Goal: Task Accomplishment & Management: Complete application form

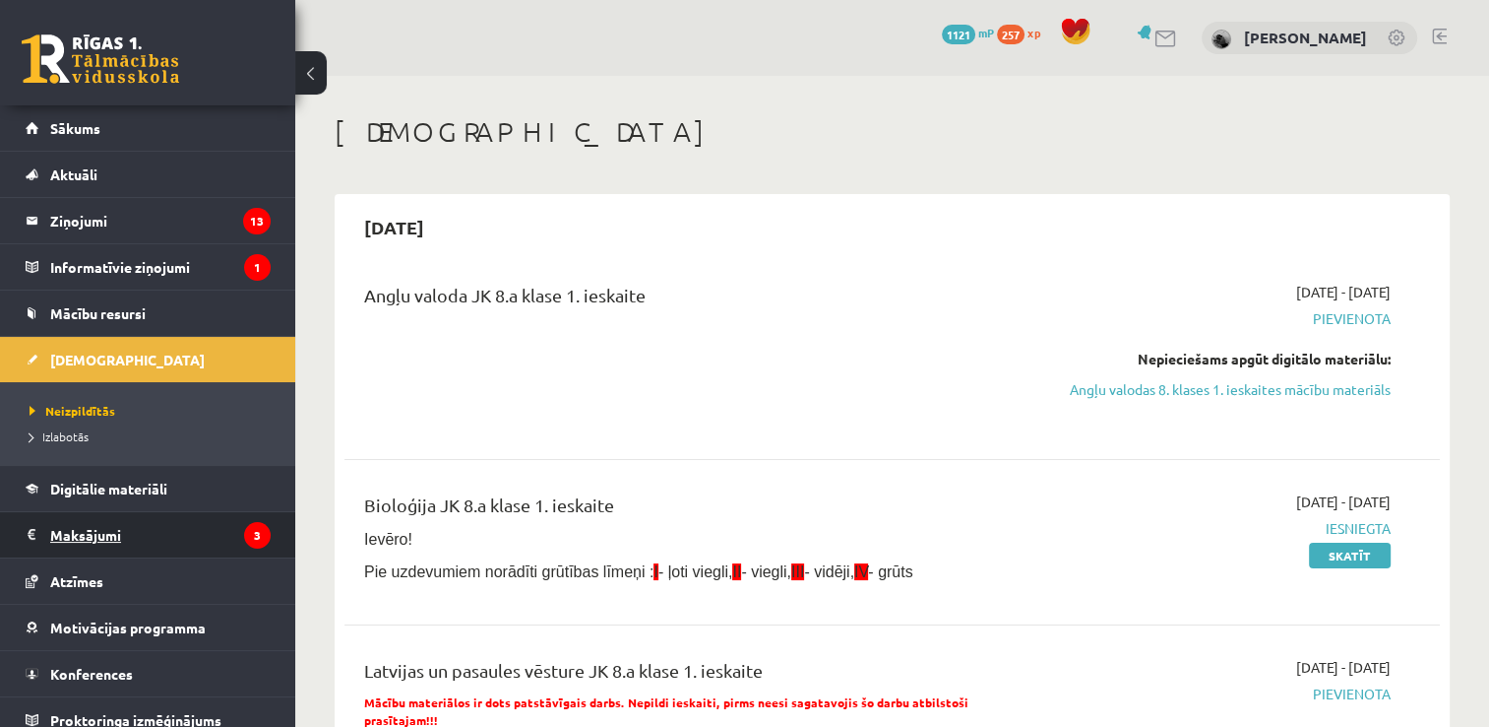
click at [188, 527] on legend "Maksājumi 3" at bounding box center [160, 534] width 221 height 45
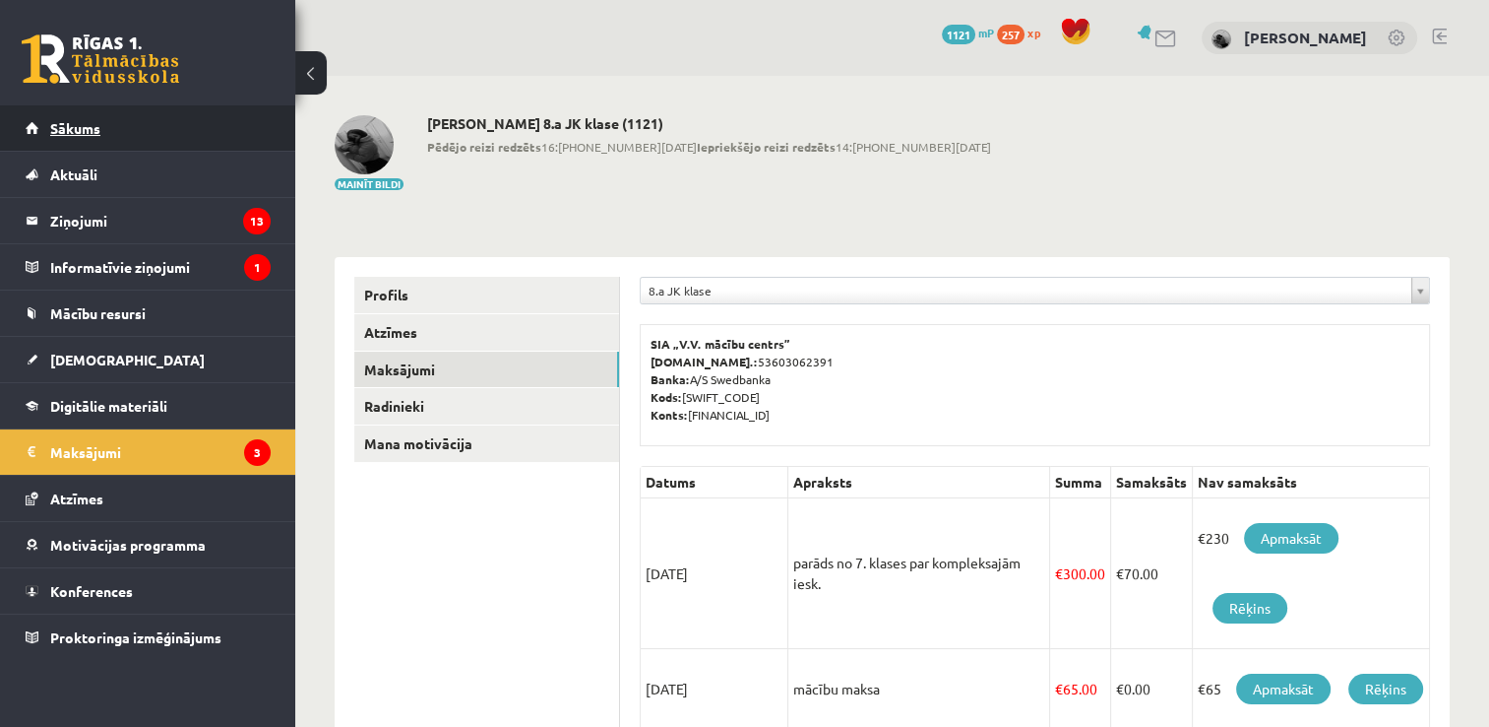
click at [185, 127] on link "Sākums" at bounding box center [148, 127] width 245 height 45
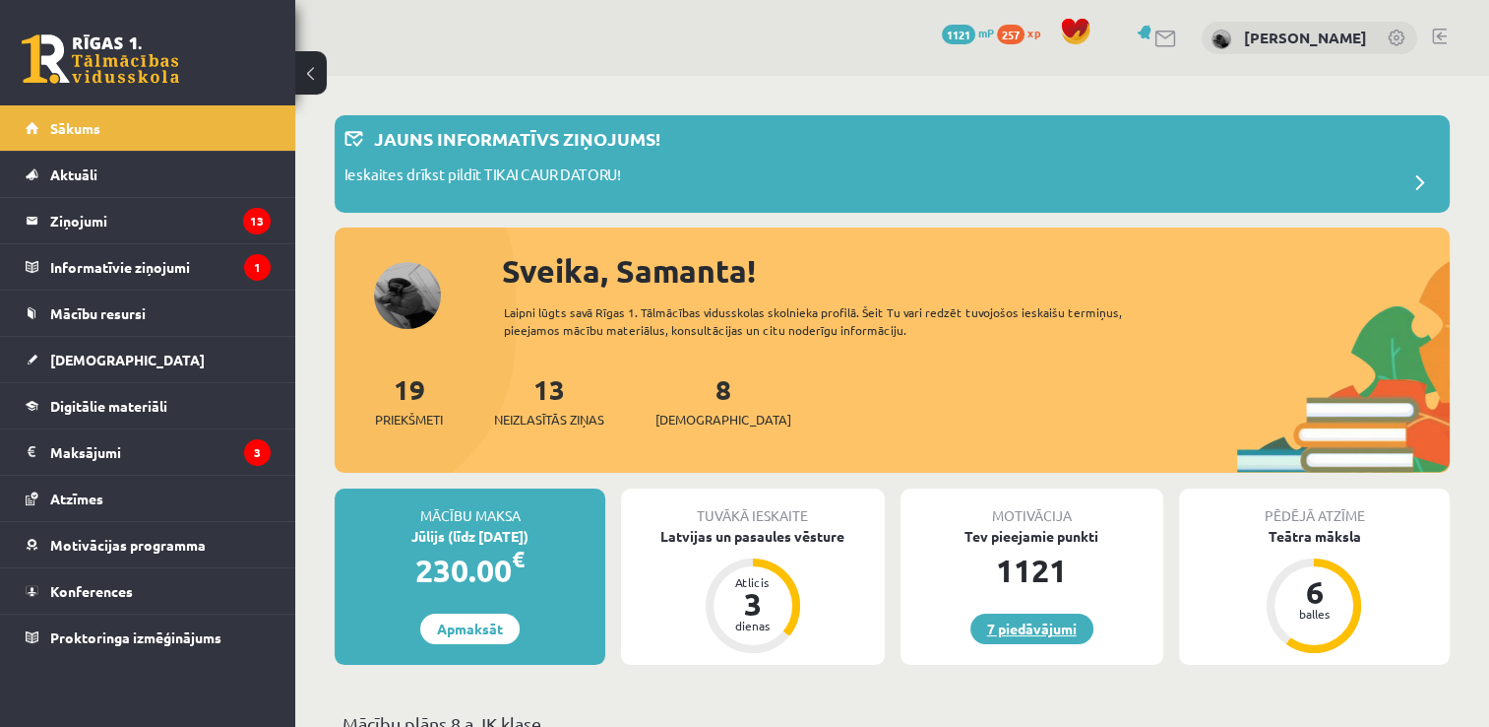
click at [1024, 639] on link "7 piedāvājumi" at bounding box center [1032, 628] width 123 height 31
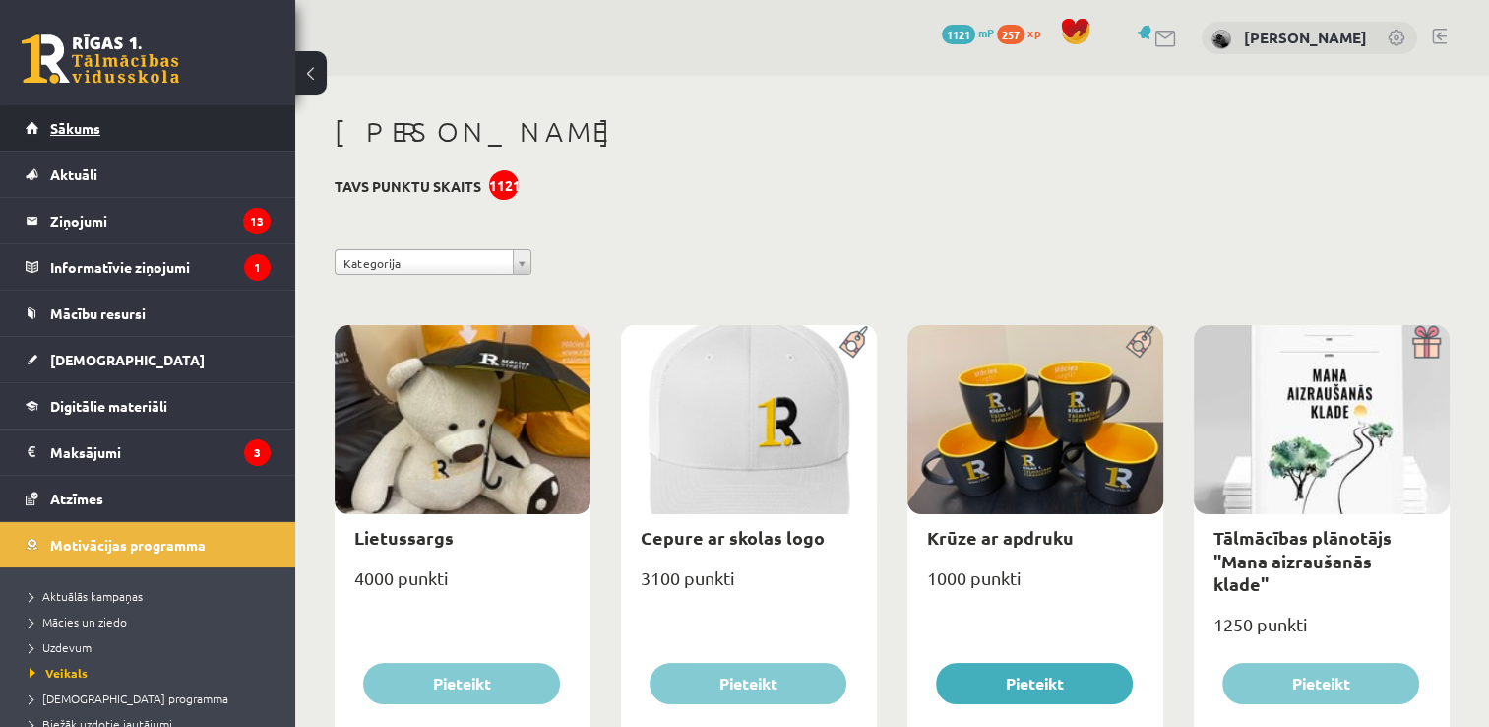
click at [146, 129] on link "Sākums" at bounding box center [148, 127] width 245 height 45
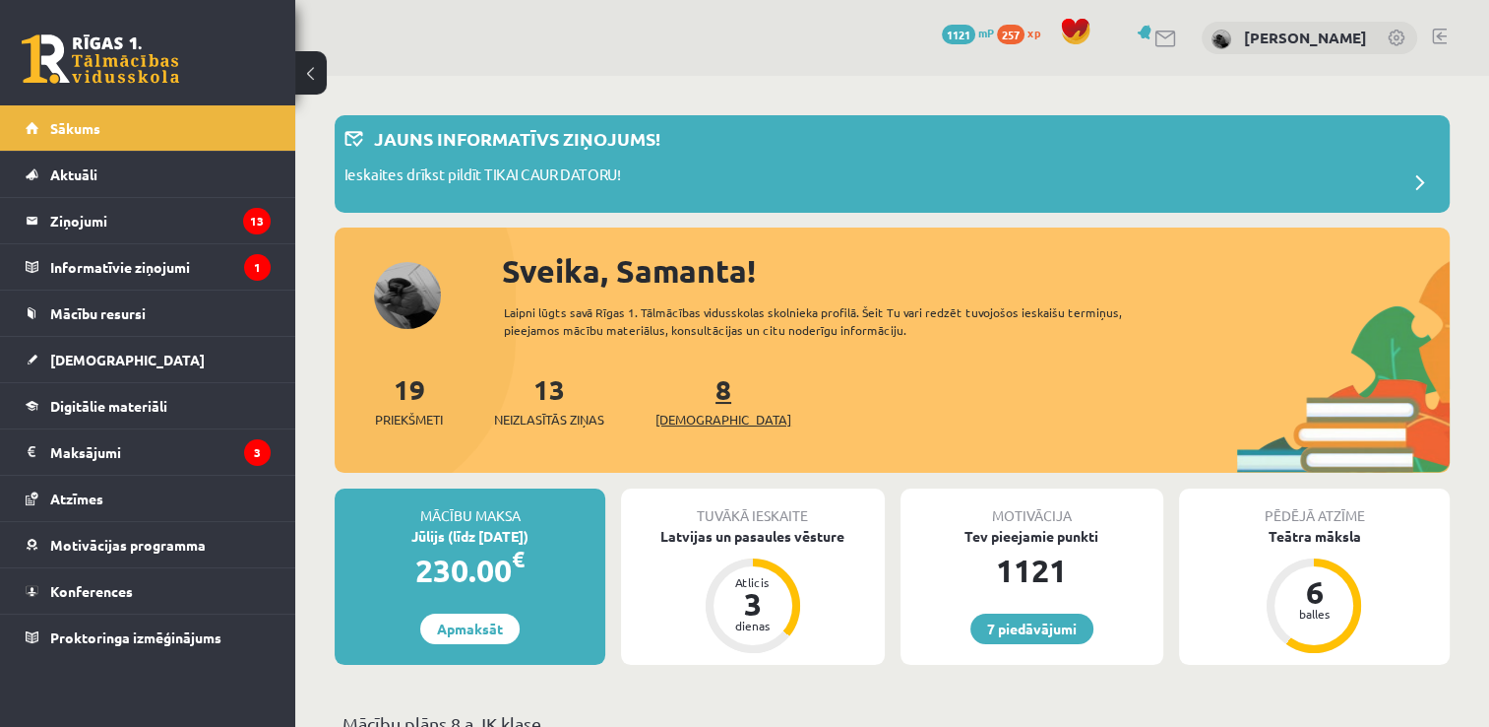
click at [692, 404] on link "8 Ieskaites" at bounding box center [724, 400] width 136 height 58
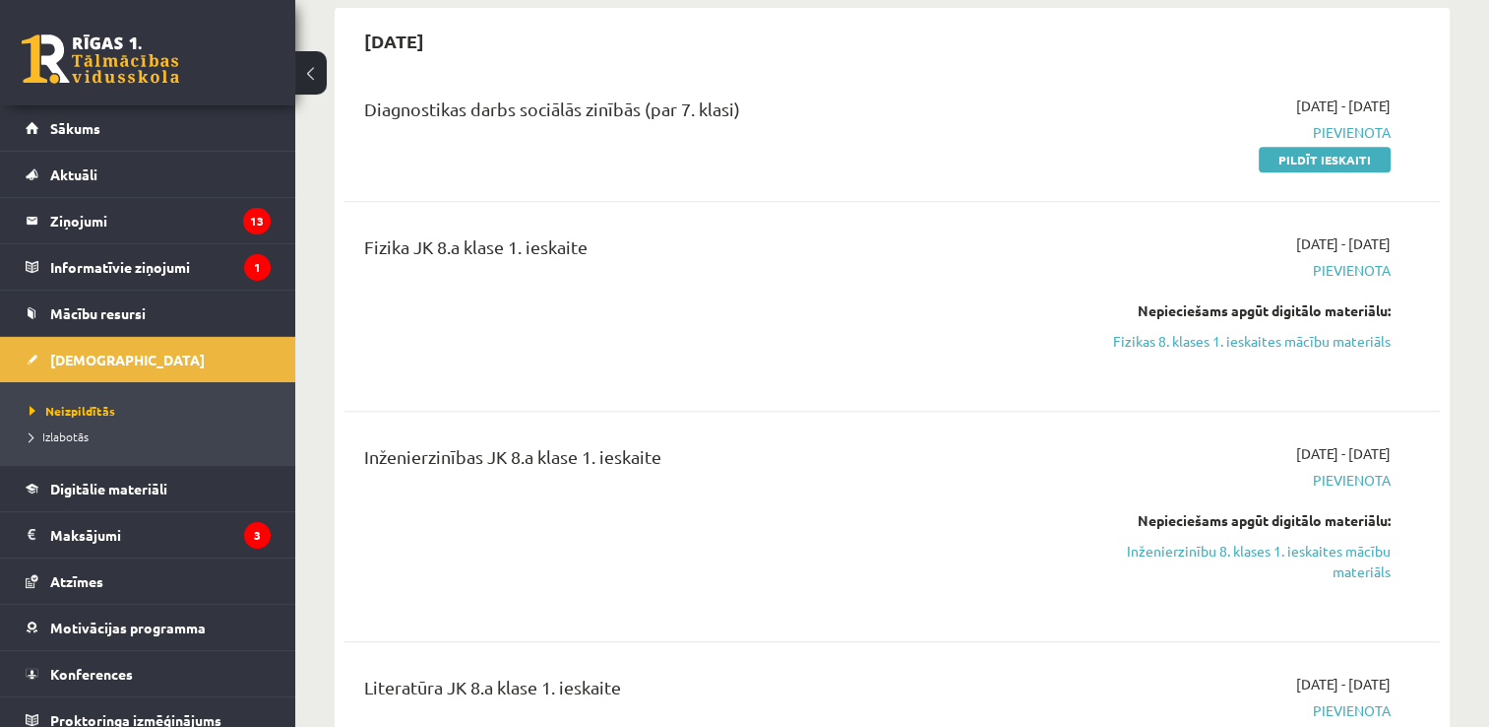
scroll to position [606, 0]
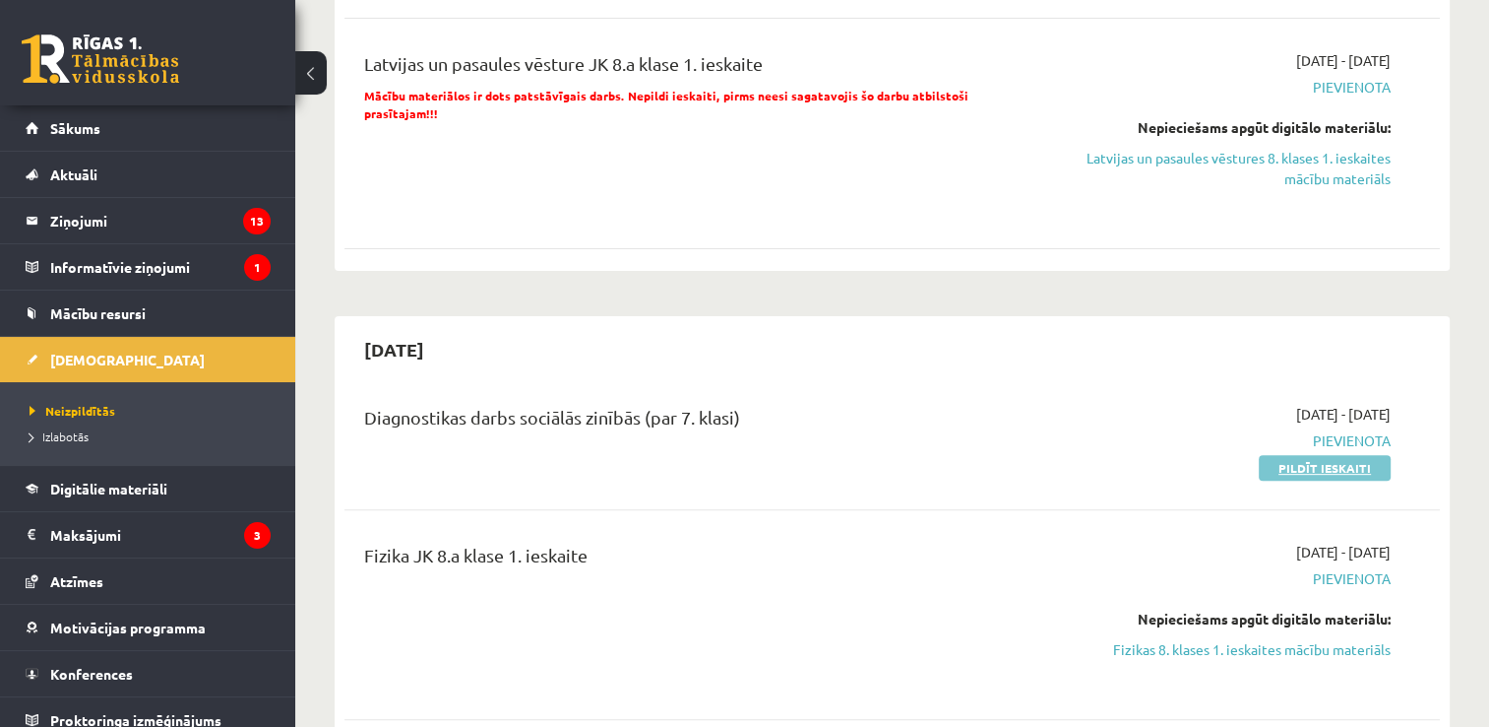
click at [1282, 480] on link "Pildīt ieskaiti" at bounding box center [1325, 468] width 132 height 26
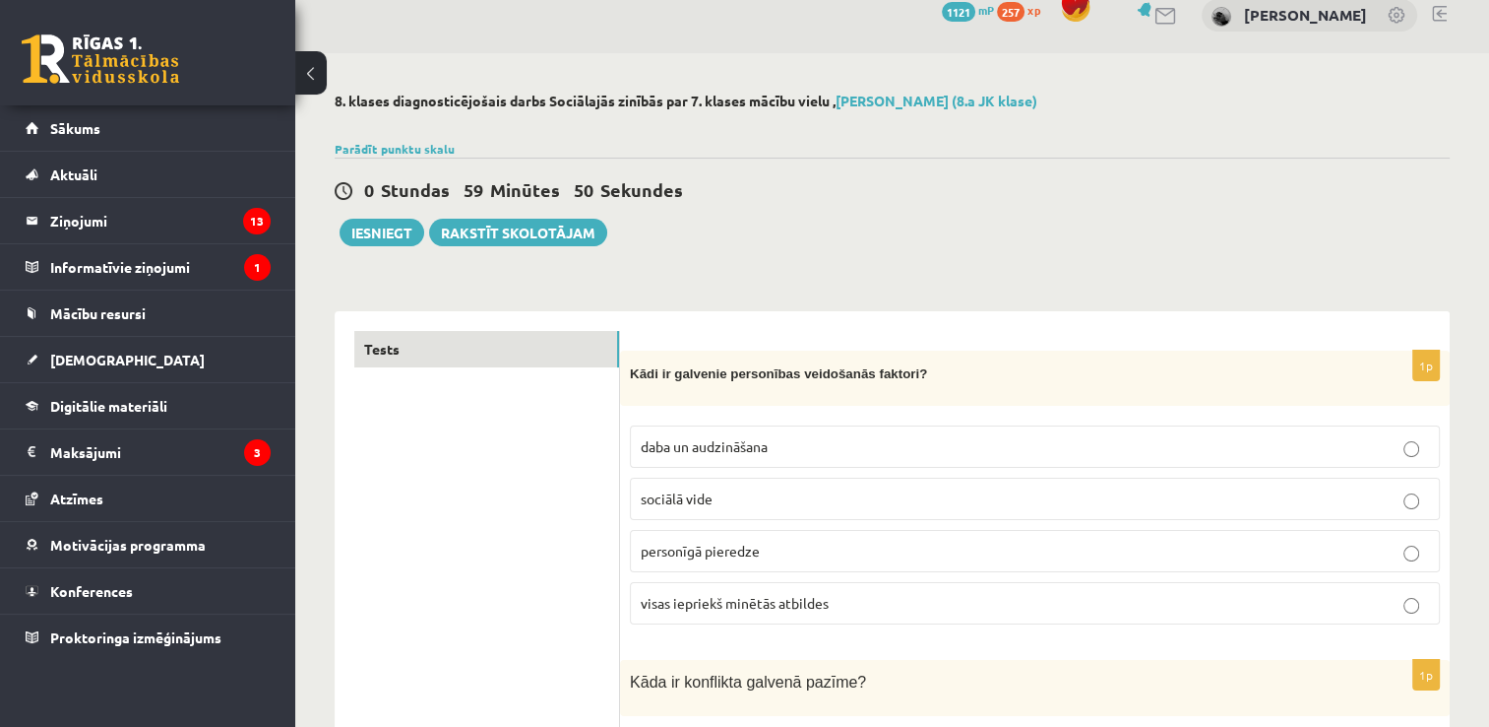
scroll to position [32, 0]
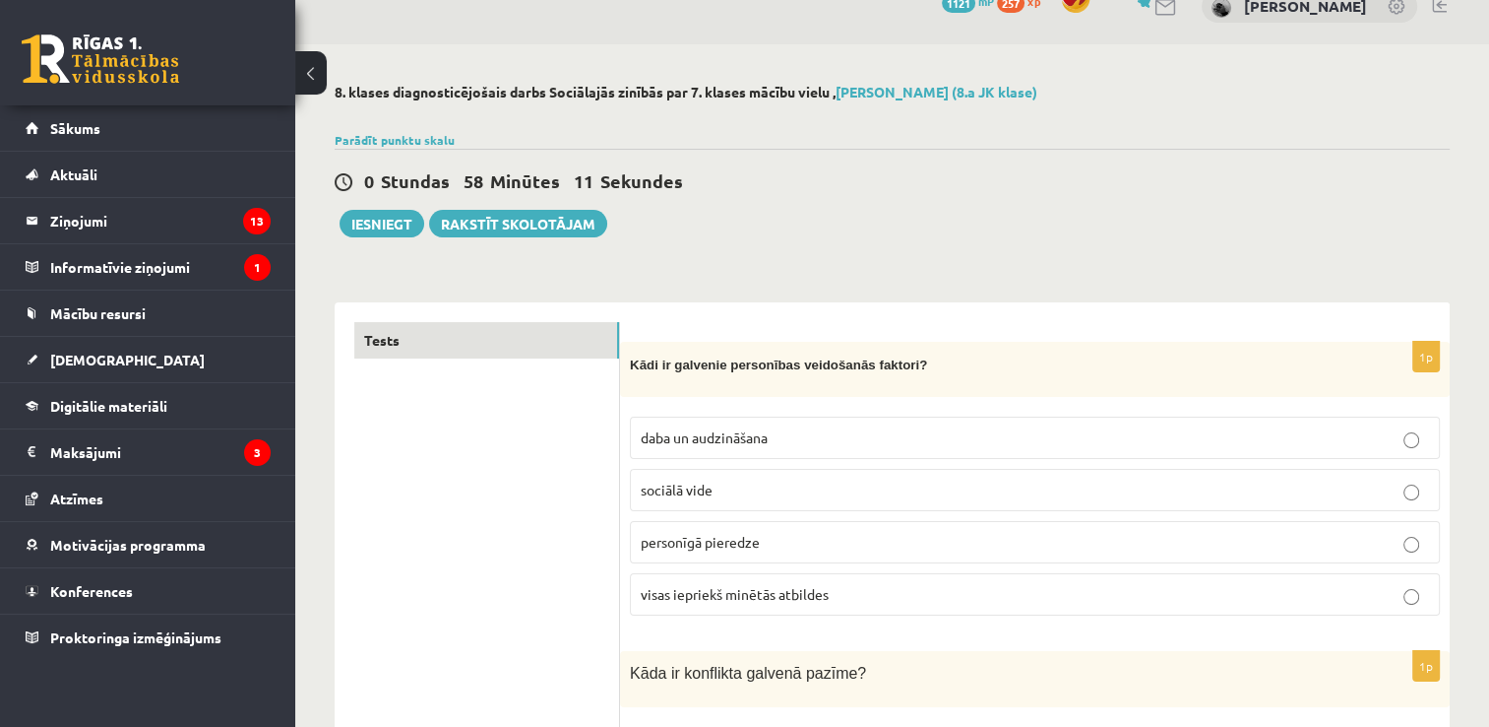
click at [745, 589] on span "visas iepriekš minētās atbildes" at bounding box center [735, 594] width 188 height 18
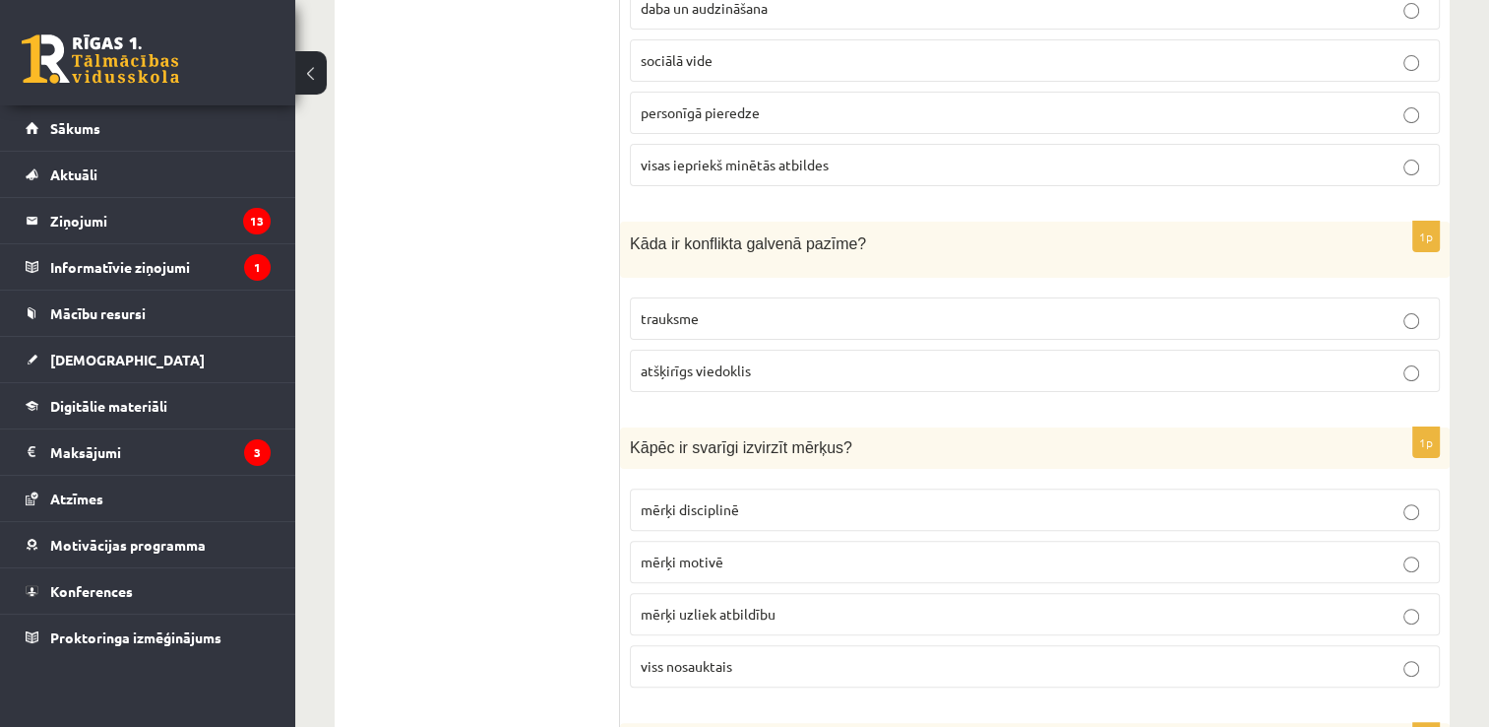
scroll to position [496, 0]
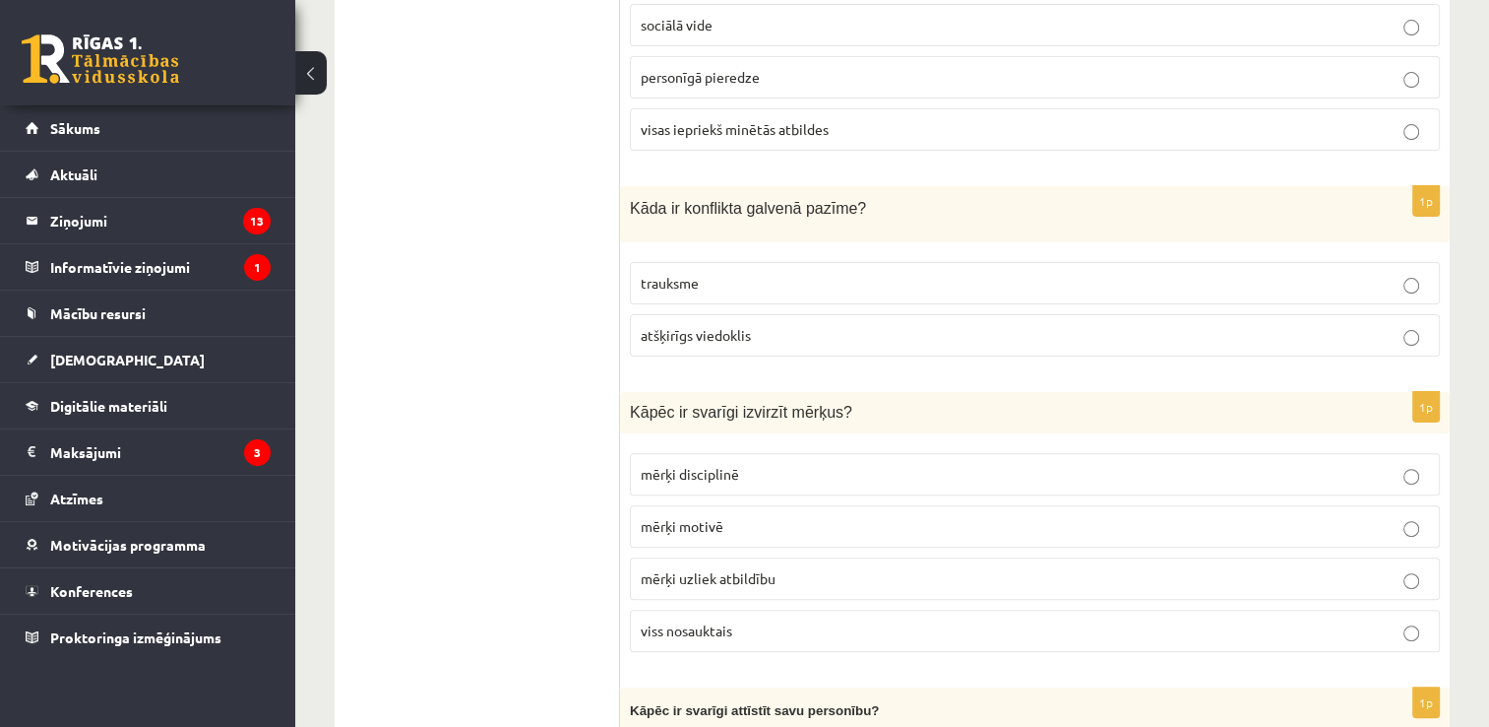
click at [1094, 314] on label "atšķirīgs viedoklis" at bounding box center [1035, 335] width 810 height 42
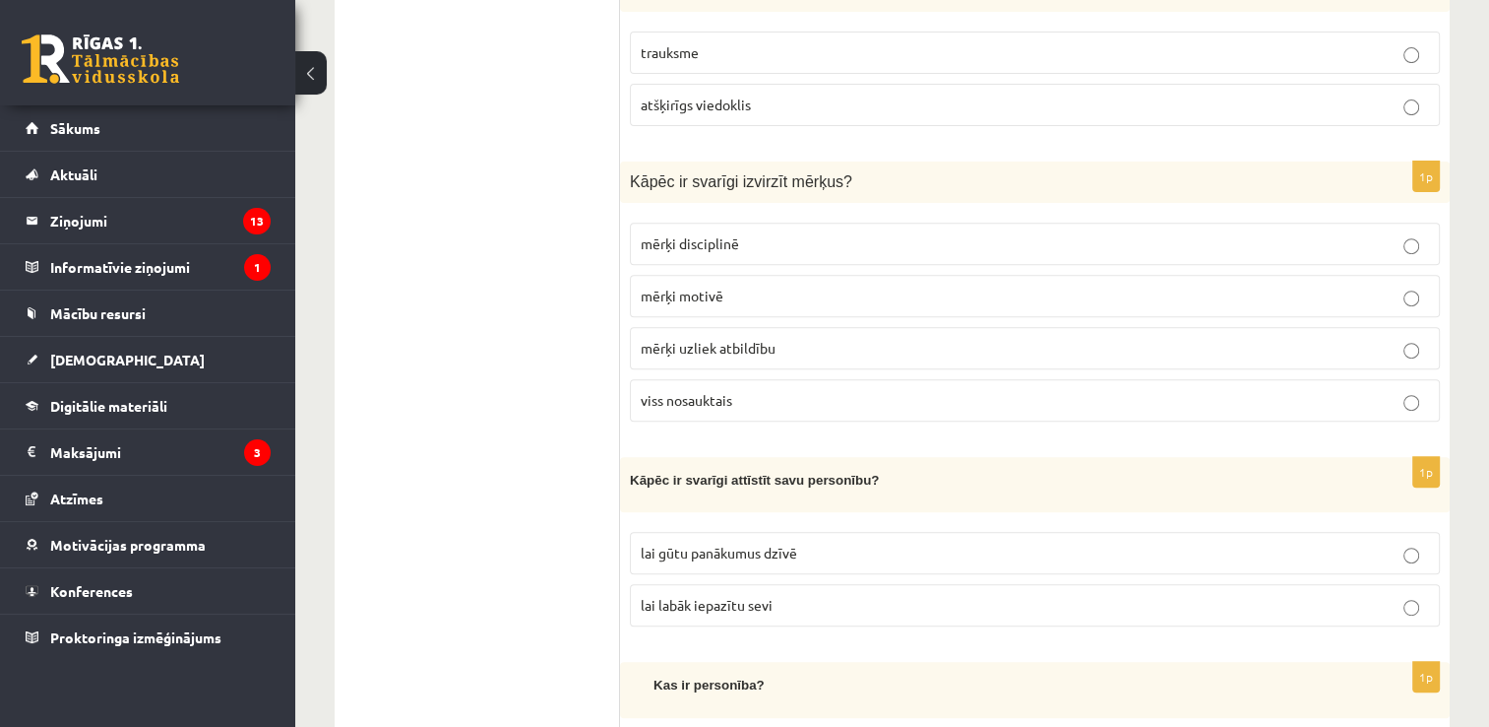
scroll to position [763, 0]
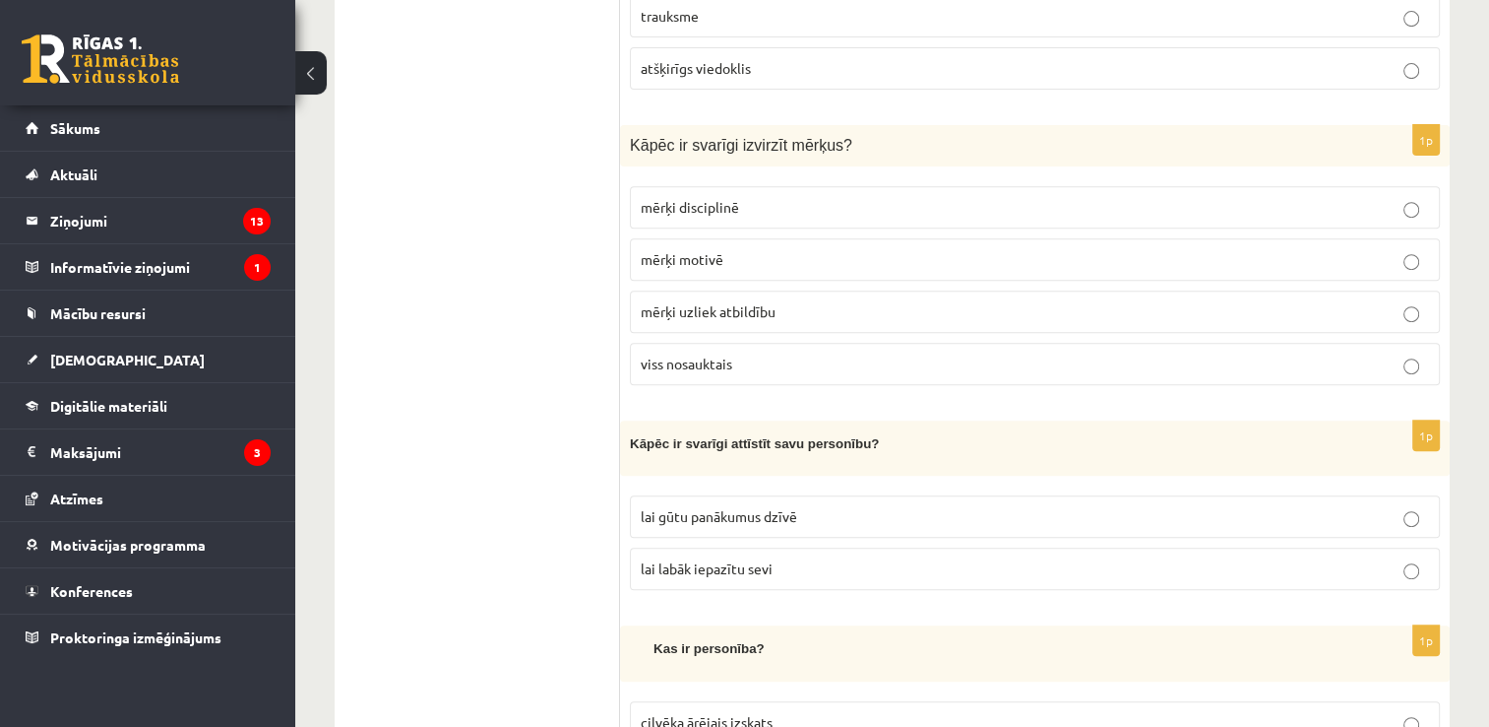
click at [1256, 358] on p "viss nosauktais" at bounding box center [1035, 363] width 789 height 21
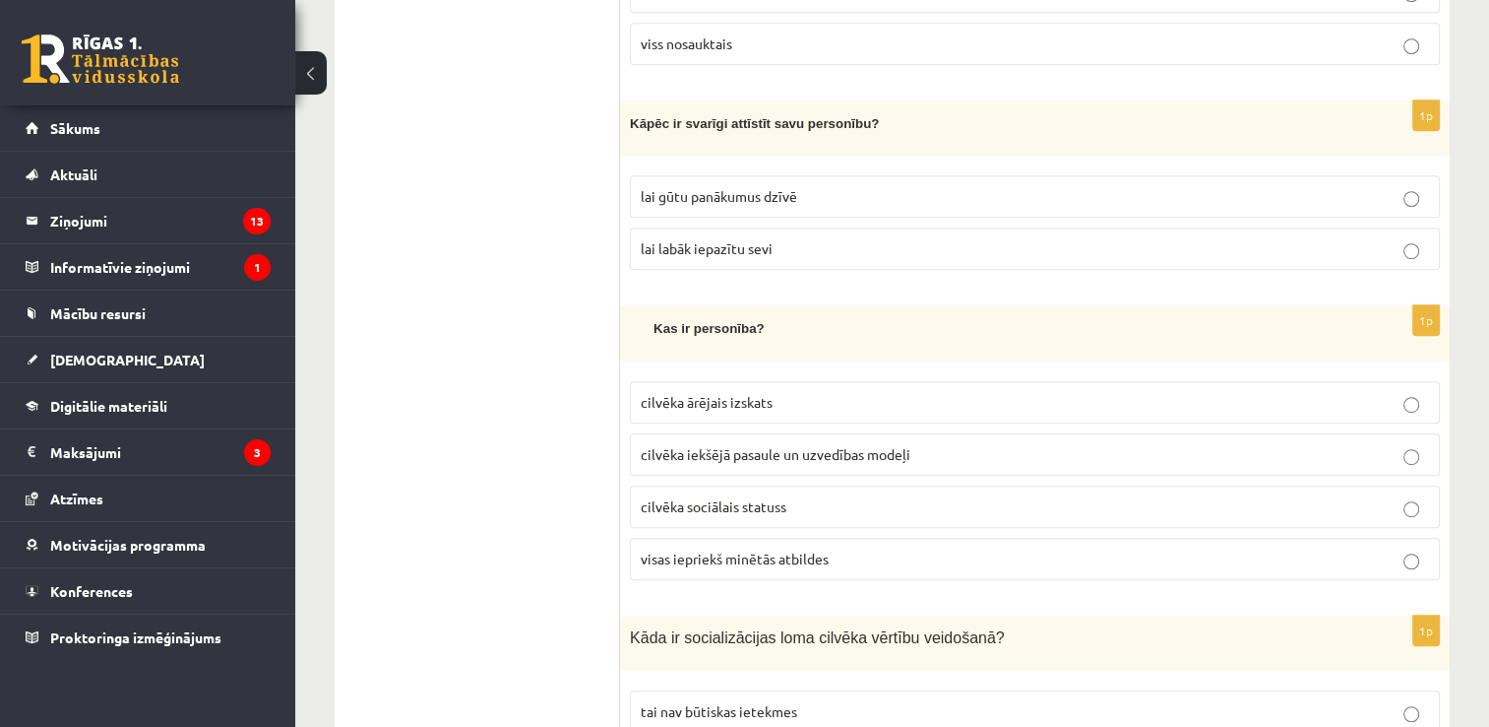
scroll to position [1092, 0]
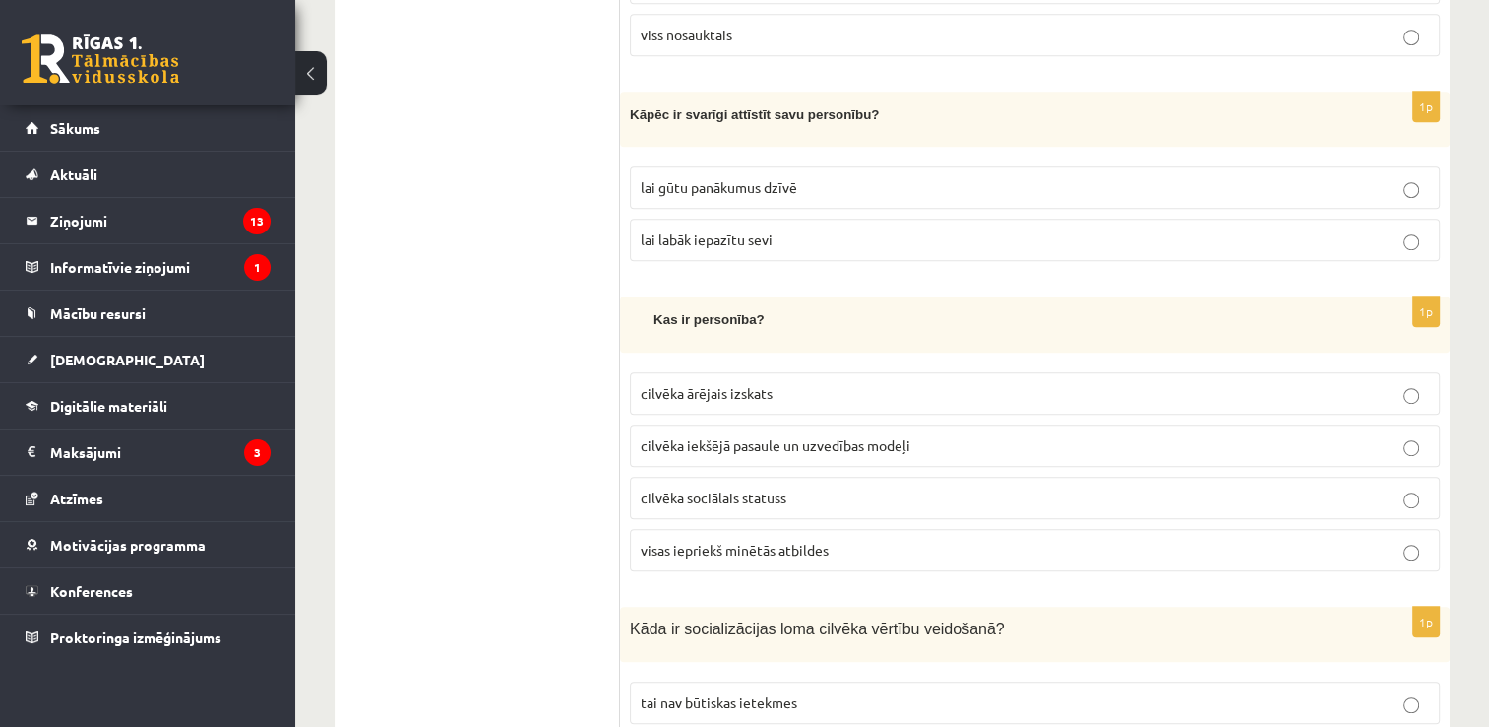
click at [1284, 242] on label "lai labāk iepazītu sevi" at bounding box center [1035, 240] width 810 height 42
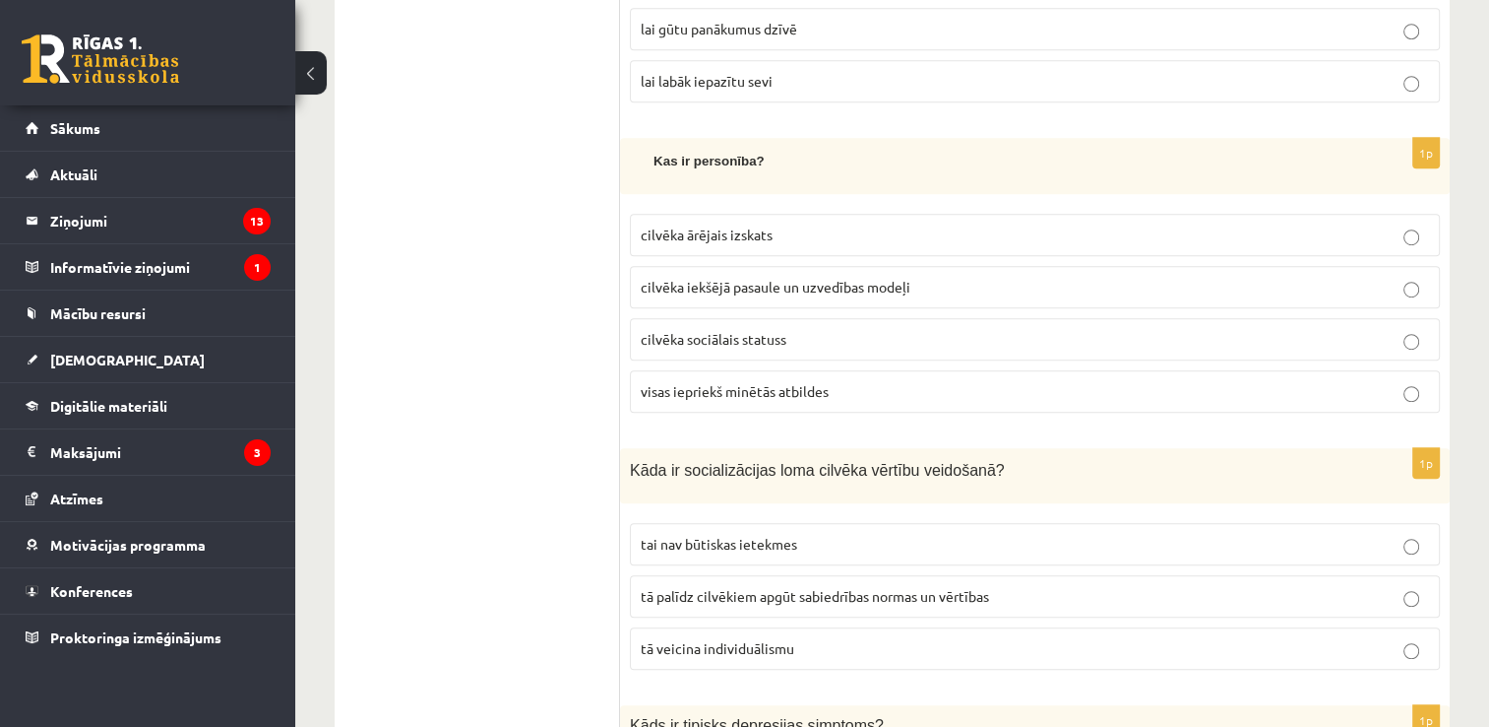
scroll to position [1268, 0]
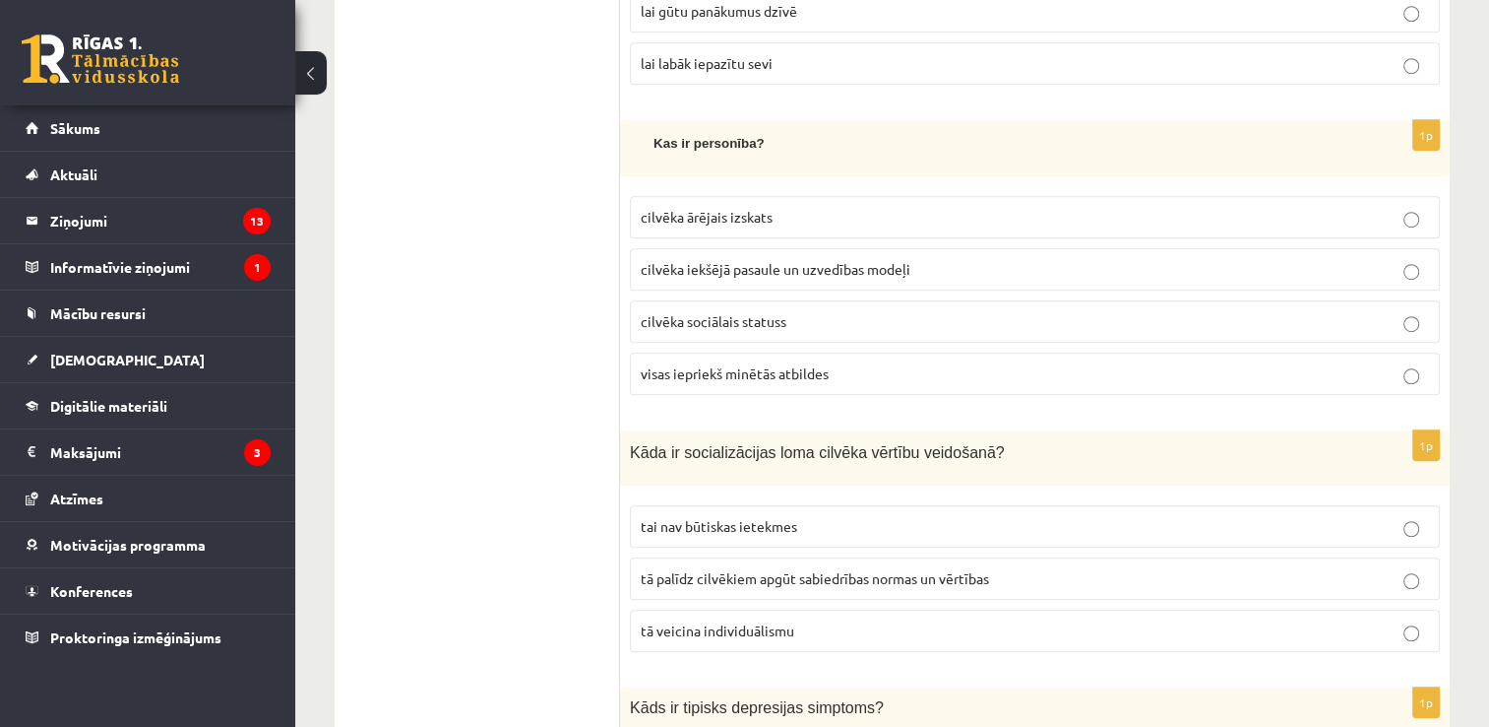
click at [1014, 363] on p "visas iepriekš minētās atbildes" at bounding box center [1035, 373] width 789 height 21
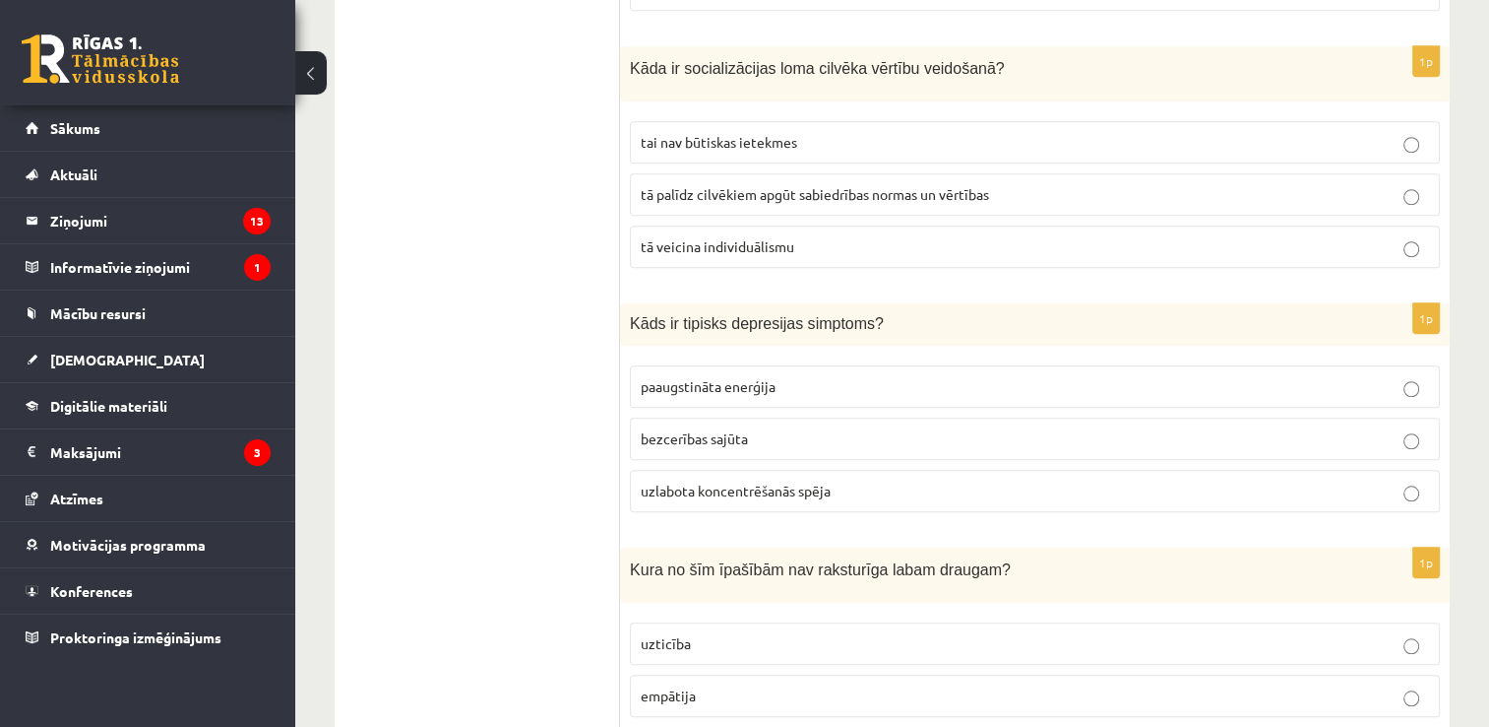
scroll to position [1643, 0]
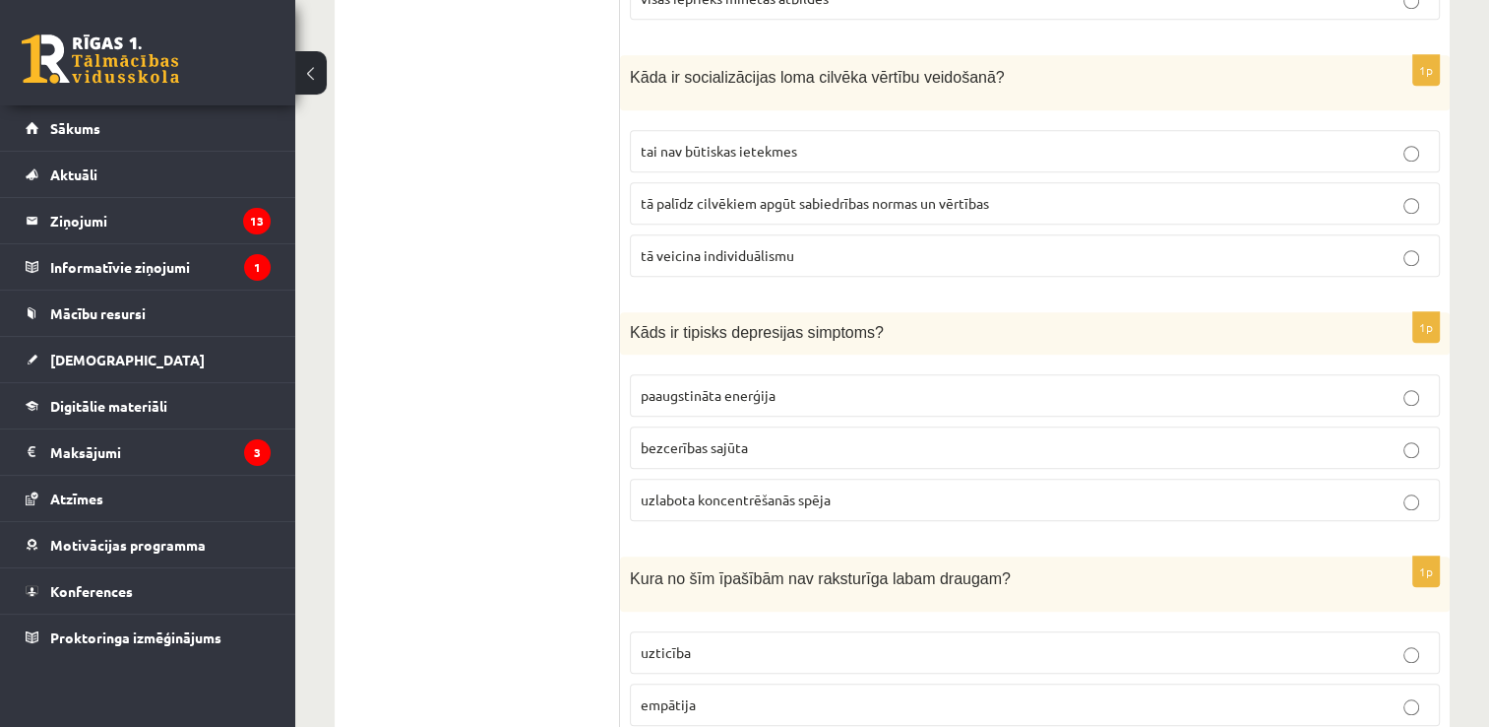
click at [1016, 193] on p "tā palīdz cilvēkiem apgūt sabiedrības normas un vērtības" at bounding box center [1035, 203] width 789 height 21
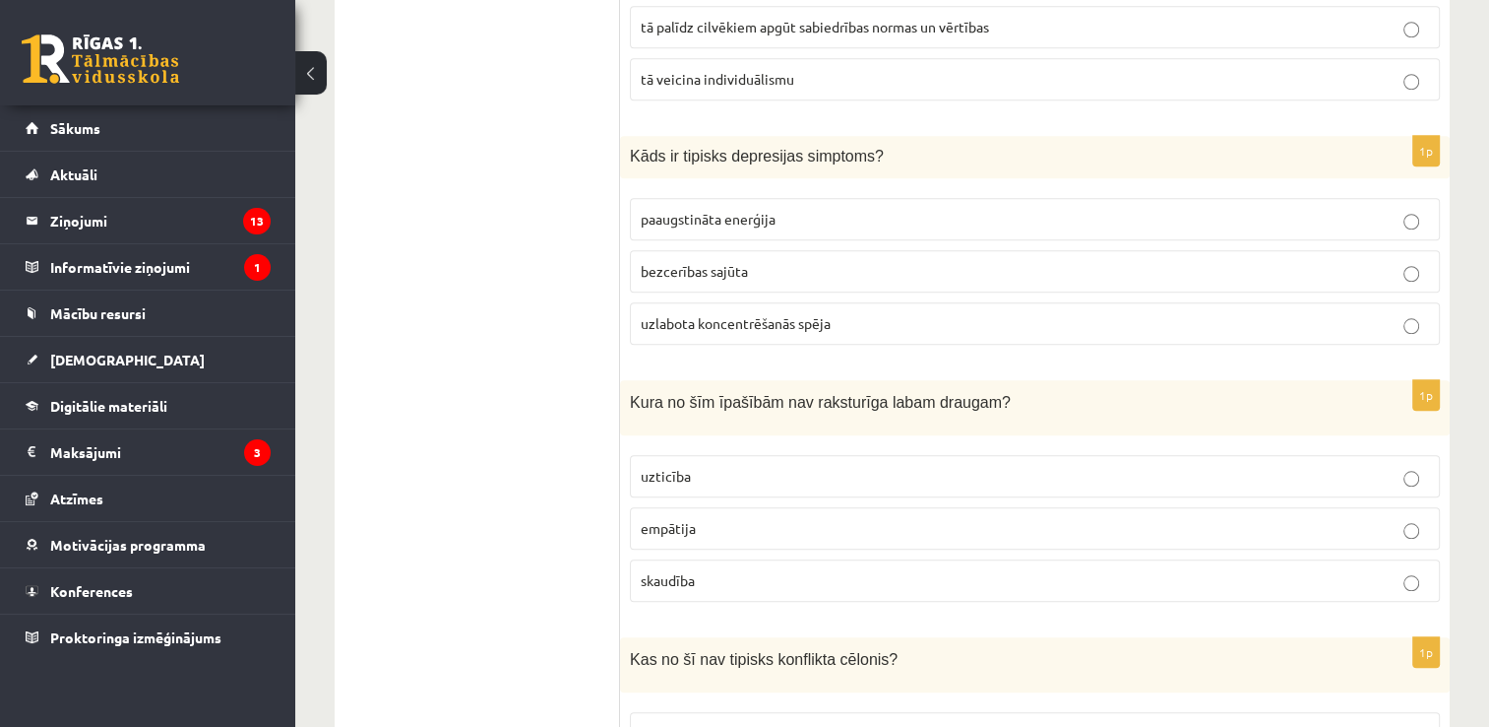
scroll to position [1847, 0]
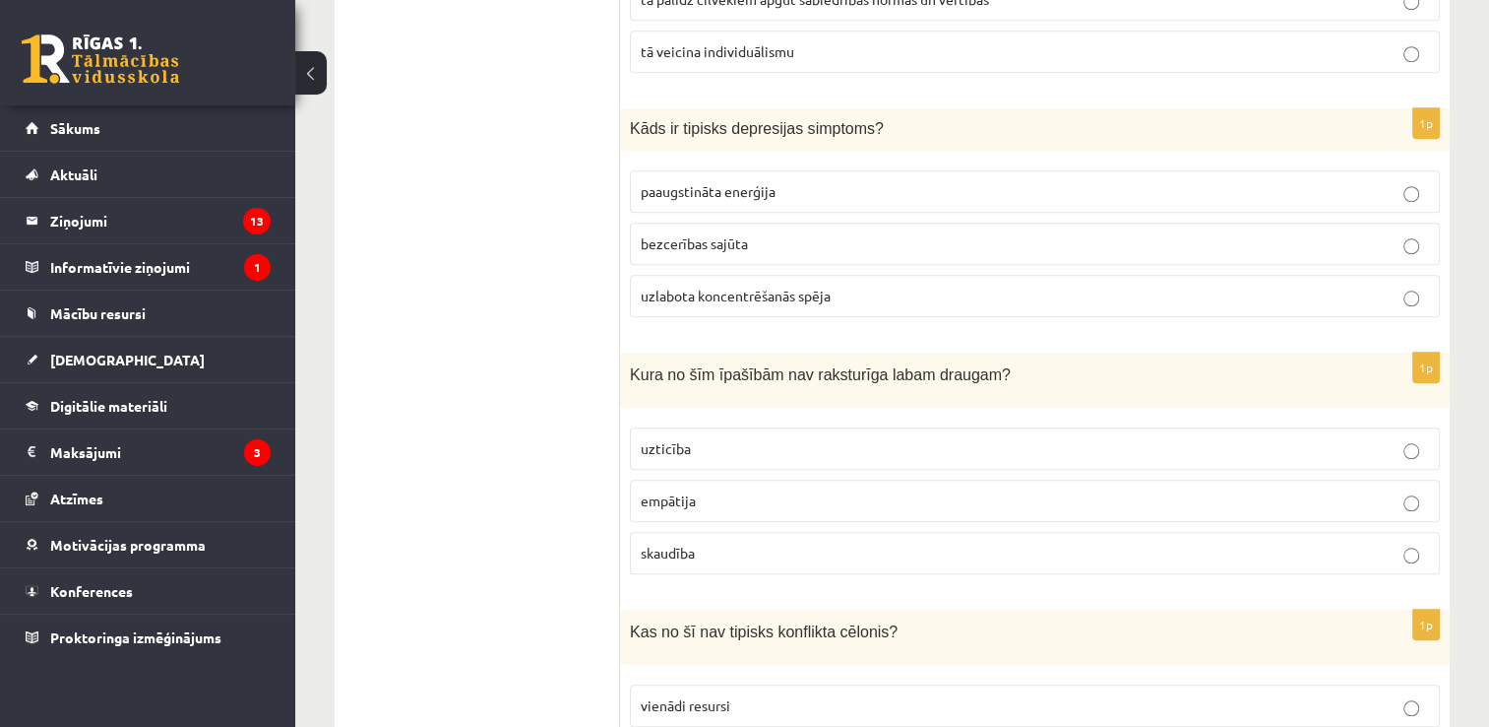
click at [941, 233] on p "bezcerības sajūta" at bounding box center [1035, 243] width 789 height 21
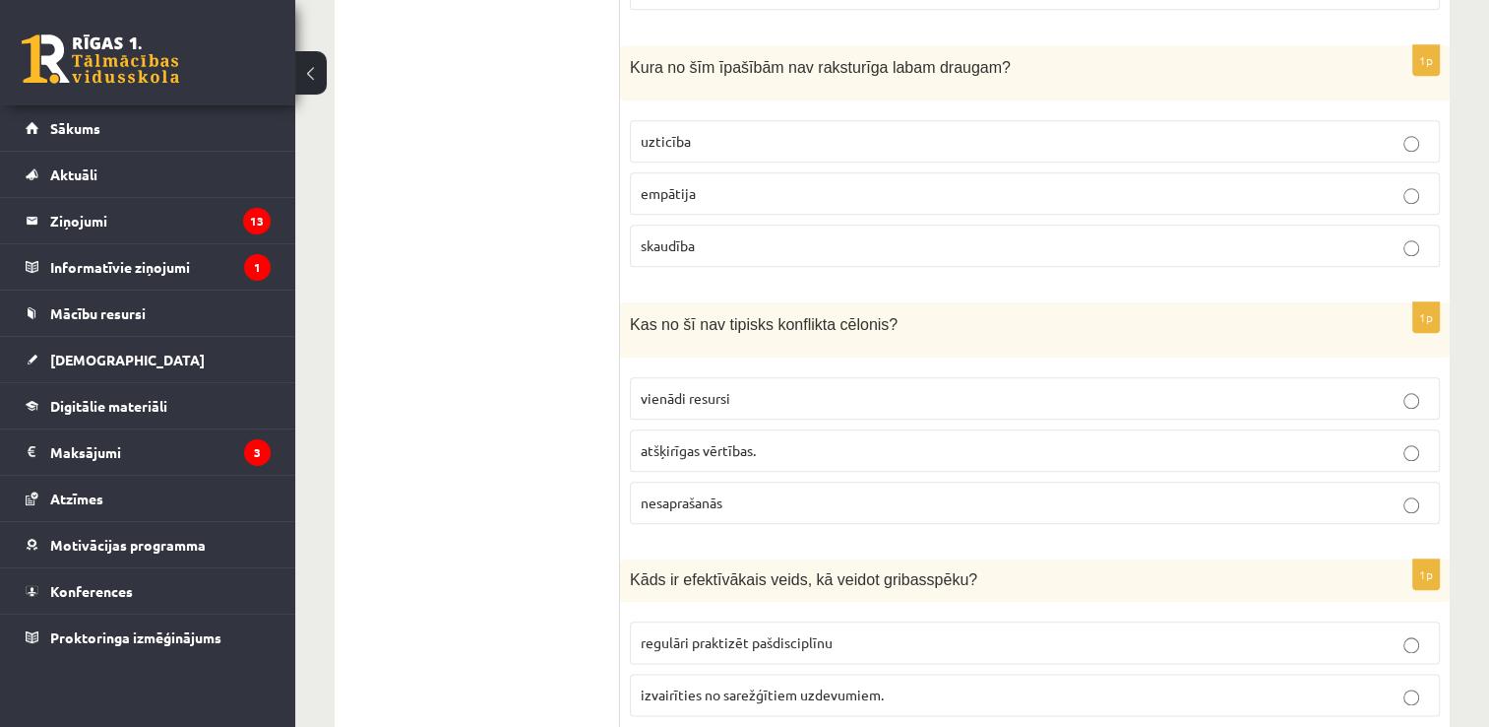
scroll to position [2144, 0]
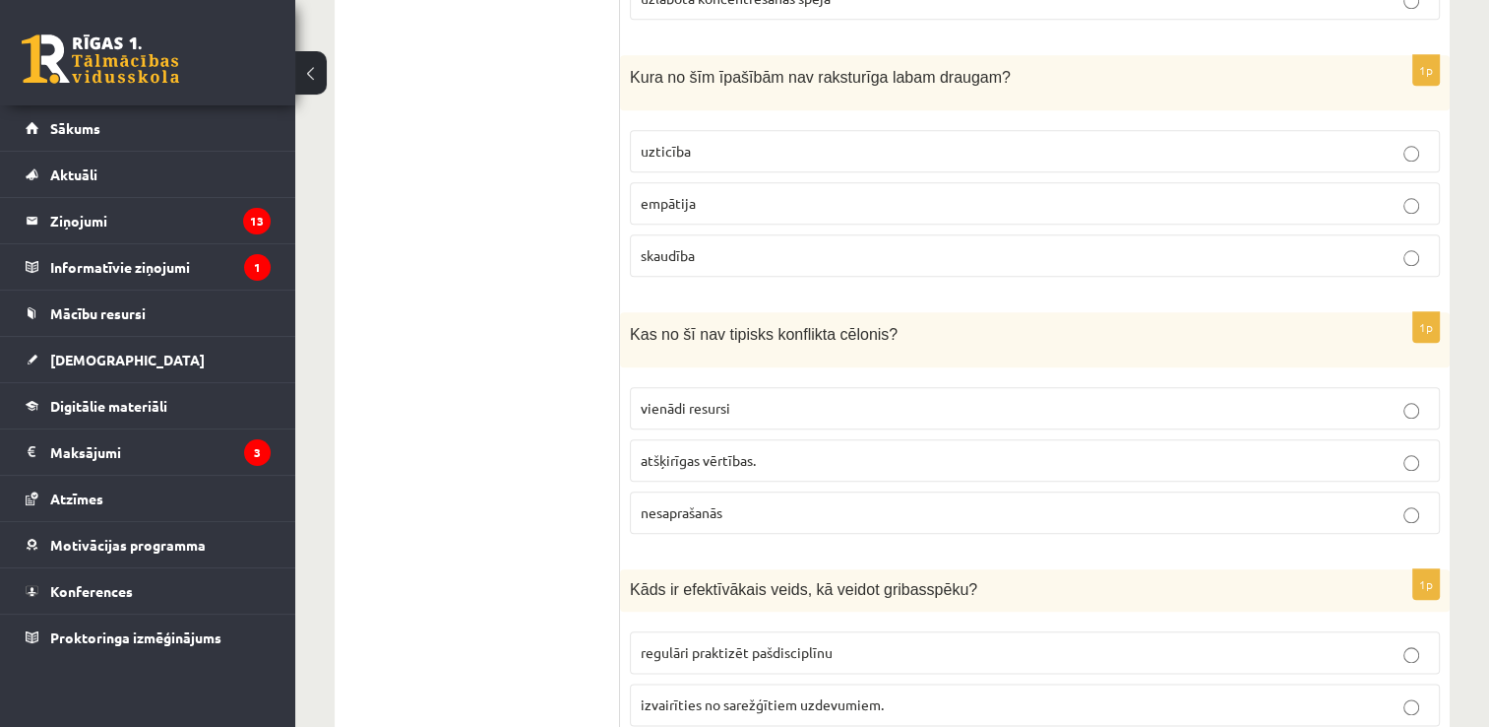
click at [815, 234] on label "skaudība" at bounding box center [1035, 255] width 810 height 42
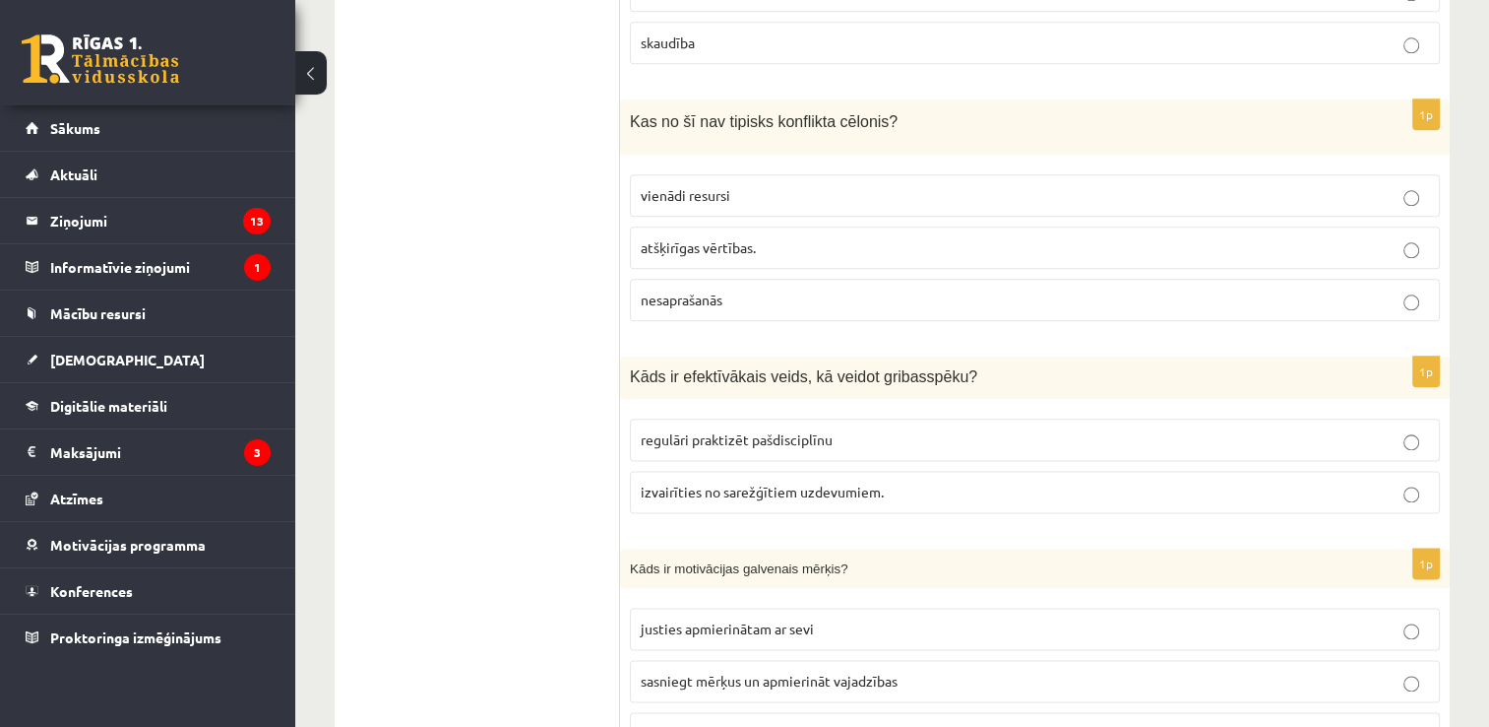
scroll to position [2366, 0]
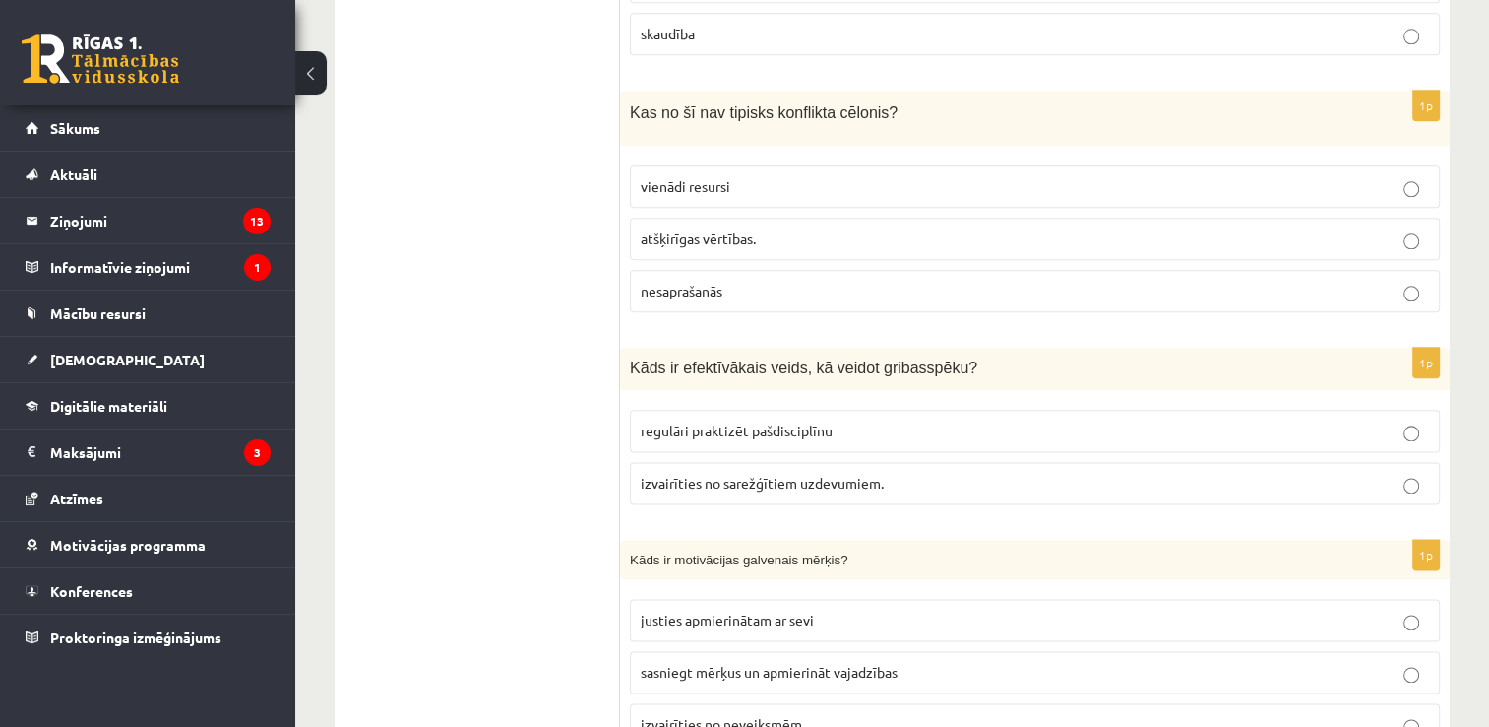
drag, startPoint x: 1486, startPoint y: 250, endPoint x: 1498, endPoint y: 250, distance: 11.8
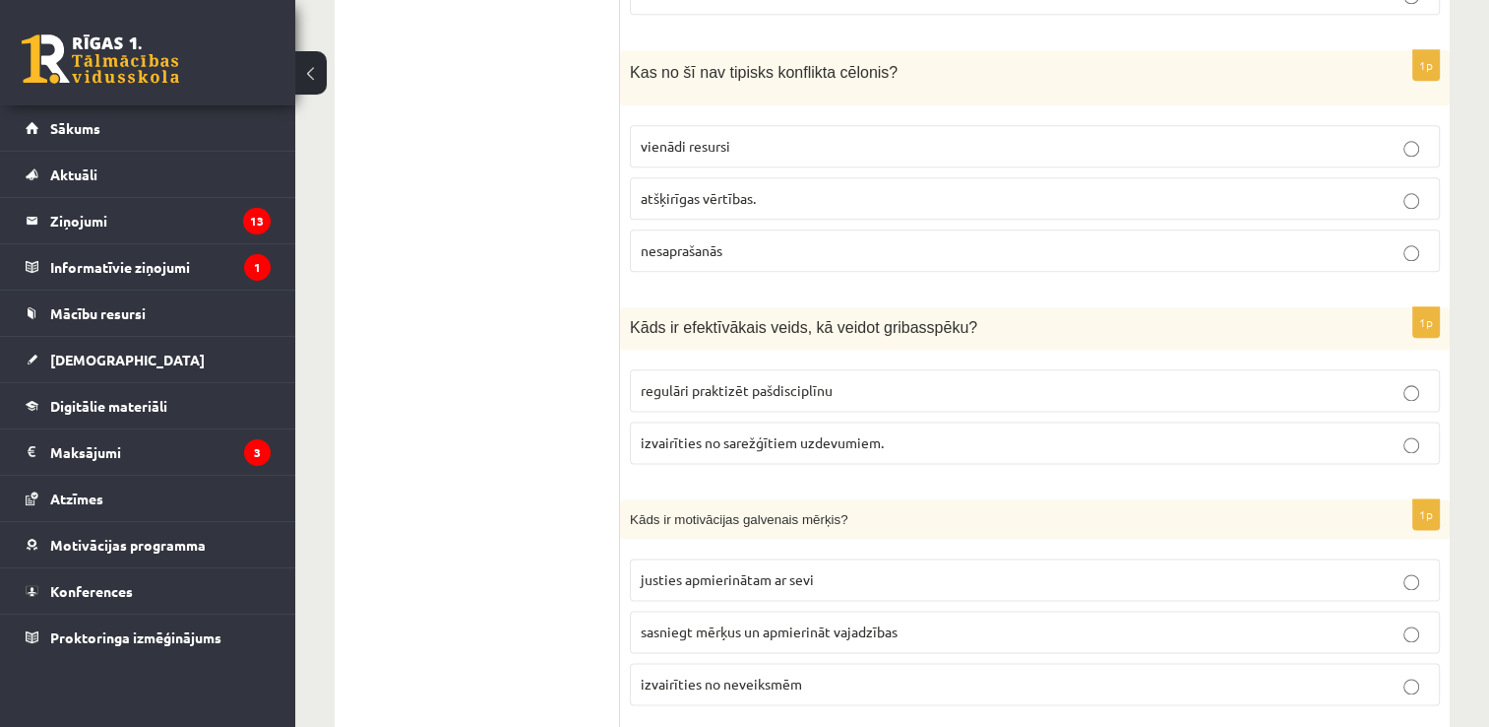
click at [1287, 136] on p "vienādi resursi" at bounding box center [1035, 146] width 789 height 21
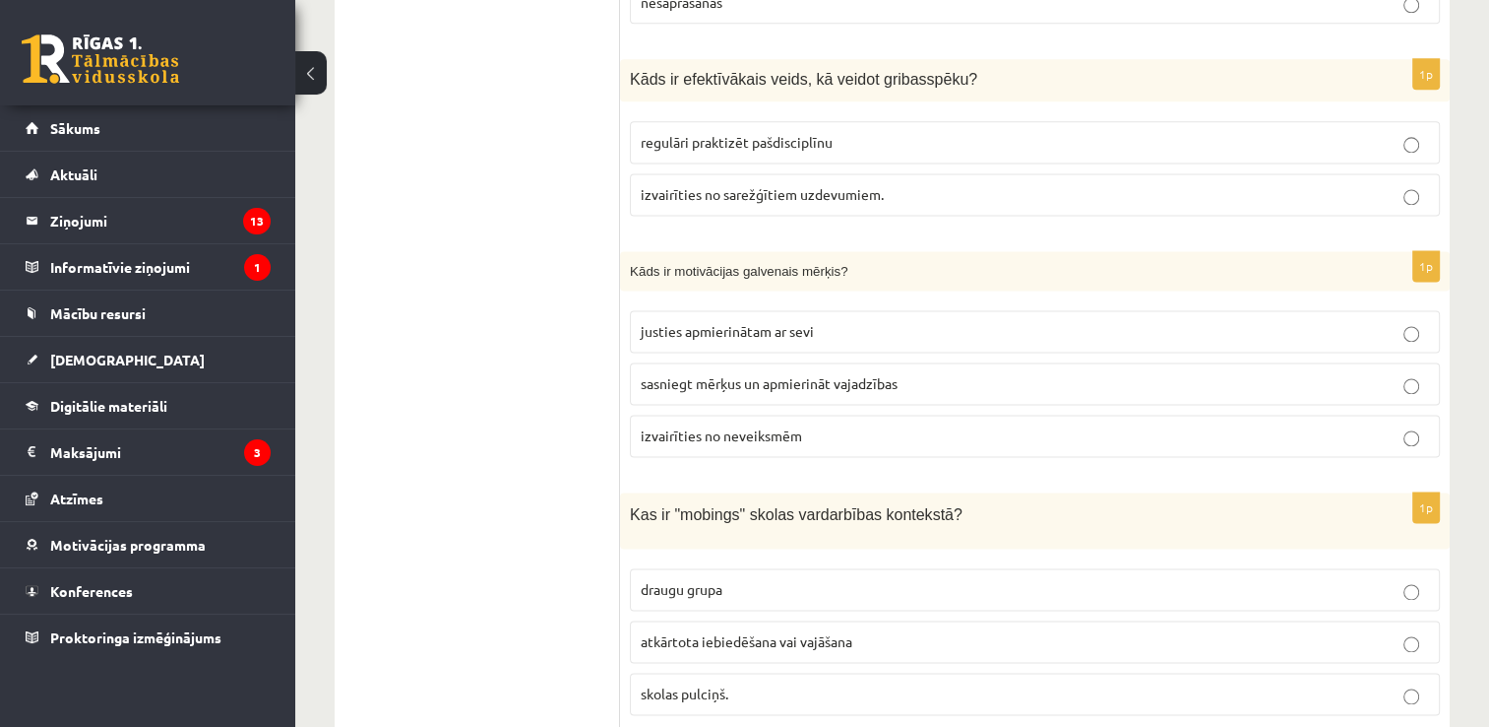
scroll to position [2664, 0]
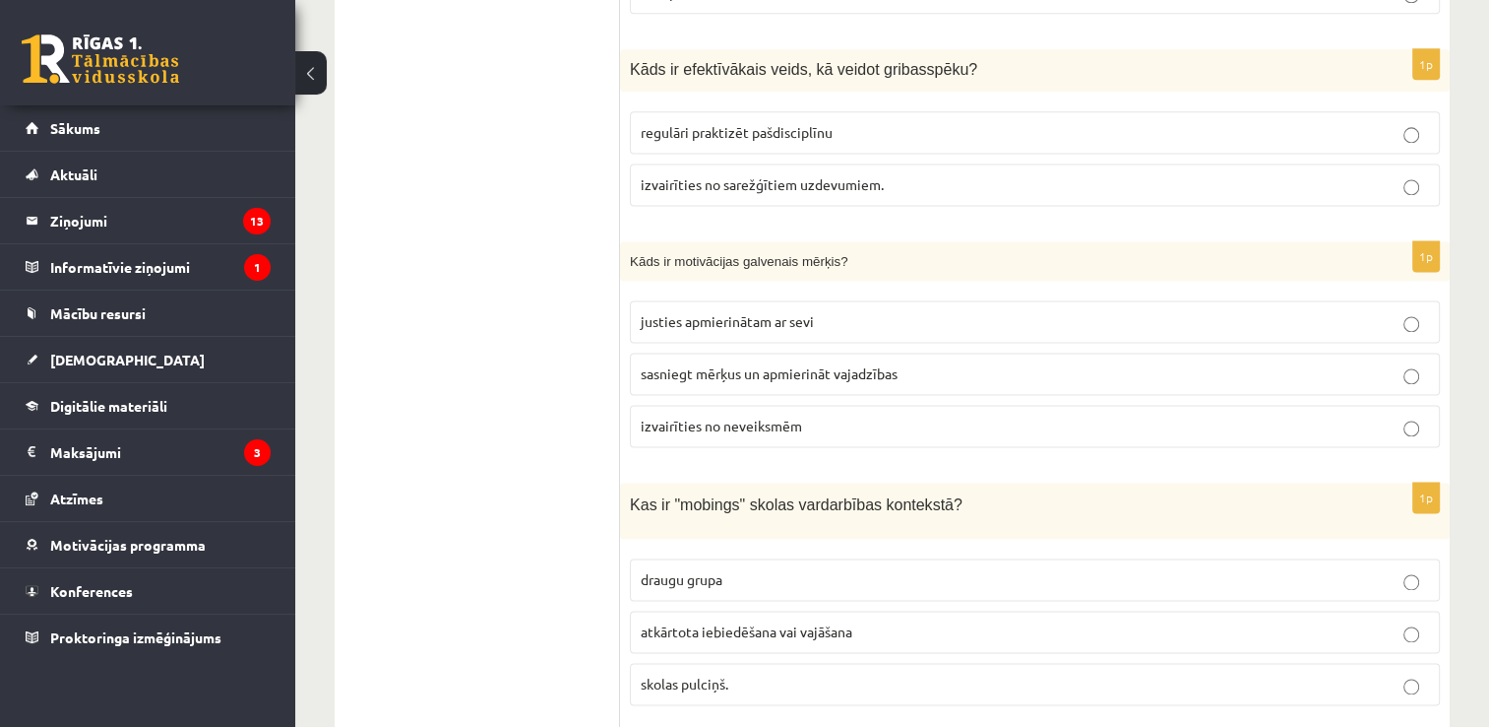
click at [1028, 111] on label "regulāri praktizēt pašdisciplīnu" at bounding box center [1035, 132] width 810 height 42
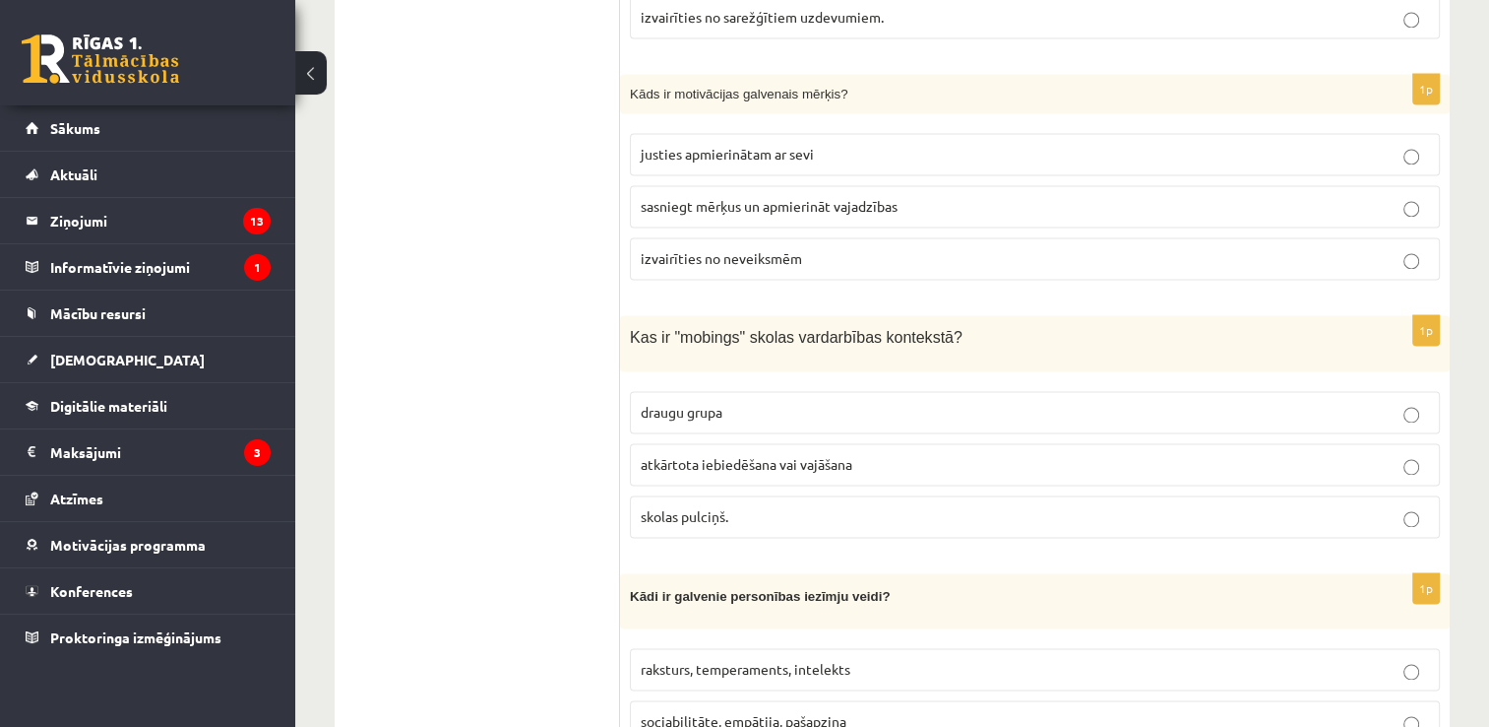
scroll to position [2858, 0]
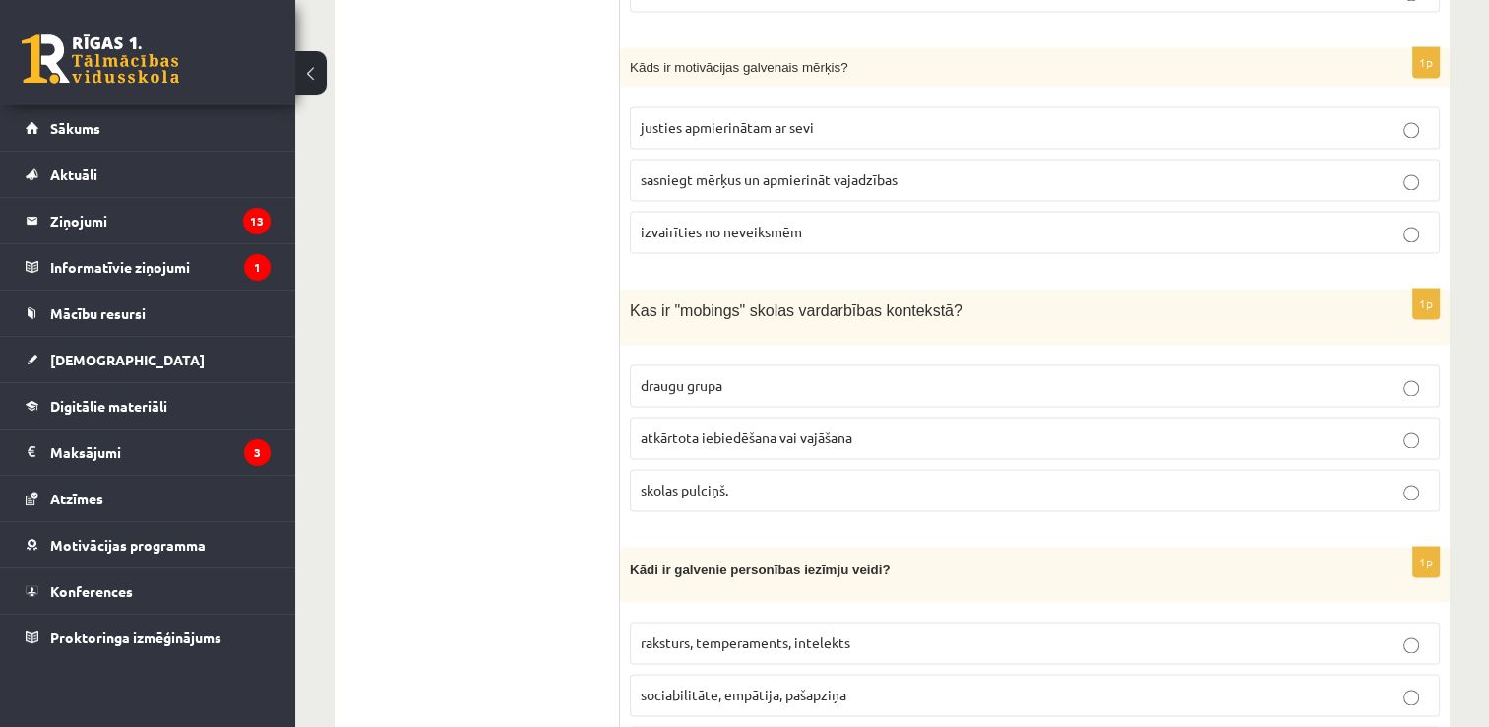
click at [1012, 106] on label "justies apmierinātam ar sevi" at bounding box center [1035, 127] width 810 height 42
click at [1375, 221] on p "izvairīties no neveiksmēm" at bounding box center [1035, 231] width 789 height 21
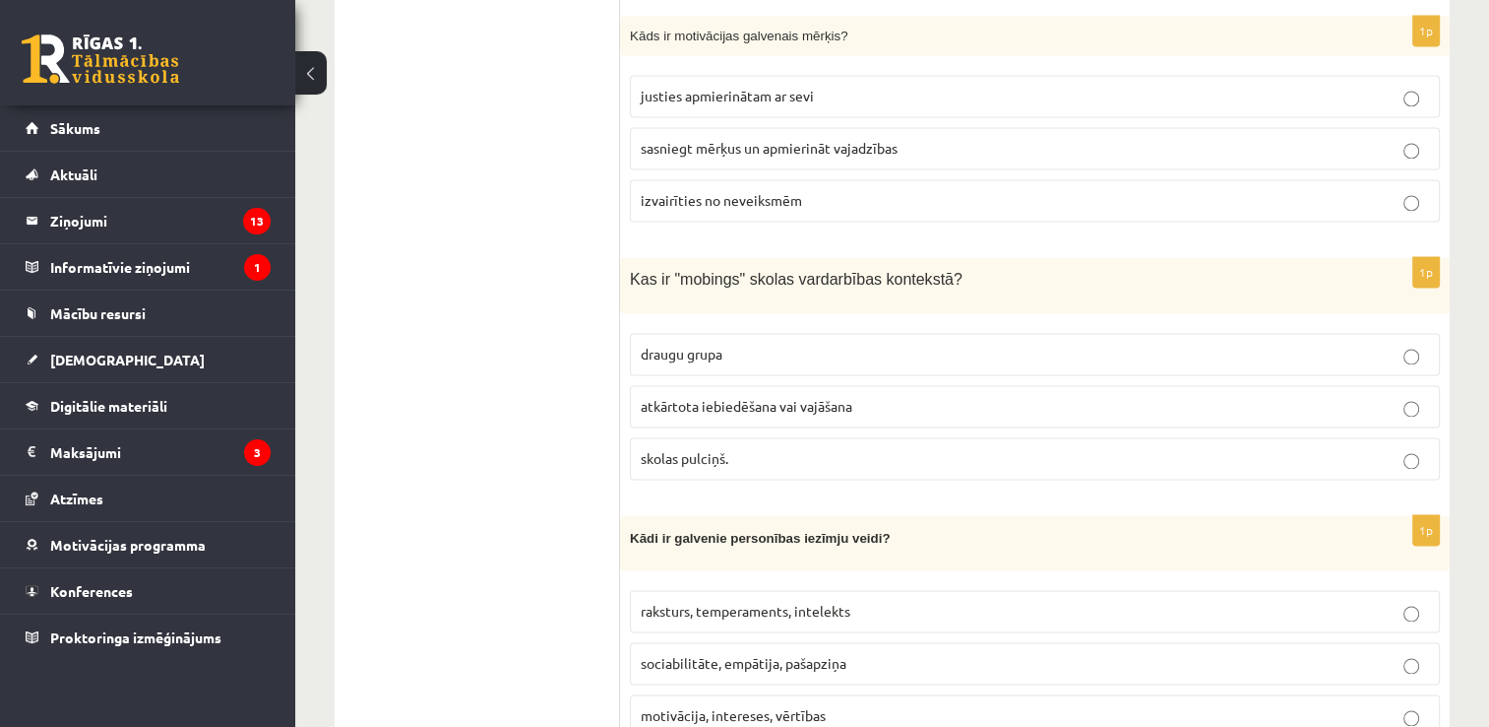
scroll to position [2880, 0]
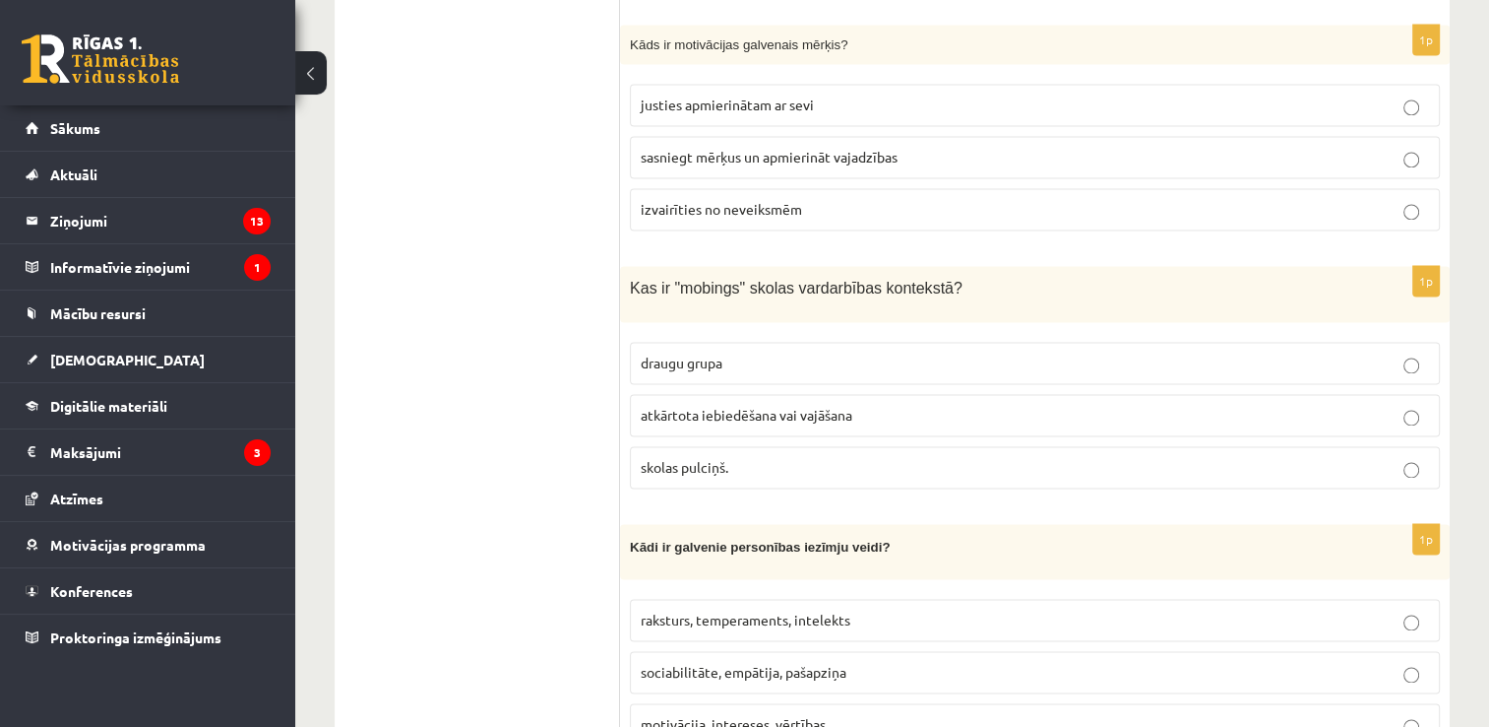
click at [804, 405] on p "atkārtota iebiedēšana vai vajāšana" at bounding box center [1035, 415] width 789 height 21
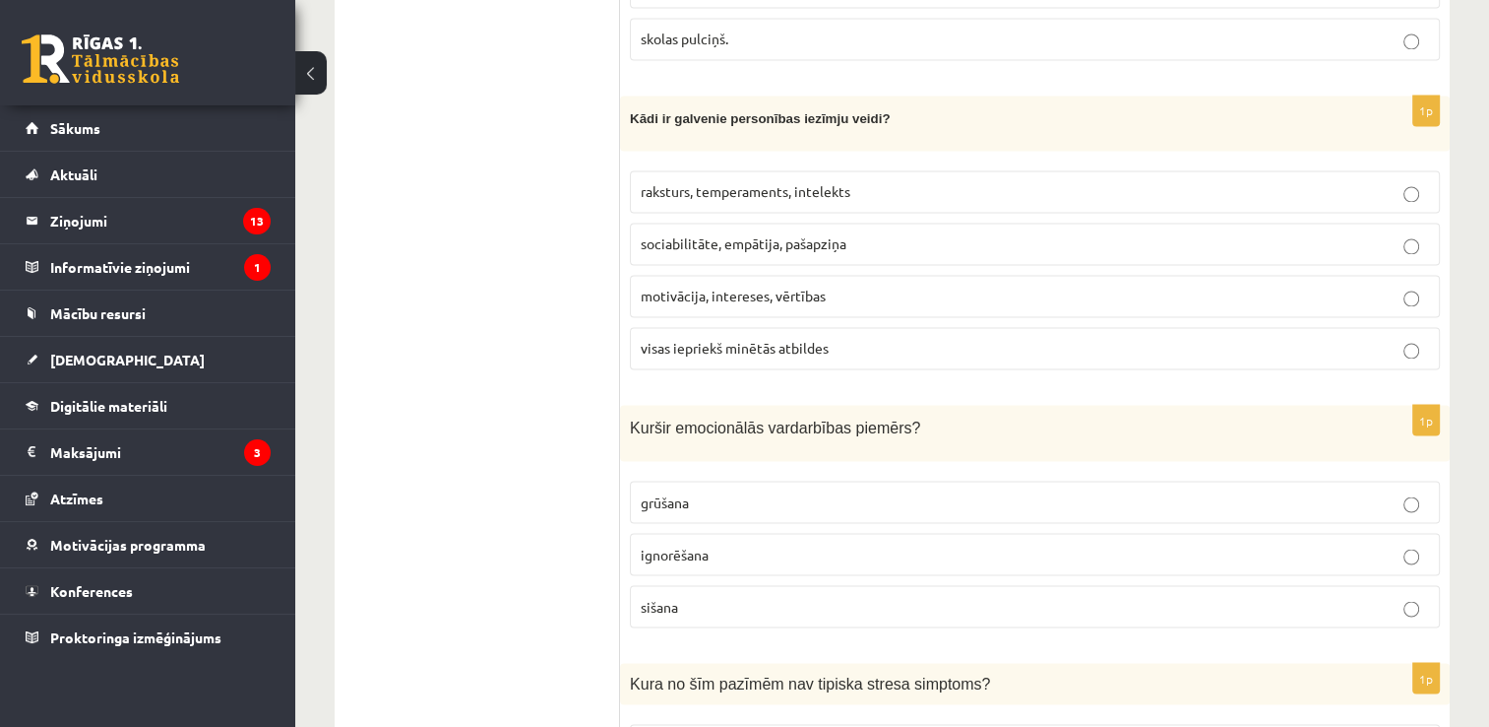
scroll to position [3273, 0]
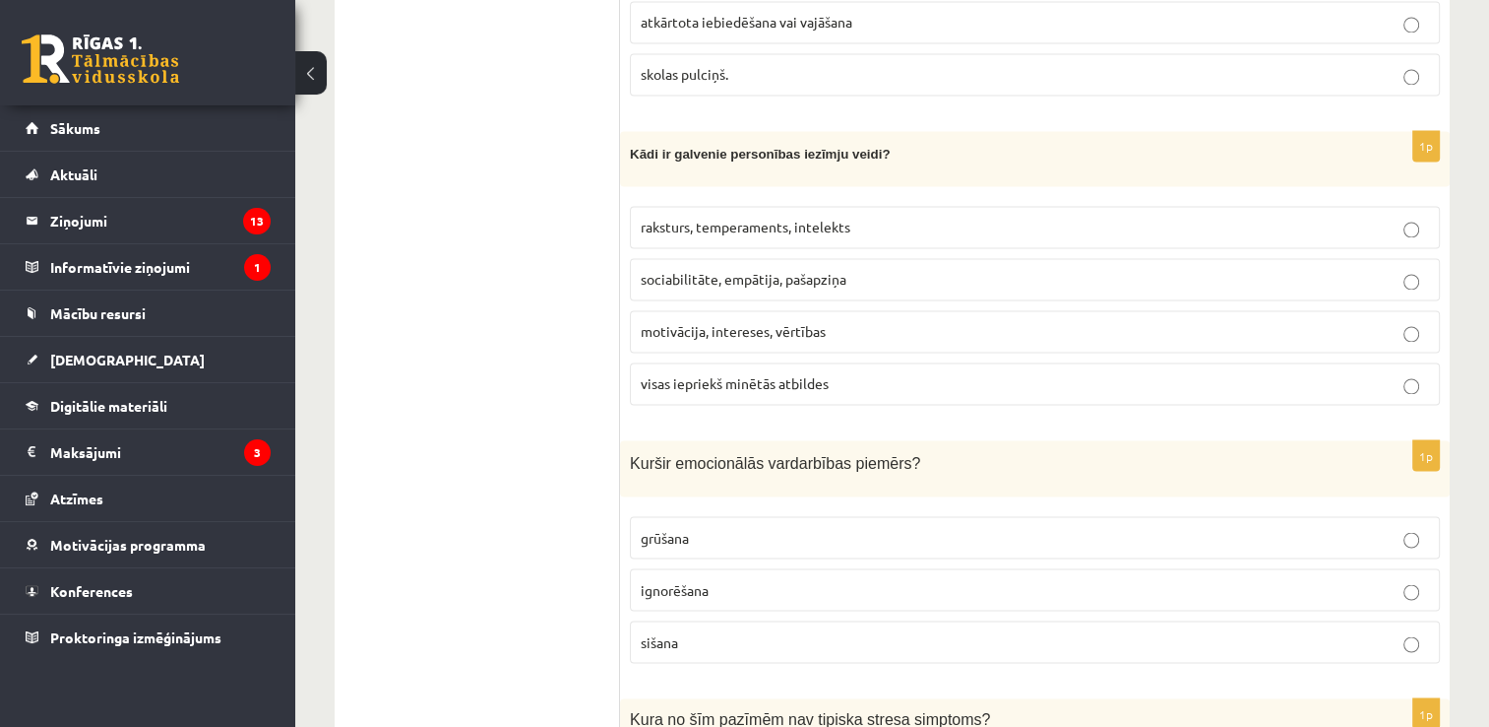
click at [705, 631] on p "sišana" at bounding box center [1035, 641] width 789 height 21
click at [732, 374] on span "visas iepriekš minētās atbildes" at bounding box center [735, 383] width 188 height 18
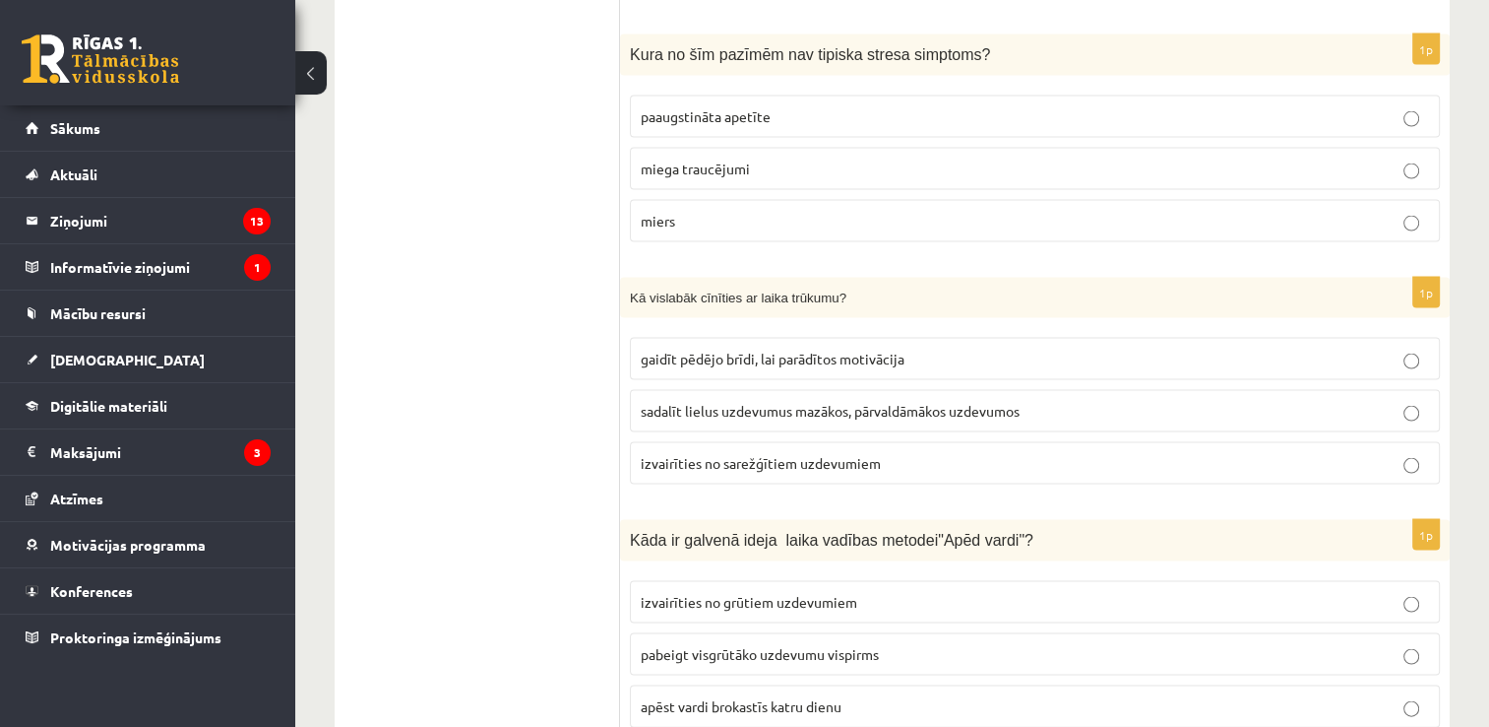
scroll to position [3900, 0]
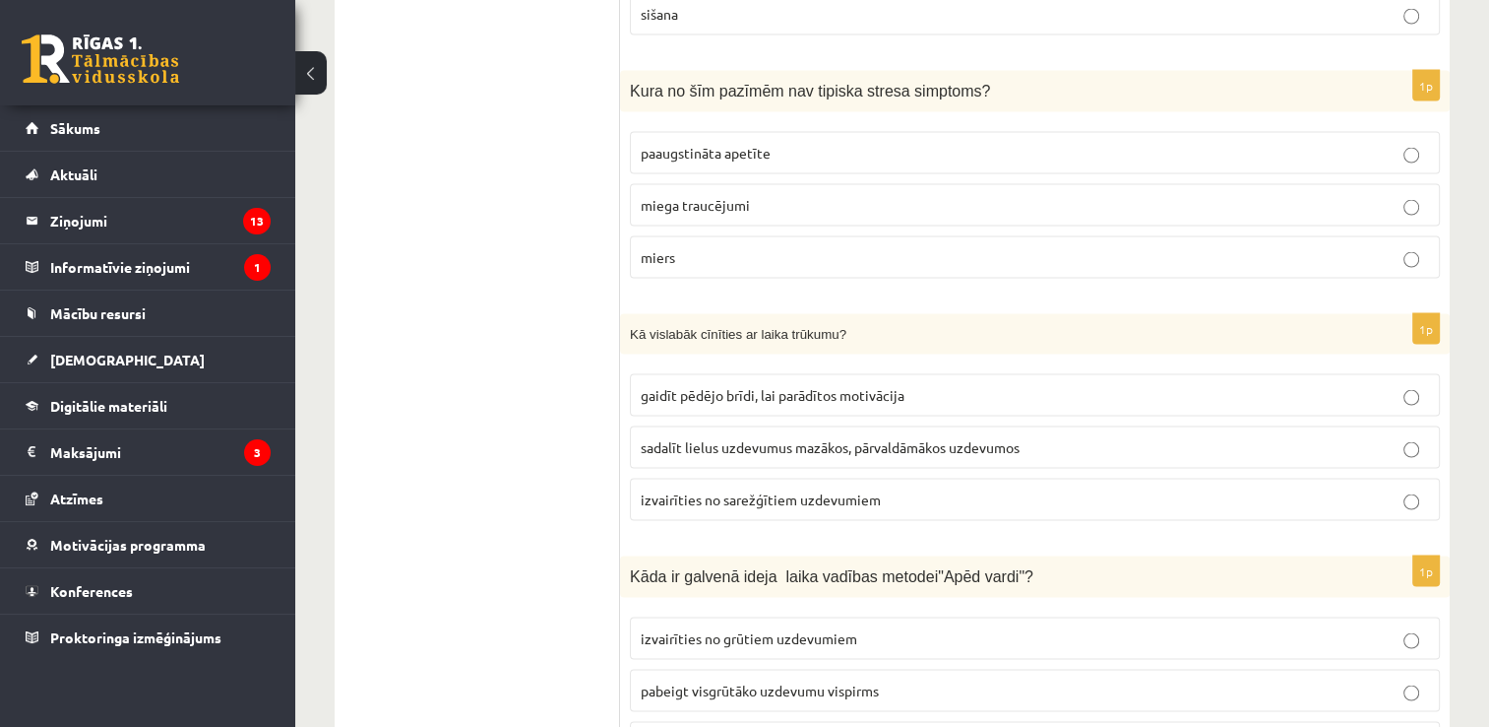
click at [799, 143] on p "paaugstināta apetīte" at bounding box center [1035, 153] width 789 height 21
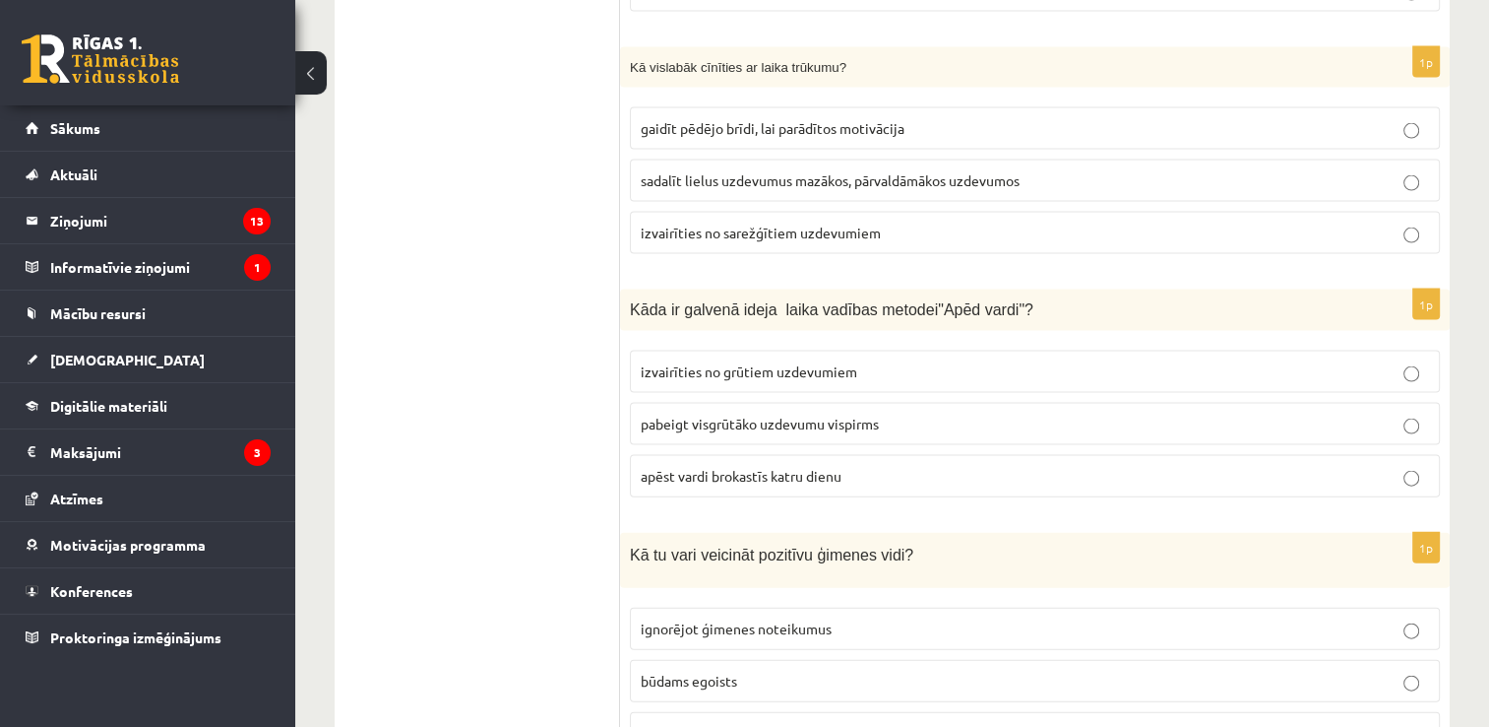
scroll to position [4131, 0]
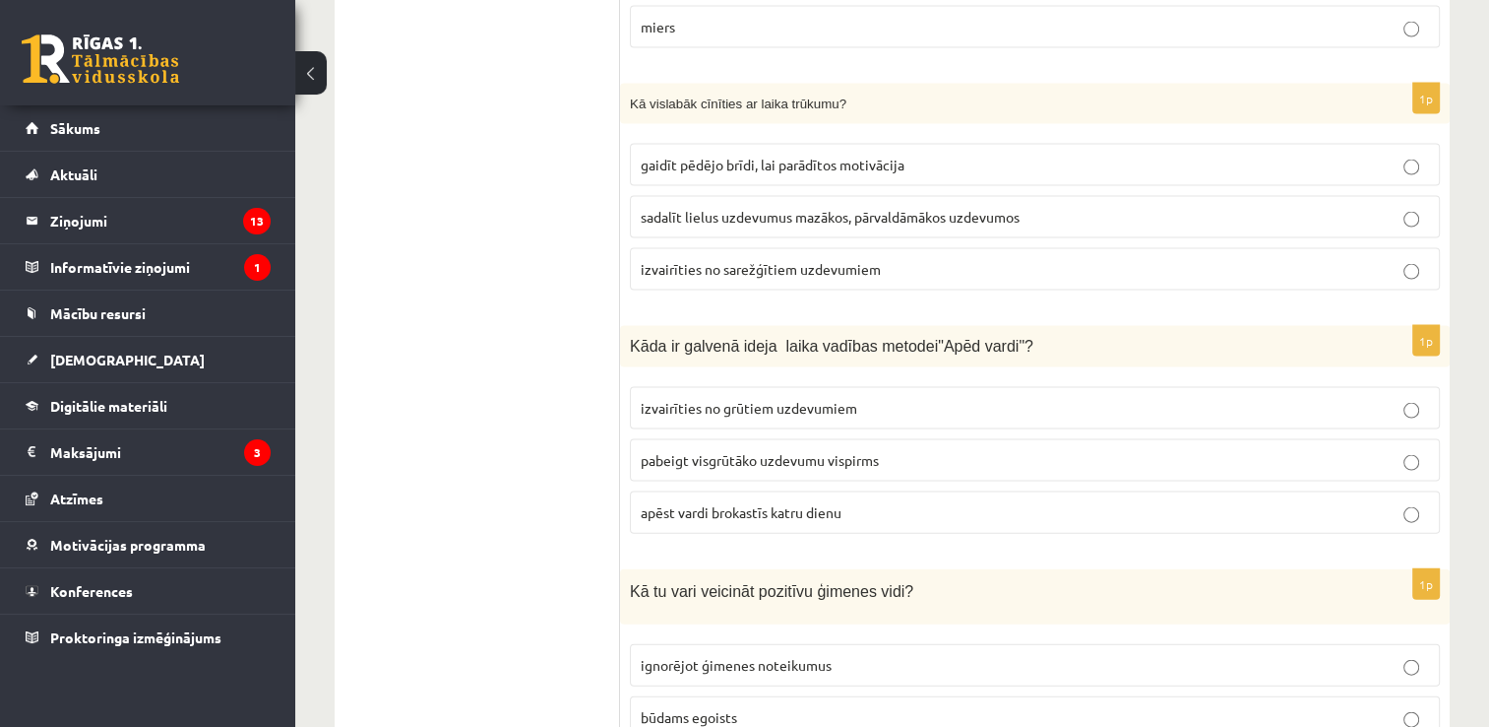
click at [806, 248] on label "izvairīties no sarežģītiem uzdevumiem" at bounding box center [1035, 269] width 810 height 42
click at [820, 208] on span "sadalīt lielus uzdevumus mazākos, pārvaldāmākos uzdevumos" at bounding box center [830, 217] width 379 height 18
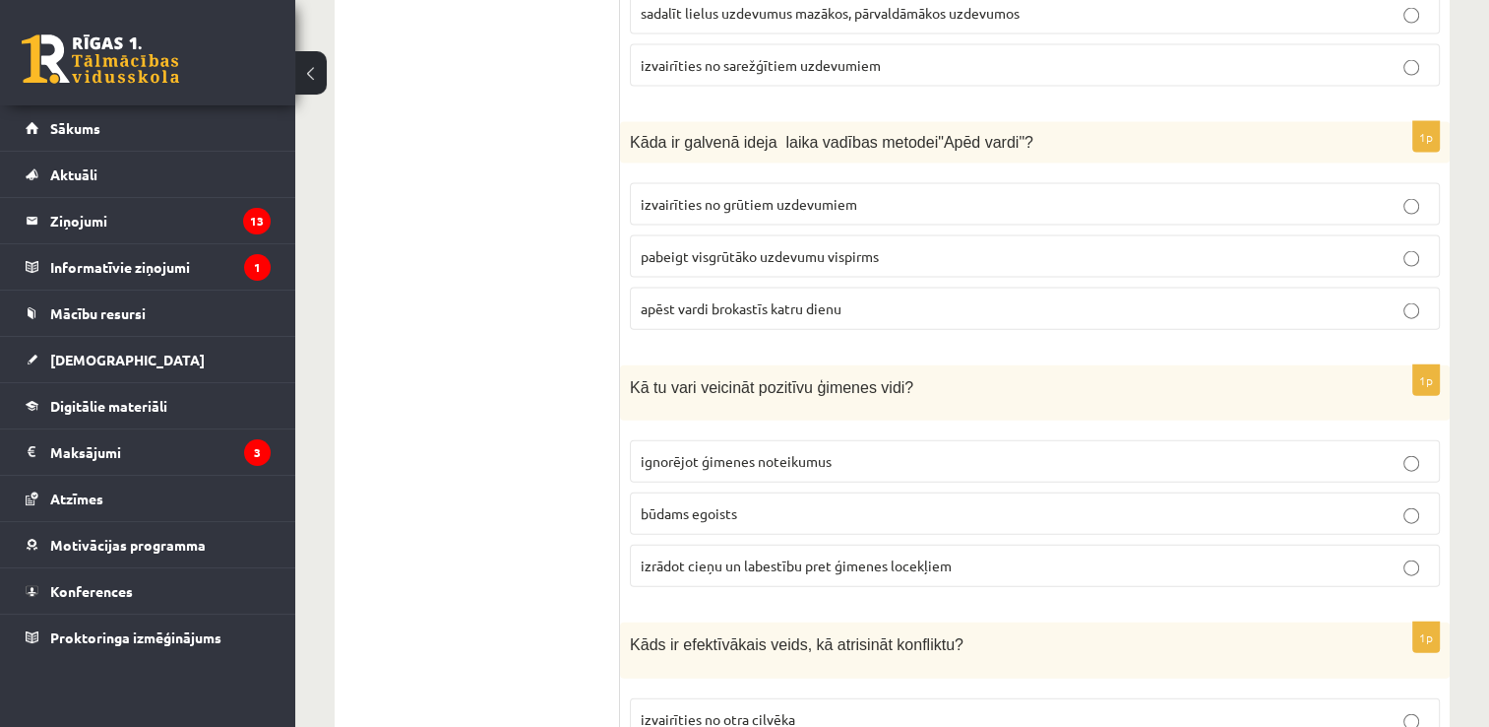
scroll to position [4316, 0]
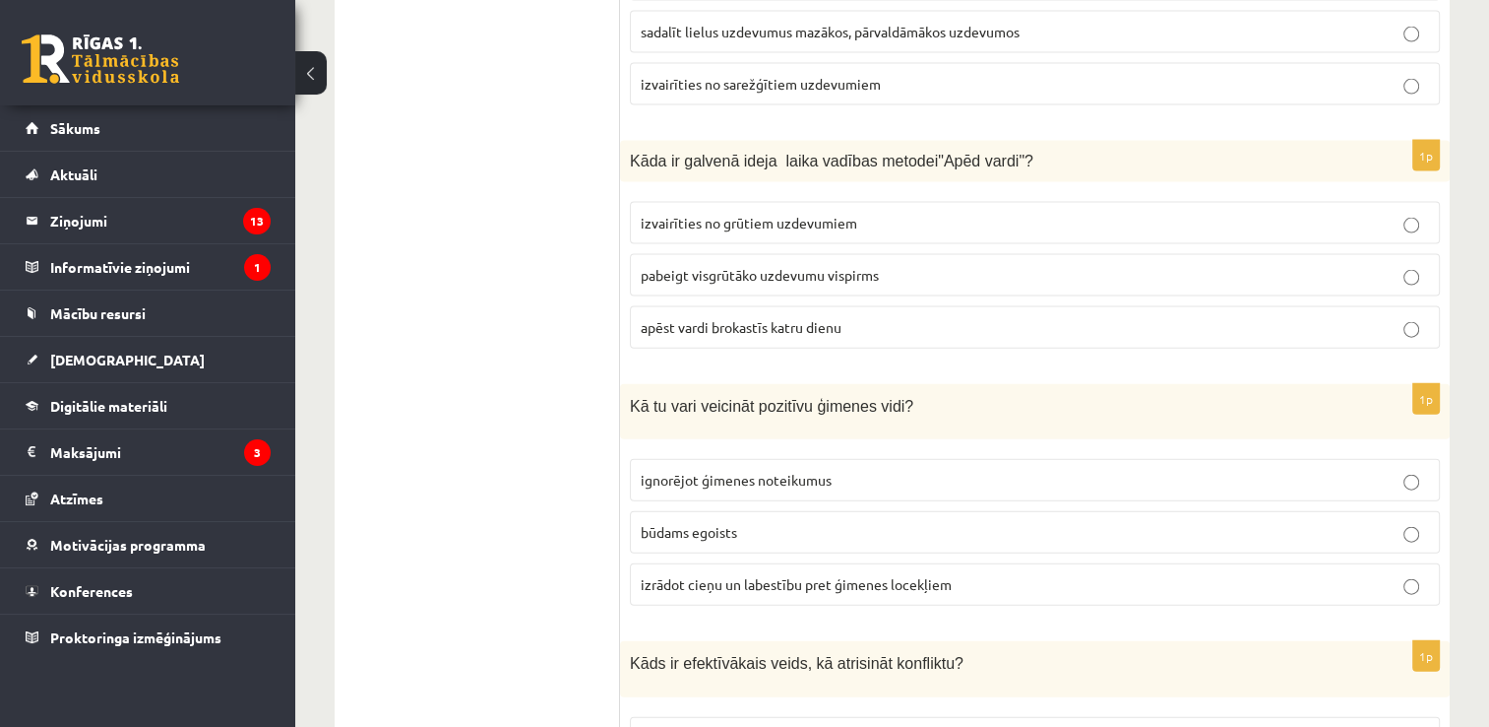
click at [786, 214] on span "izvairīties no grūtiem uzdevumiem" at bounding box center [749, 223] width 217 height 18
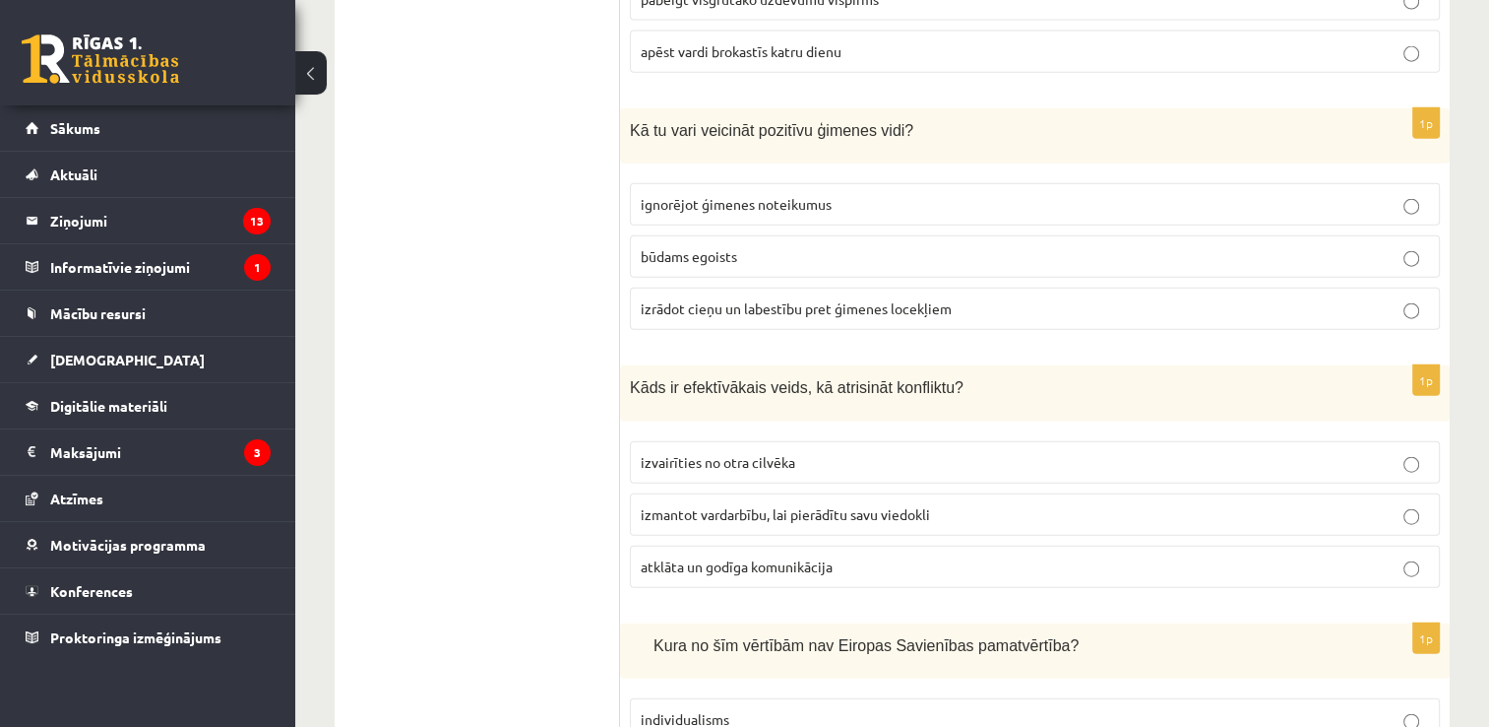
scroll to position [4556, 0]
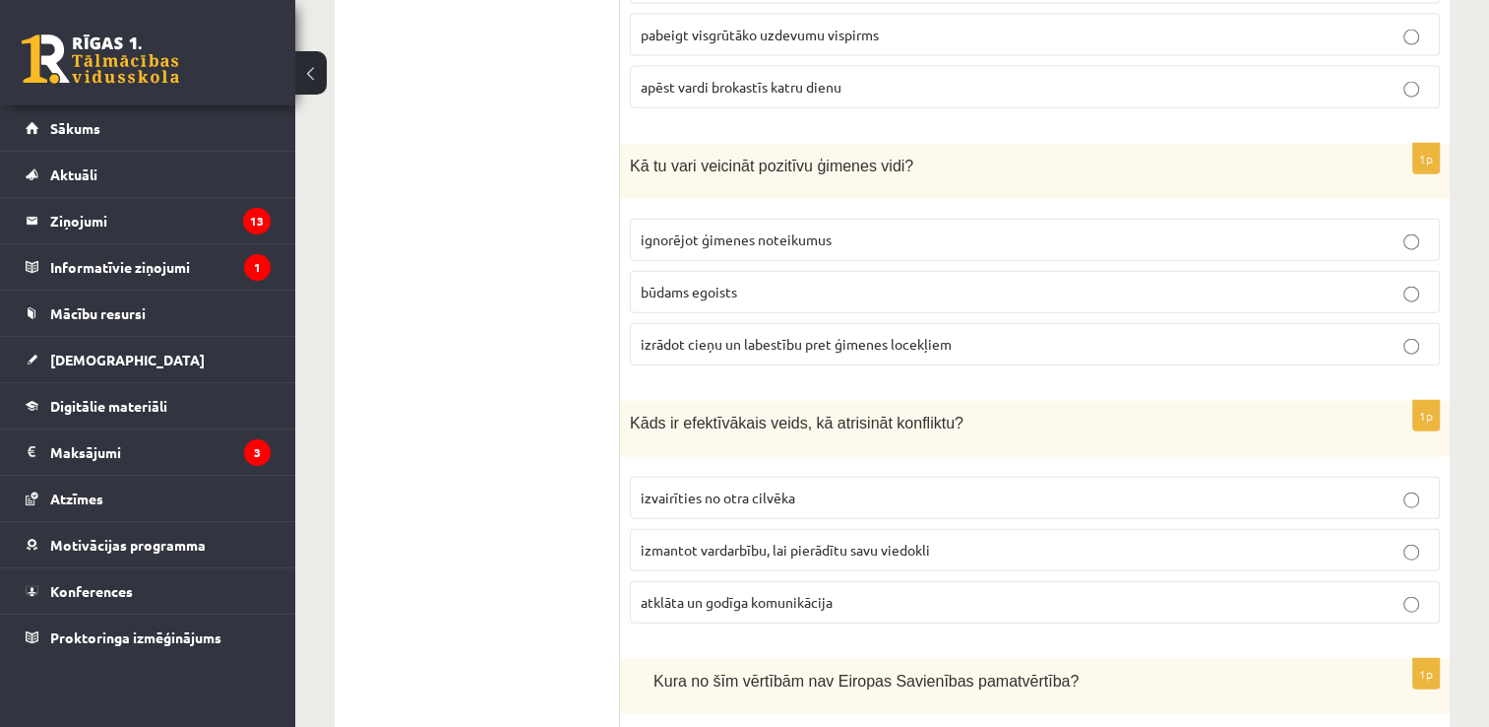
click at [823, 335] on span "izrādot cieņu un labestību pret ģimenes locekļiem" at bounding box center [796, 344] width 311 height 18
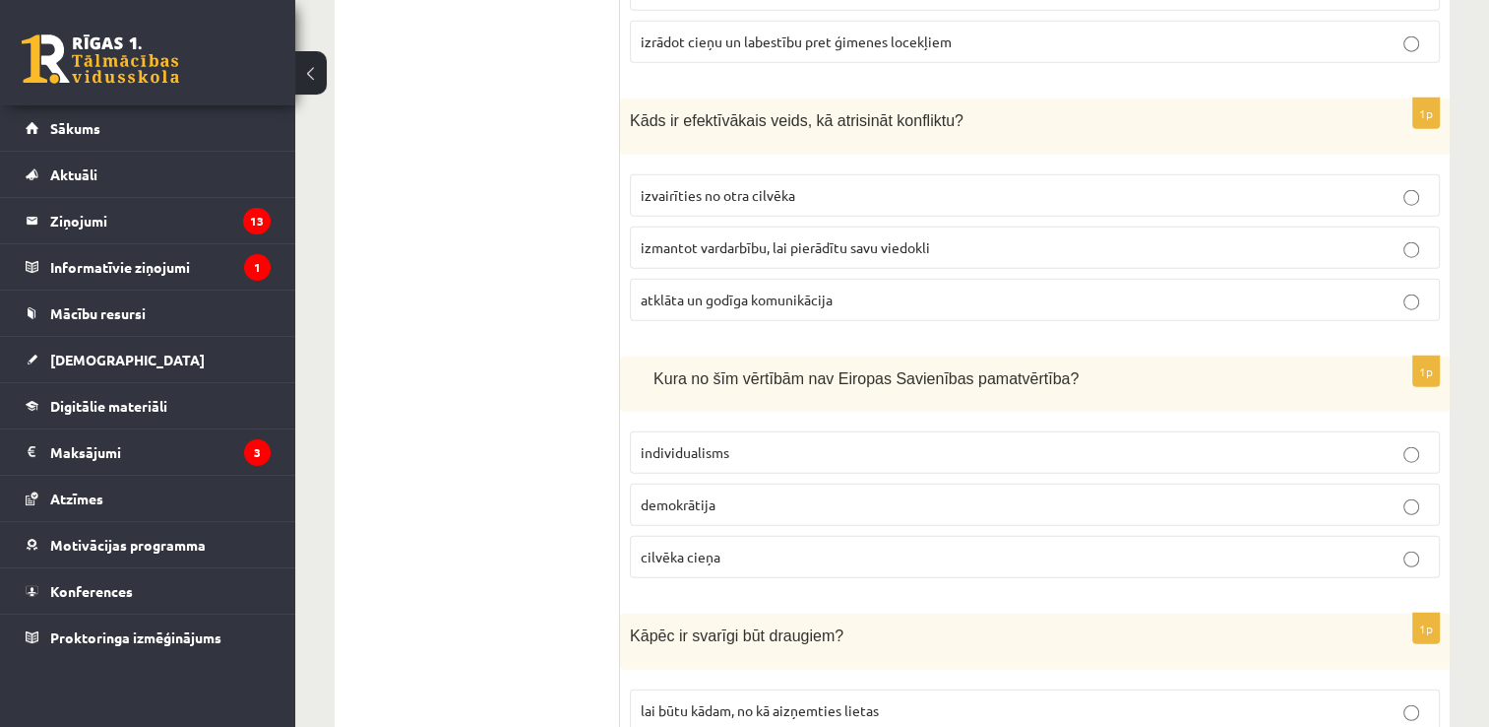
scroll to position [4848, 0]
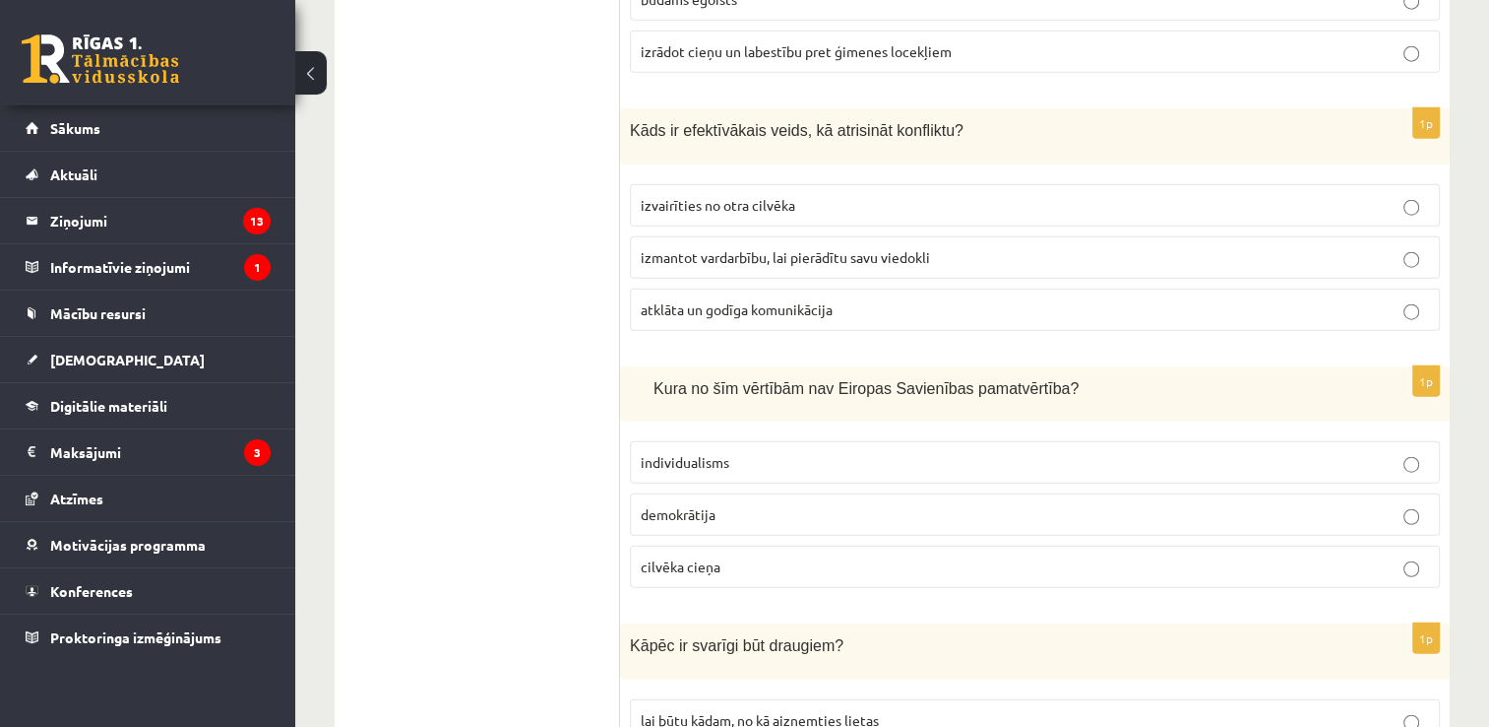
click at [810, 300] on span "atklāta un godīga komunikācija" at bounding box center [737, 309] width 192 height 18
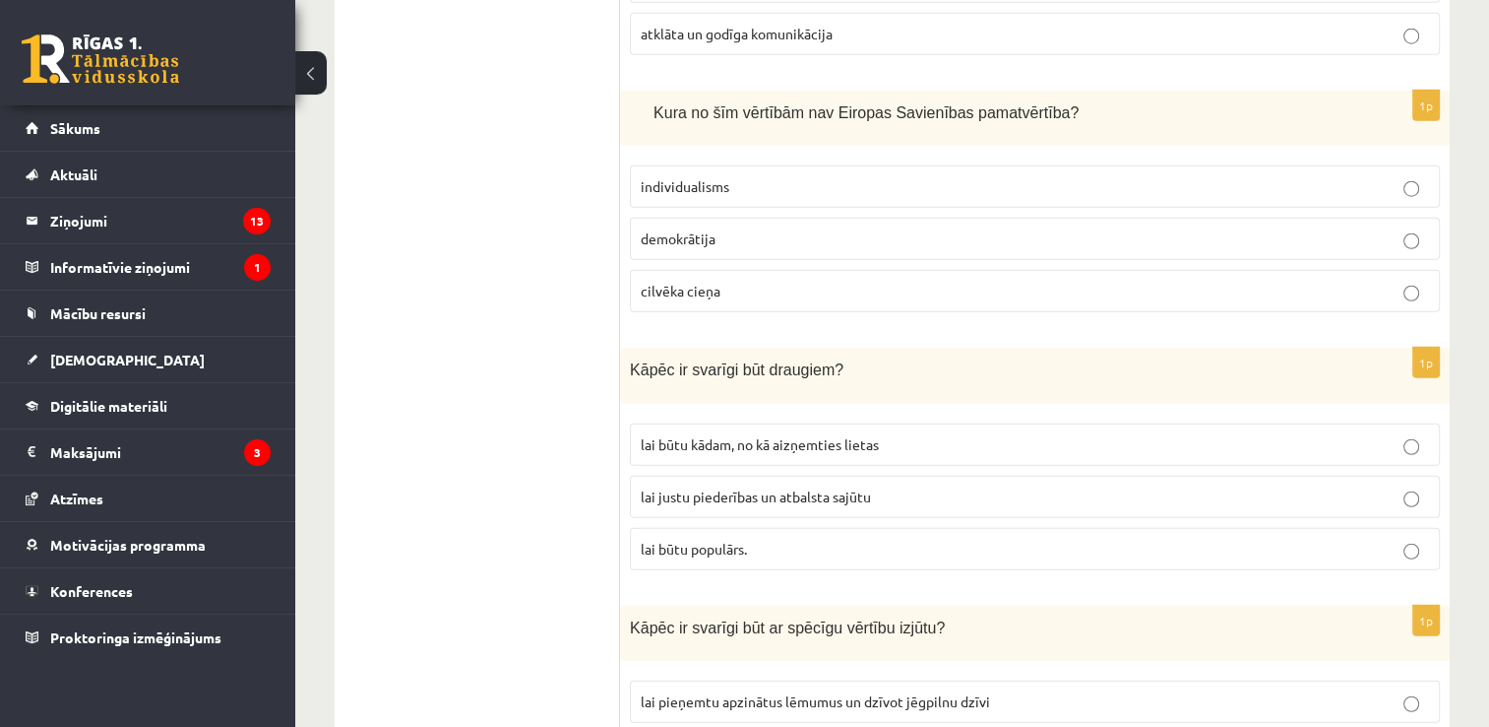
scroll to position [5106, 0]
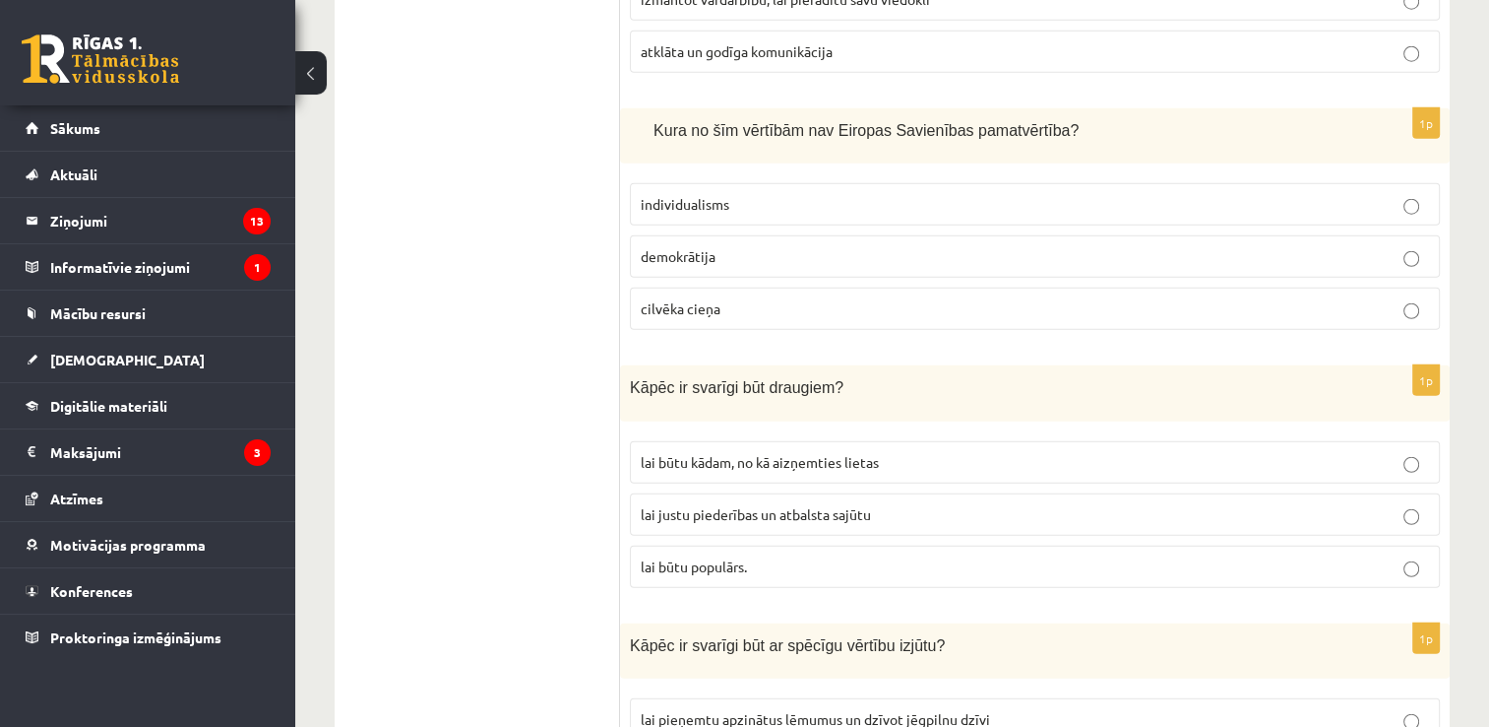
click at [736, 246] on p "demokrātija" at bounding box center [1035, 256] width 789 height 21
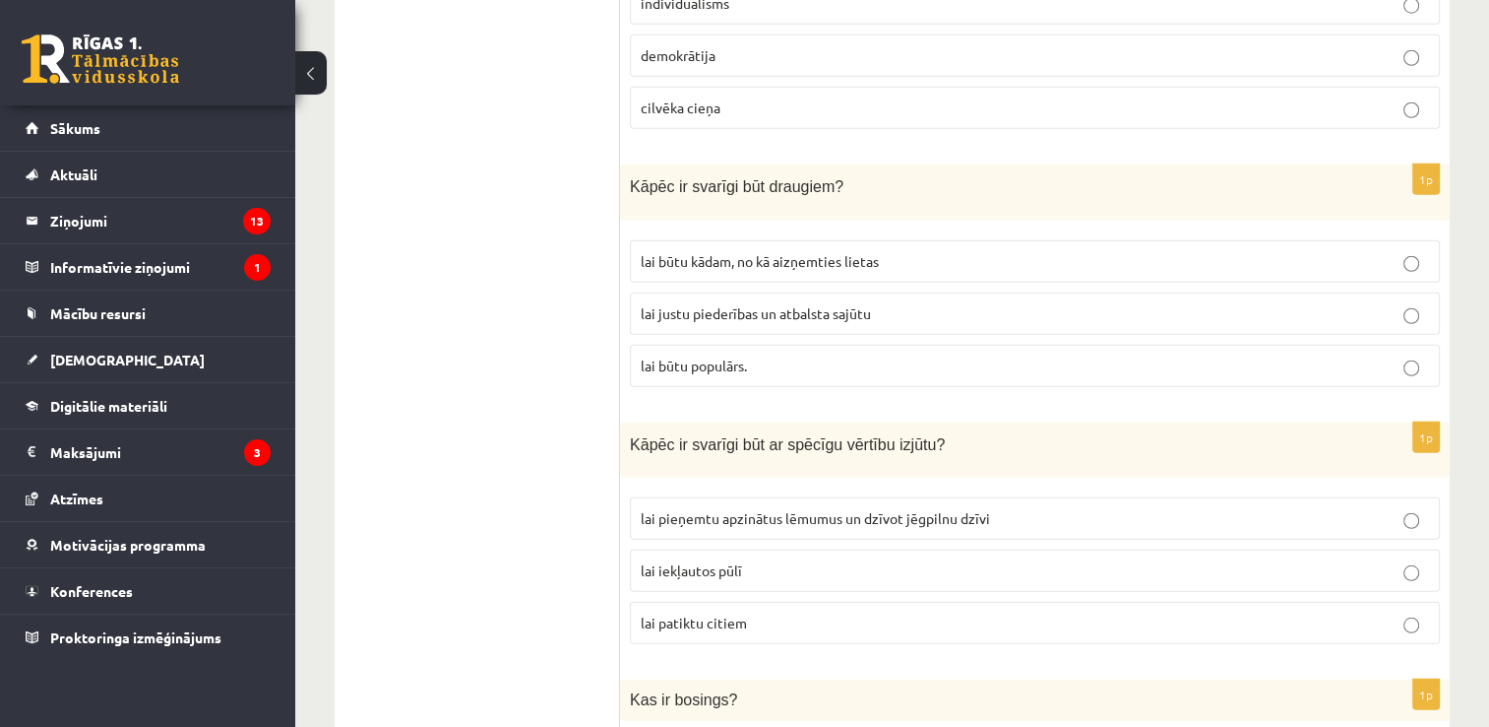
scroll to position [5352, 0]
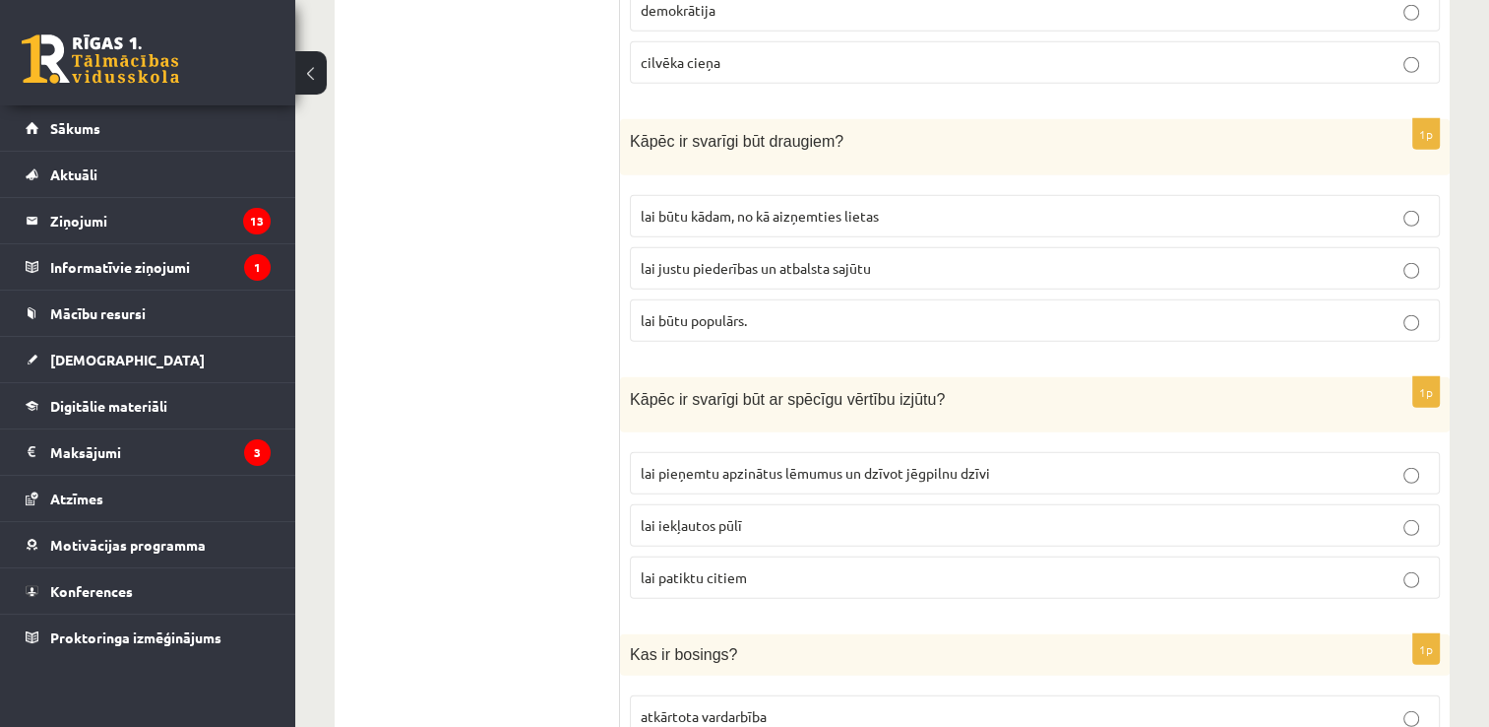
click at [762, 258] on p "lai justu piederības un atbalsta sajūtu" at bounding box center [1035, 268] width 789 height 21
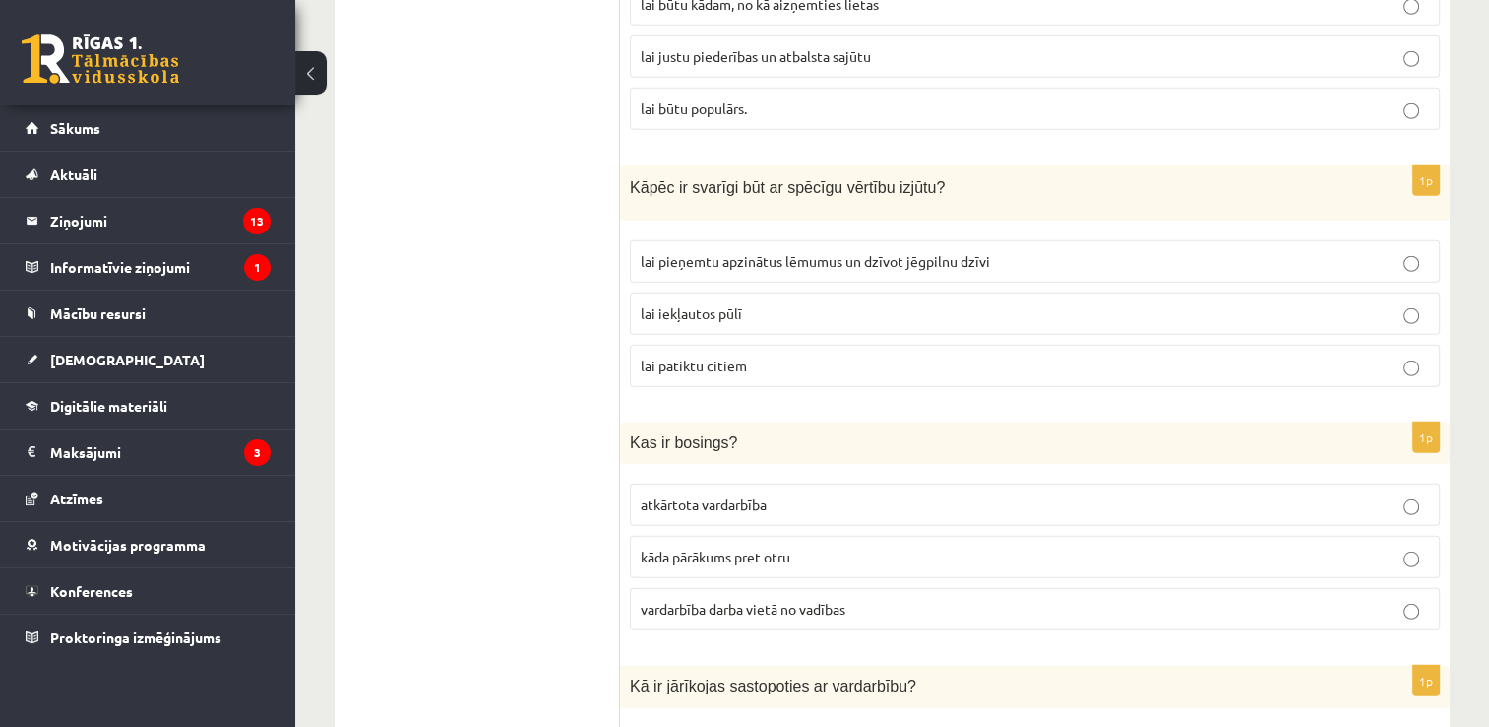
scroll to position [5520, 0]
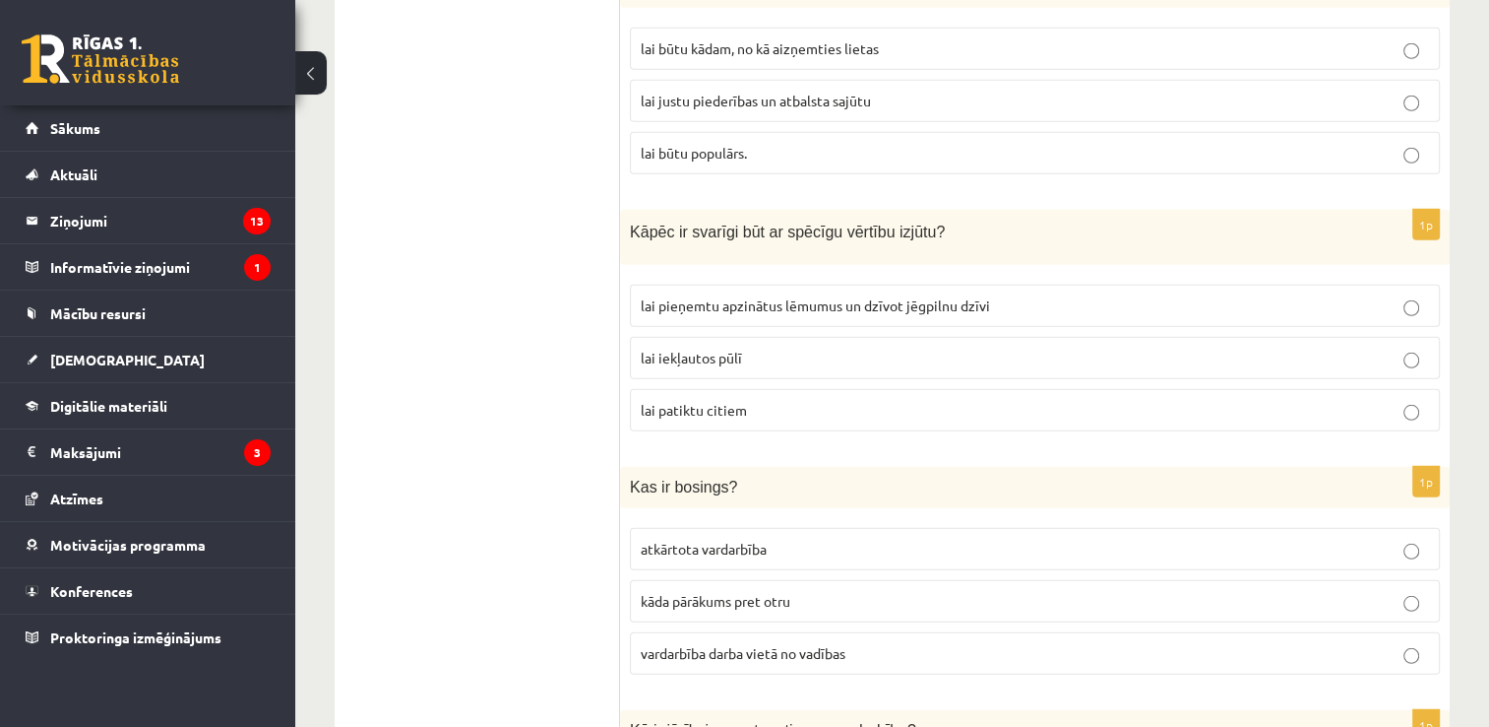
click at [879, 296] on span "lai pieņemtu apzinātus lēmumus un dzīvot jēgpilnu dzīvi" at bounding box center [815, 305] width 349 height 18
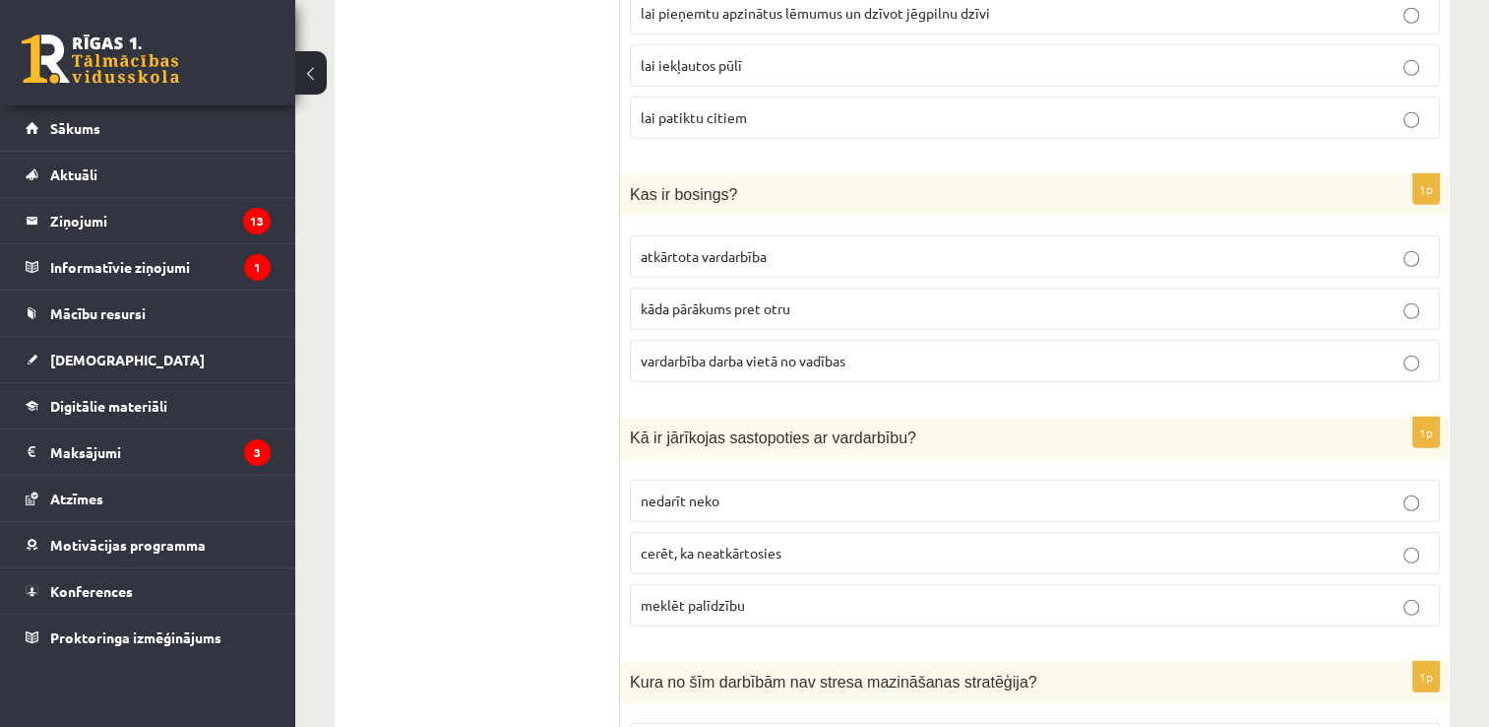
scroll to position [5858, 0]
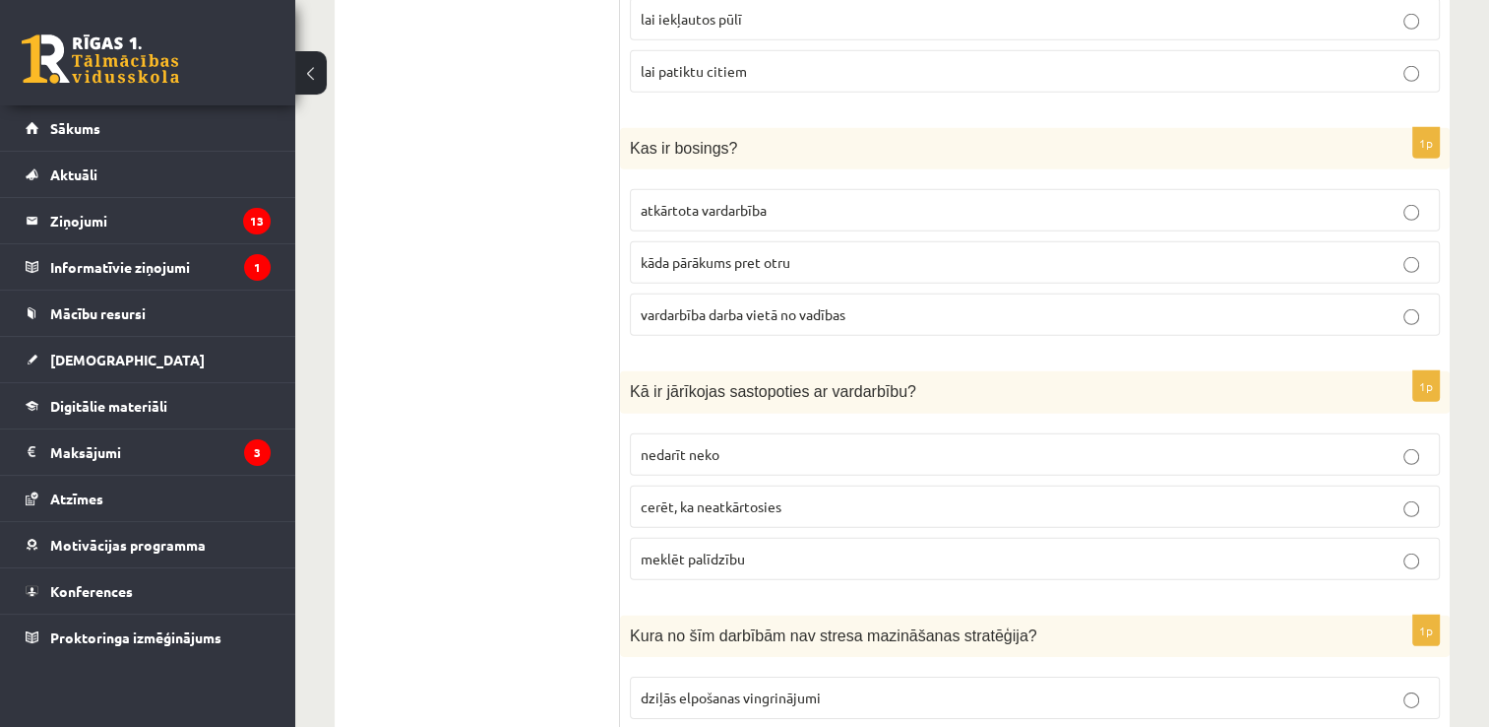
click at [851, 241] on label "kāda pārākums pret otru" at bounding box center [1035, 262] width 810 height 42
click at [831, 305] on span "vardarbība darba vietā no vadības" at bounding box center [743, 314] width 205 height 18
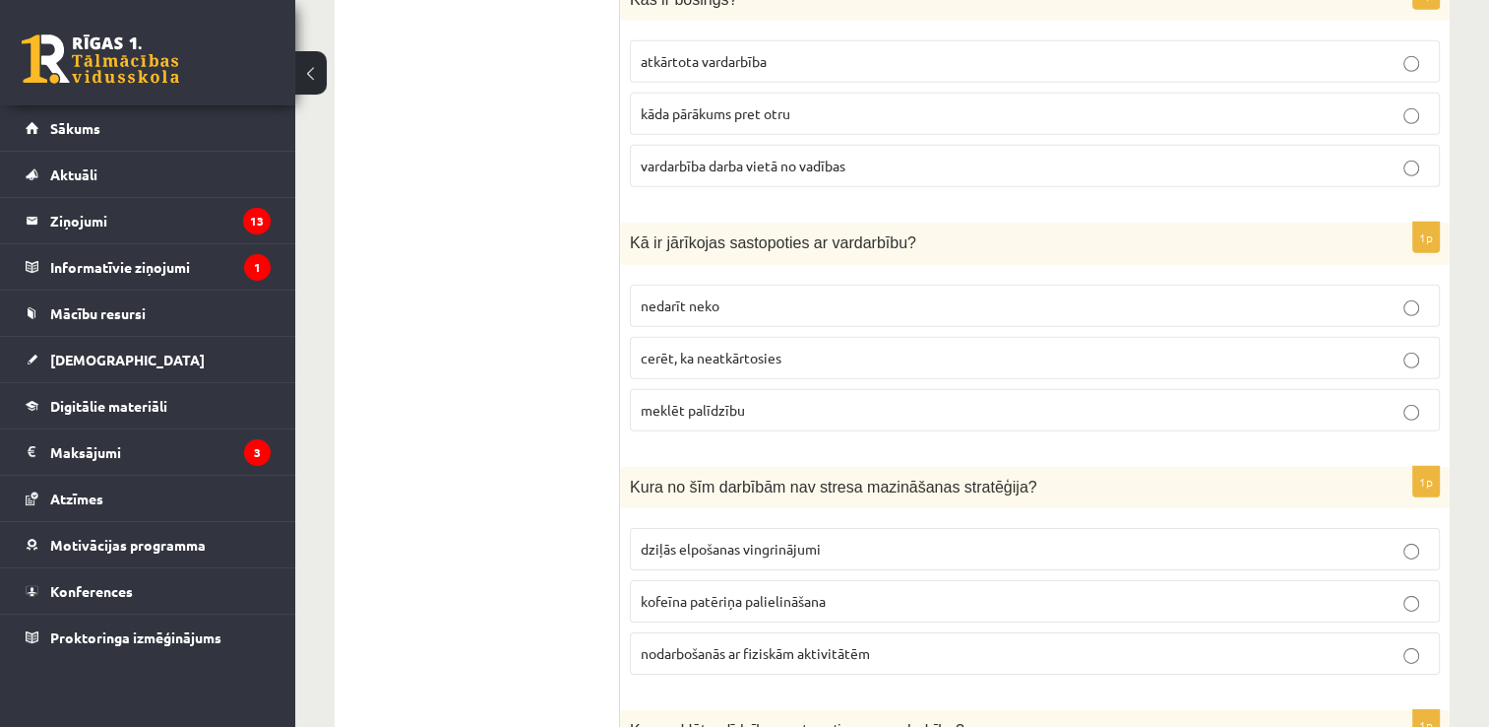
scroll to position [6034, 0]
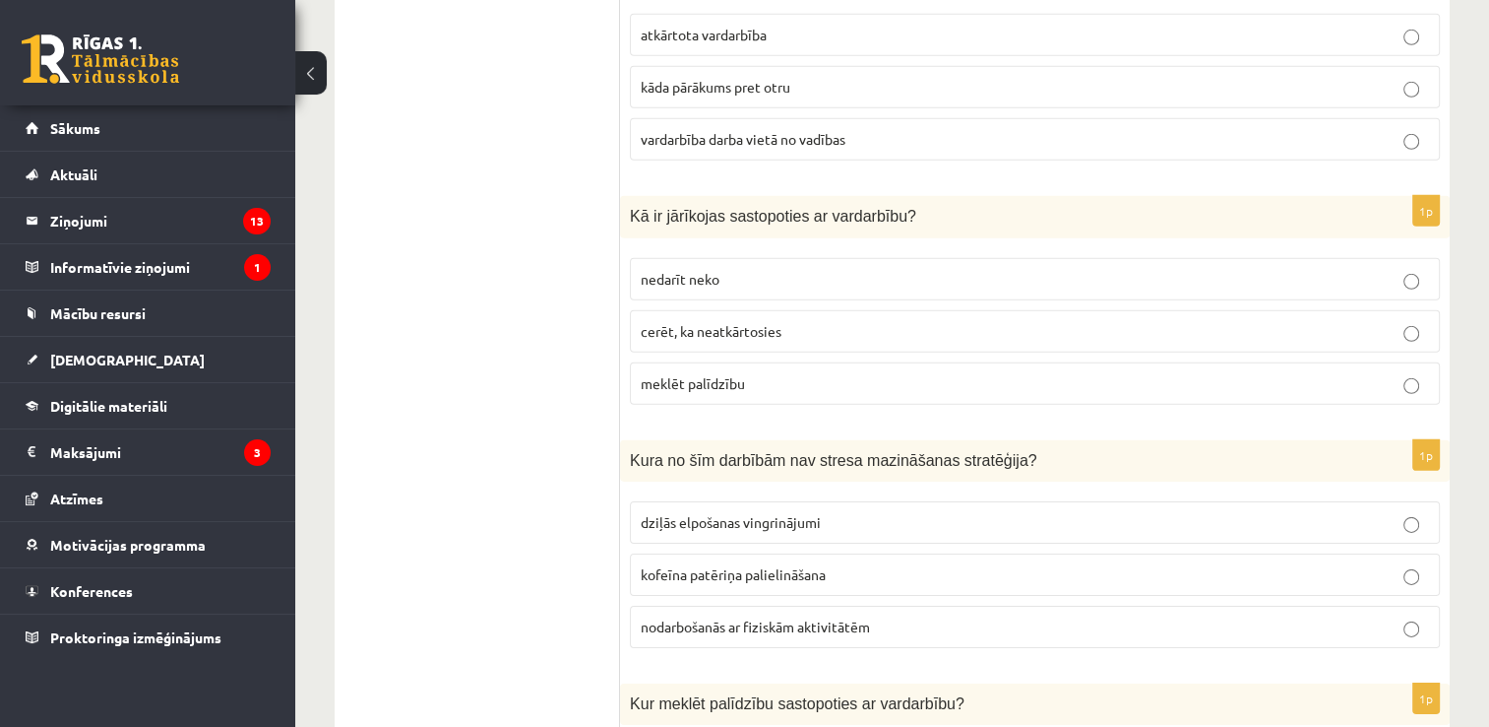
click at [1217, 373] on p "meklēt palīdzību" at bounding box center [1035, 383] width 789 height 21
click at [757, 565] on span "kofeīna patēriņa palielināšana" at bounding box center [733, 574] width 185 height 18
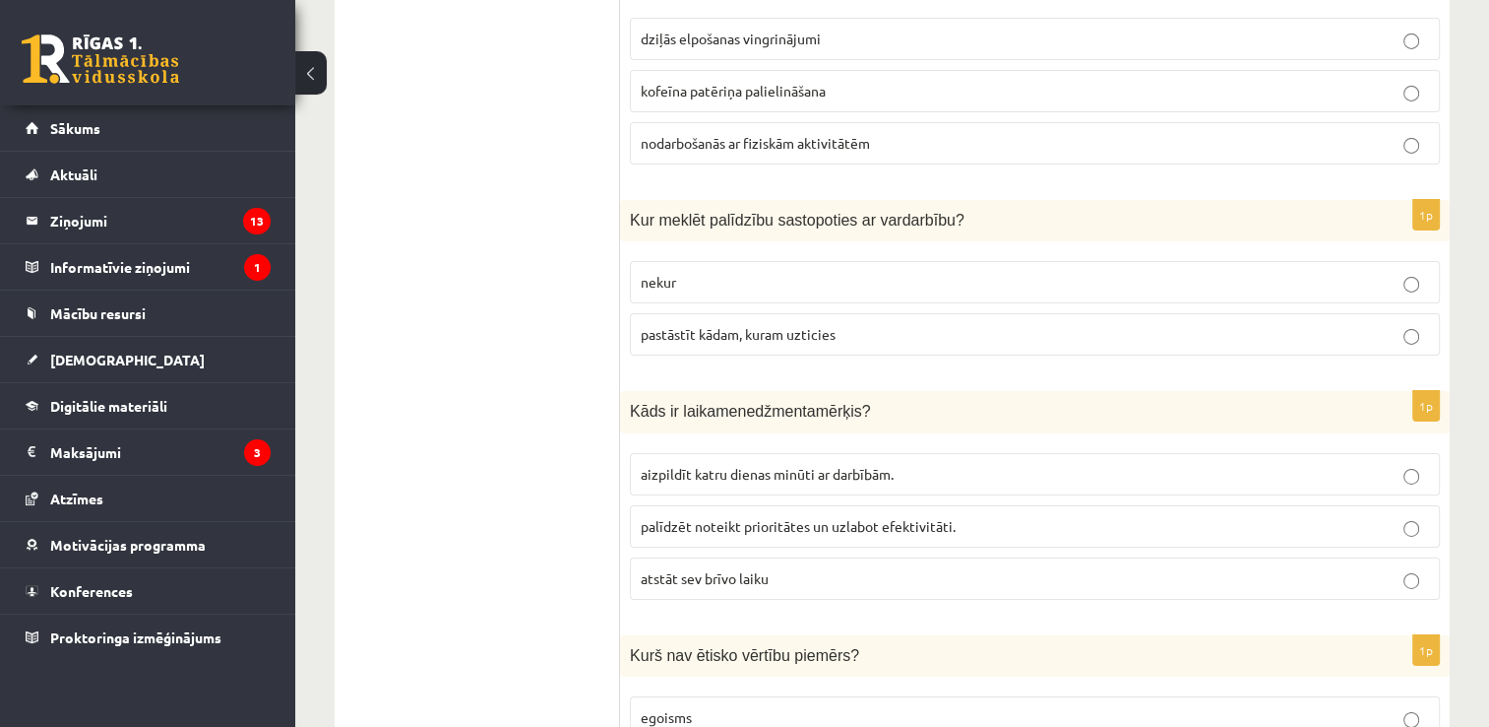
scroll to position [6608, 0]
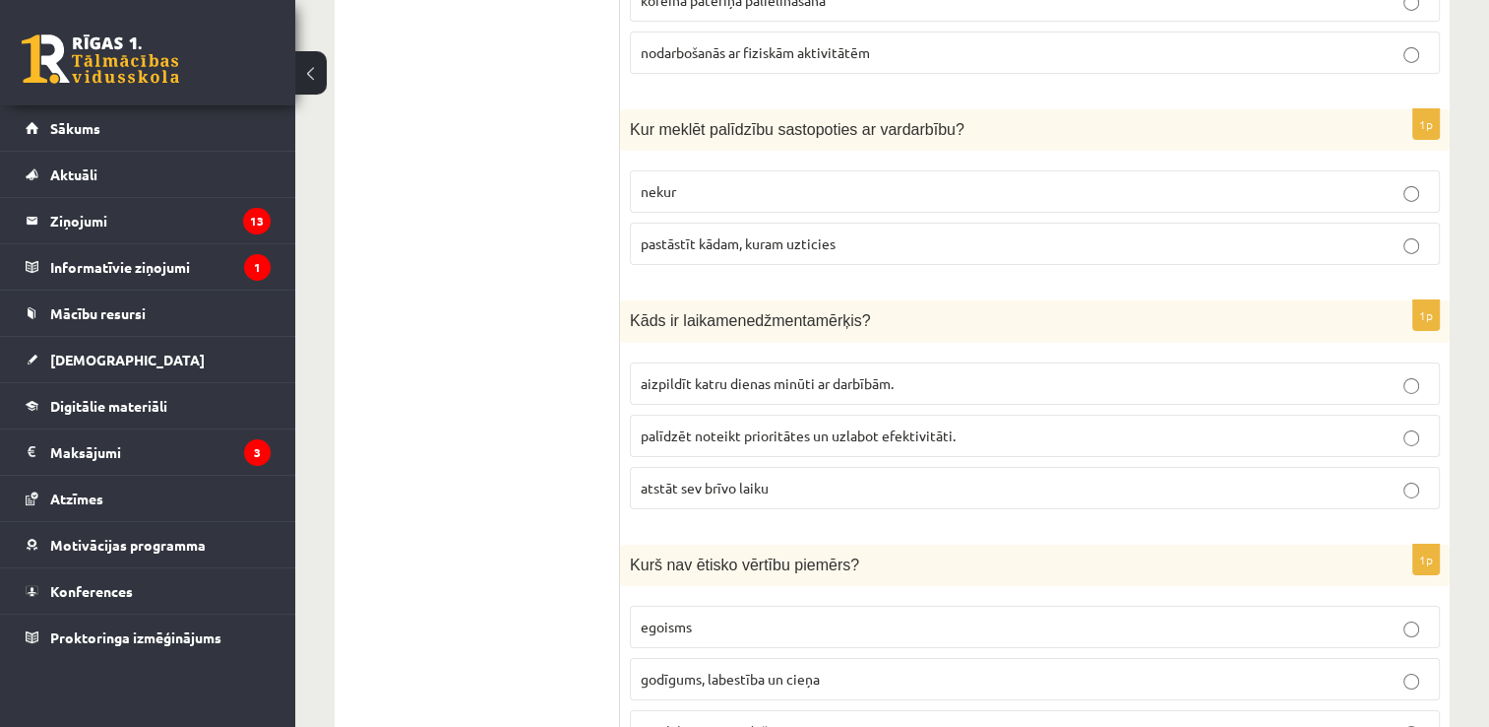
click at [867, 233] on p "pastāstīt kādam, kuram uzticies" at bounding box center [1035, 243] width 789 height 21
click at [894, 477] on p "atstāt sev brīvo laiku" at bounding box center [1035, 487] width 789 height 21
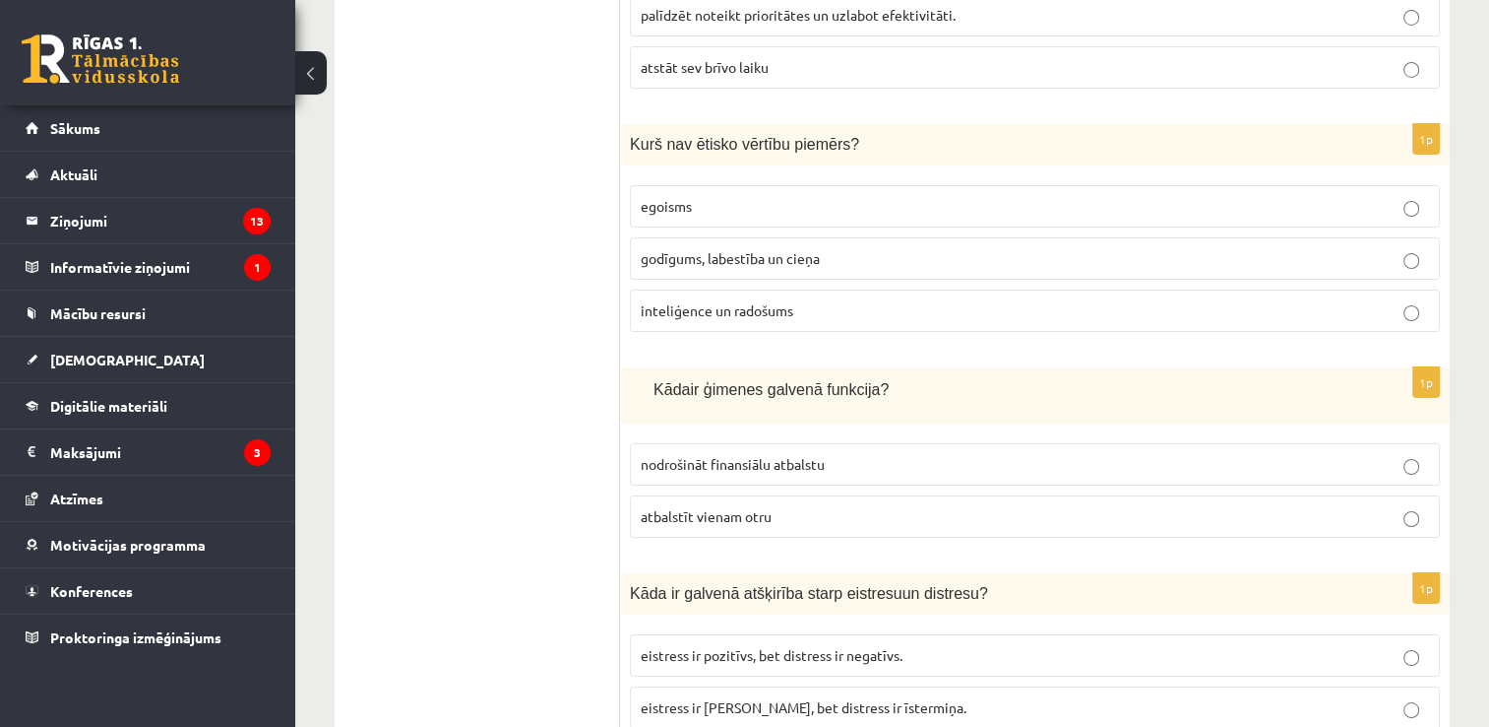
scroll to position [7046, 0]
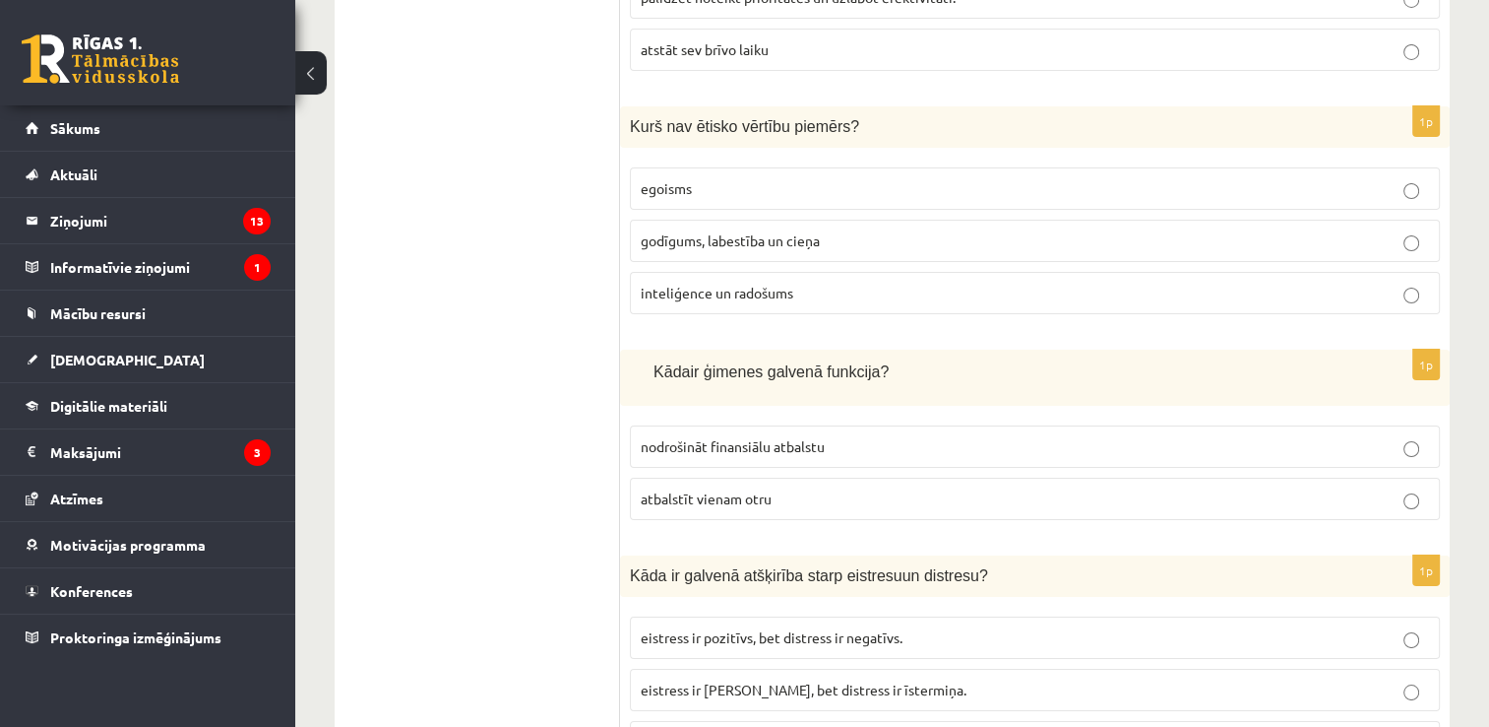
click at [724, 178] on p "egoisms" at bounding box center [1035, 188] width 789 height 21
click at [776, 437] on span "nodrošināt finansiālu atbalstu" at bounding box center [733, 446] width 184 height 18
click at [784, 488] on p "atbalstīt vienam otru" at bounding box center [1035, 498] width 789 height 21
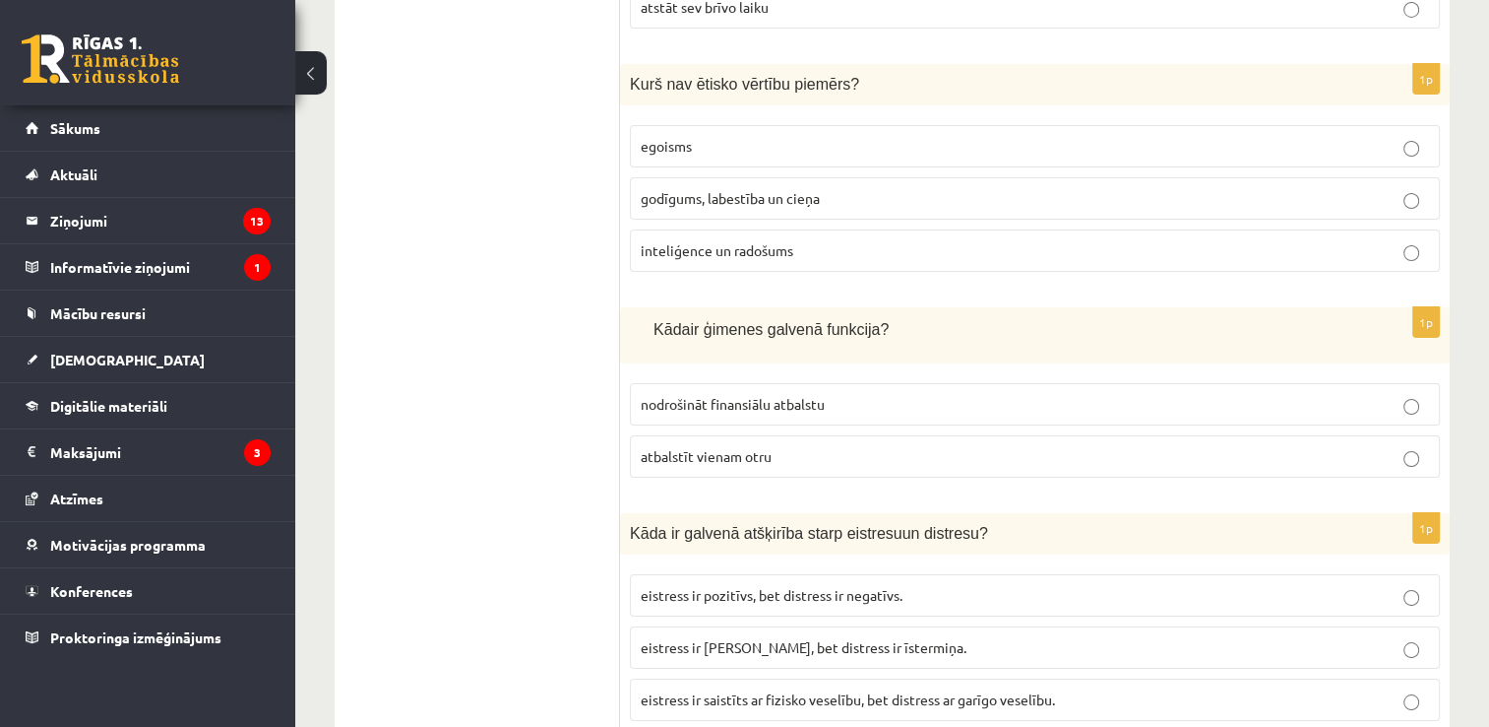
click at [764, 690] on span "eistress ir saistīts ar fizisko veselību, bet distress ar garīgo veselību." at bounding box center [848, 699] width 414 height 18
click at [891, 626] on label "eistress ir ilgstošs, bet distress ir īstermiņa." at bounding box center [1035, 647] width 810 height 42
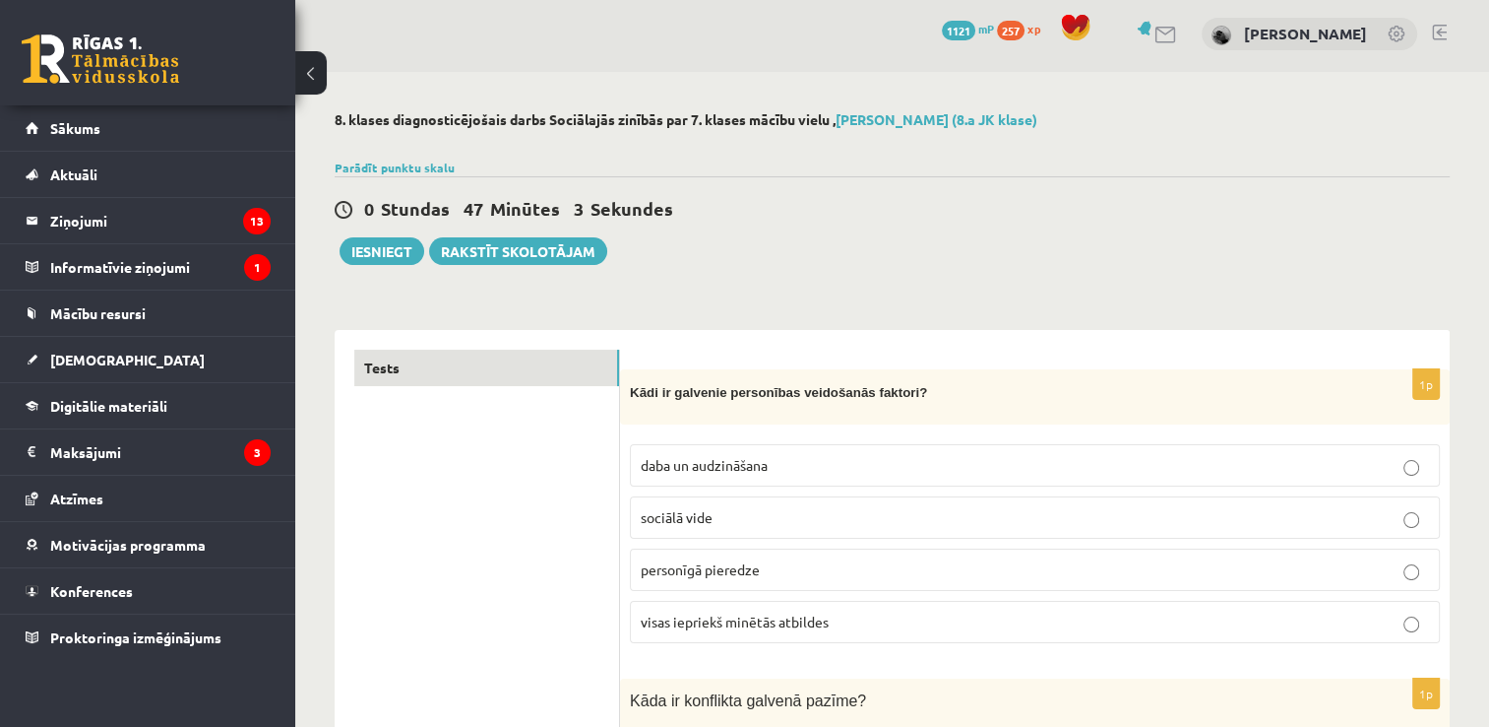
scroll to position [0, 0]
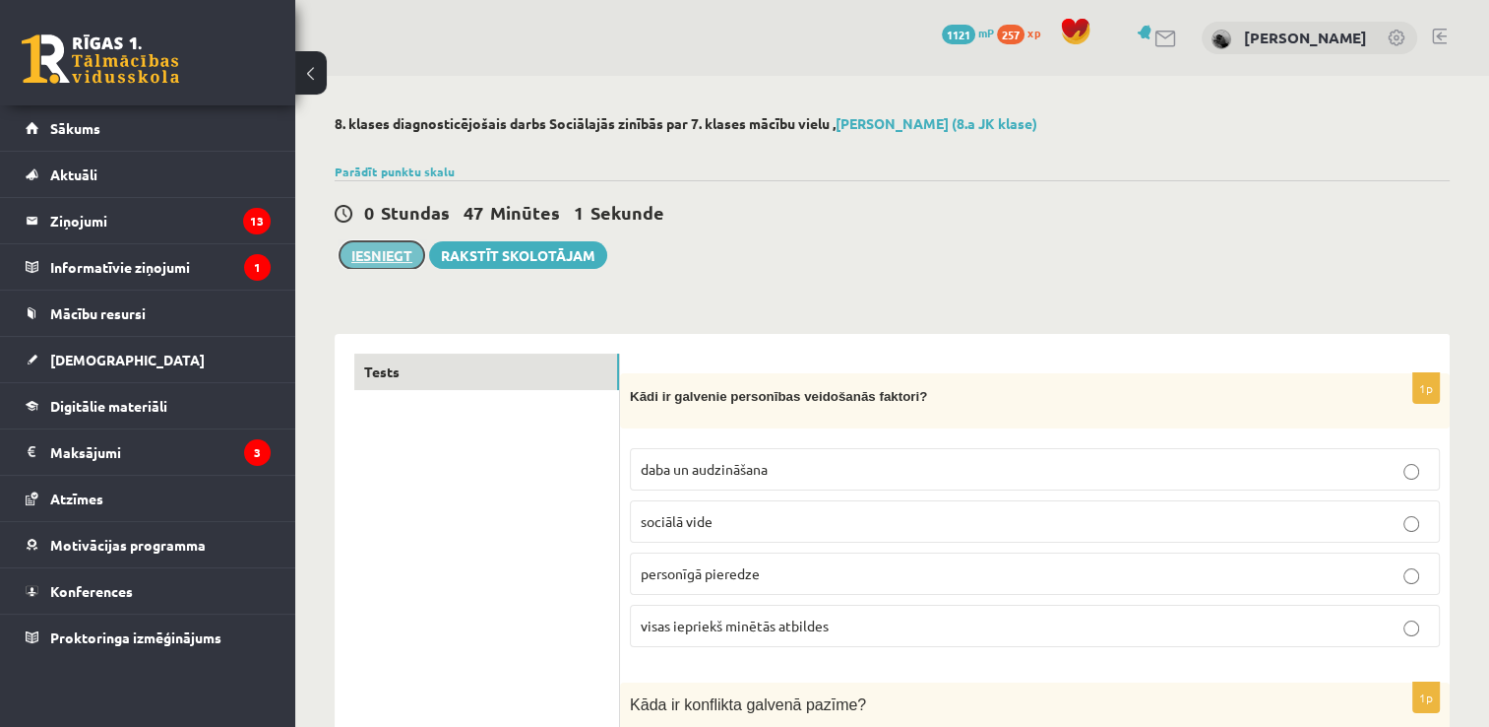
click at [362, 253] on button "Iesniegt" at bounding box center [382, 255] width 85 height 28
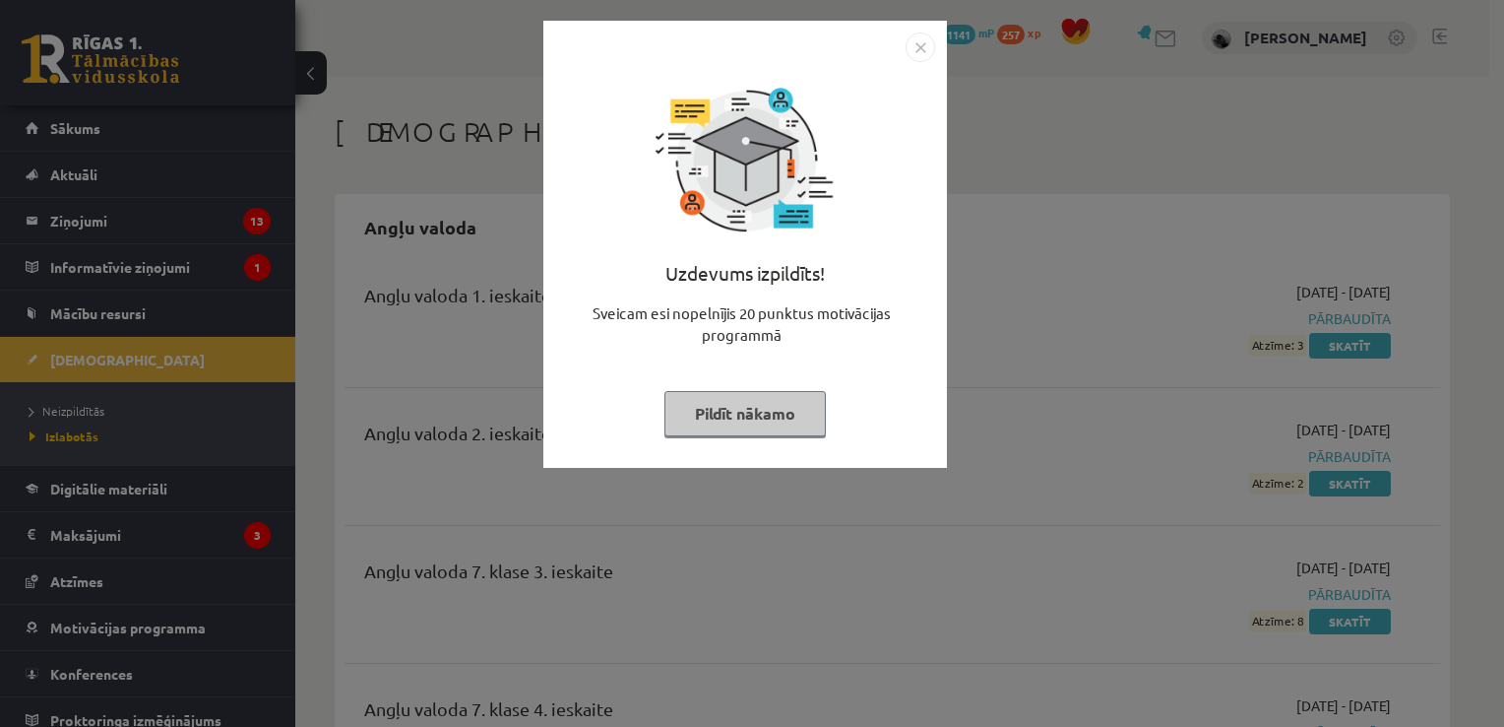
click at [748, 395] on button "Pildīt nākamo" at bounding box center [744, 413] width 161 height 45
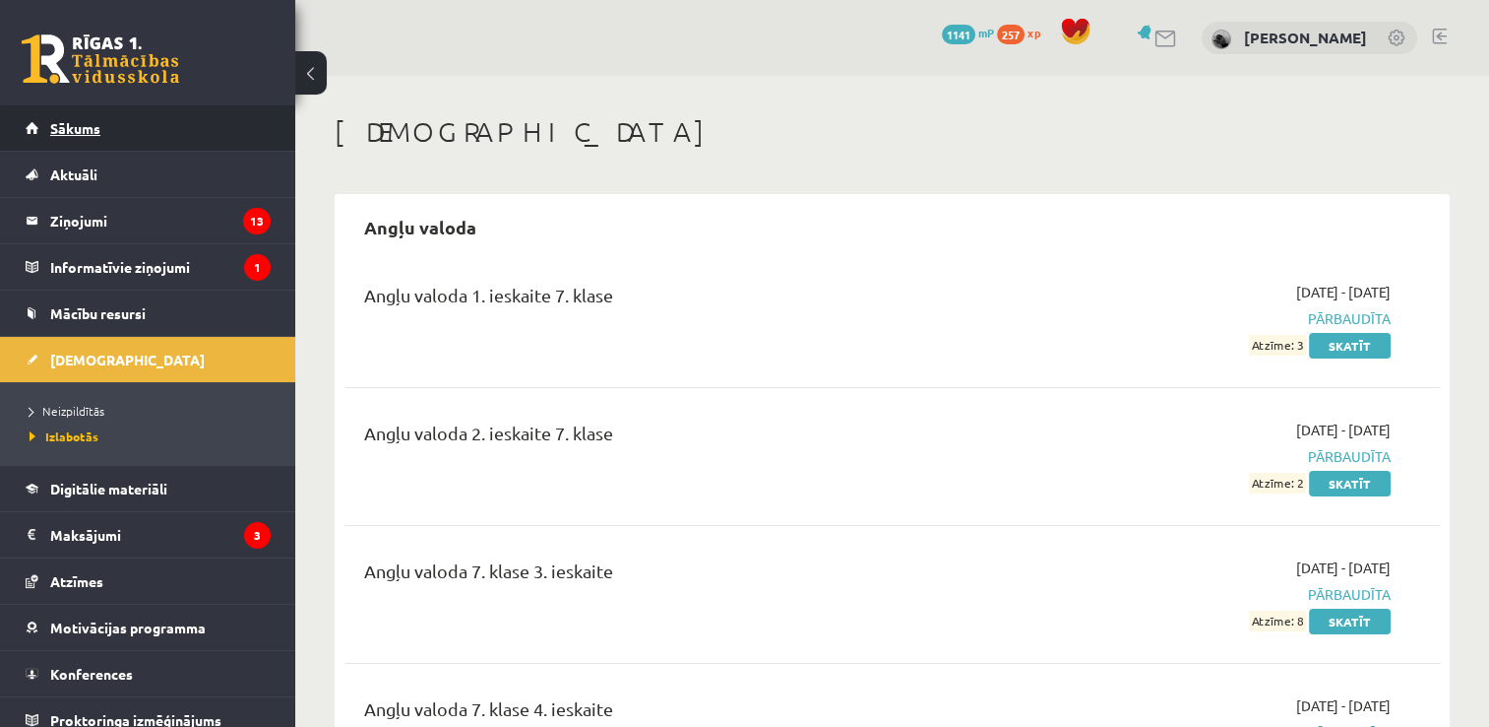
click at [153, 120] on link "Sākums" at bounding box center [148, 127] width 245 height 45
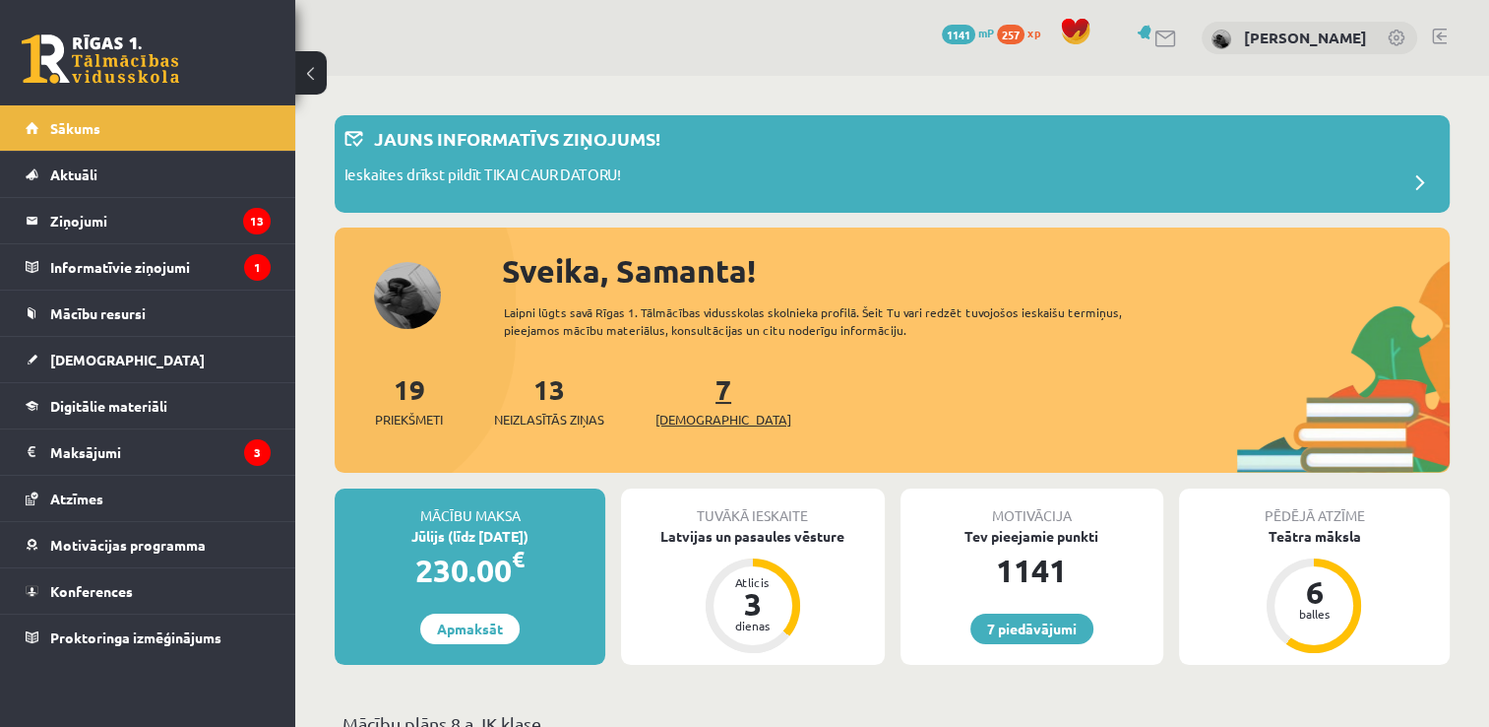
click at [686, 393] on link "7 Ieskaites" at bounding box center [724, 400] width 136 height 58
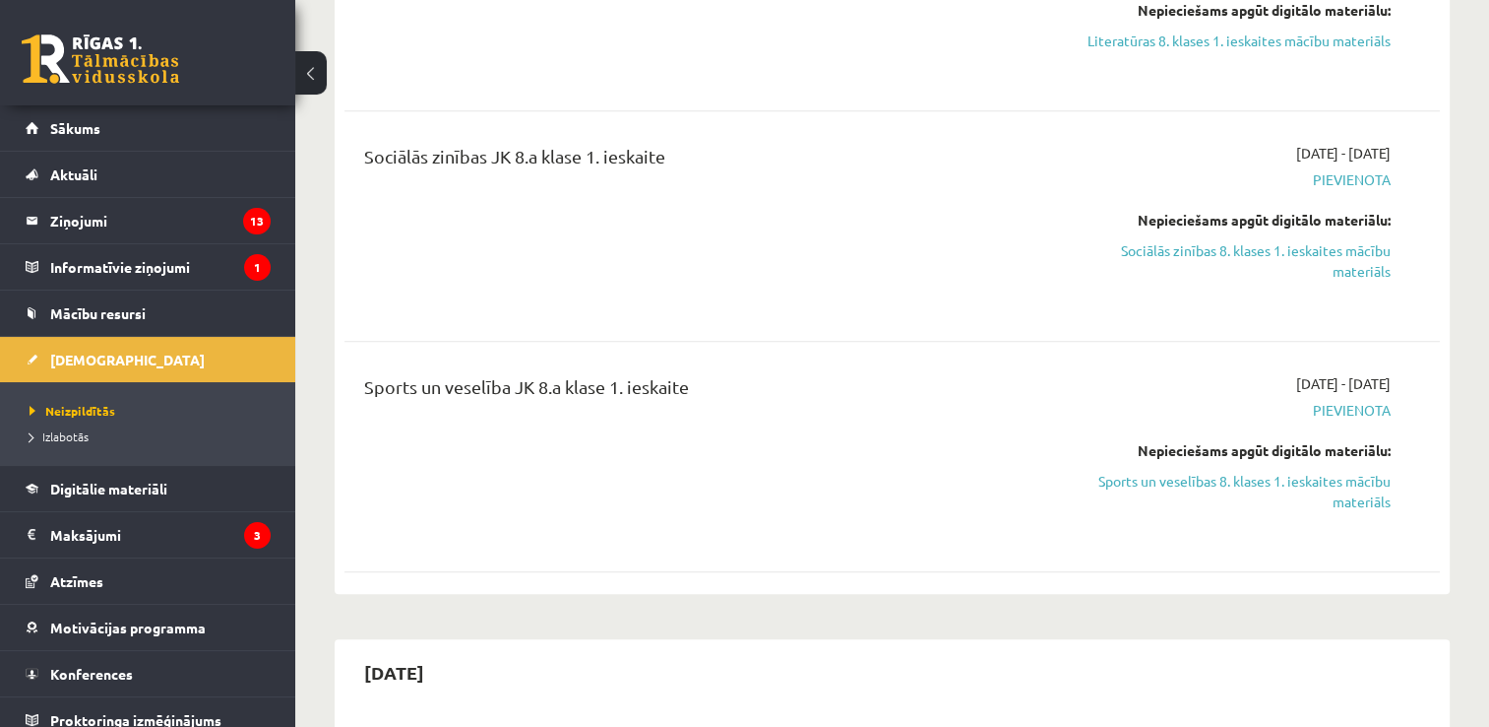
scroll to position [1446, 0]
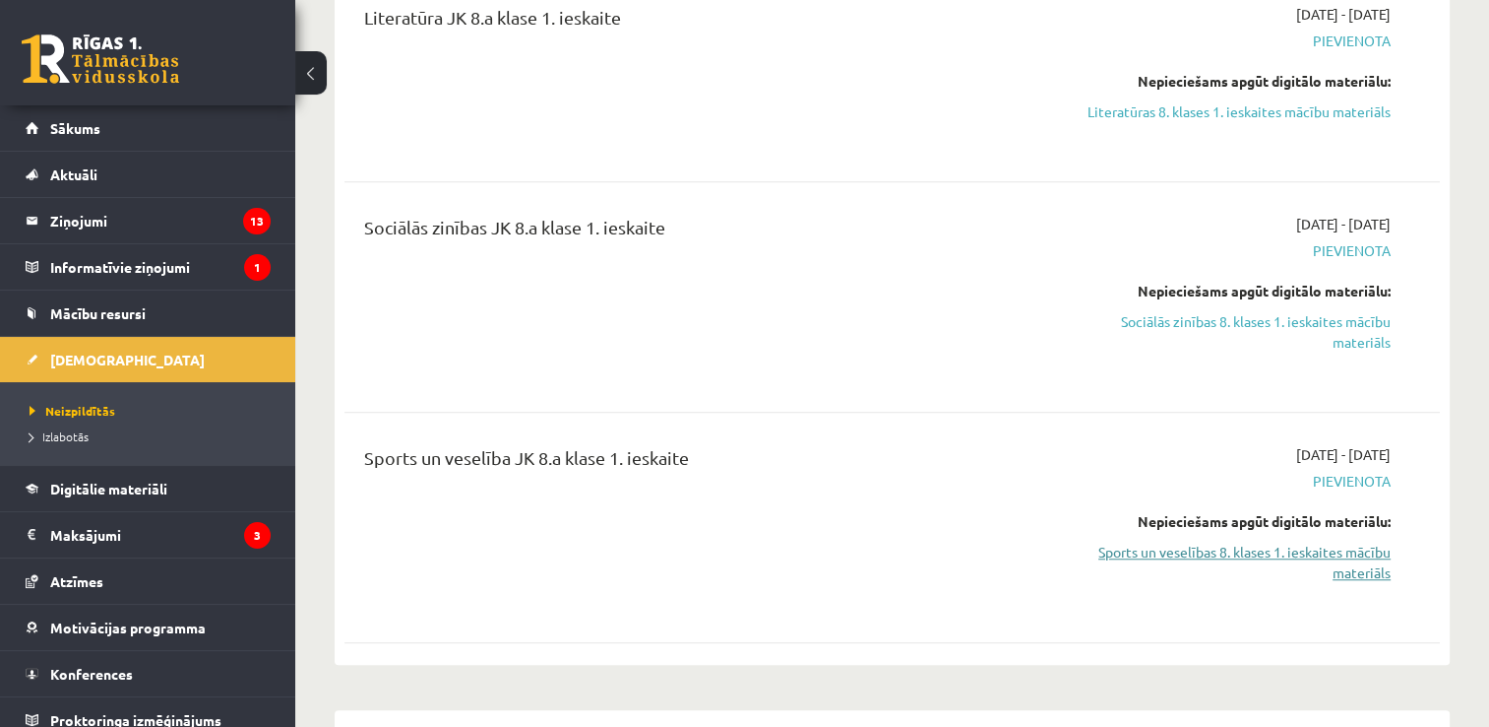
click at [1252, 570] on link "Sports un veselības 8. klases 1. ieskaites mācību materiāls" at bounding box center [1229, 561] width 323 height 41
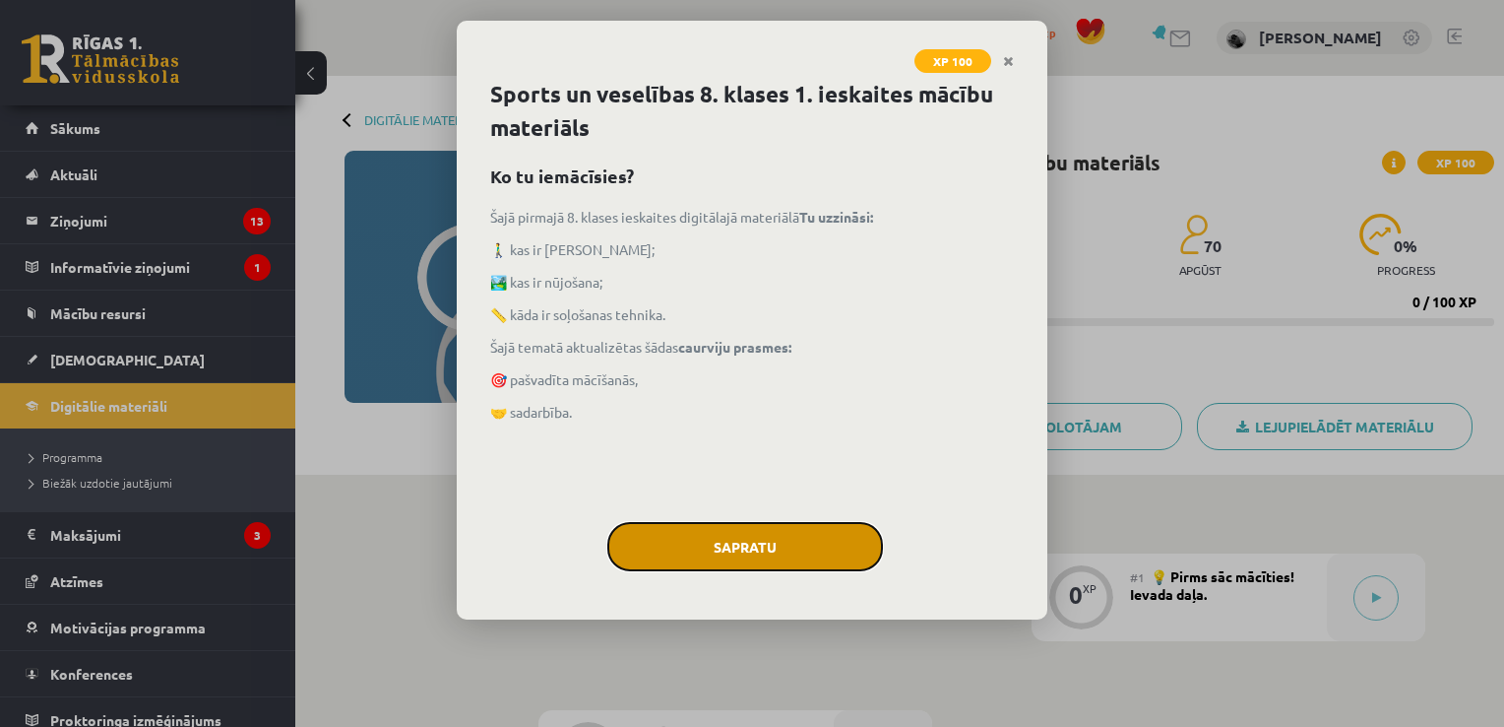
click at [724, 542] on button "Sapratu" at bounding box center [745, 546] width 276 height 49
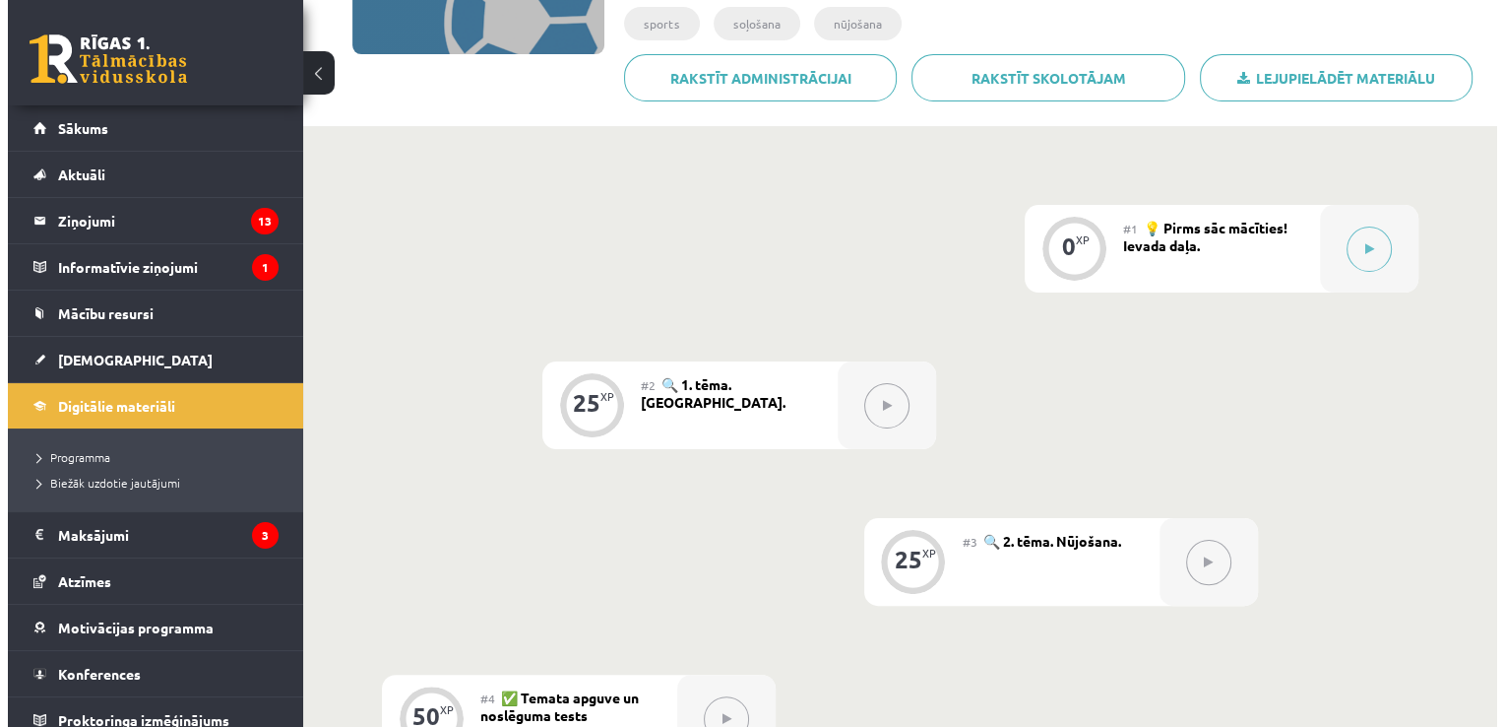
scroll to position [302, 0]
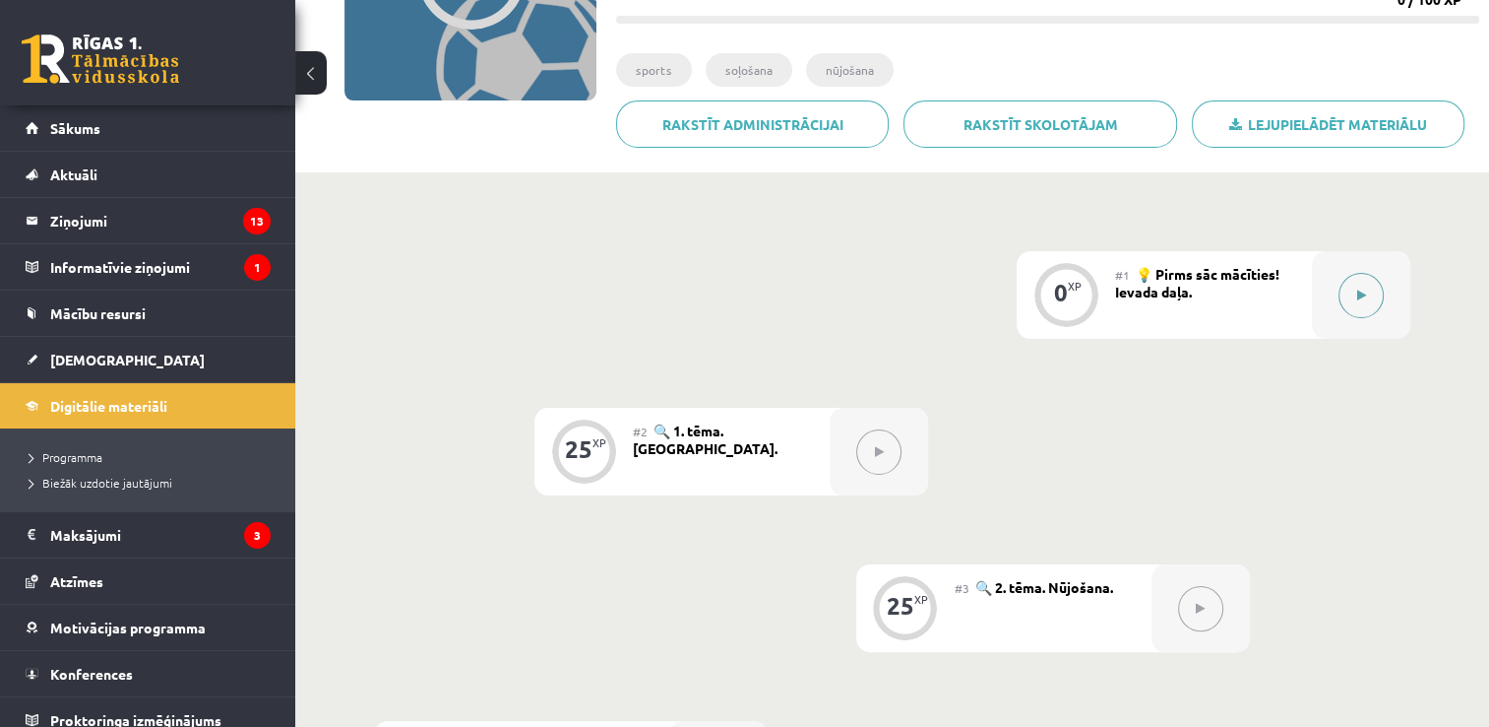
click at [1361, 308] on button at bounding box center [1361, 295] width 45 height 45
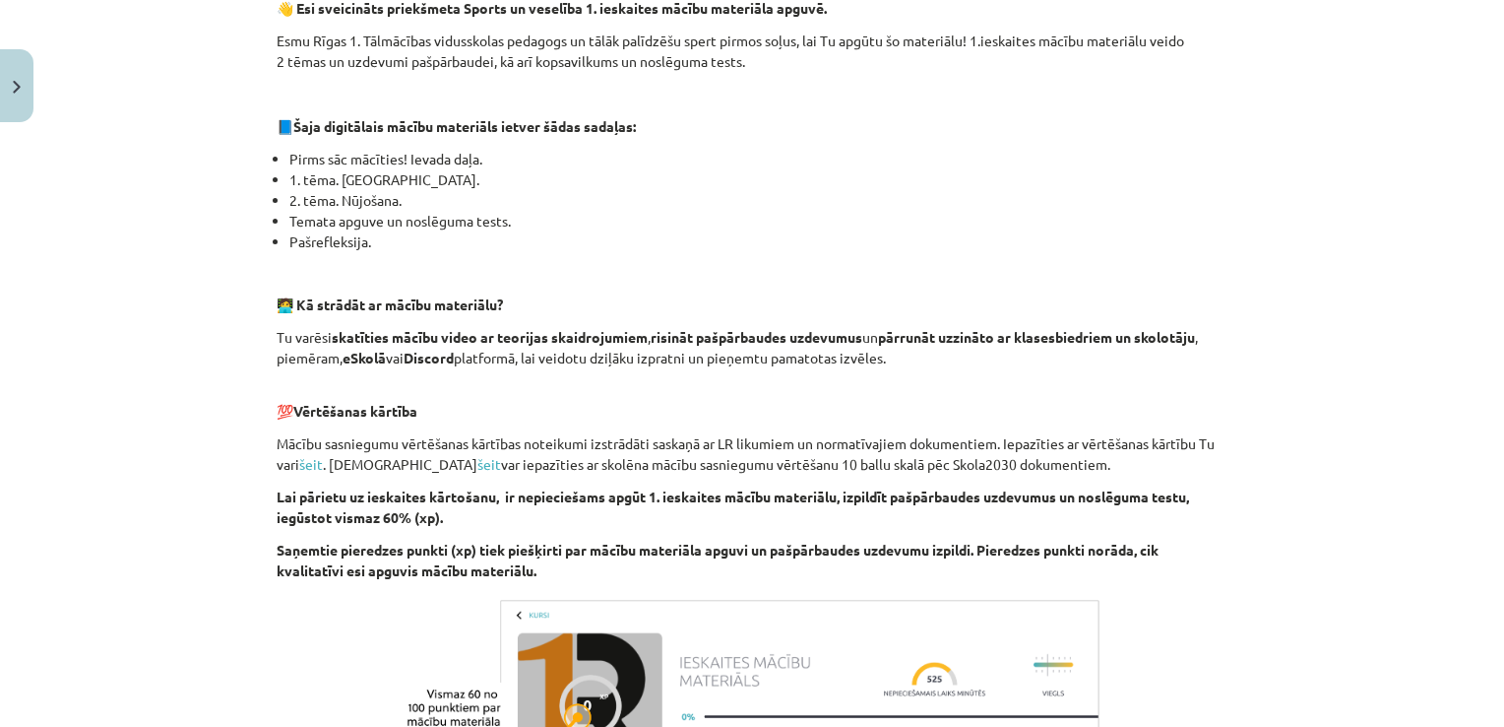
scroll to position [669, 0]
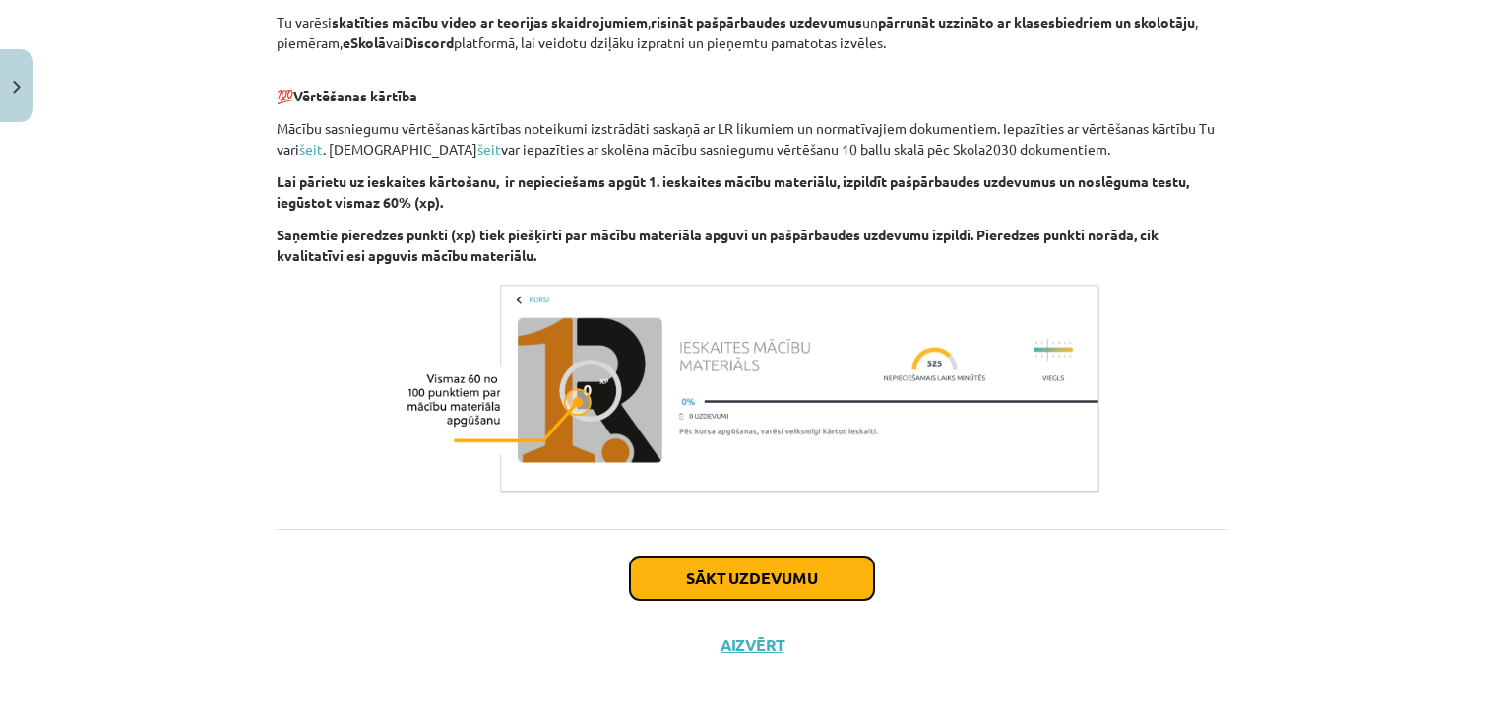
click at [697, 574] on button "Sākt uzdevumu" at bounding box center [752, 577] width 244 height 43
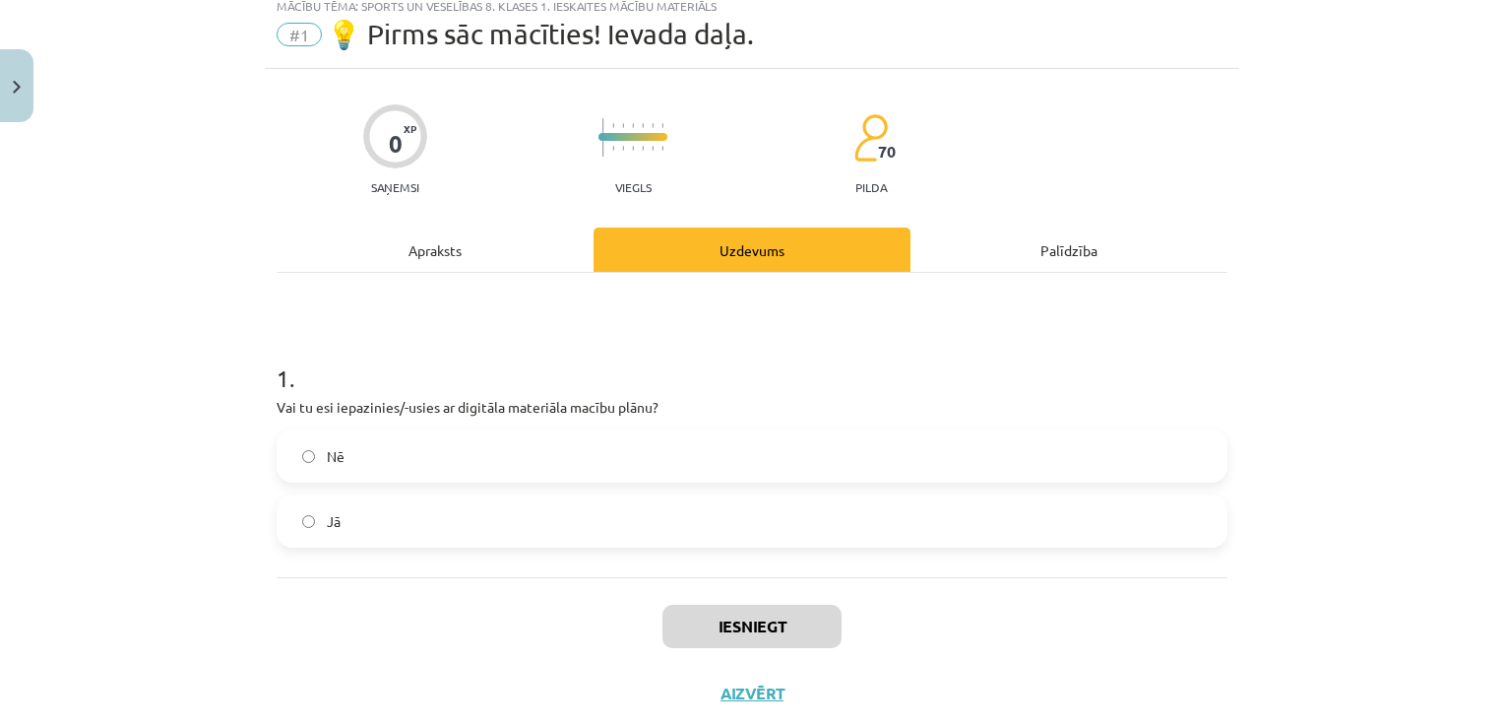
scroll to position [49, 0]
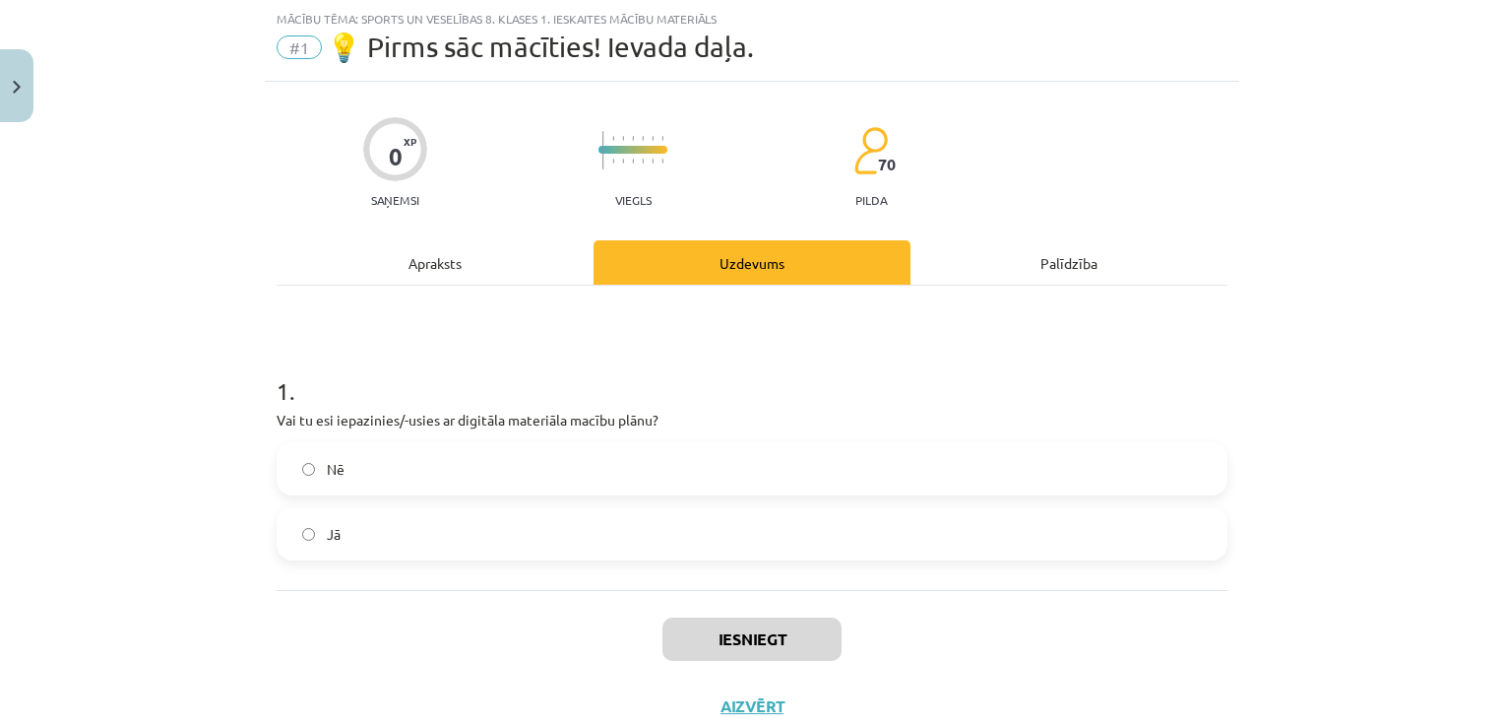
click at [378, 537] on label "Jā" at bounding box center [752, 533] width 947 height 49
click at [689, 647] on button "Iesniegt" at bounding box center [752, 638] width 179 height 43
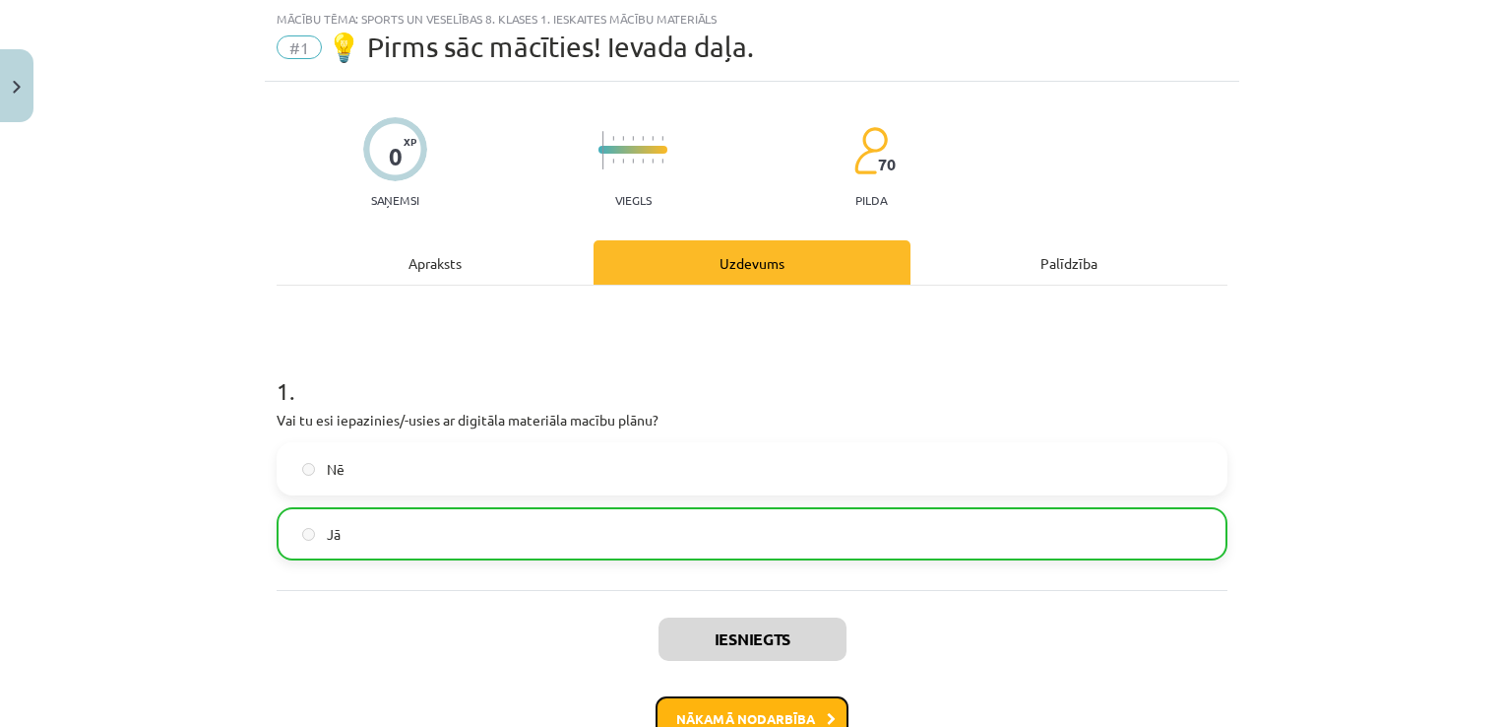
click at [699, 714] on button "Nākamā nodarbība" at bounding box center [752, 718] width 193 height 45
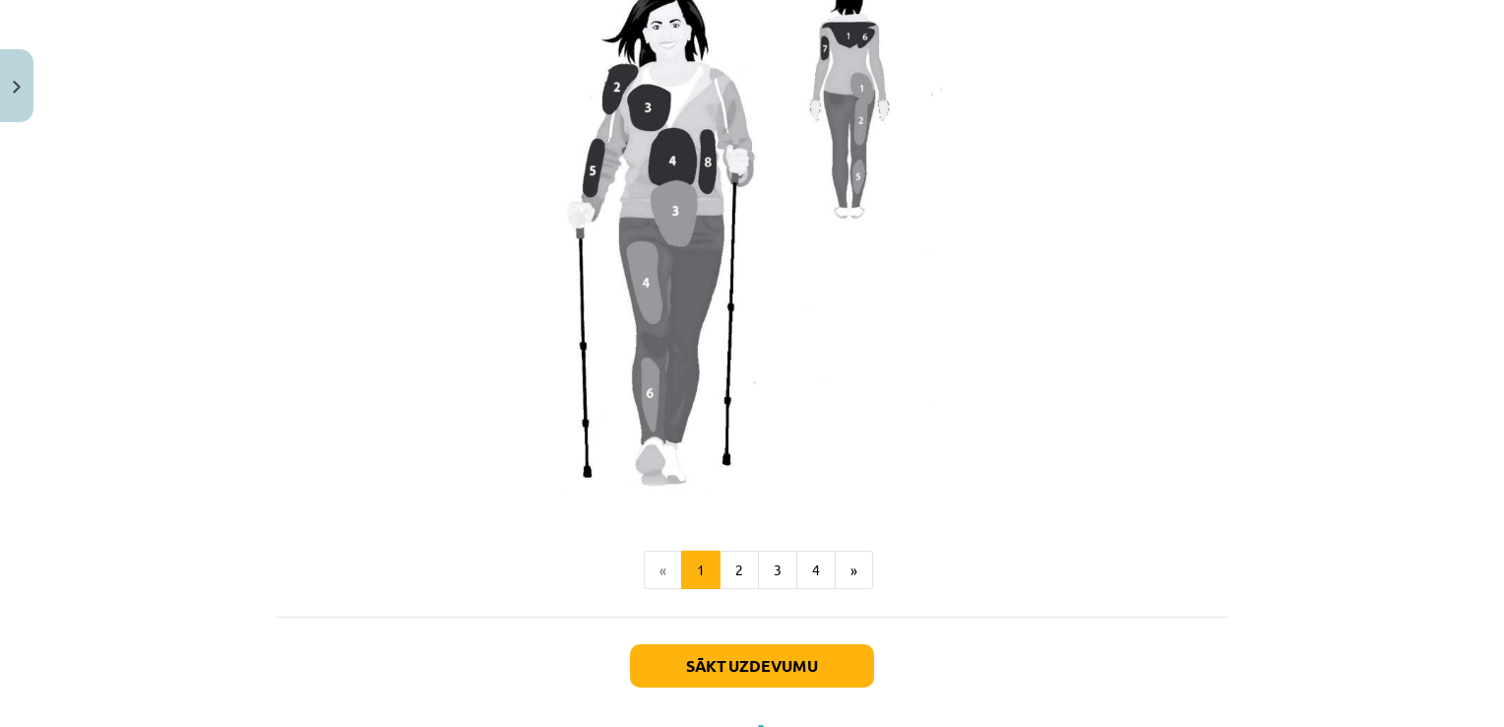
scroll to position [1759, 0]
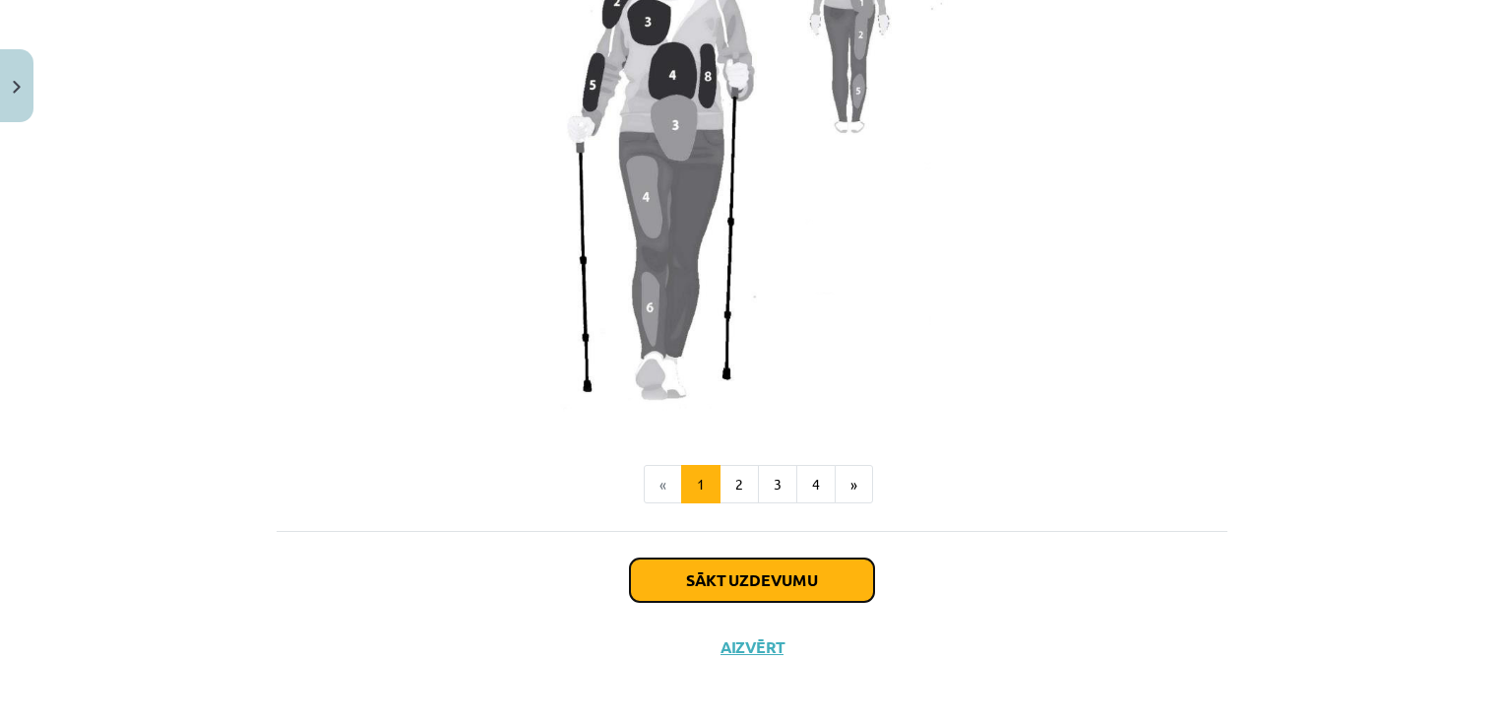
click at [701, 588] on button "Sākt uzdevumu" at bounding box center [752, 579] width 244 height 43
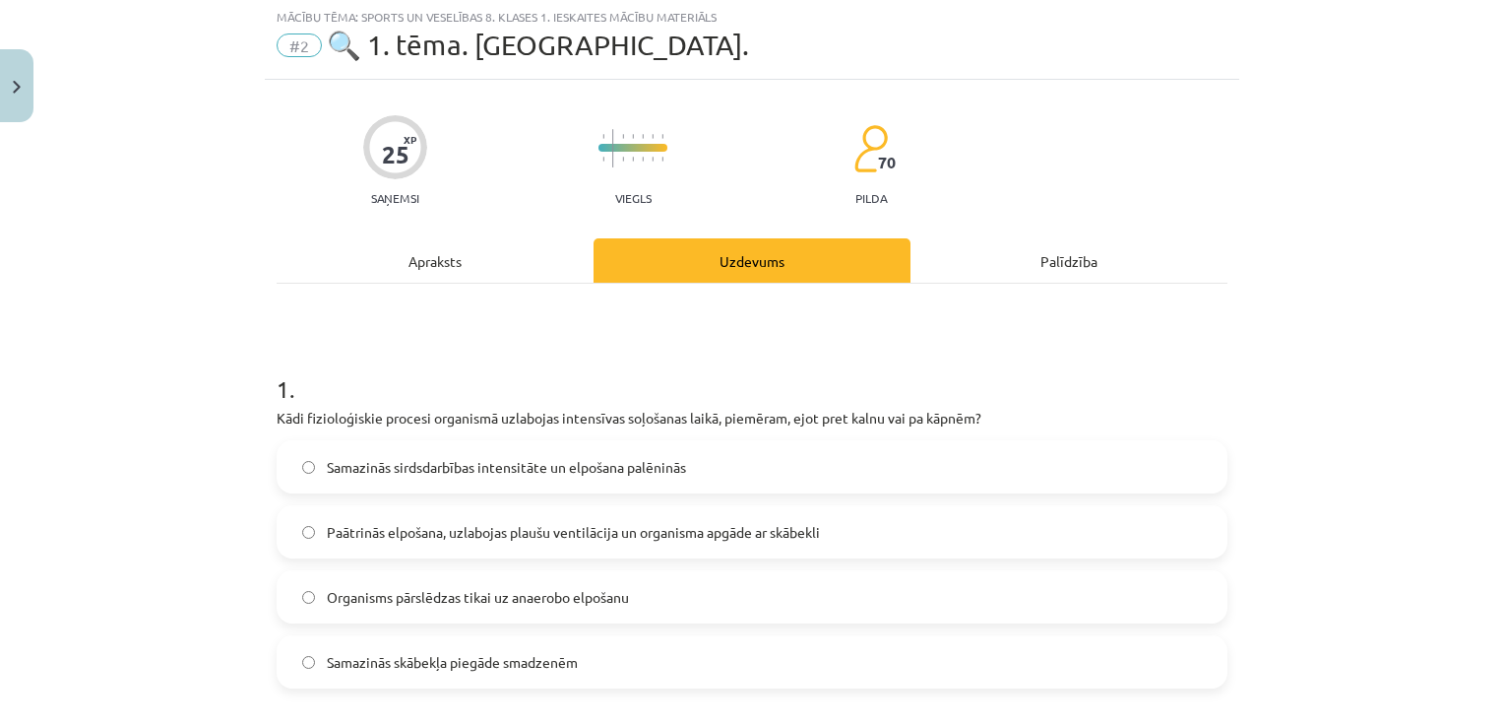
scroll to position [49, 0]
click at [437, 537] on span "Paātrinās elpošana, uzlabojas plaušu ventilācija un organisma apgāde ar skābekli" at bounding box center [573, 534] width 493 height 21
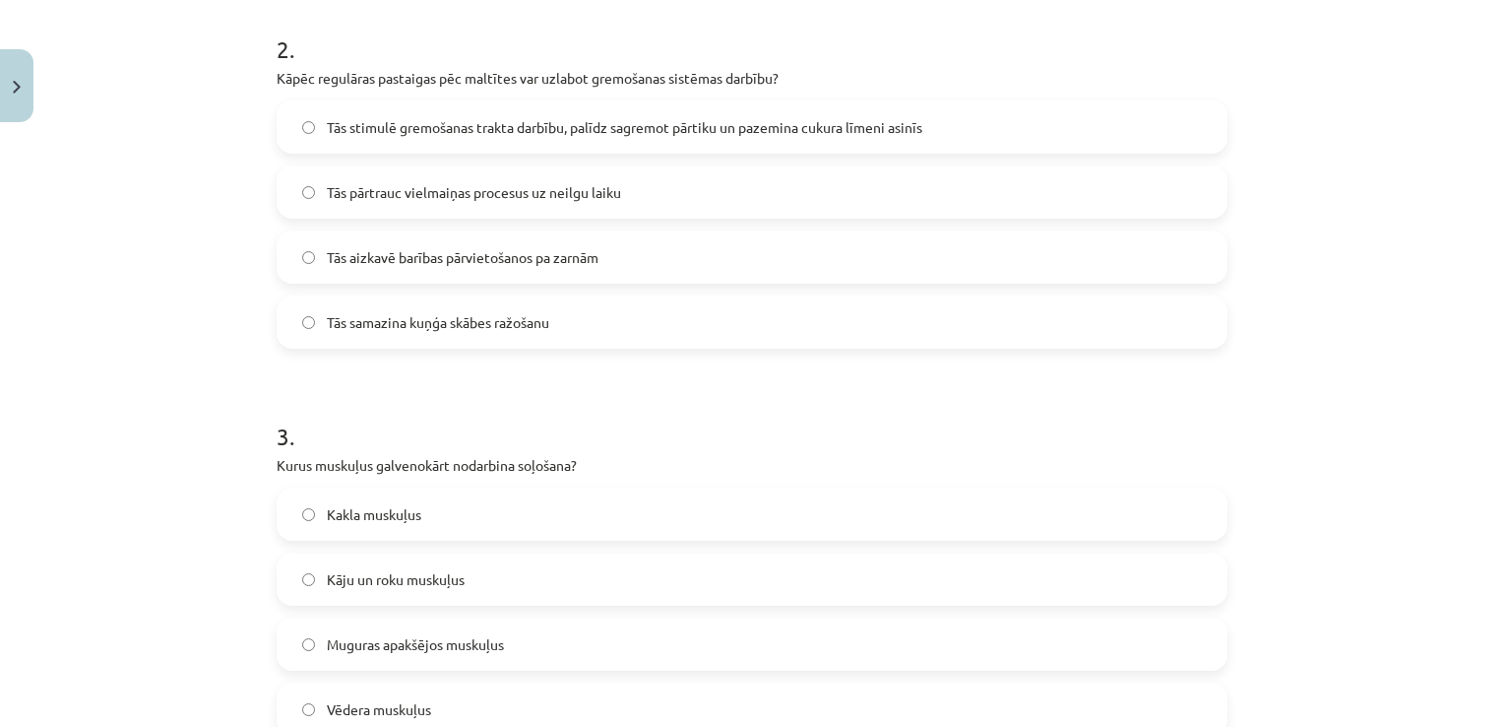
scroll to position [780, 0]
click at [399, 140] on label "Tās stimulē gremošanas trakta darbību, palīdz sagremot pārtiku un pazemina cuku…" at bounding box center [752, 124] width 947 height 49
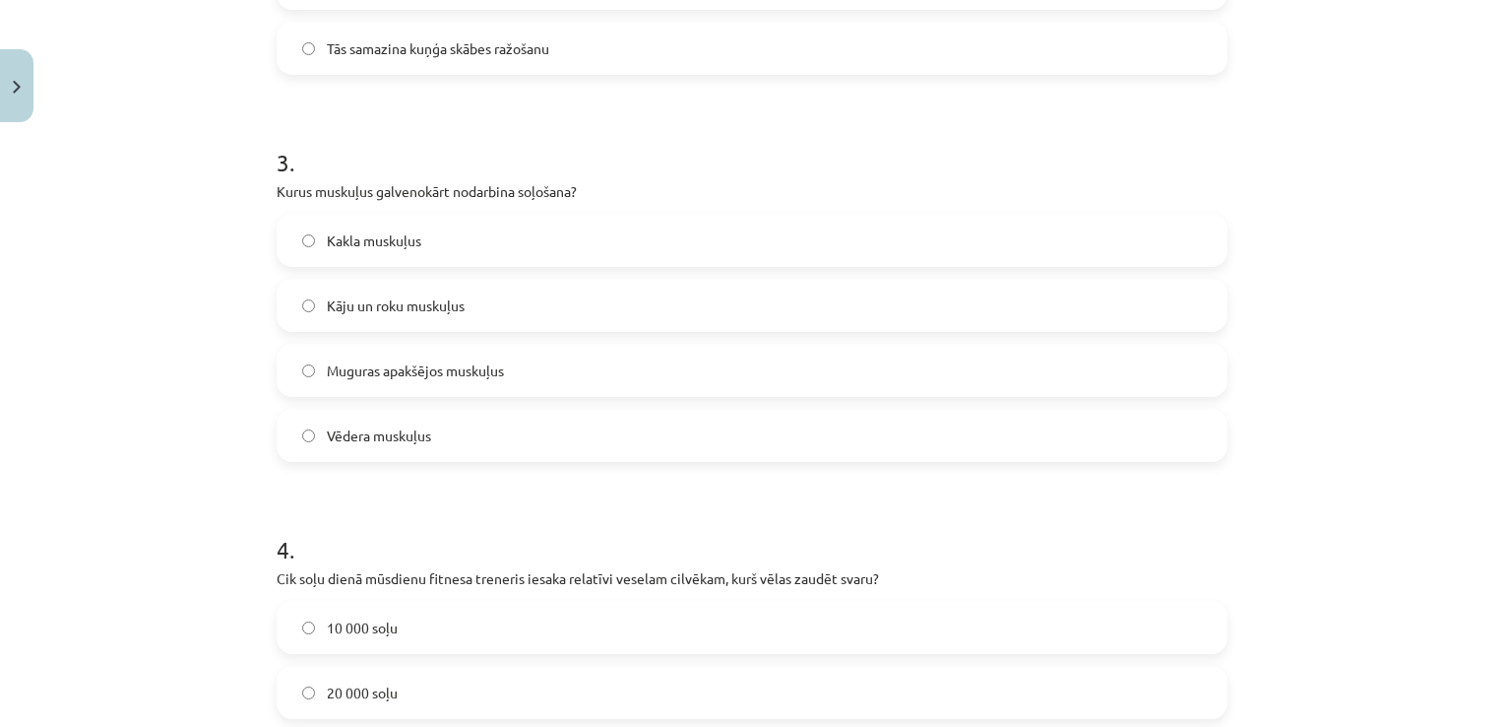
scroll to position [1113, 0]
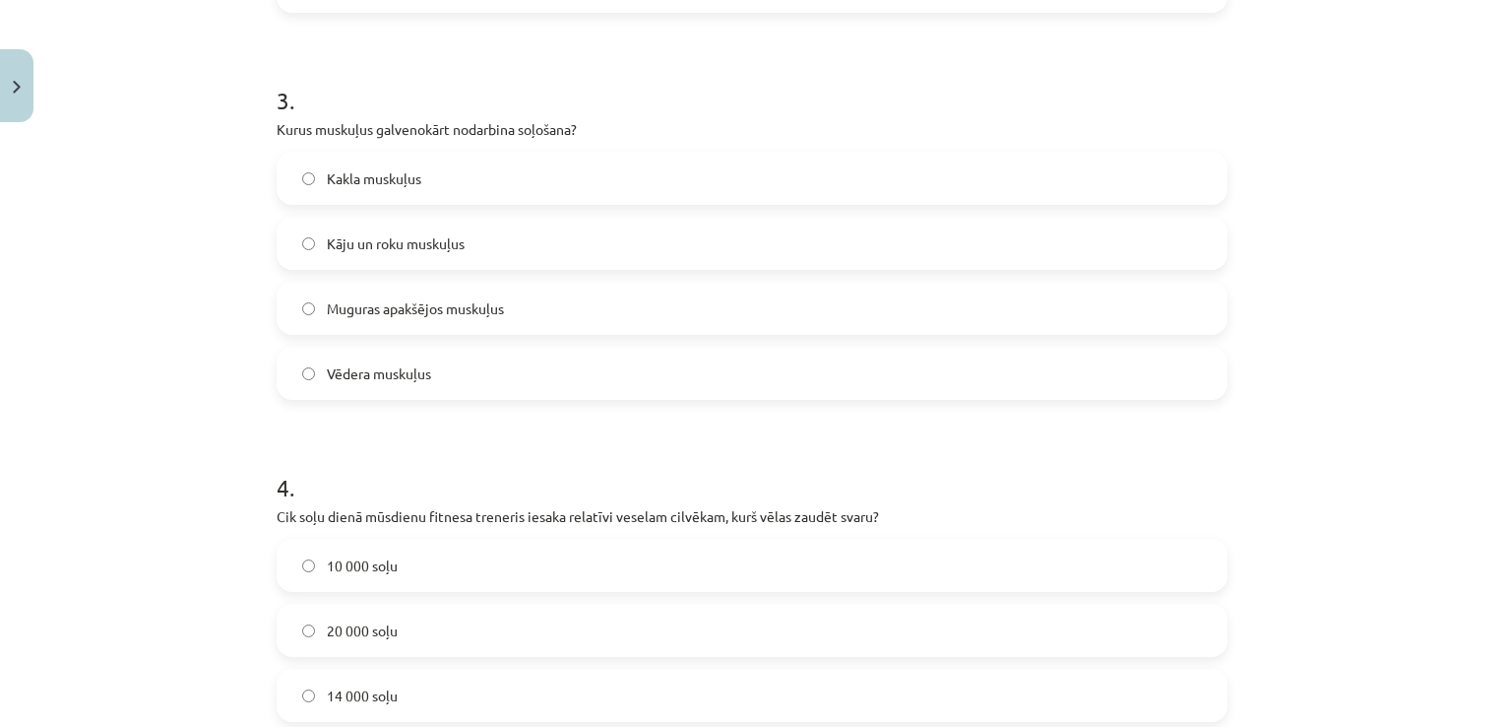
click at [431, 255] on label "Kāju un roku muskuļus" at bounding box center [752, 243] width 947 height 49
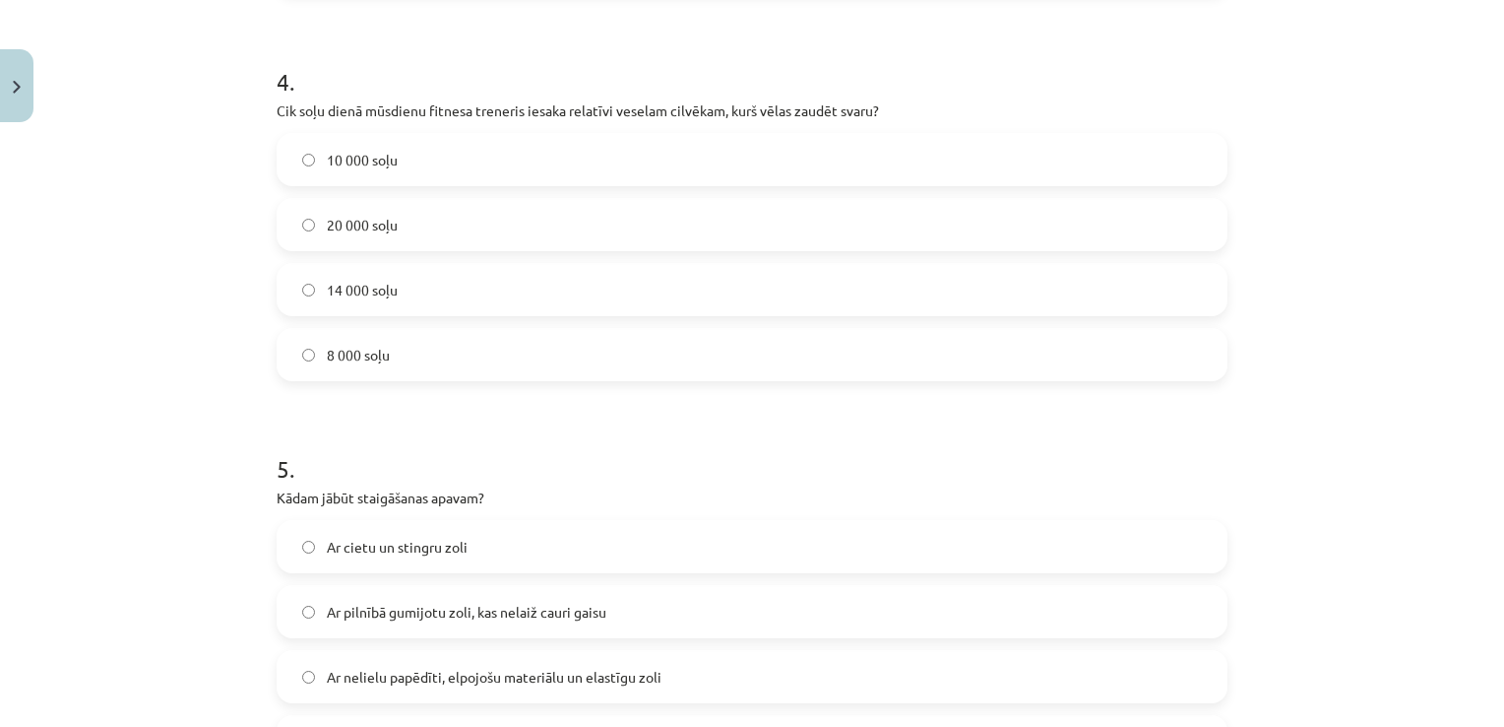
scroll to position [1536, 0]
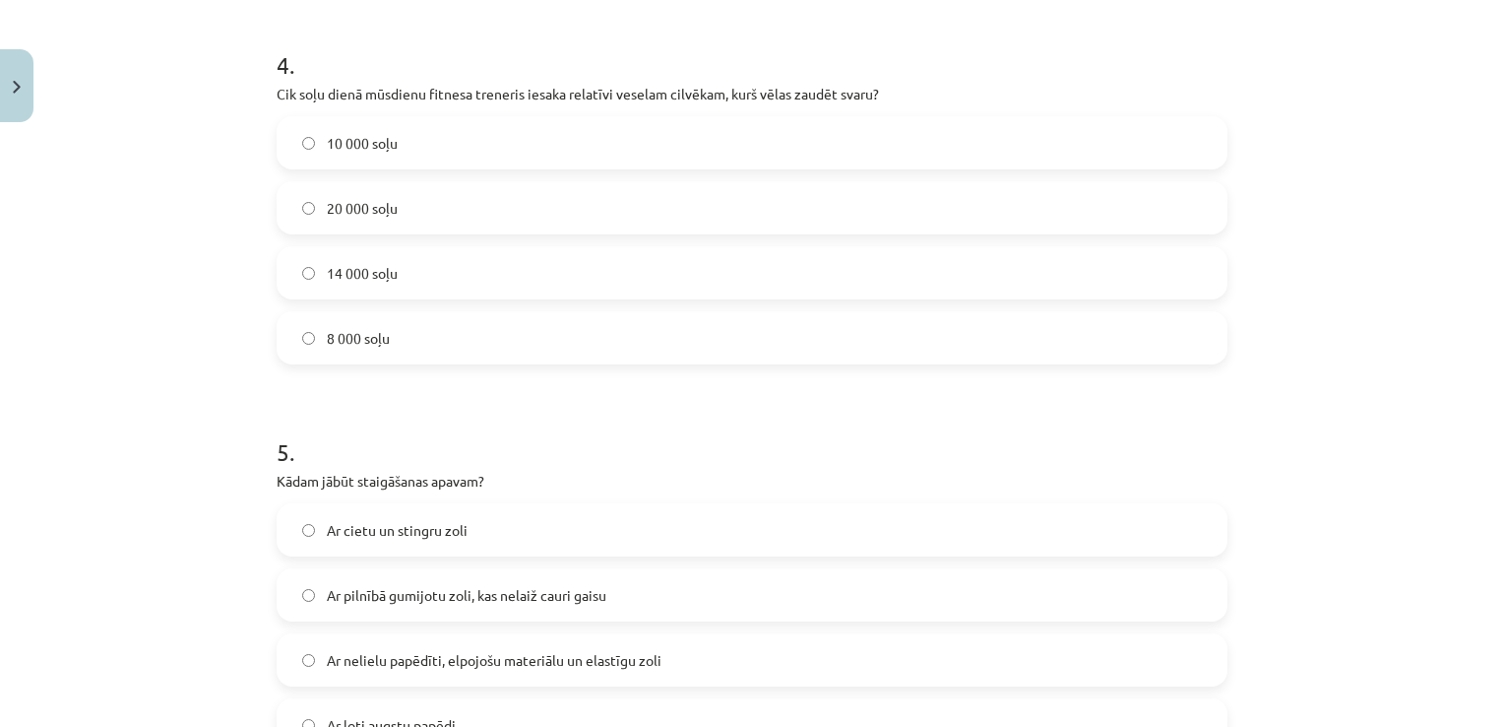
click at [445, 140] on label "10 000 soļu" at bounding box center [752, 142] width 947 height 49
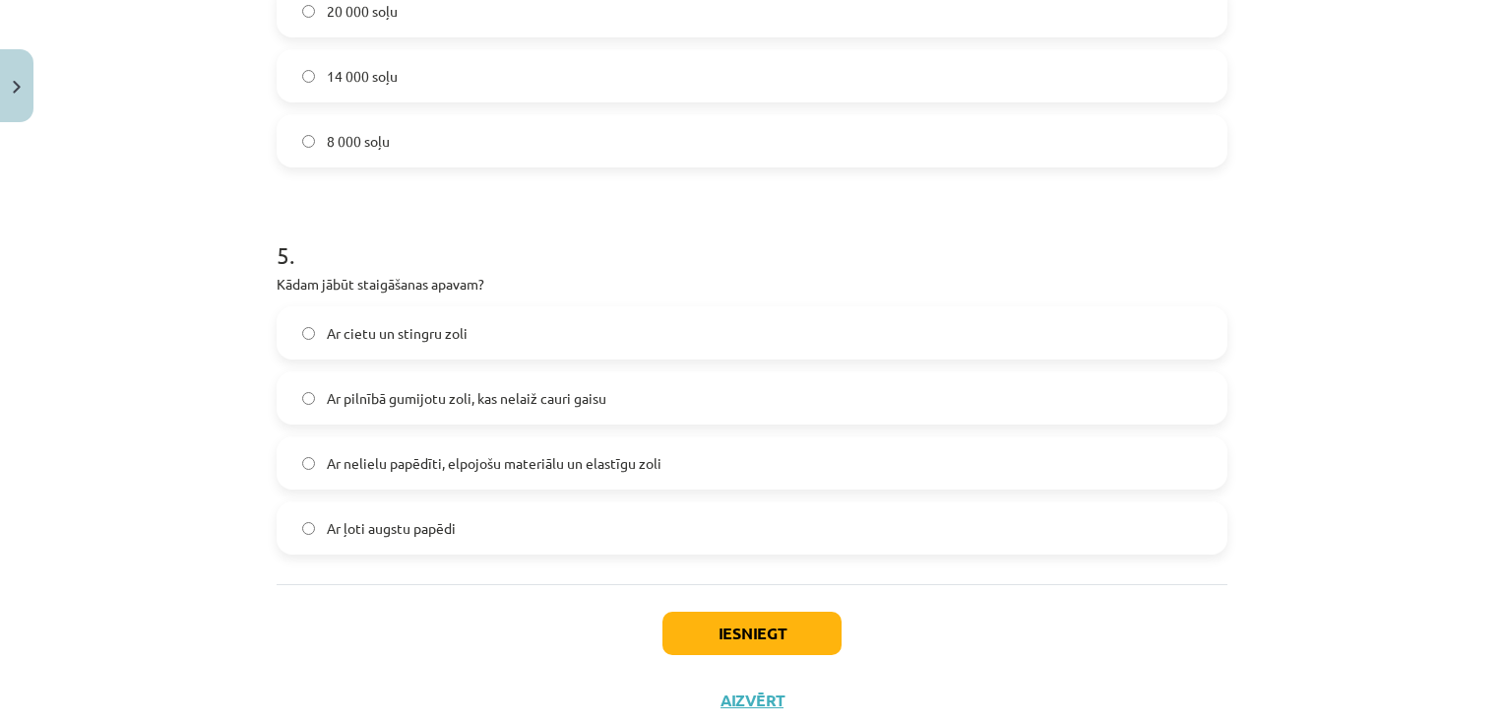
scroll to position [1788, 0]
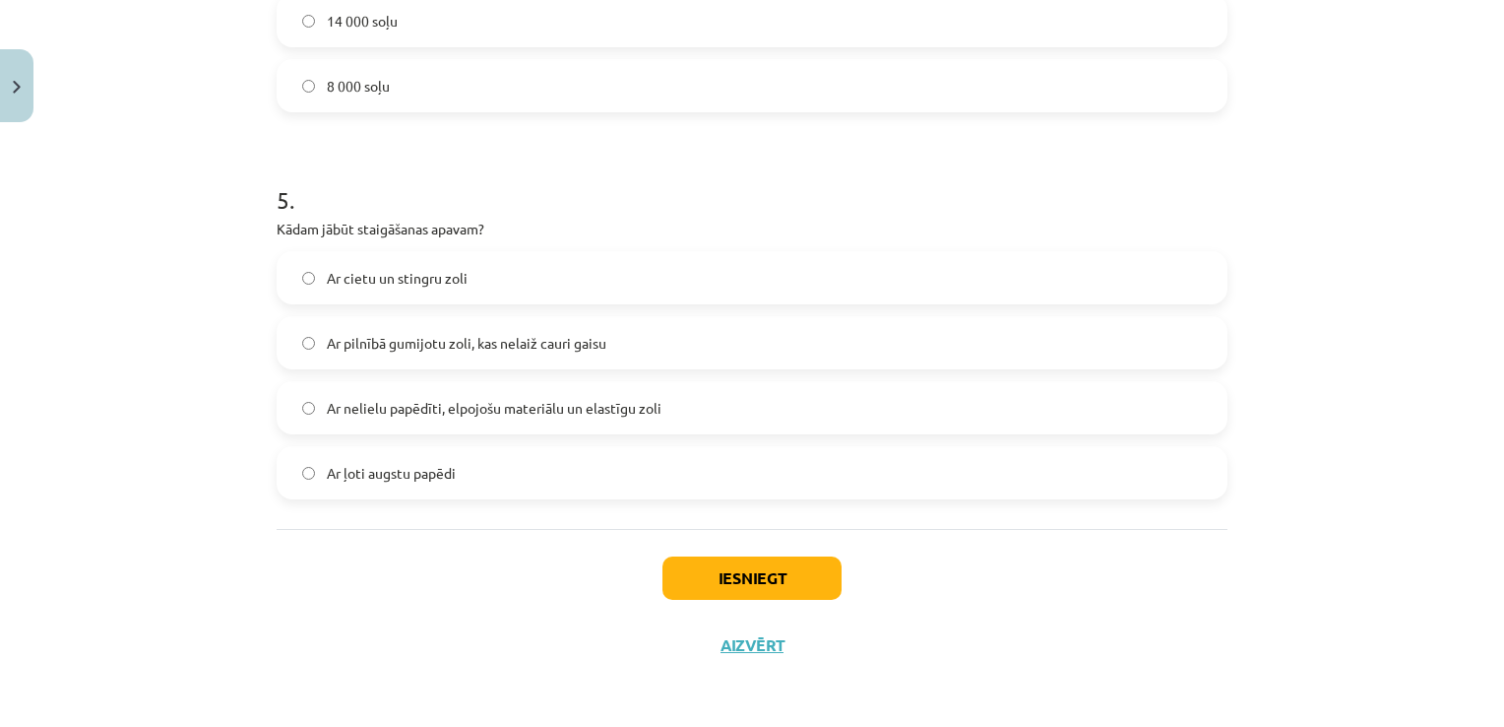
click at [542, 409] on span "Ar nelielu papēdīti, elpojošu materiālu un elastīgu zoli" at bounding box center [494, 408] width 335 height 21
click at [696, 558] on button "Iesniegt" at bounding box center [752, 577] width 179 height 43
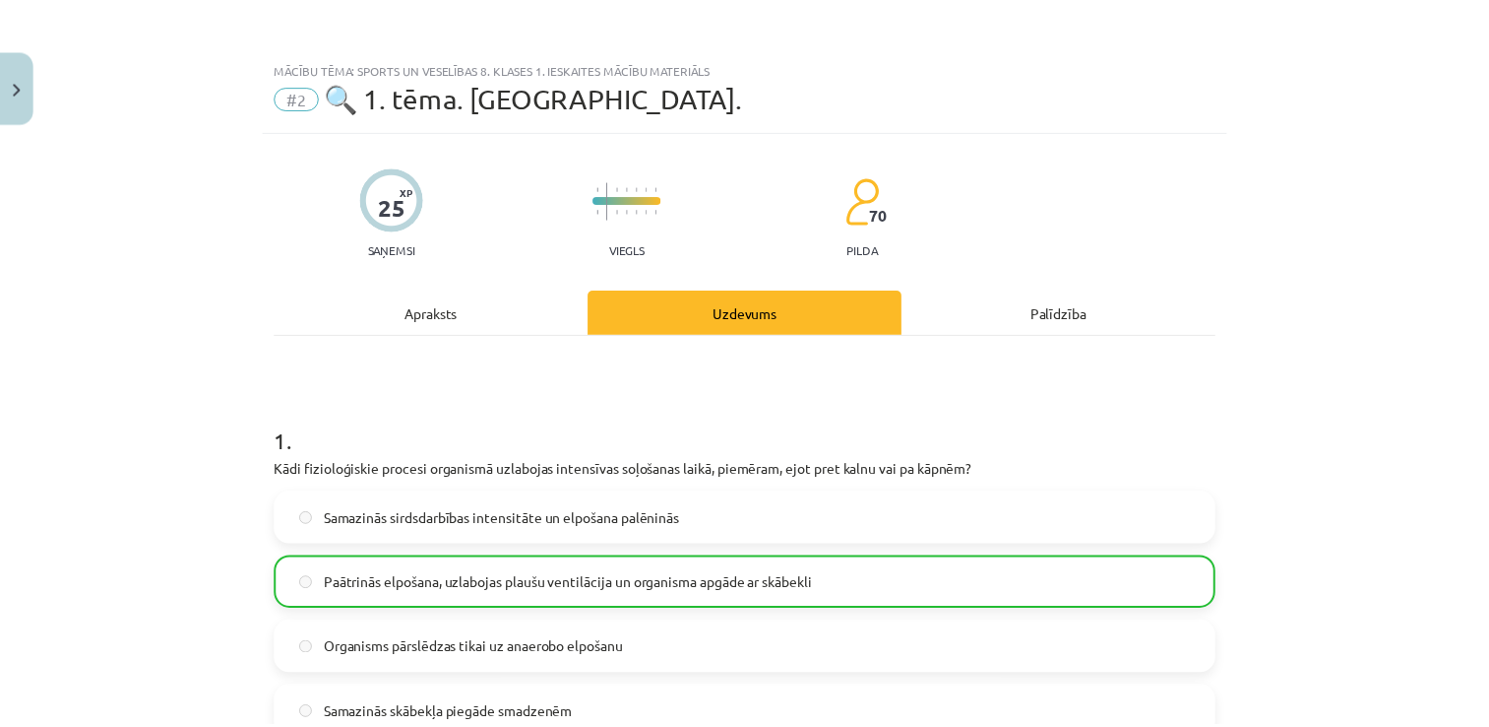
scroll to position [1850, 0]
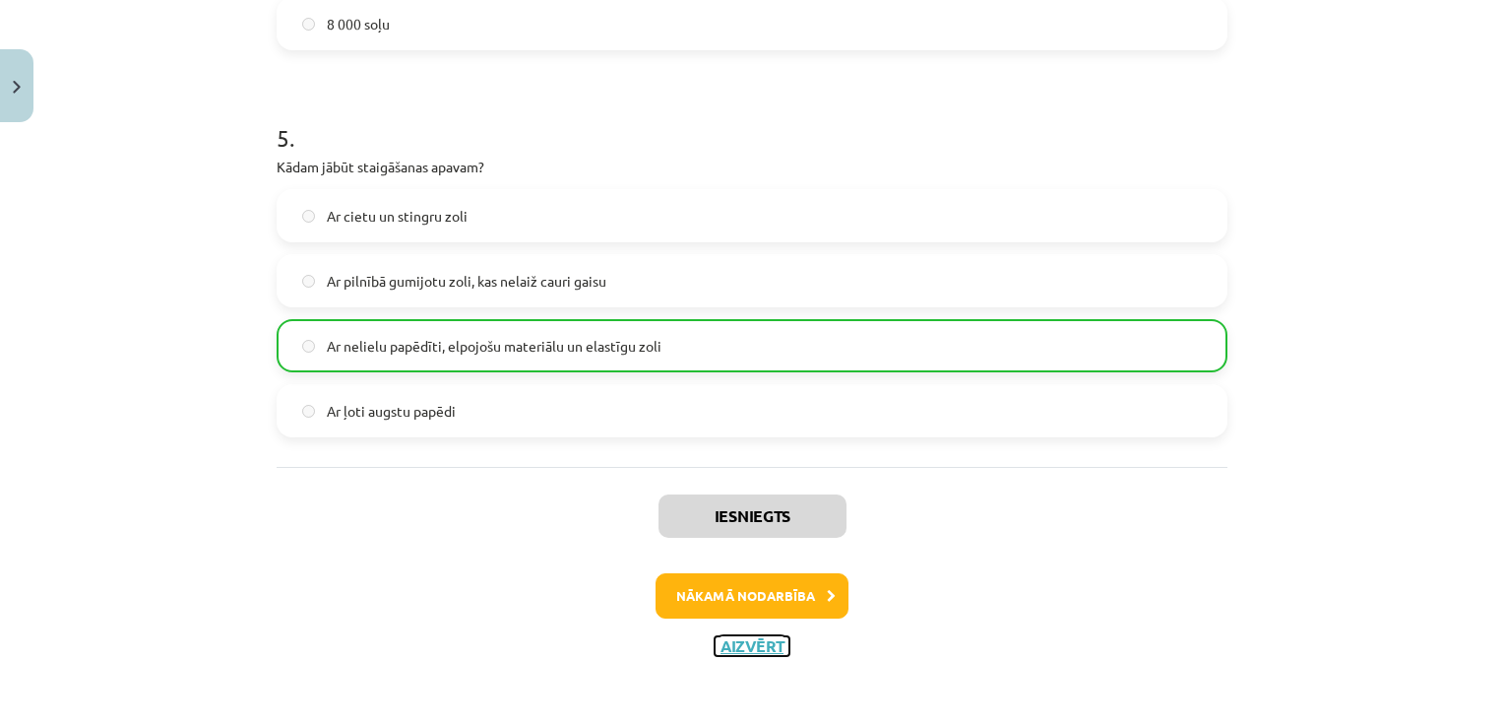
click at [735, 653] on button "Aizvērt" at bounding box center [752, 646] width 75 height 20
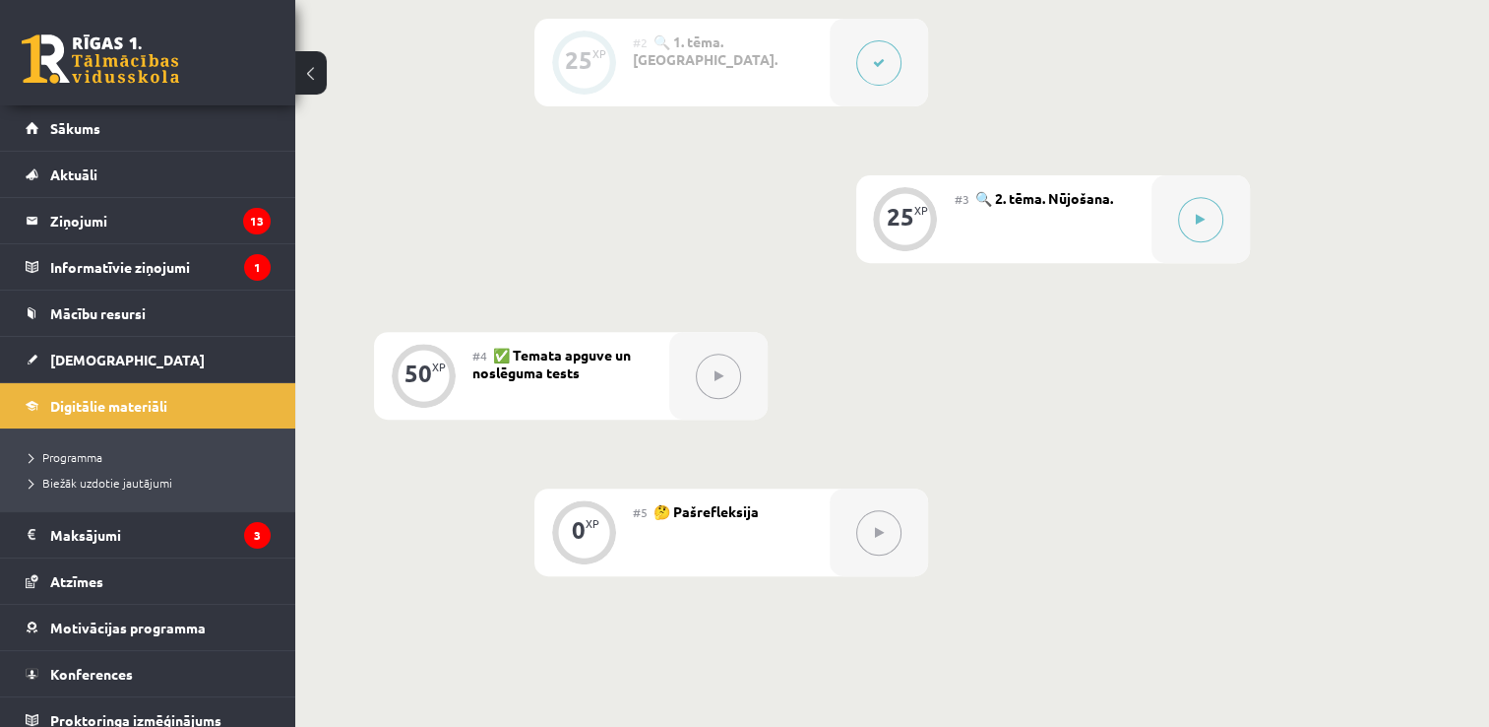
scroll to position [738, 0]
click at [1200, 221] on icon at bounding box center [1200, 218] width 9 height 12
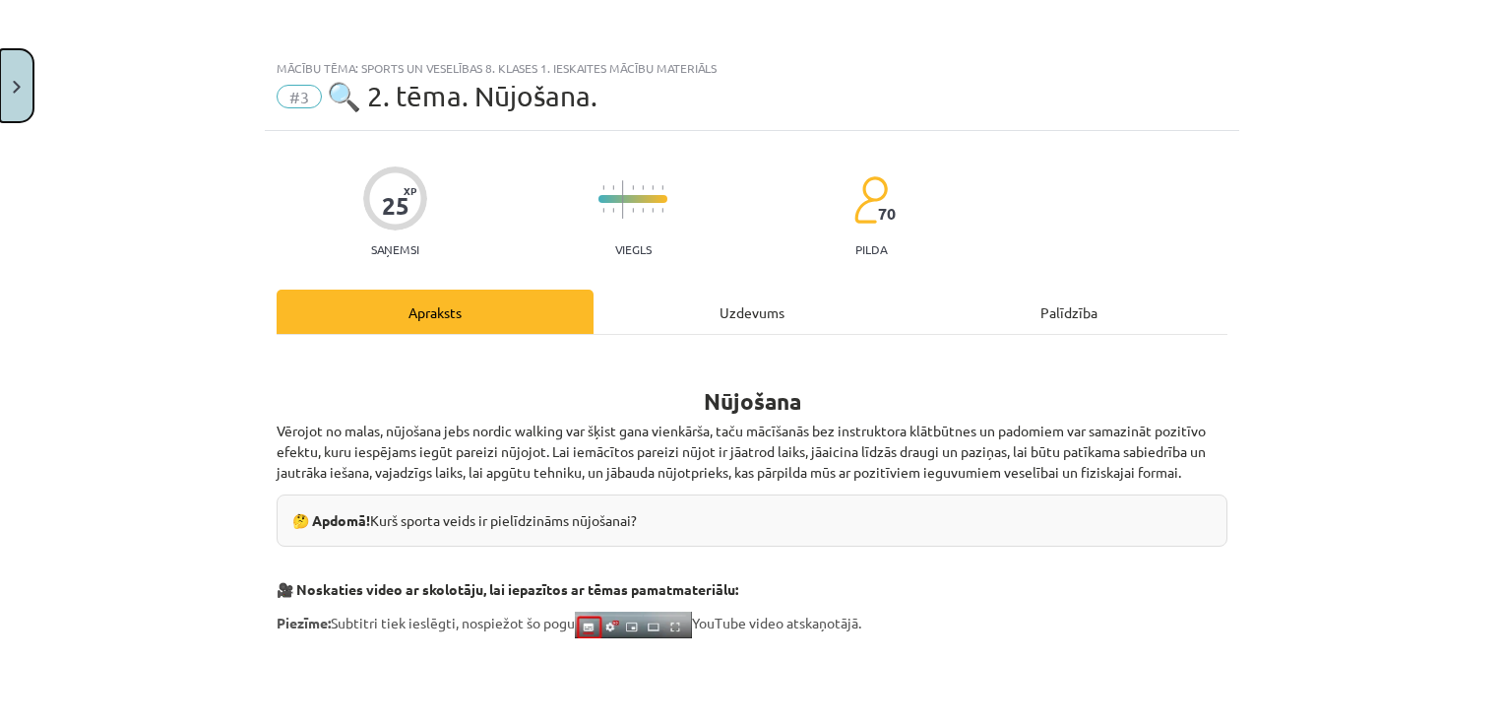
click at [18, 95] on button "Close" at bounding box center [16, 85] width 33 height 73
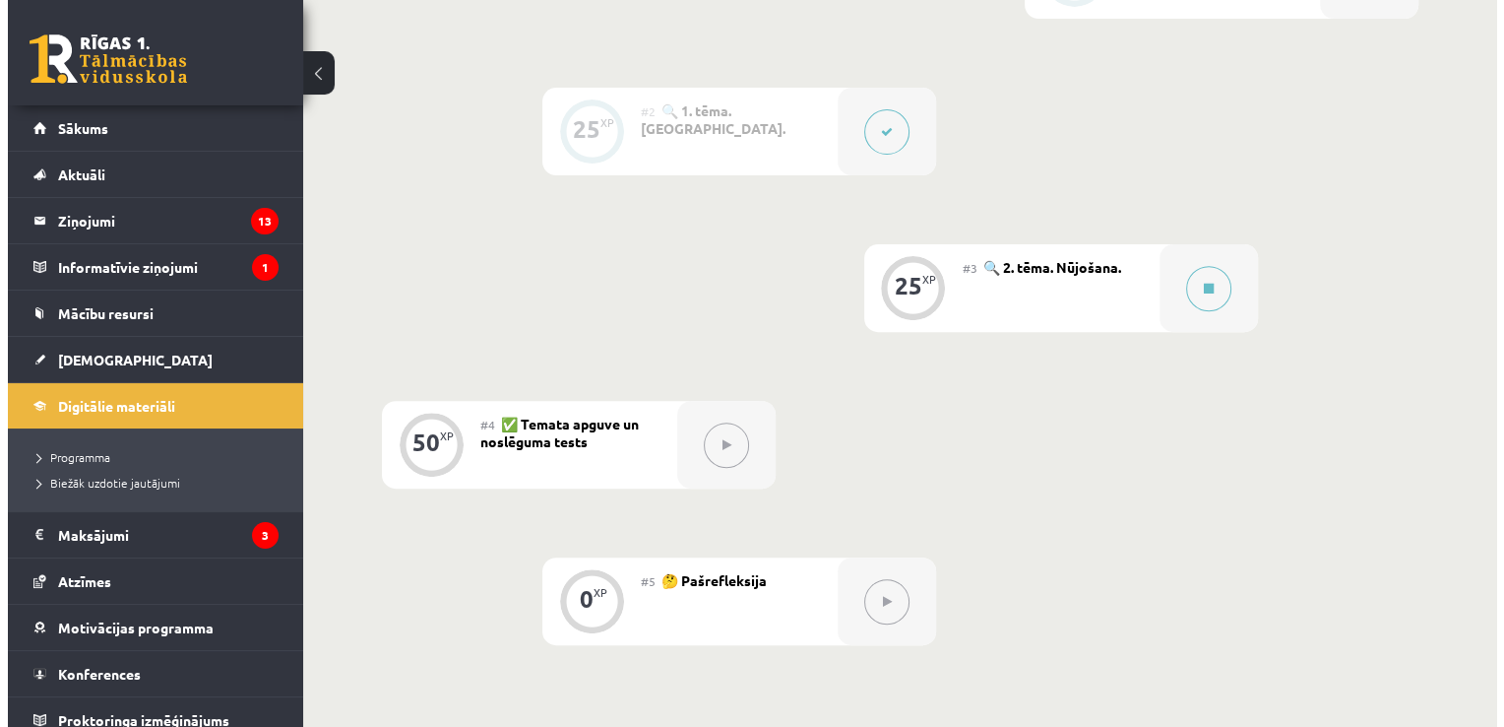
scroll to position [681, 0]
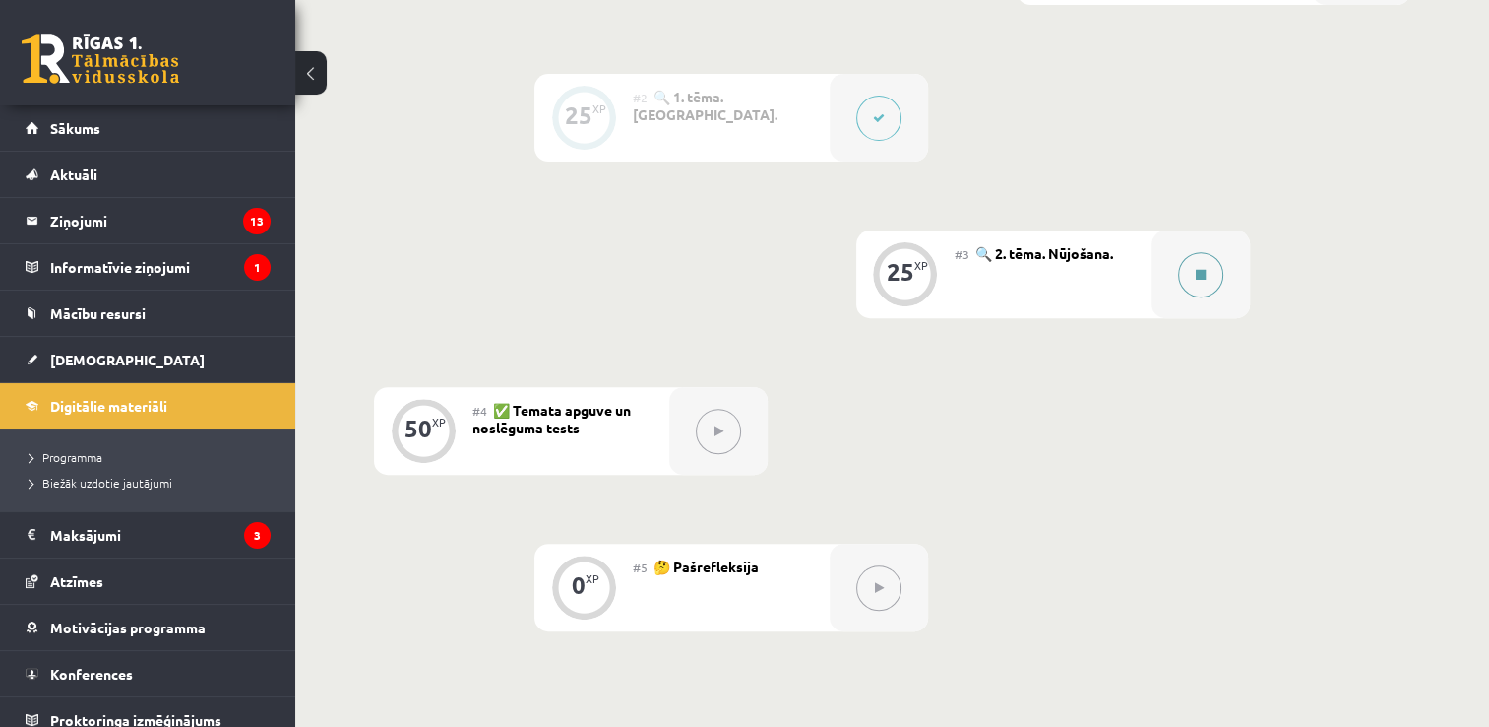
click at [1205, 274] on button at bounding box center [1200, 274] width 45 height 45
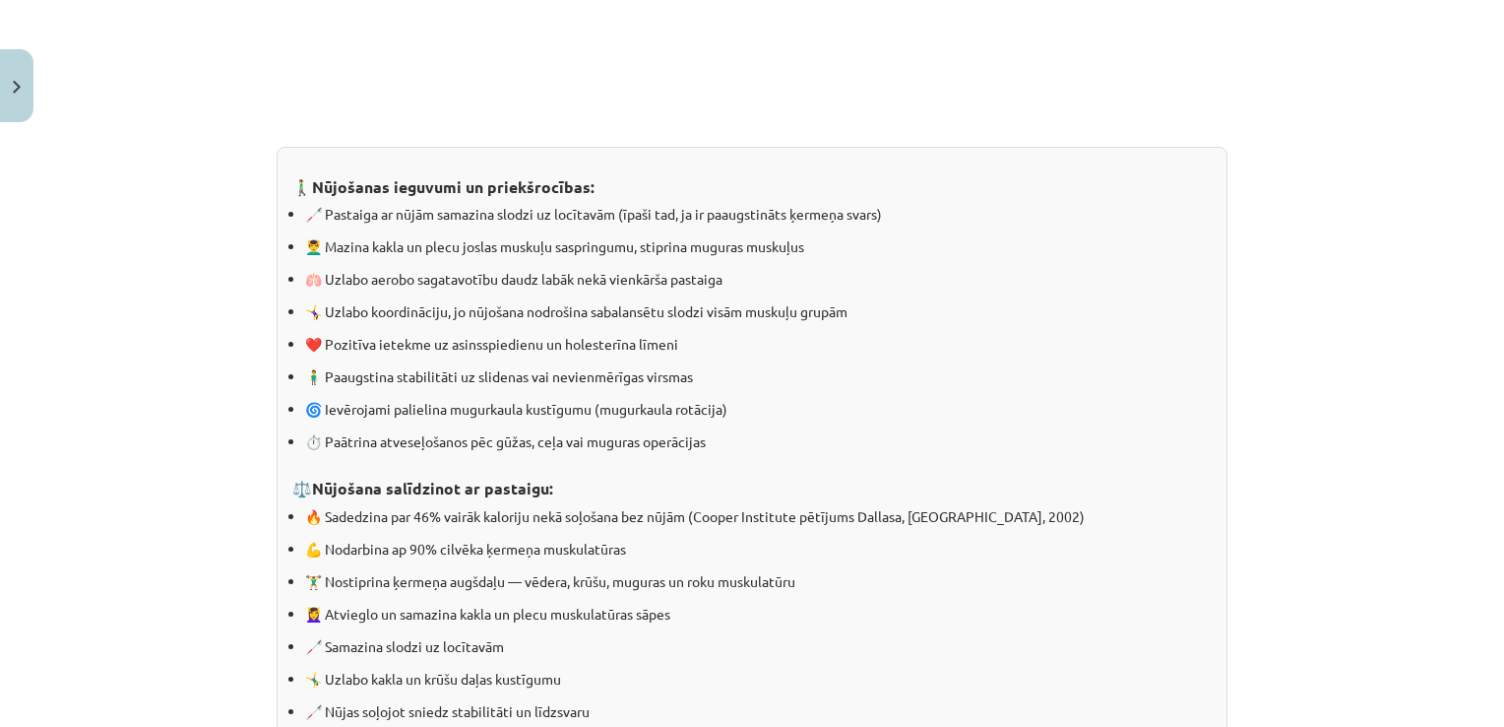
scroll to position [1976, 0]
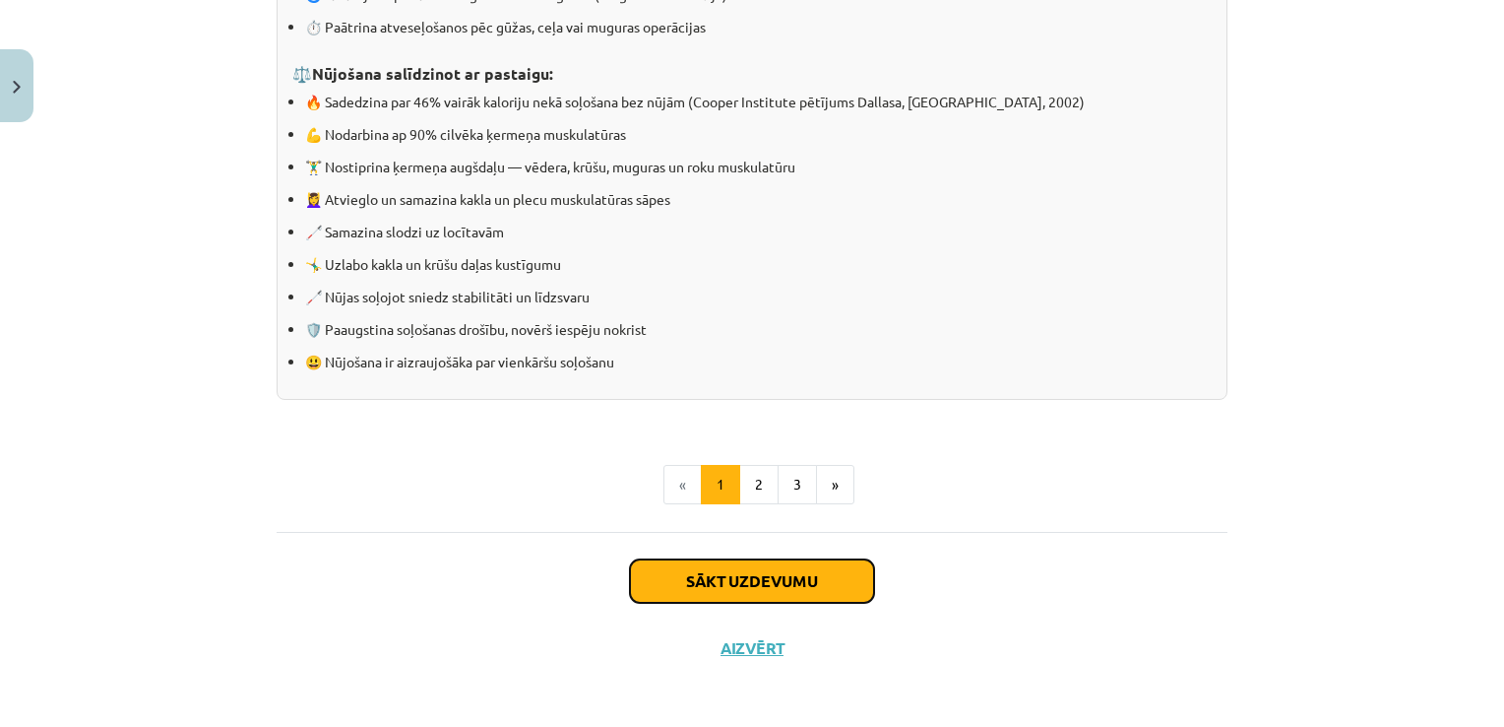
click at [780, 585] on button "Sākt uzdevumu" at bounding box center [752, 580] width 244 height 43
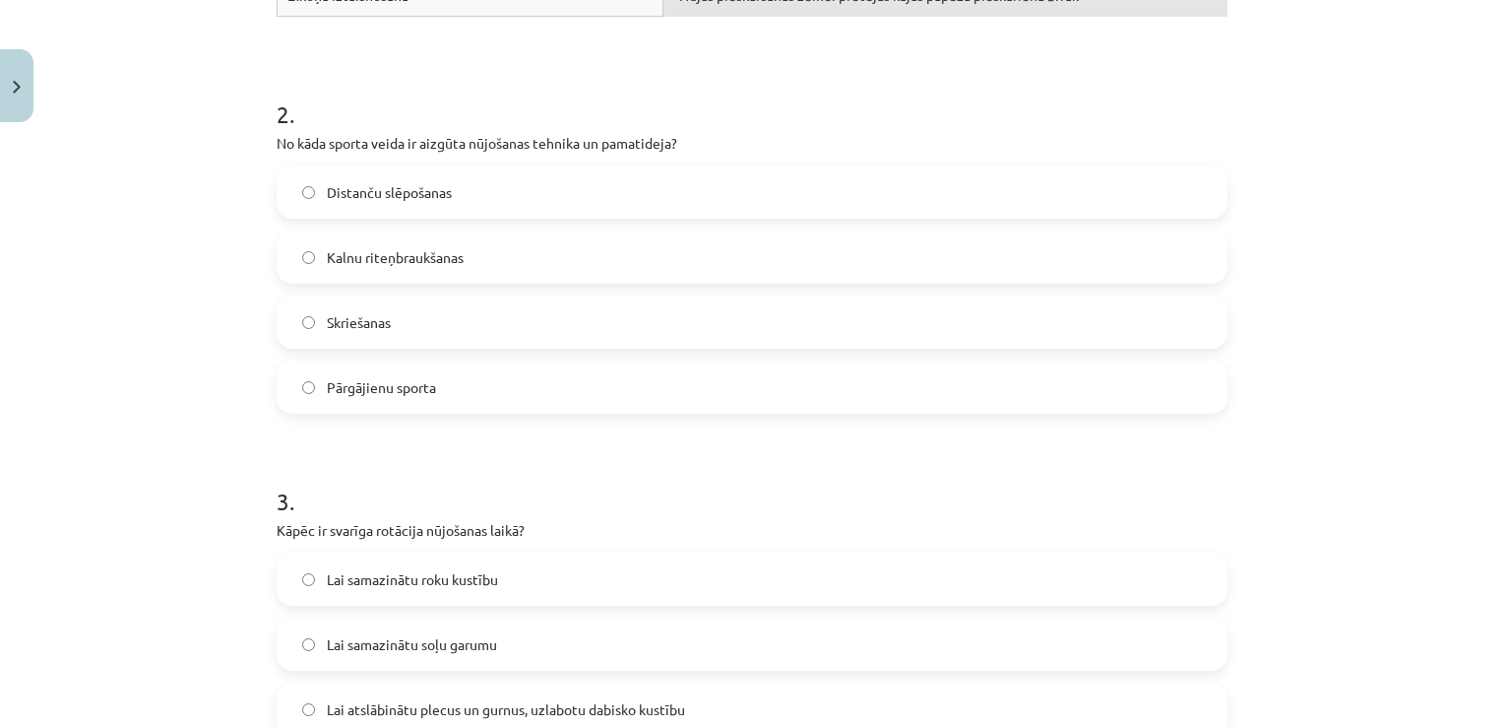
scroll to position [791, 0]
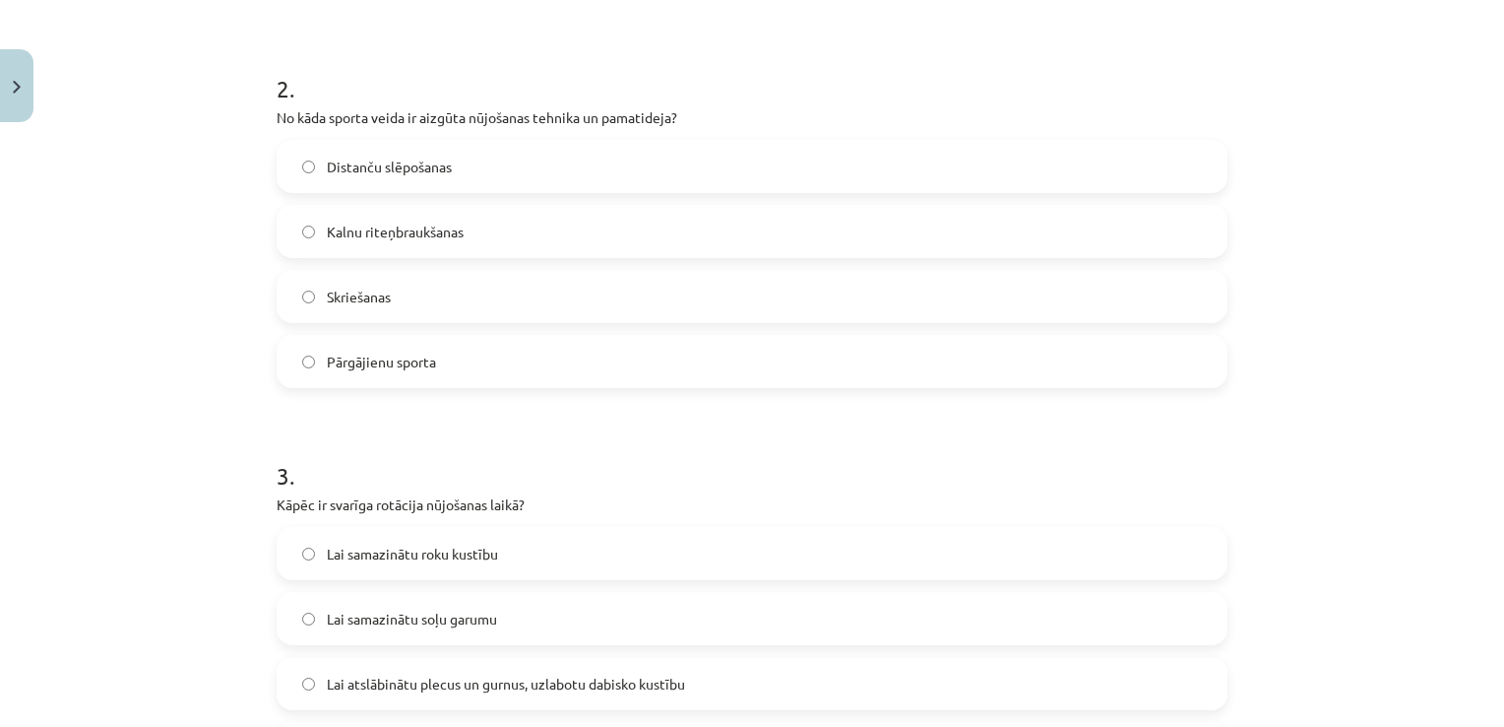
click at [433, 164] on span "Distanču slēpošanas" at bounding box center [389, 167] width 125 height 21
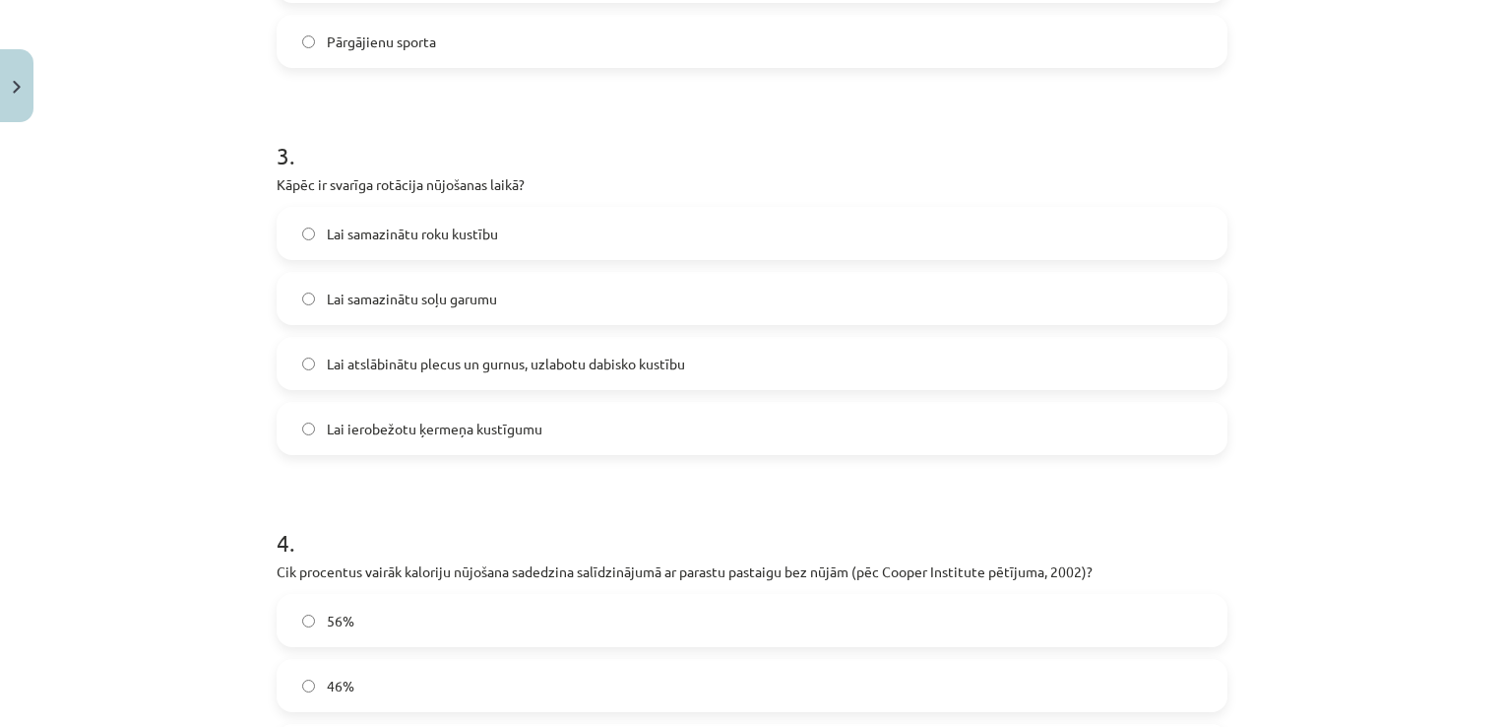
scroll to position [1122, 0]
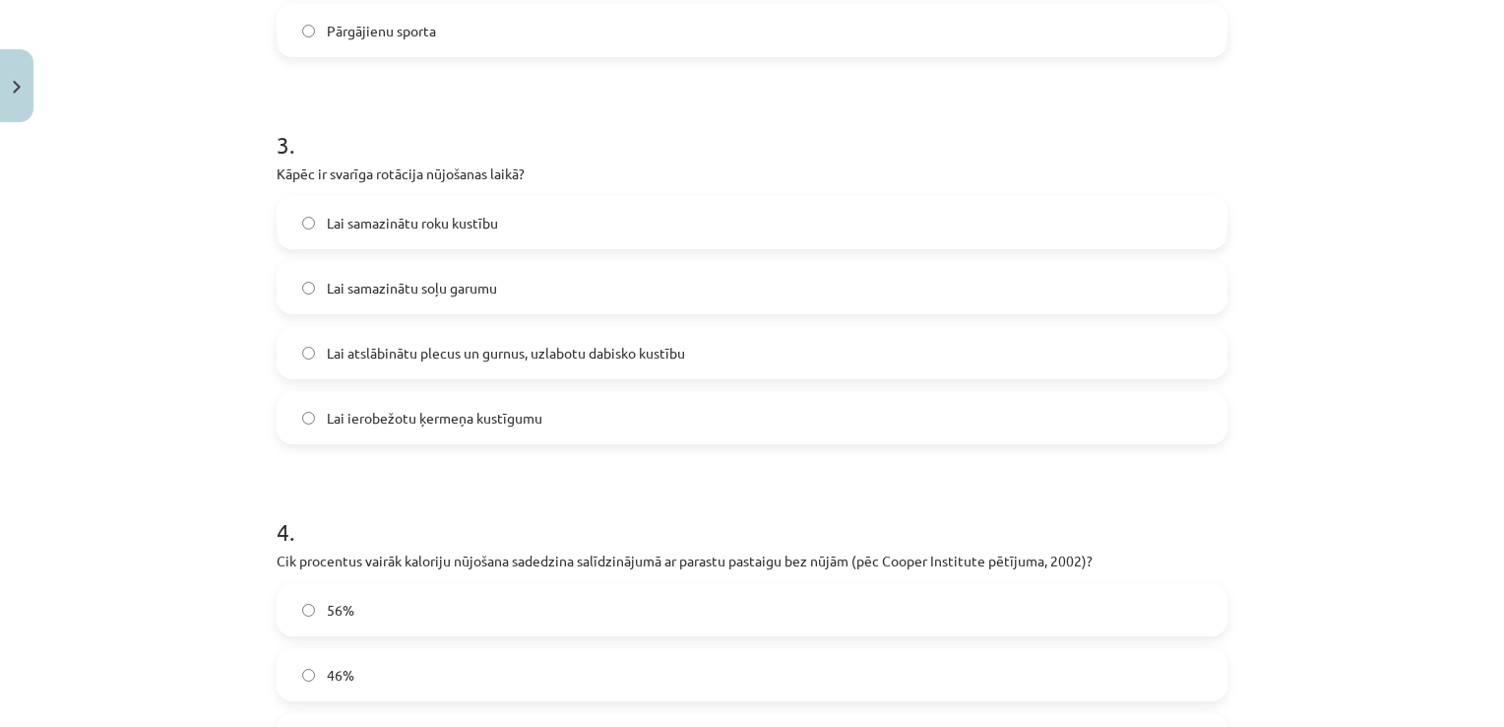
click at [1118, 354] on label "Lai atslābinātu plecus un gurnus, uzlabotu dabisko kustību" at bounding box center [752, 352] width 947 height 49
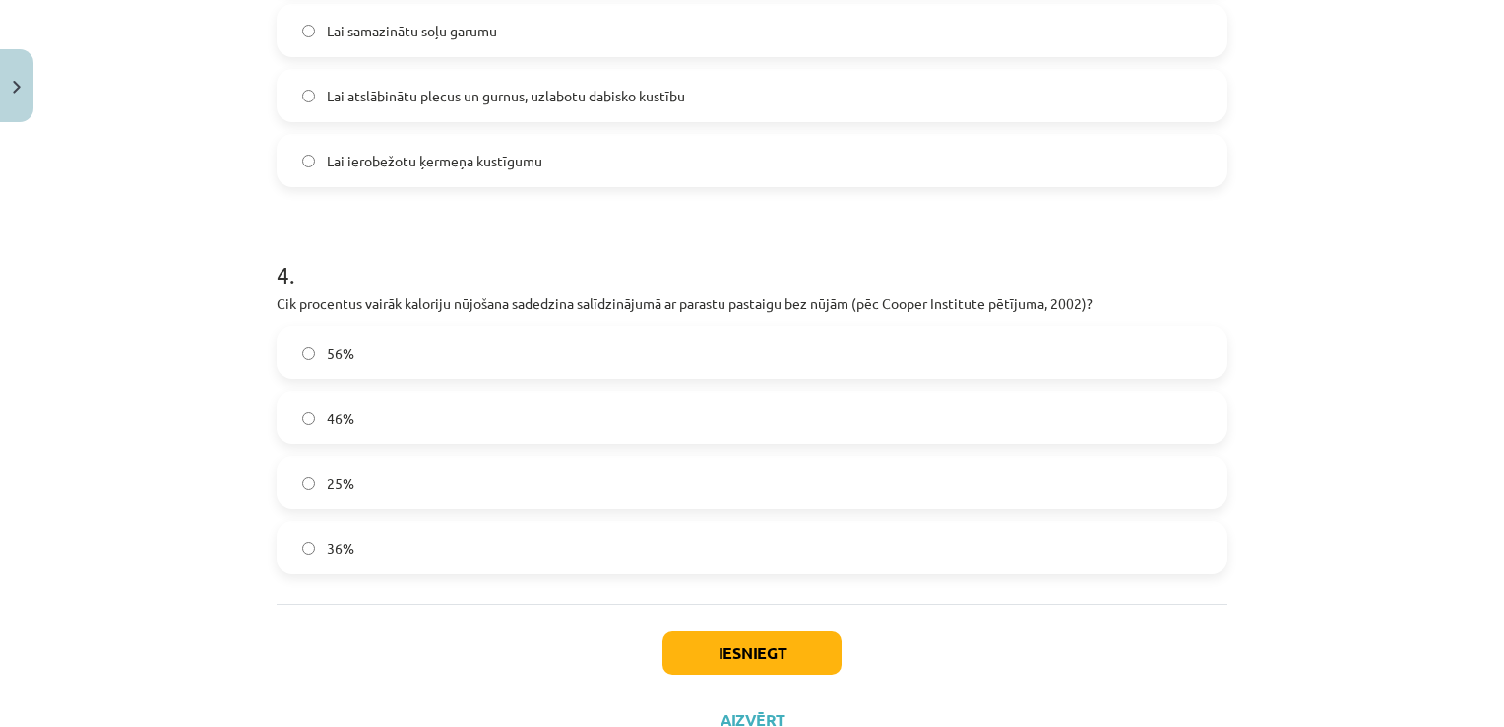
scroll to position [1448, 0]
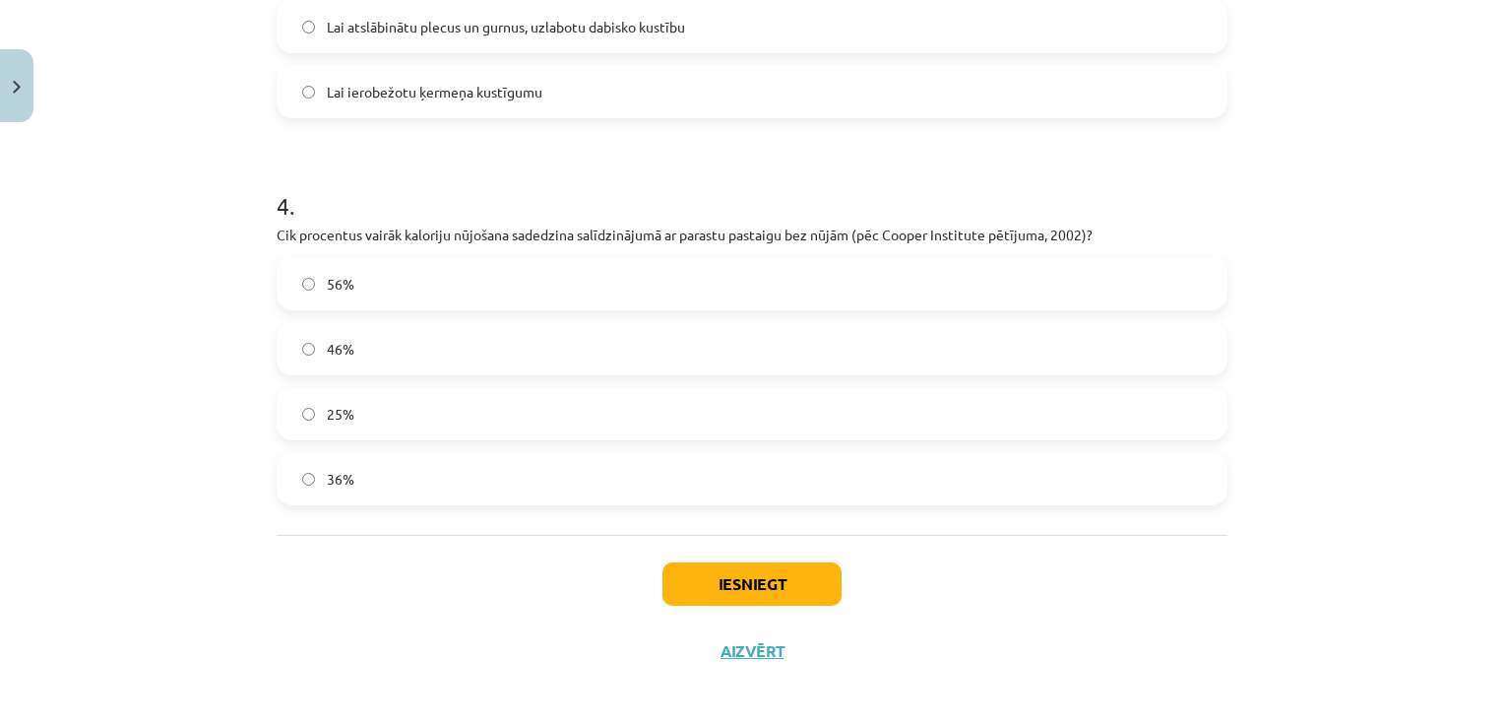
click at [1000, 348] on label "46%" at bounding box center [752, 348] width 947 height 49
click at [806, 582] on button "Iesniegt" at bounding box center [752, 583] width 179 height 43
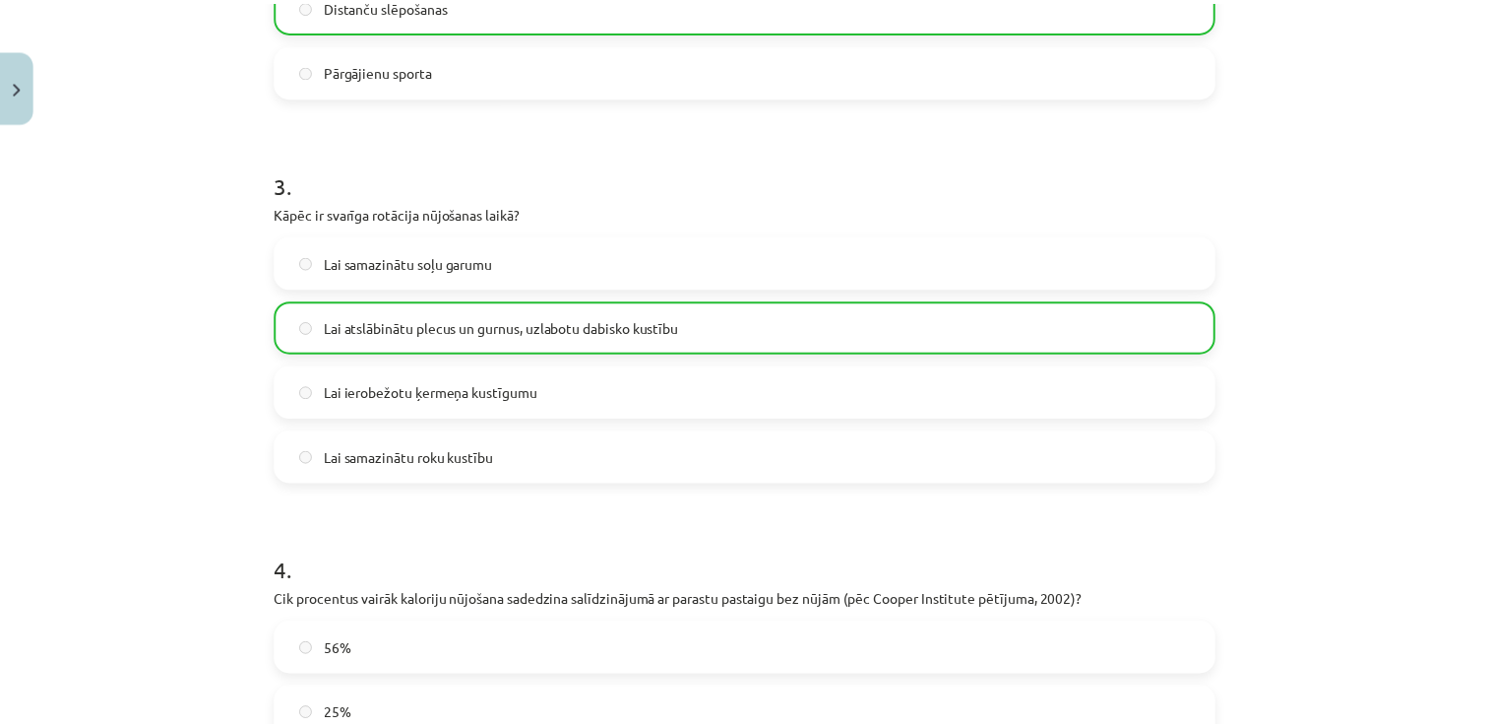
scroll to position [1510, 0]
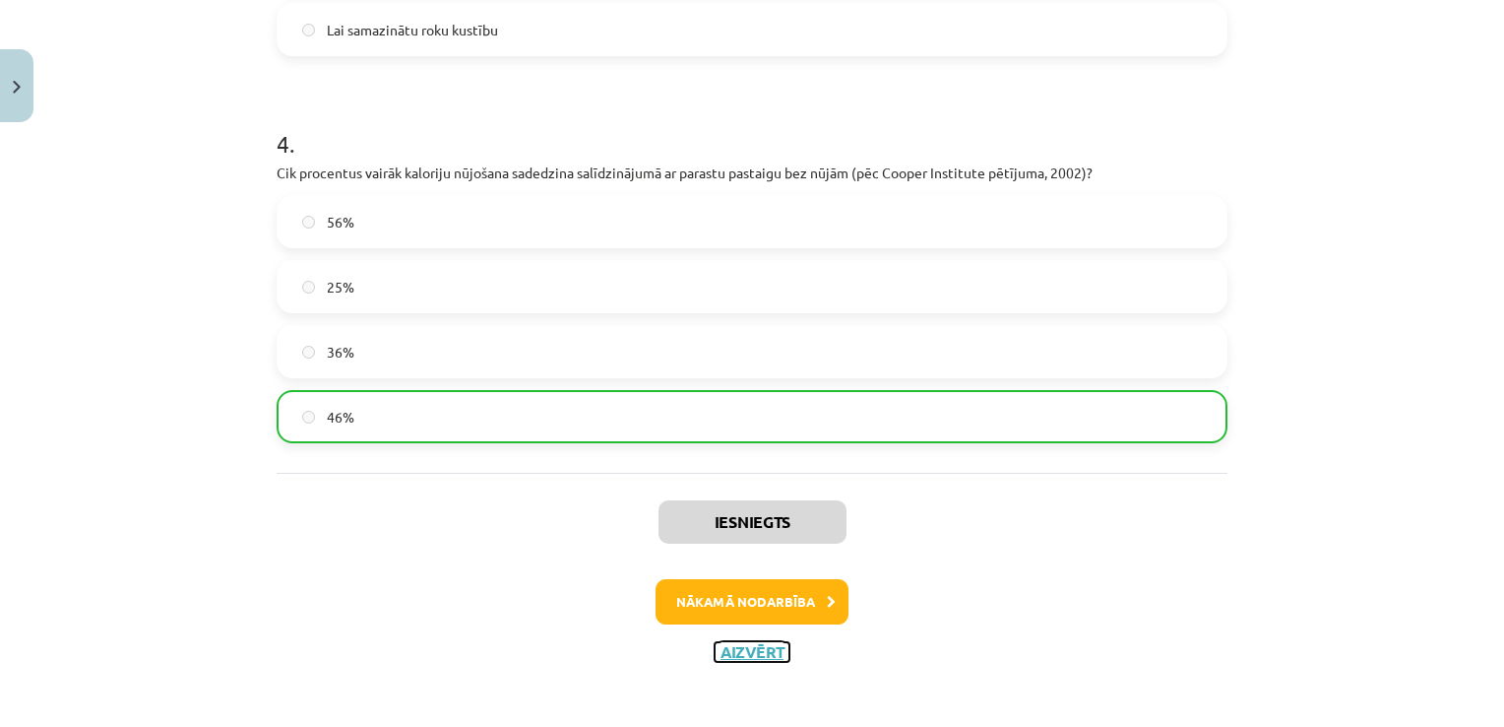
click at [745, 642] on button "Aizvērt" at bounding box center [752, 652] width 75 height 20
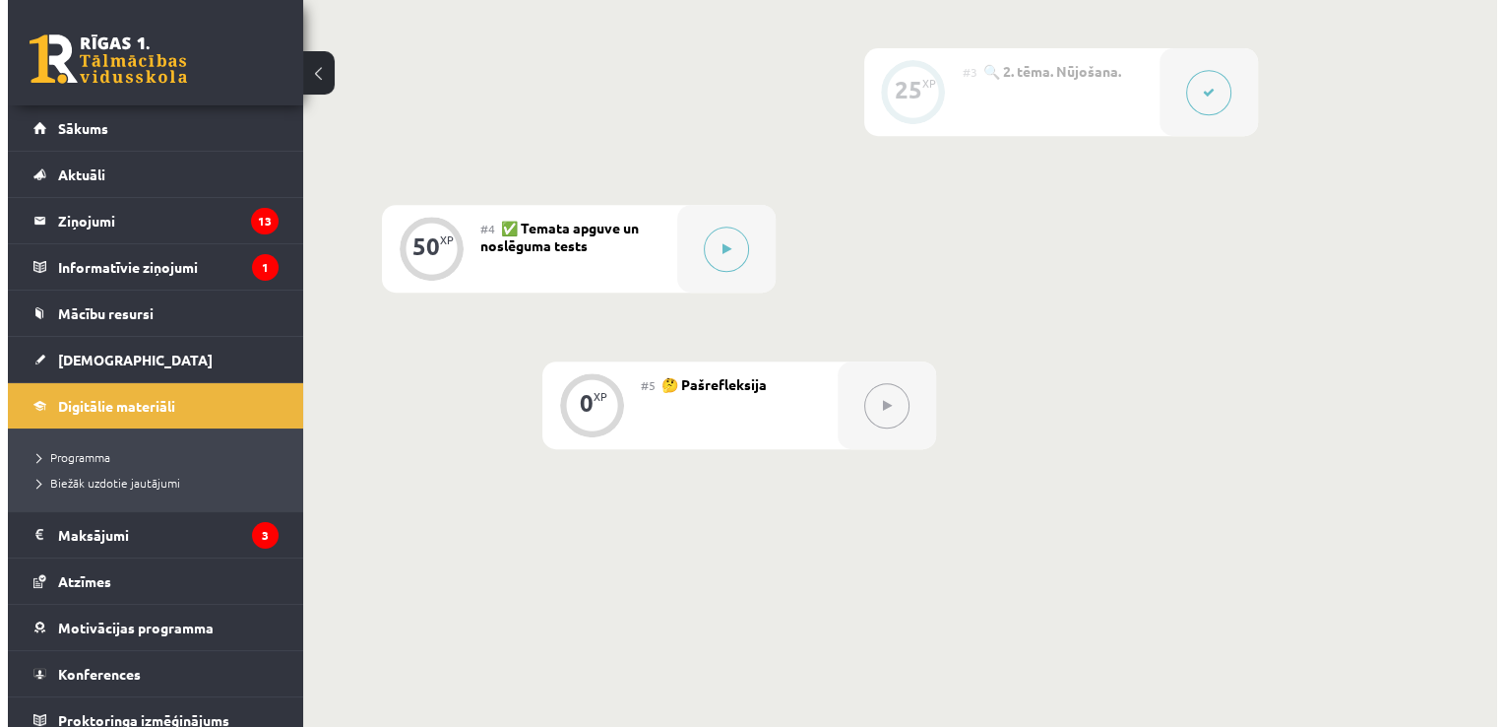
scroll to position [877, 0]
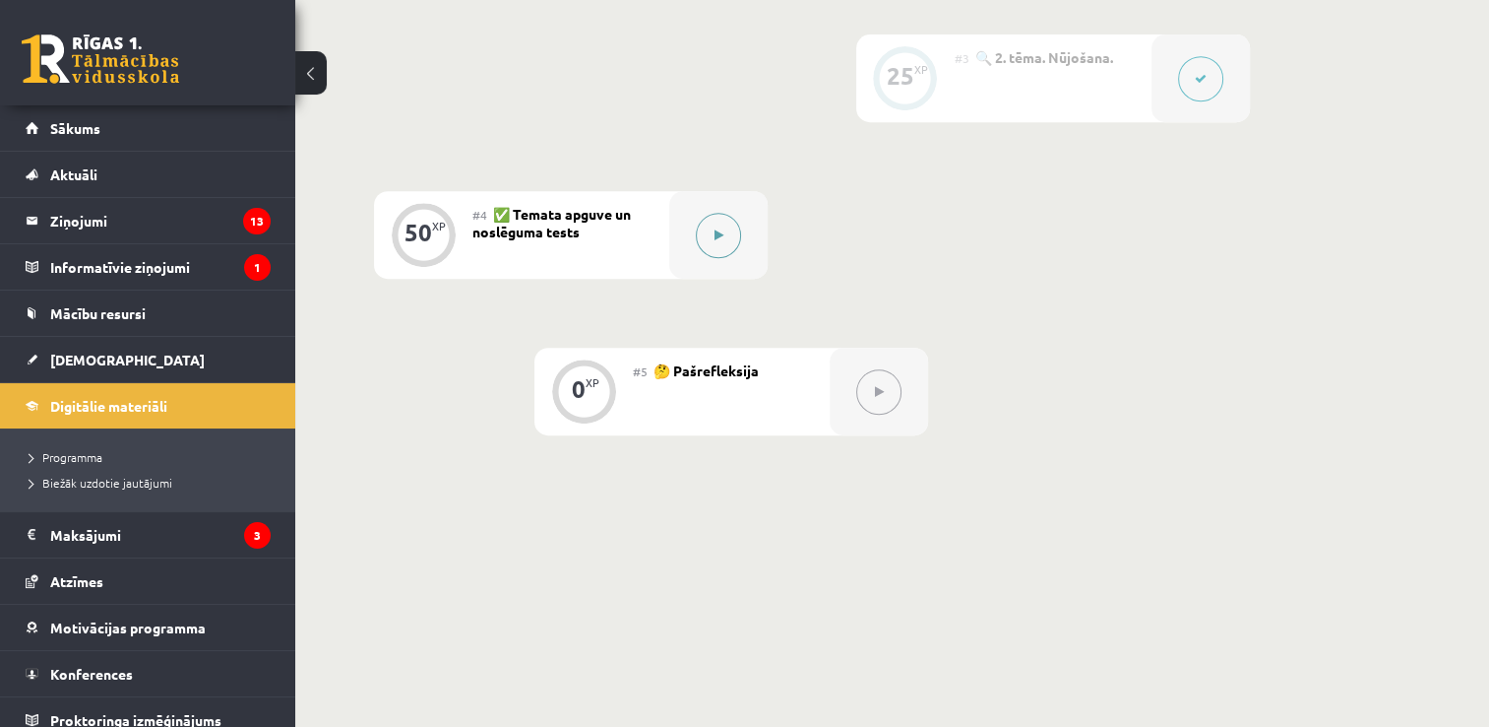
click at [732, 233] on button at bounding box center [718, 235] width 45 height 45
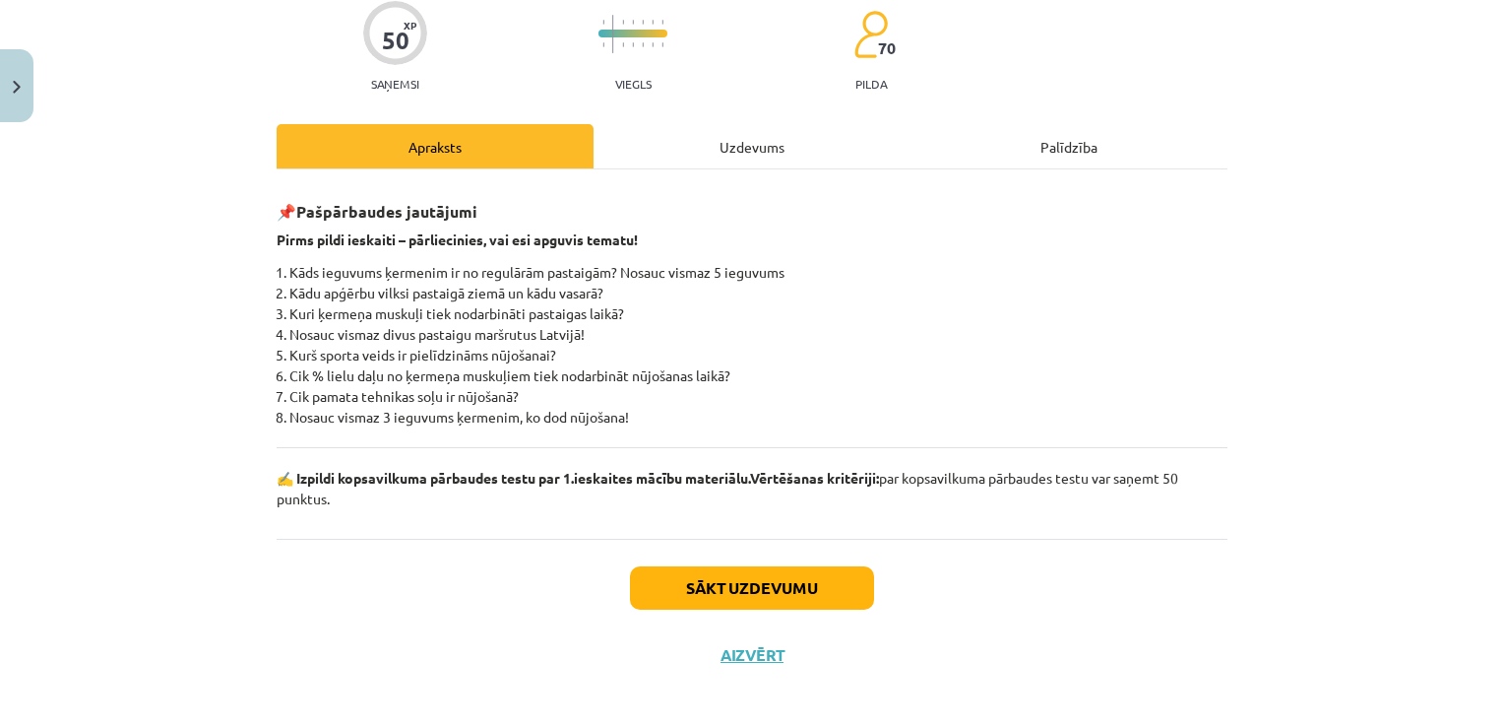
scroll to position [173, 0]
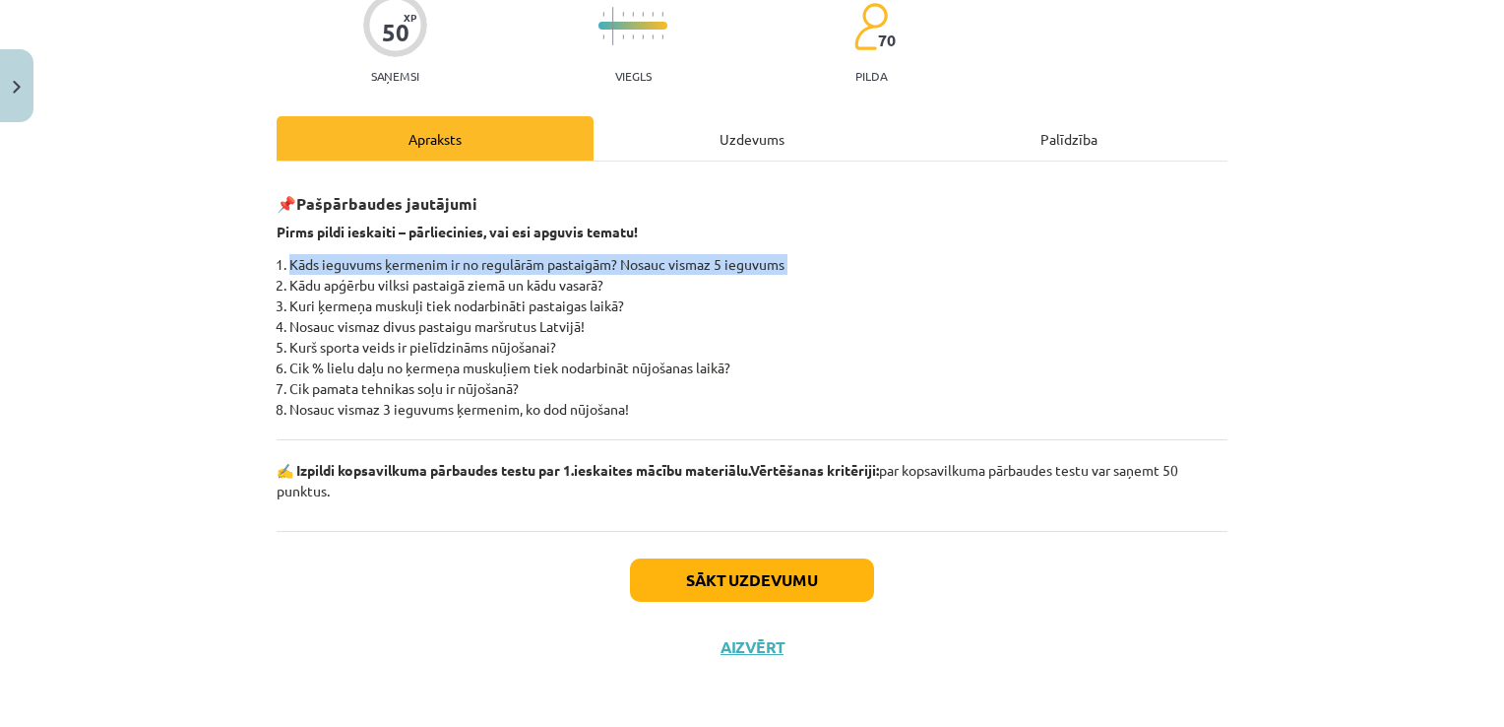
drag, startPoint x: 185, startPoint y: 284, endPoint x: 168, endPoint y: 250, distance: 37.4
click at [168, 250] on div "Mācību tēma: Sports un veselības 8. klases 1. ieskaites mācību materiāls #4 ✅ T…" at bounding box center [752, 363] width 1504 height 727
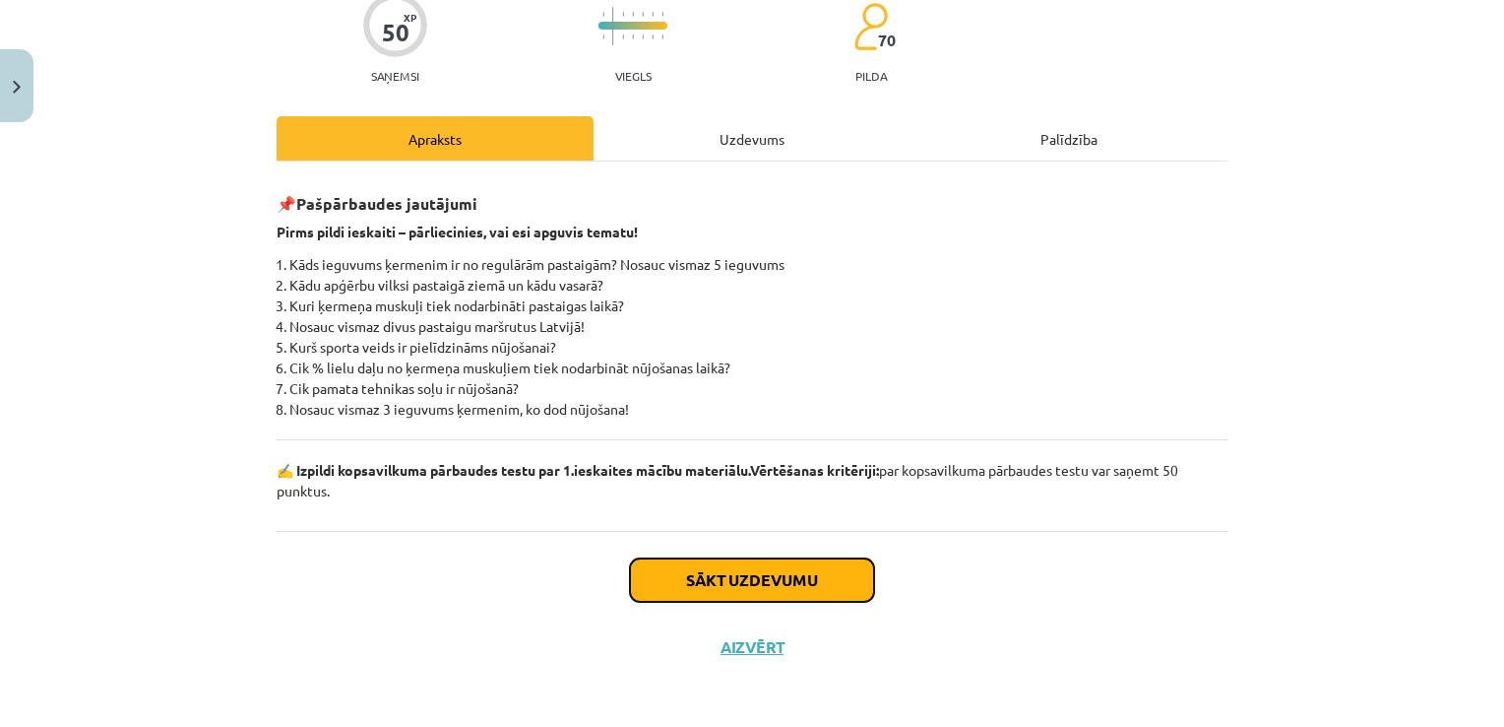
click at [706, 567] on button "Sākt uzdevumu" at bounding box center [752, 579] width 244 height 43
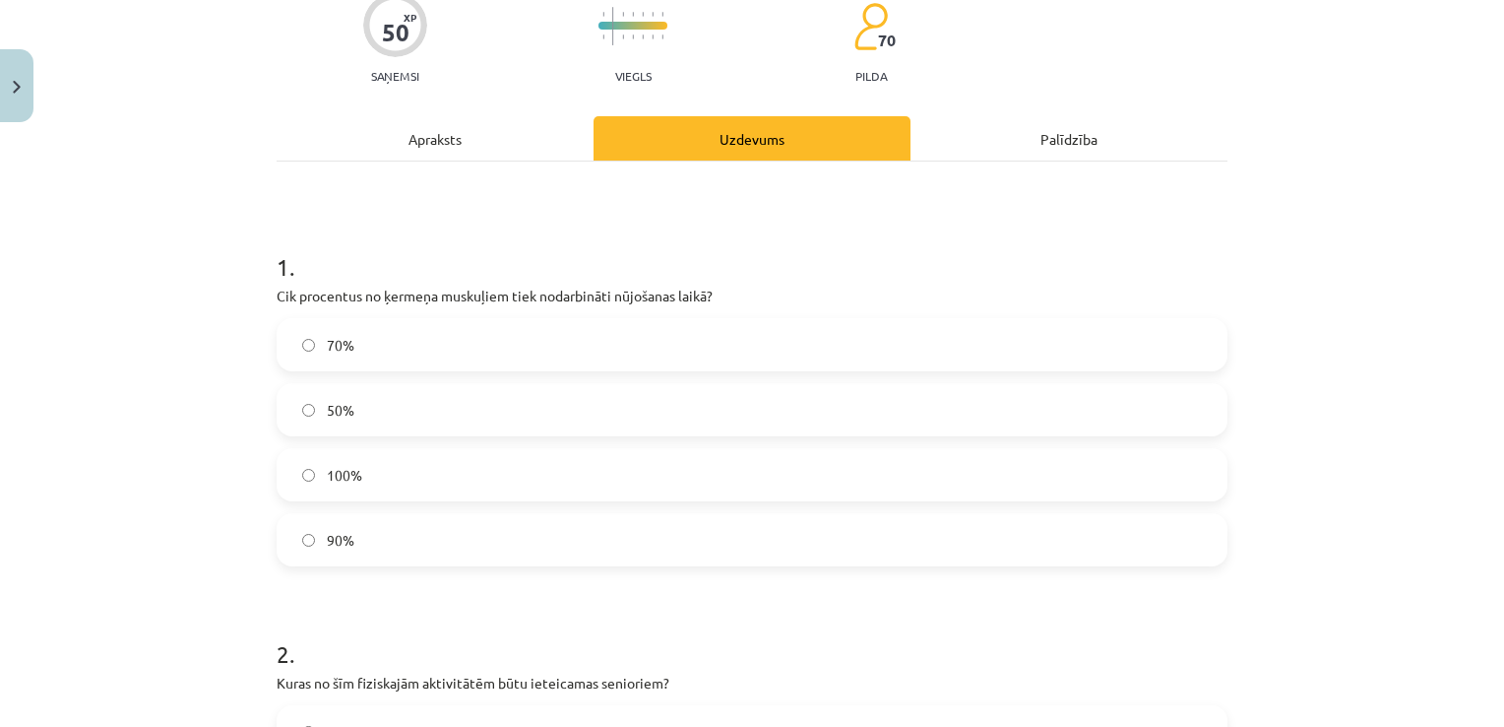
scroll to position [49, 0]
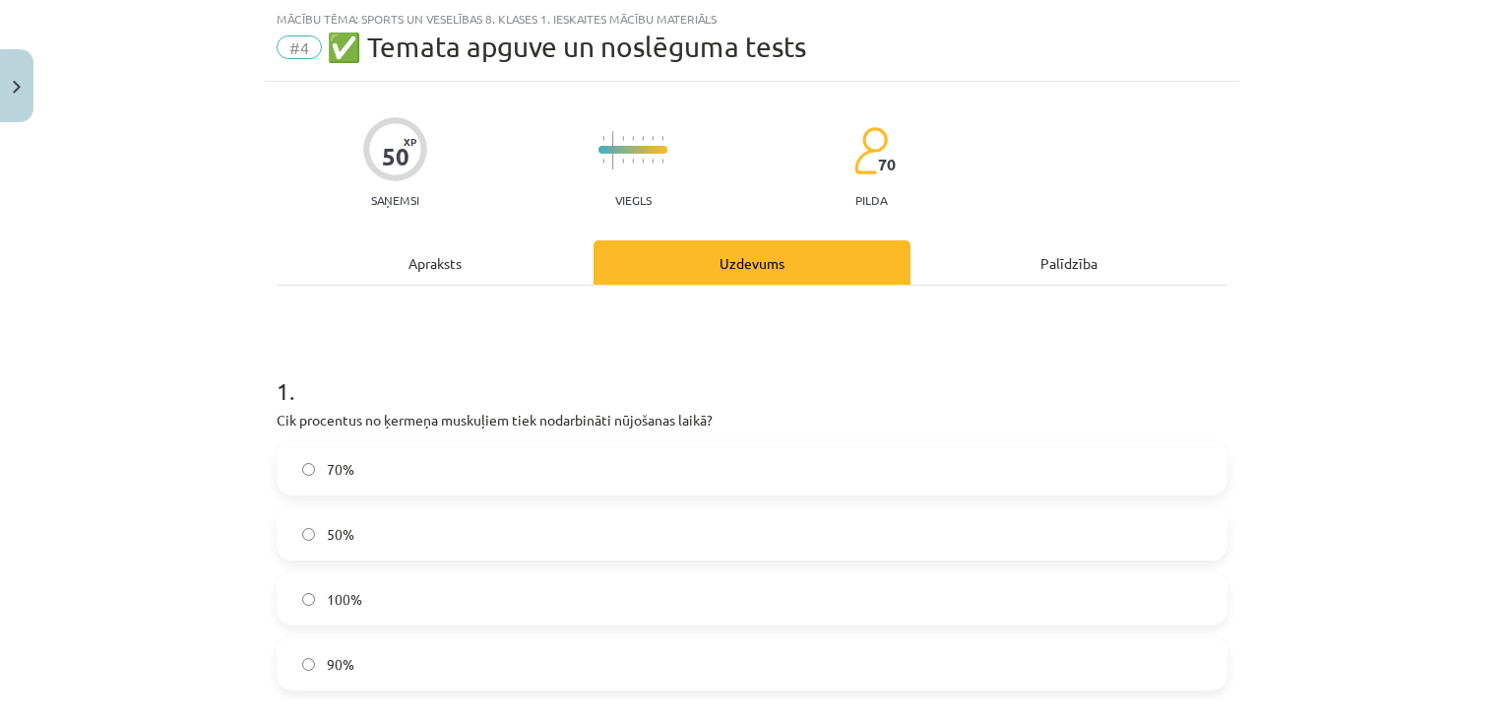
click at [377, 655] on label "90%" at bounding box center [752, 663] width 947 height 49
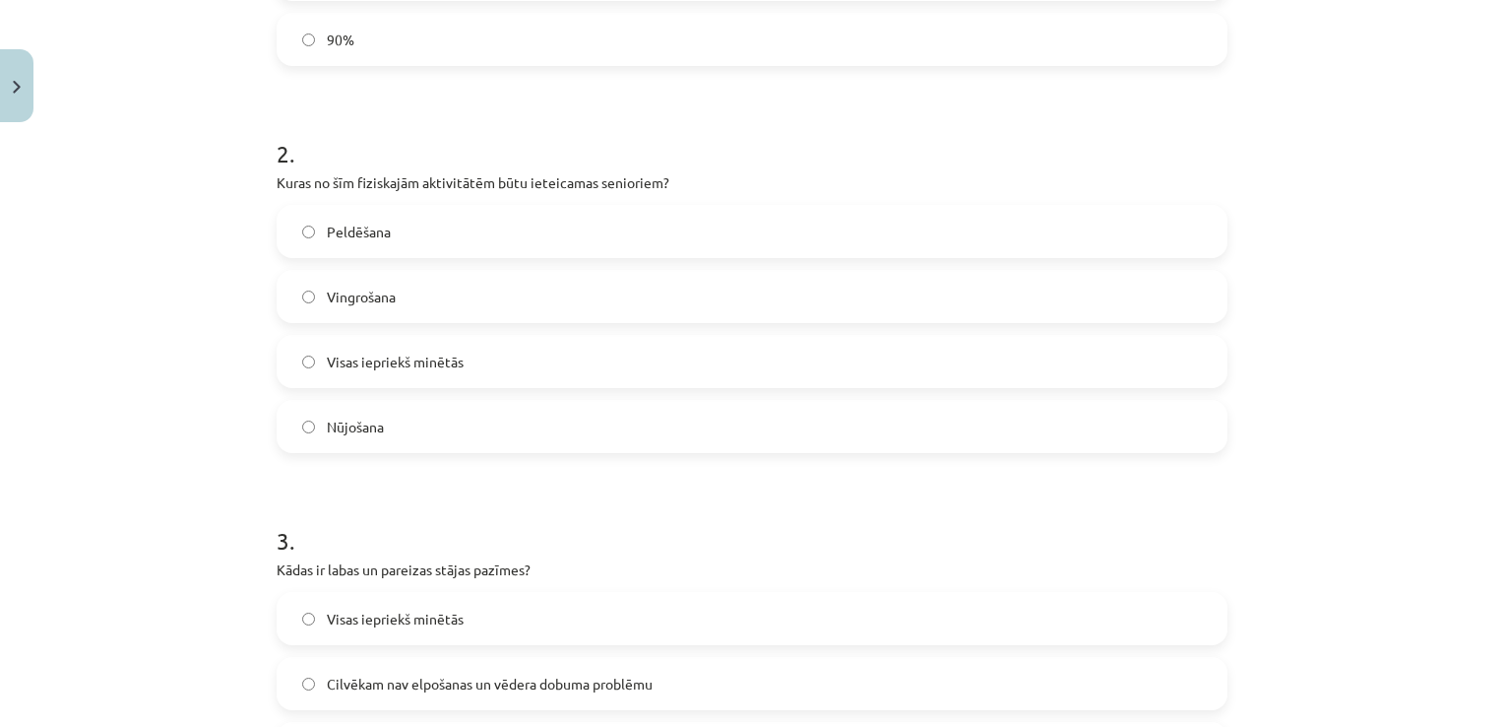
scroll to position [679, 0]
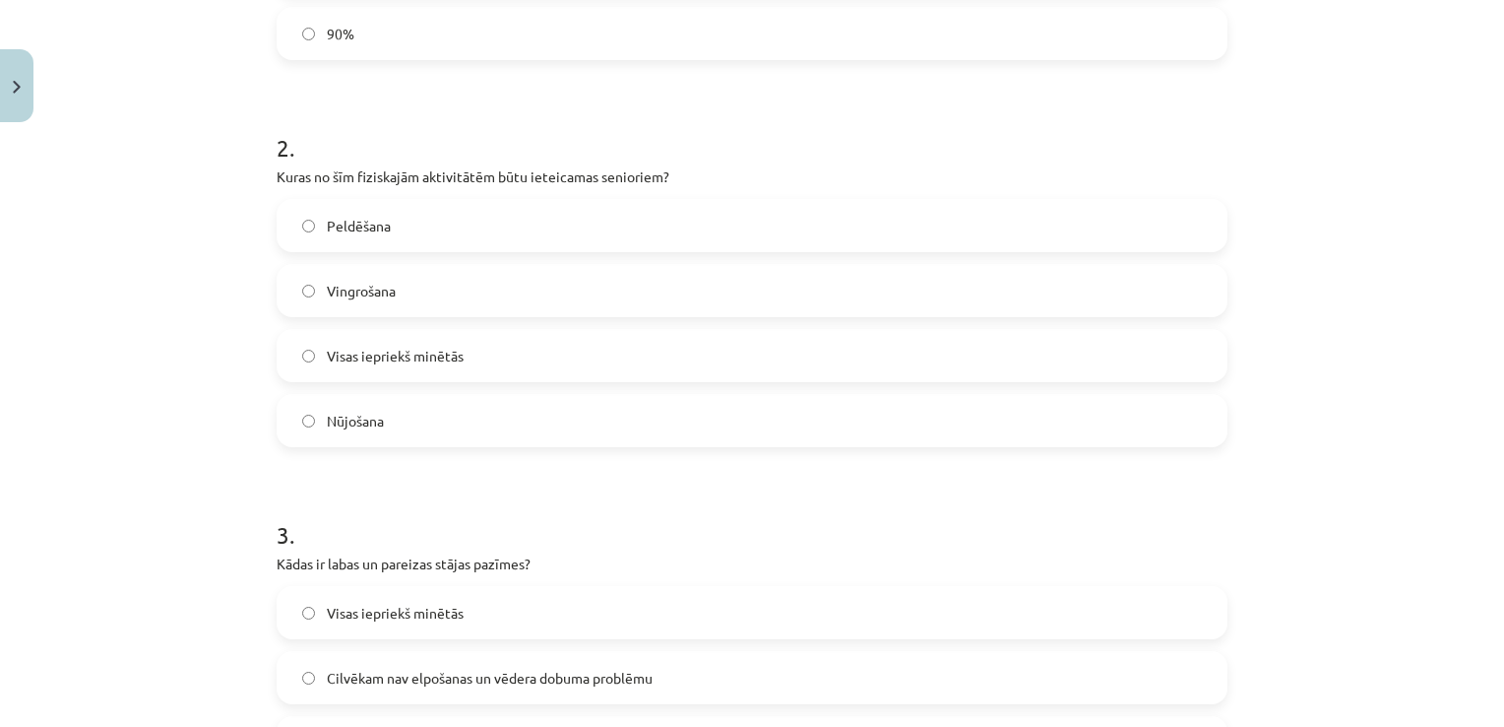
click at [424, 342] on label "Visas iepriekš minētās" at bounding box center [752, 355] width 947 height 49
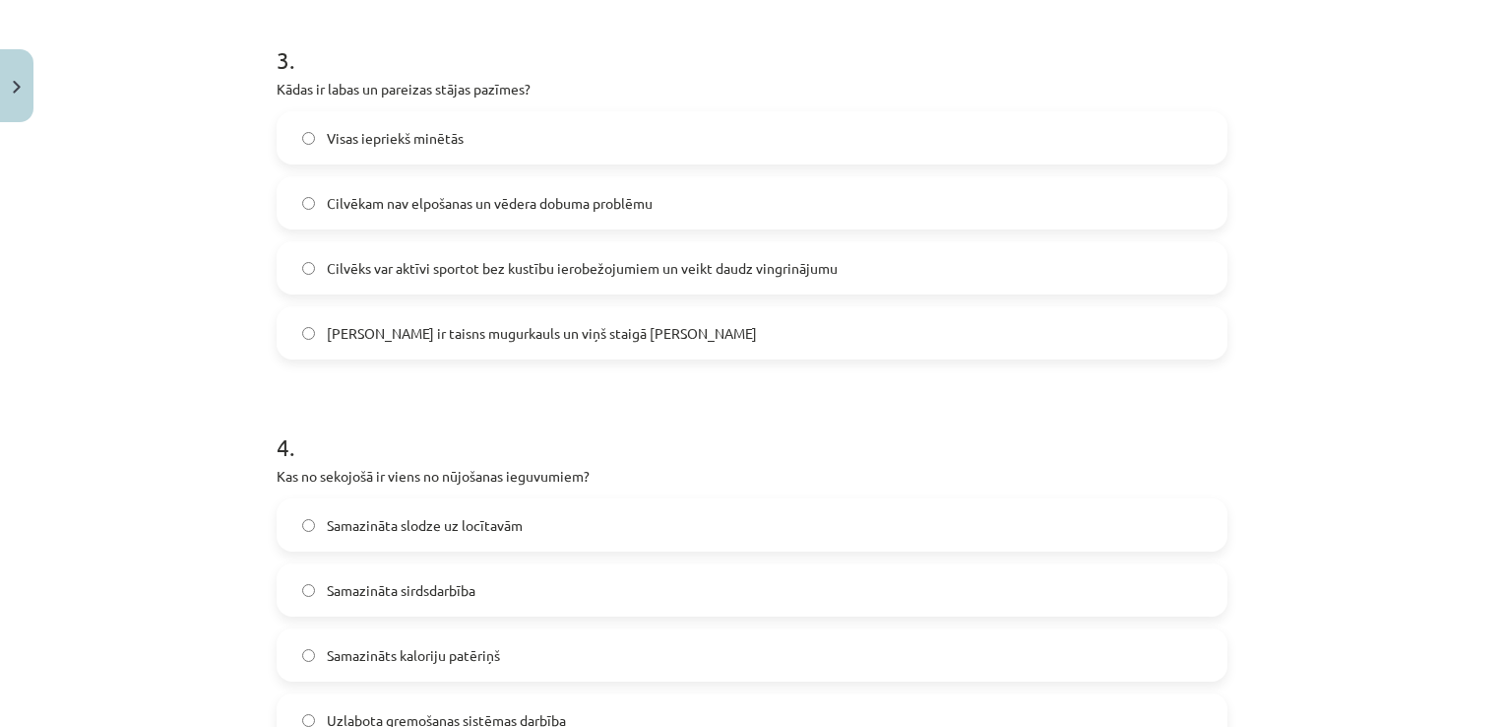
scroll to position [1165, 0]
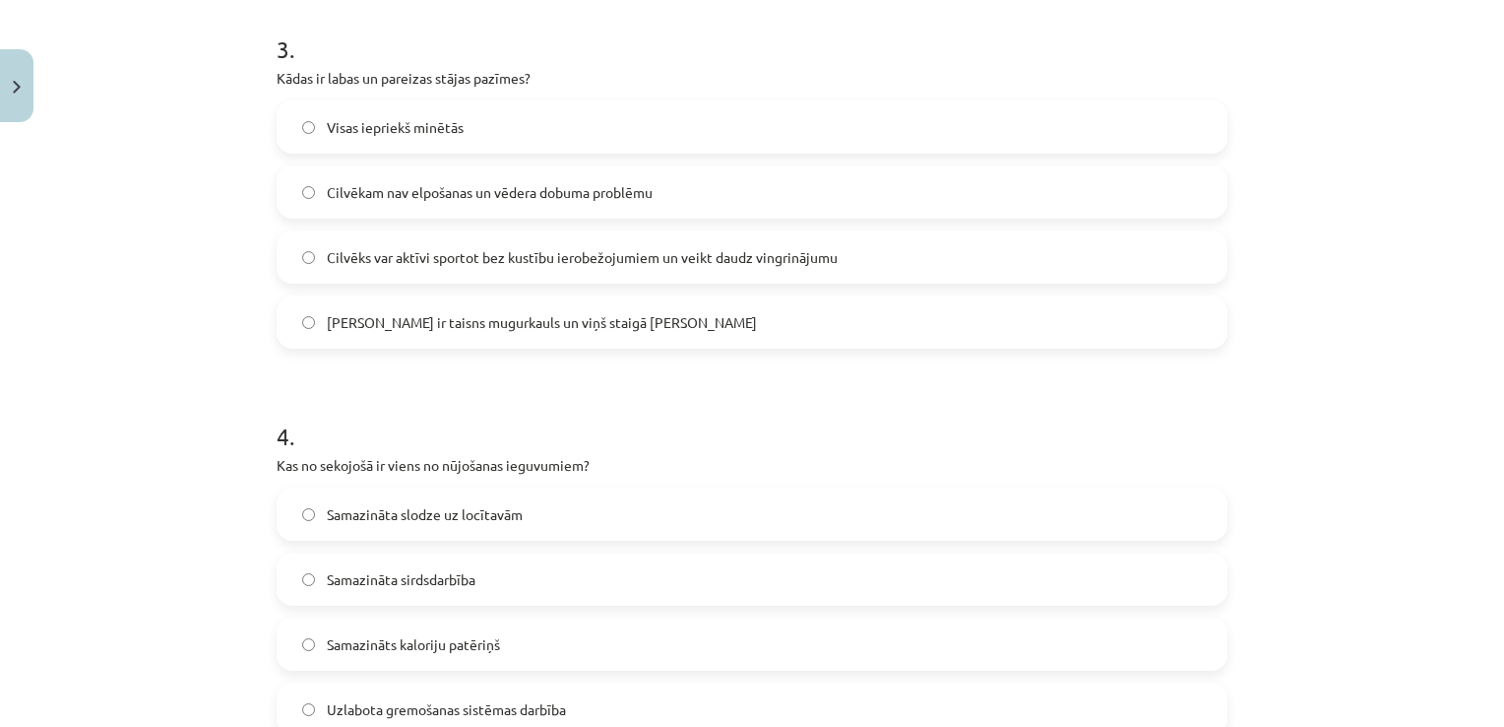
click at [476, 130] on label "Visas iepriekš minētās" at bounding box center [752, 126] width 947 height 49
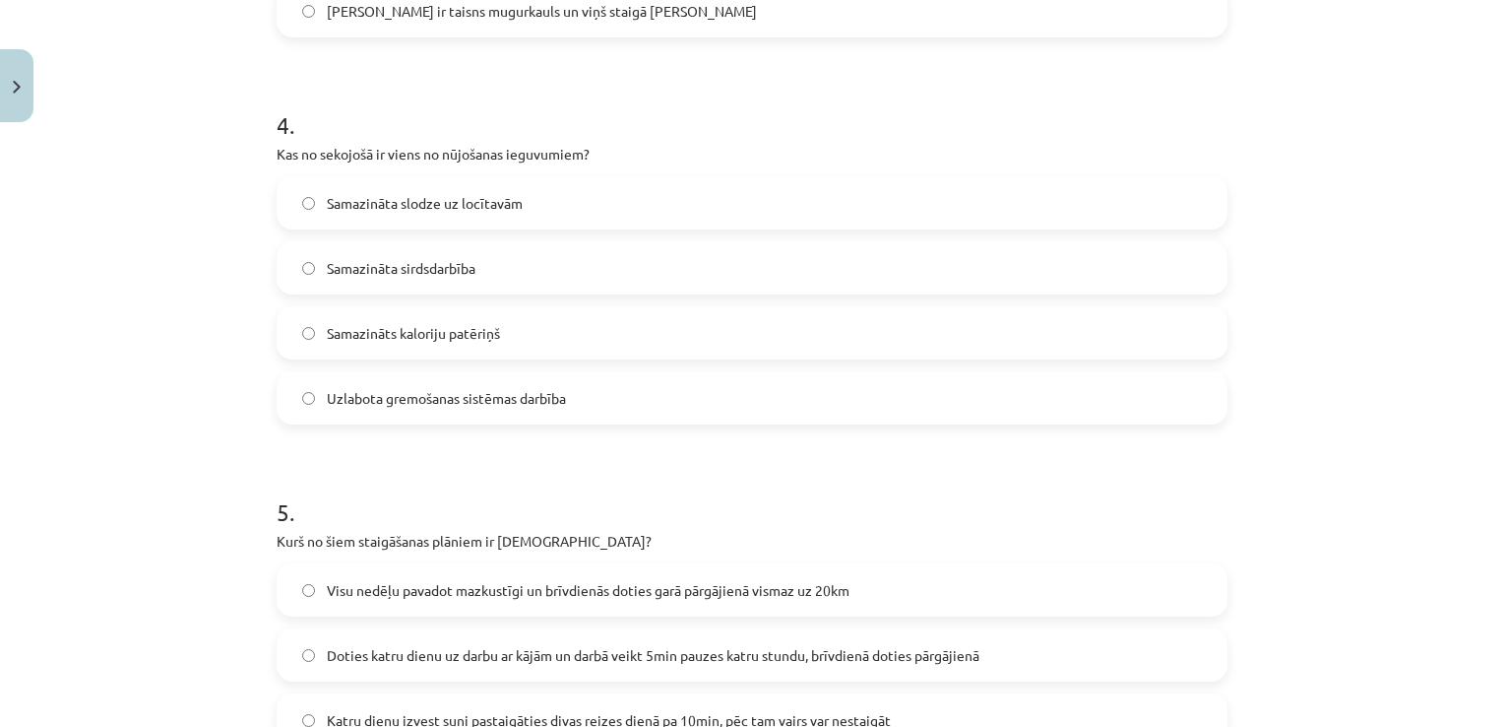
scroll to position [1481, 0]
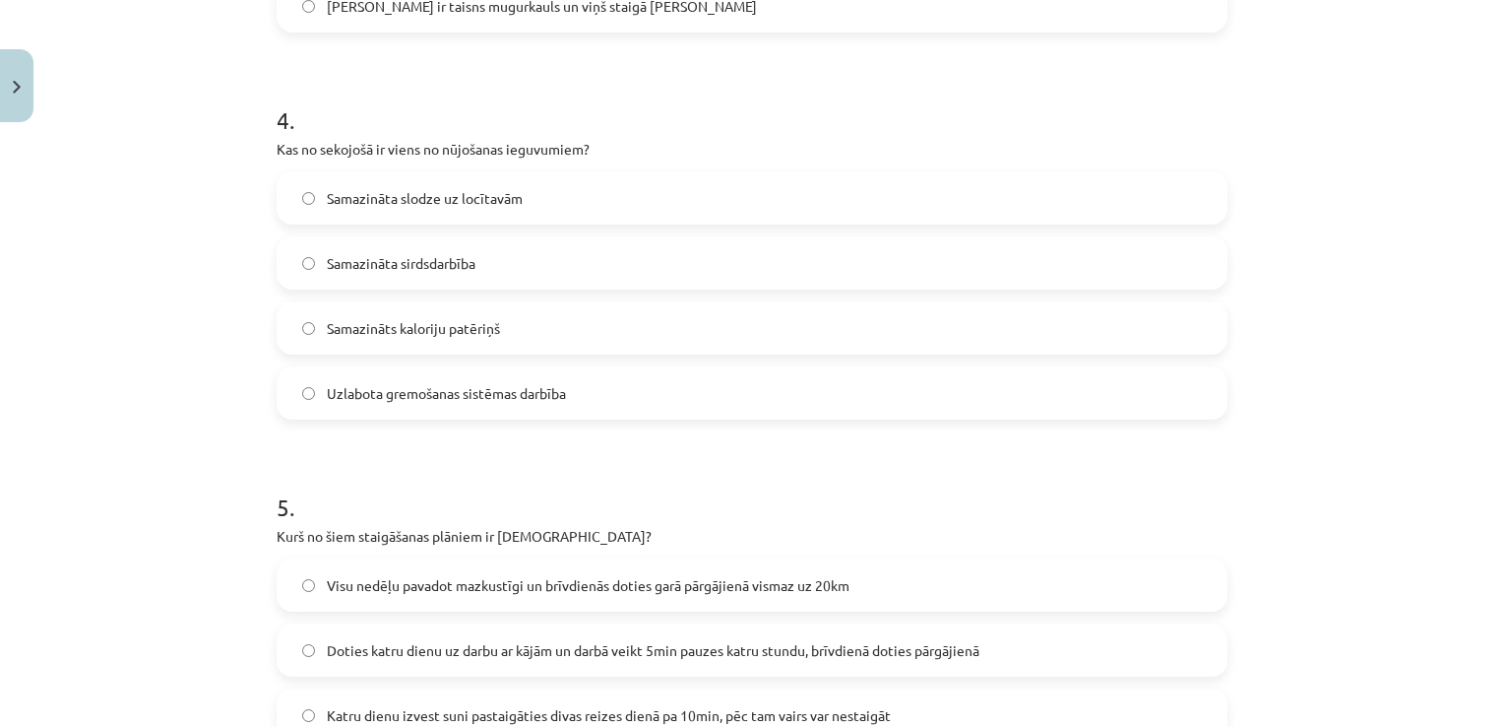
click at [628, 368] on label "Uzlabota gremošanas sistēmas darbība" at bounding box center [752, 392] width 947 height 49
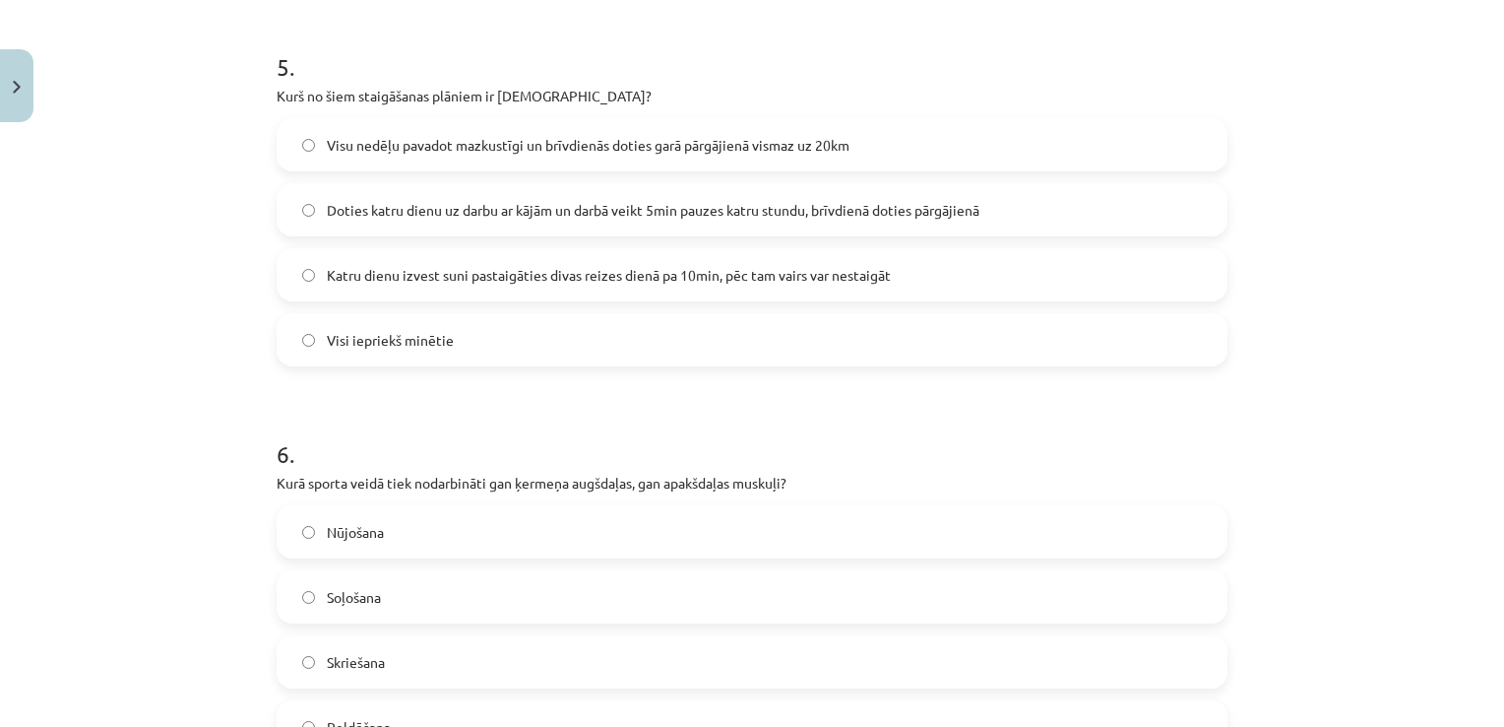
scroll to position [1936, 0]
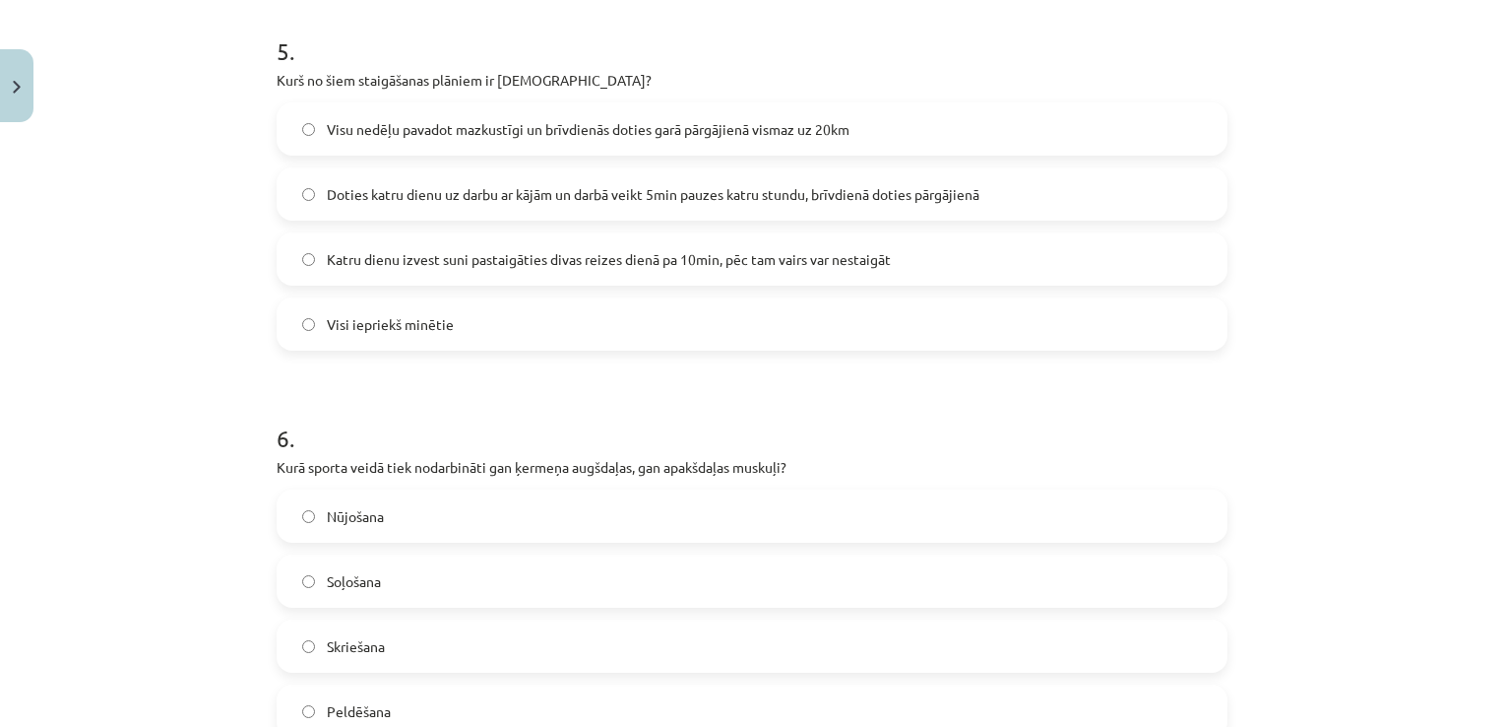
click at [682, 300] on label "Visi iepriekš minētie" at bounding box center [752, 323] width 947 height 49
click at [607, 112] on label "Visu nedēļu pavadot mazkustīgi un brīvdienās doties garā pārgājienā vismaz uz 2…" at bounding box center [752, 128] width 947 height 49
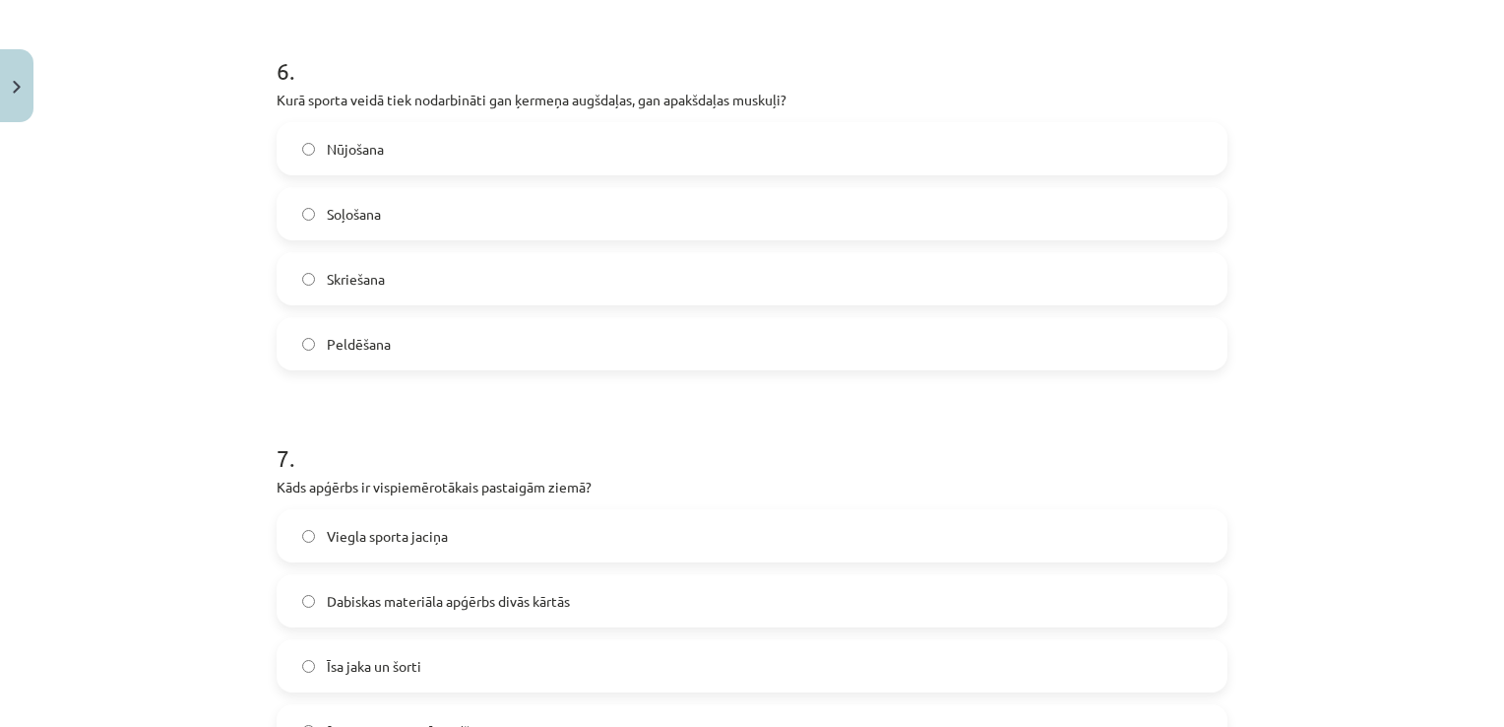
scroll to position [2308, 0]
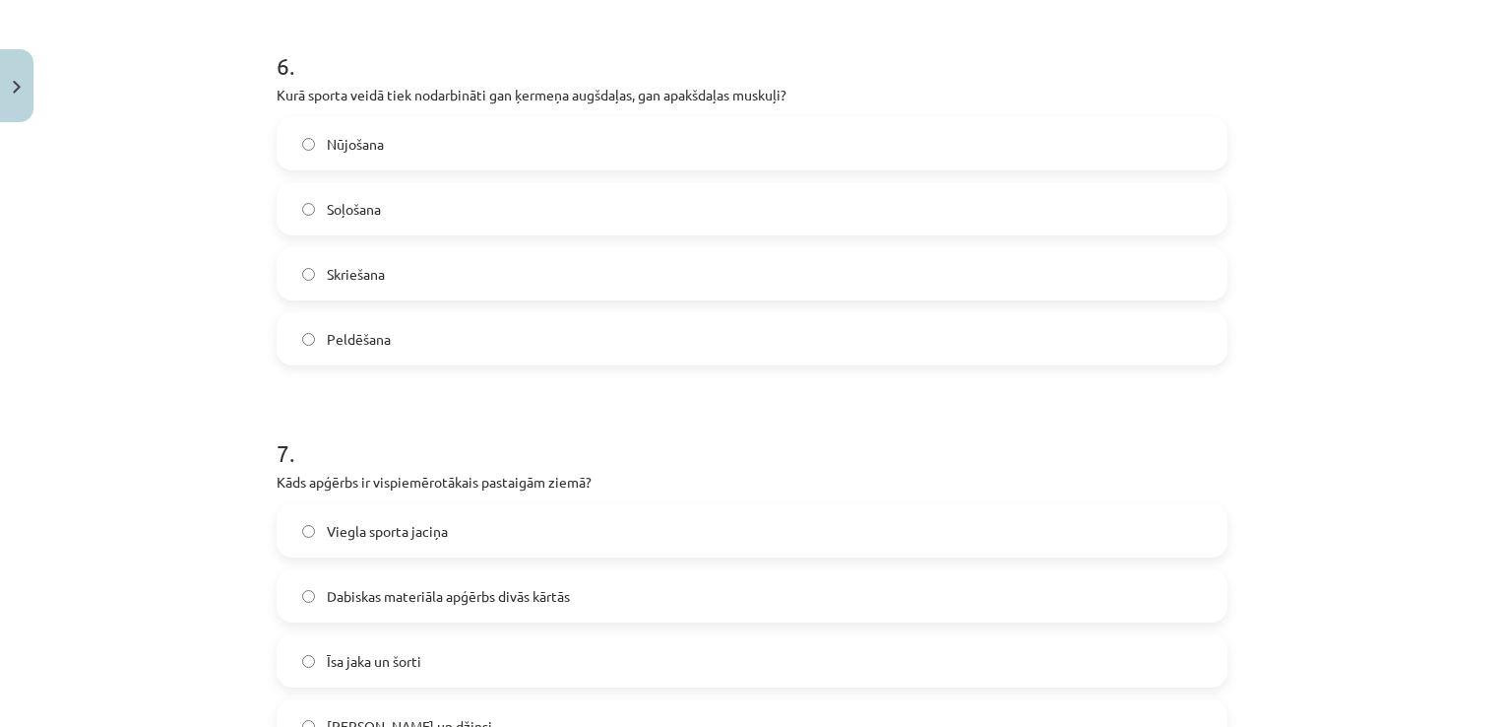
click at [504, 261] on label "Skriešana" at bounding box center [752, 273] width 947 height 49
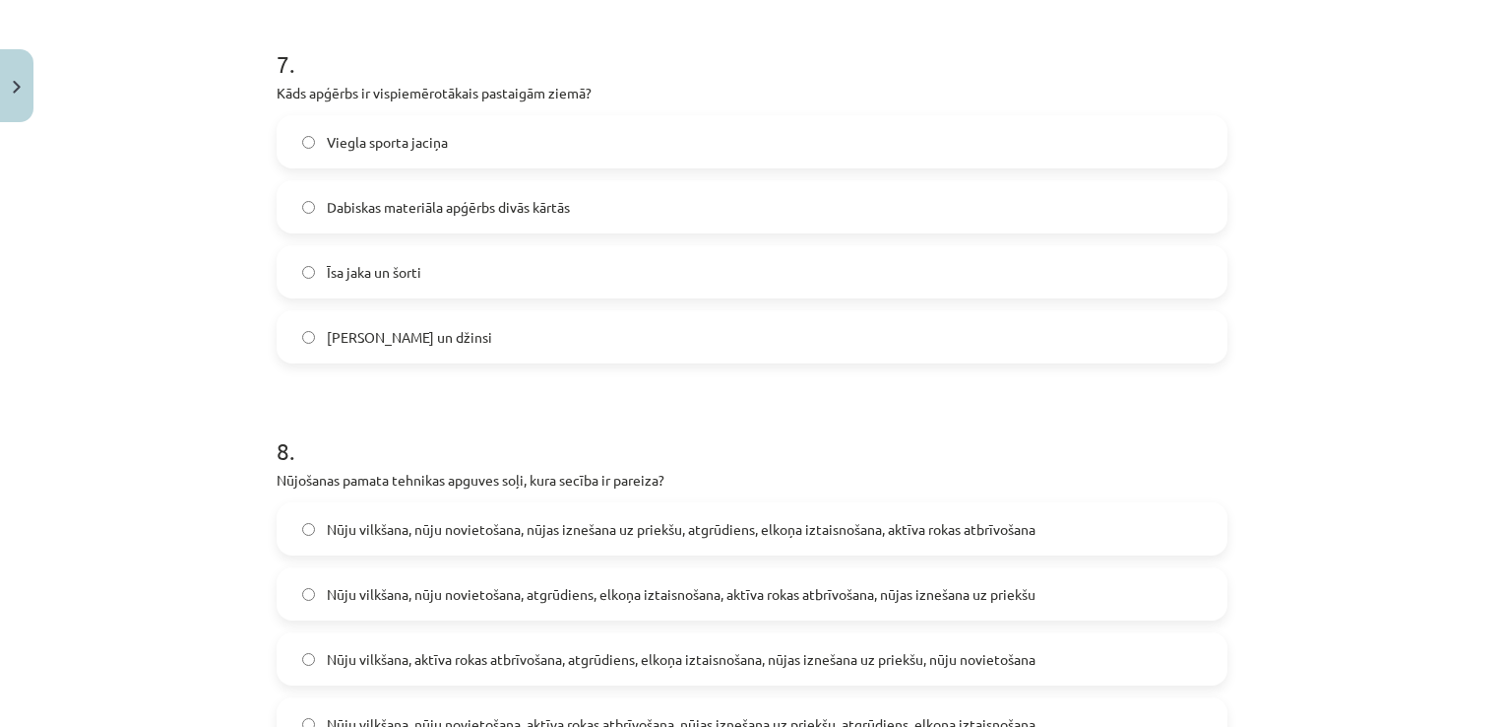
scroll to position [2712, 0]
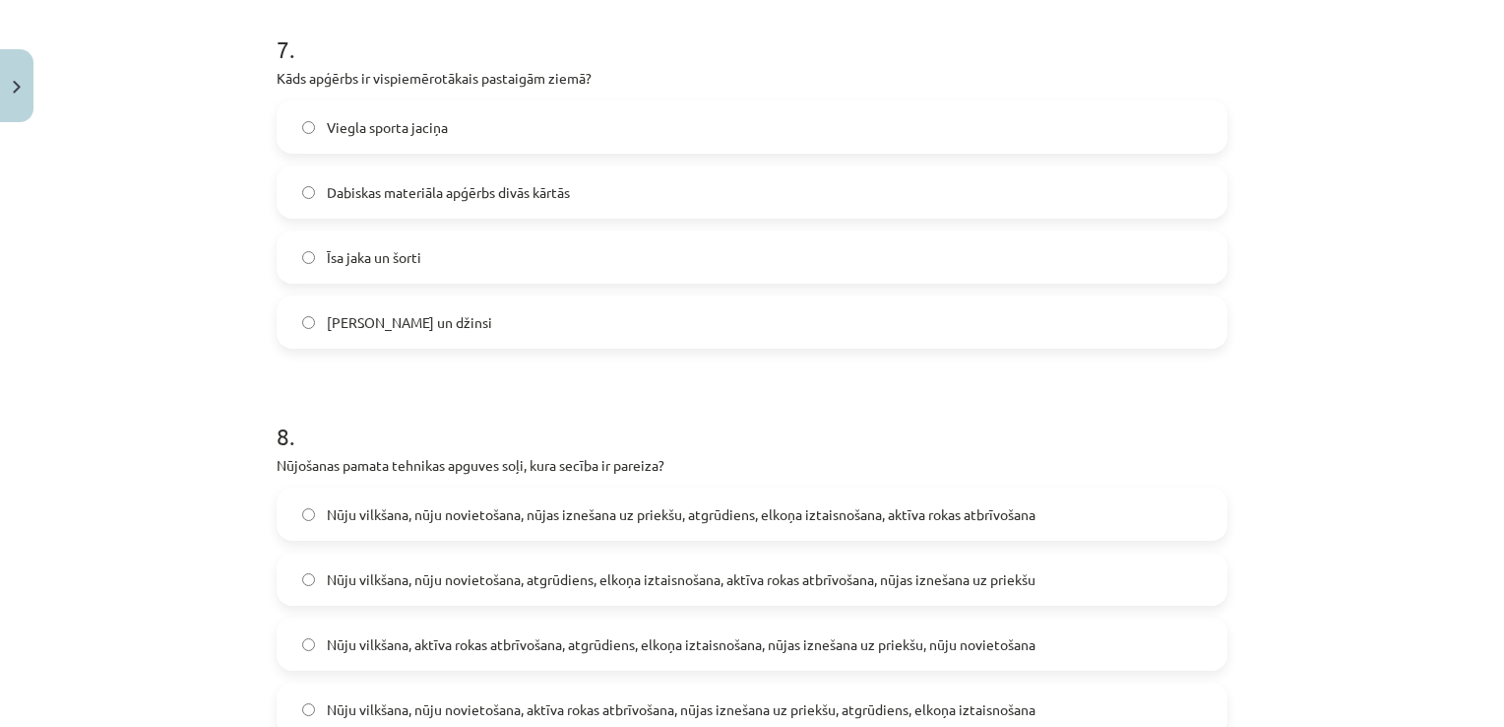
click at [519, 330] on label "Džemperis un džinsi" at bounding box center [752, 321] width 947 height 49
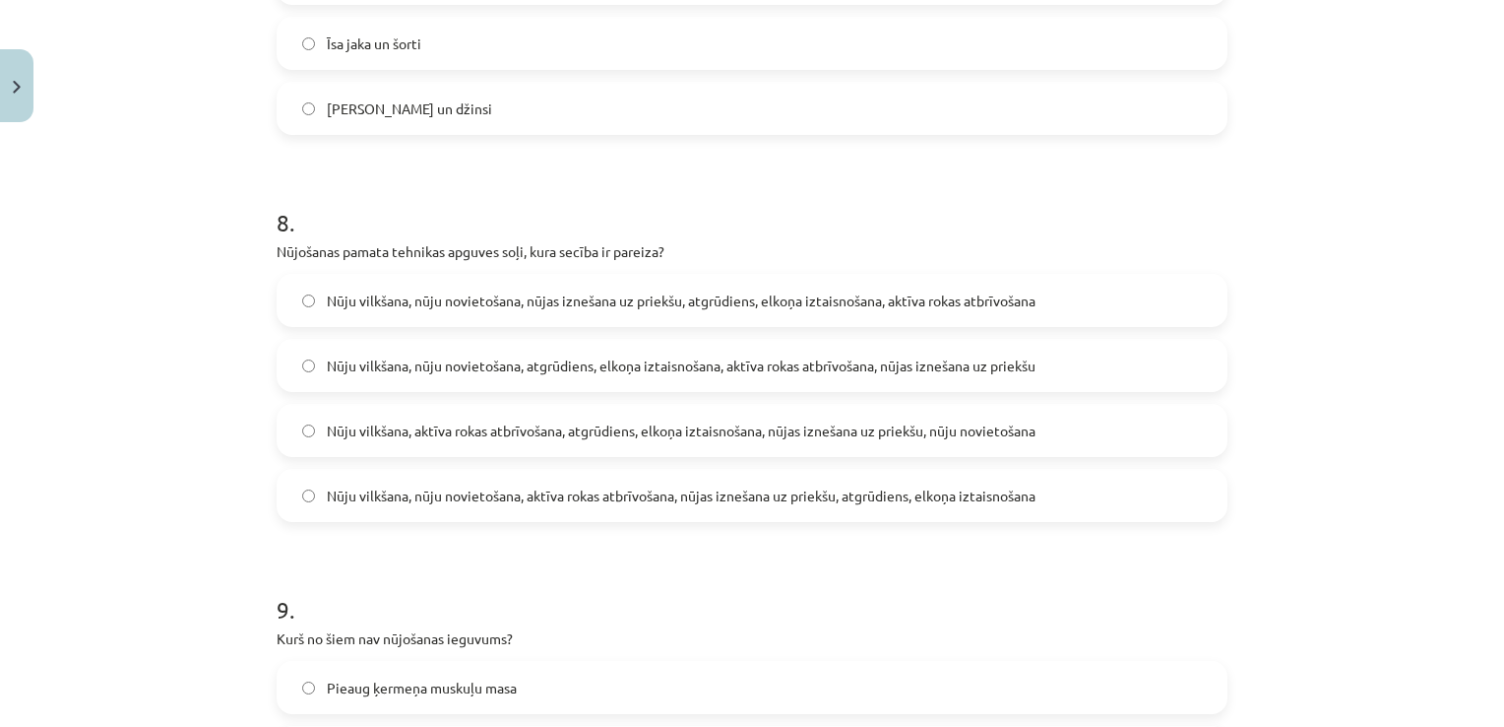
scroll to position [2988, 0]
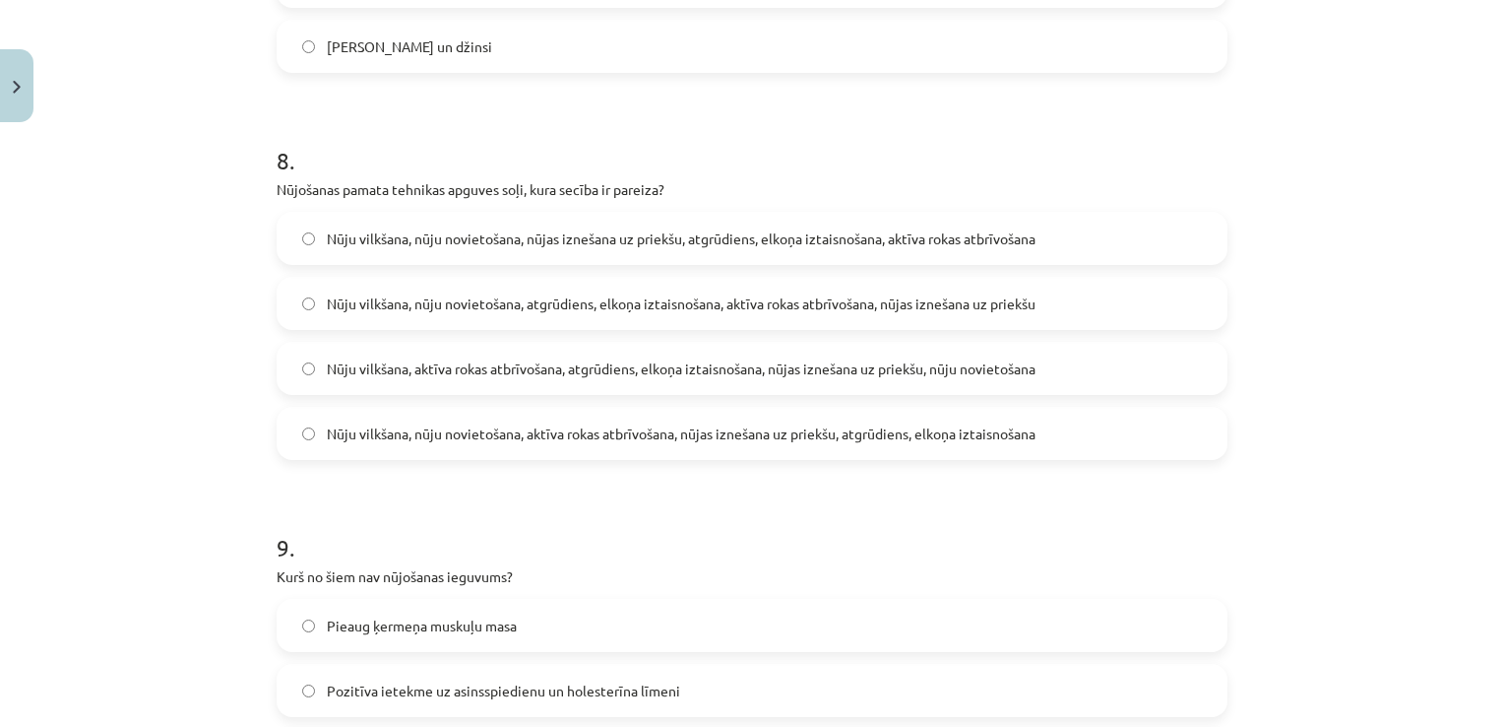
click at [504, 293] on span "Nūju vilkšana, nūju novietošana, atgrūdiens, elkoņa iztaisnošana, aktīva rokas …" at bounding box center [681, 303] width 709 height 21
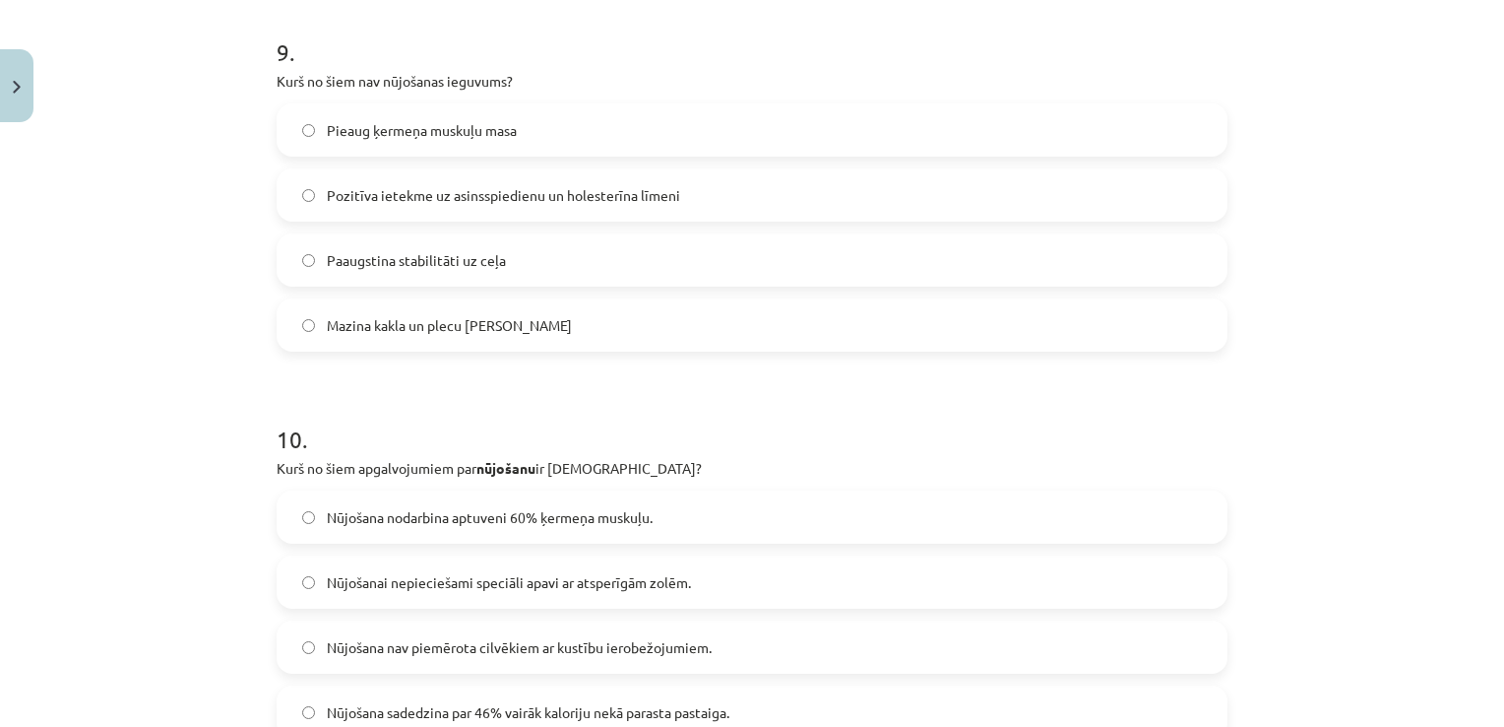
scroll to position [3499, 0]
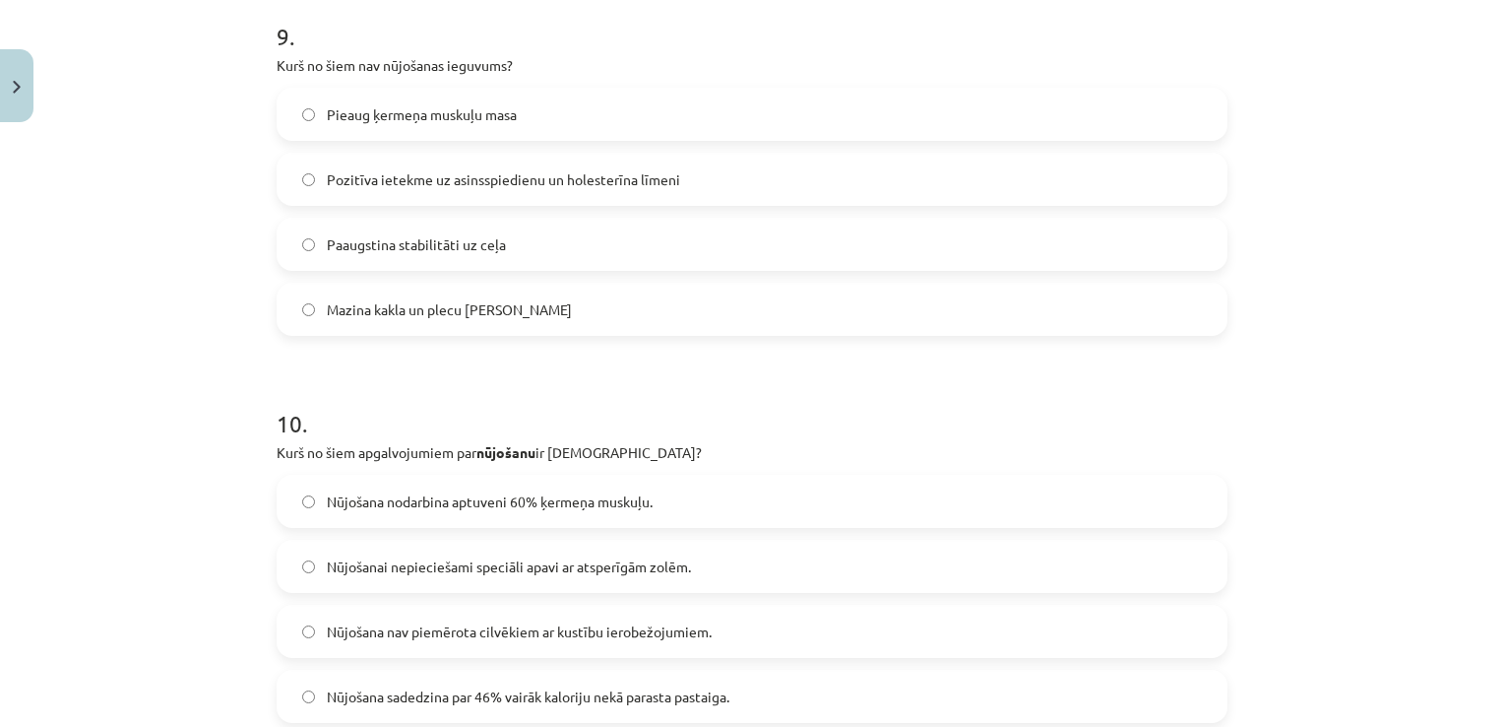
click at [429, 113] on span "Pieaug ķermeņa muskuļu masa" at bounding box center [422, 114] width 190 height 21
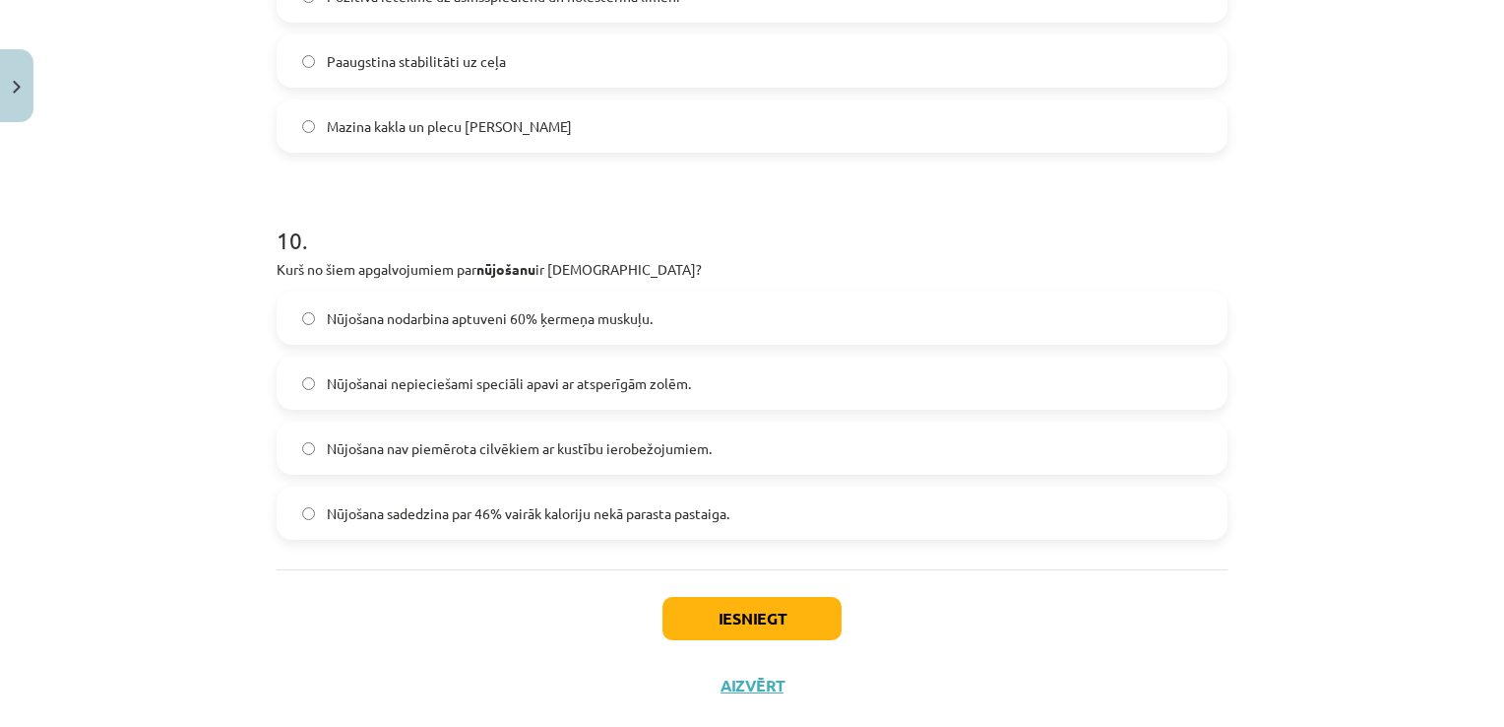
scroll to position [3721, 0]
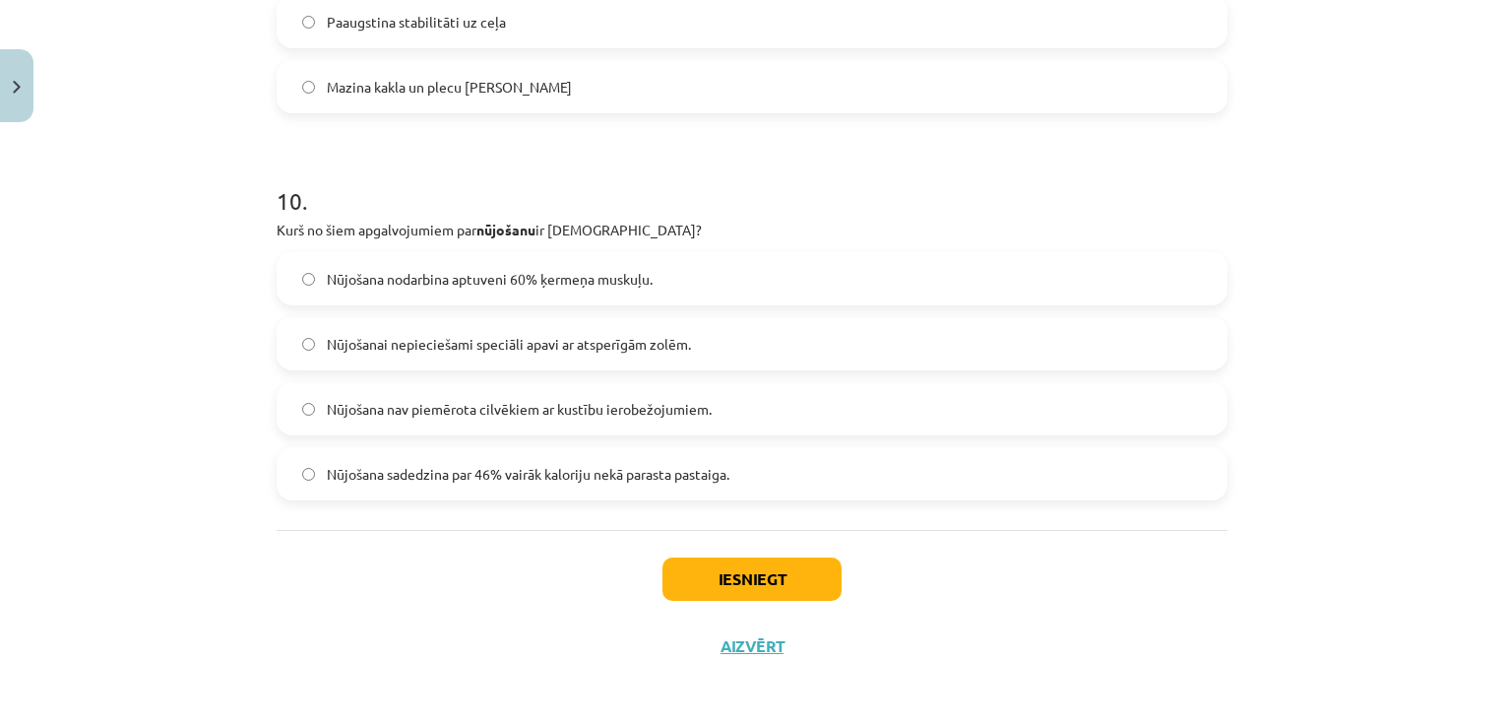
click at [369, 408] on span "Nūjošana nav piemērota cilvēkiem ar kustību ierobežojumiem." at bounding box center [519, 409] width 385 height 21
click at [695, 569] on button "Iesniegt" at bounding box center [752, 578] width 179 height 43
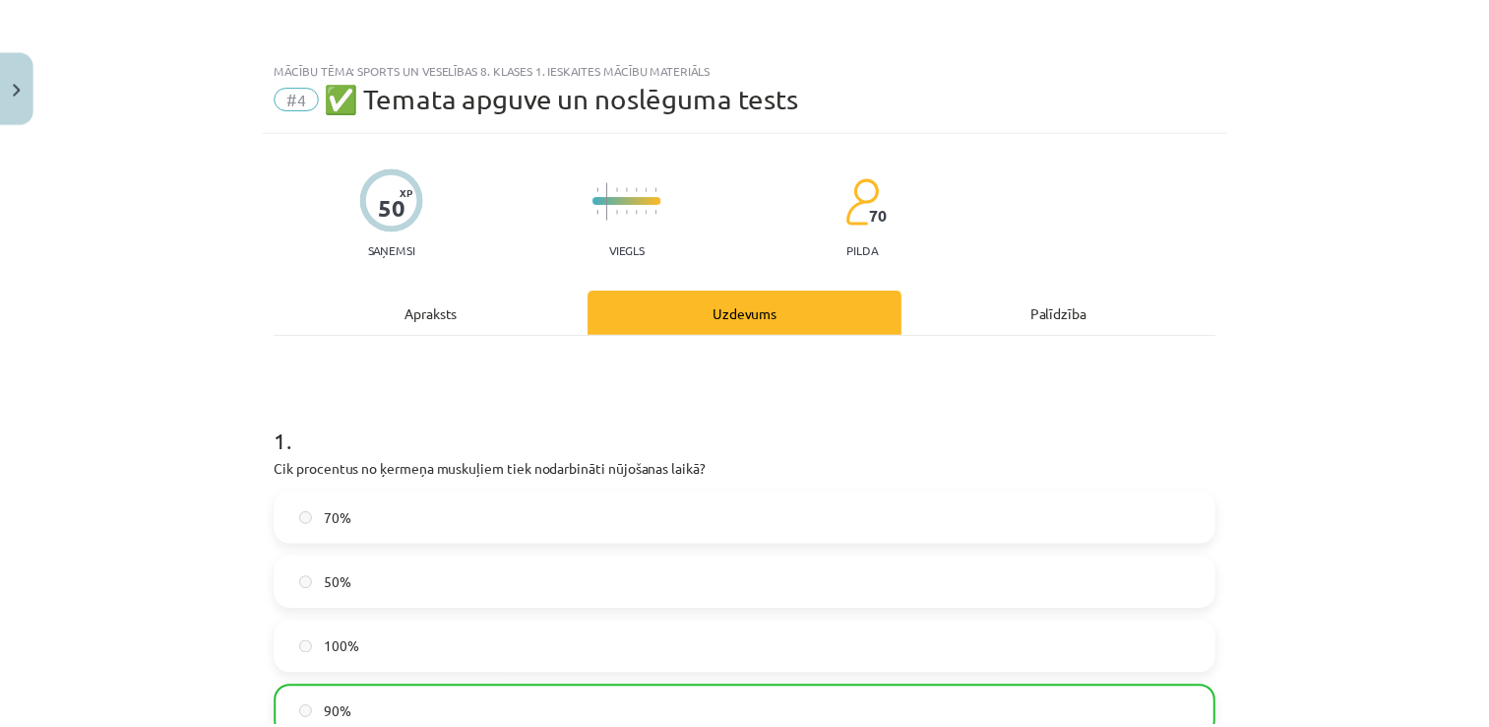
scroll to position [3784, 0]
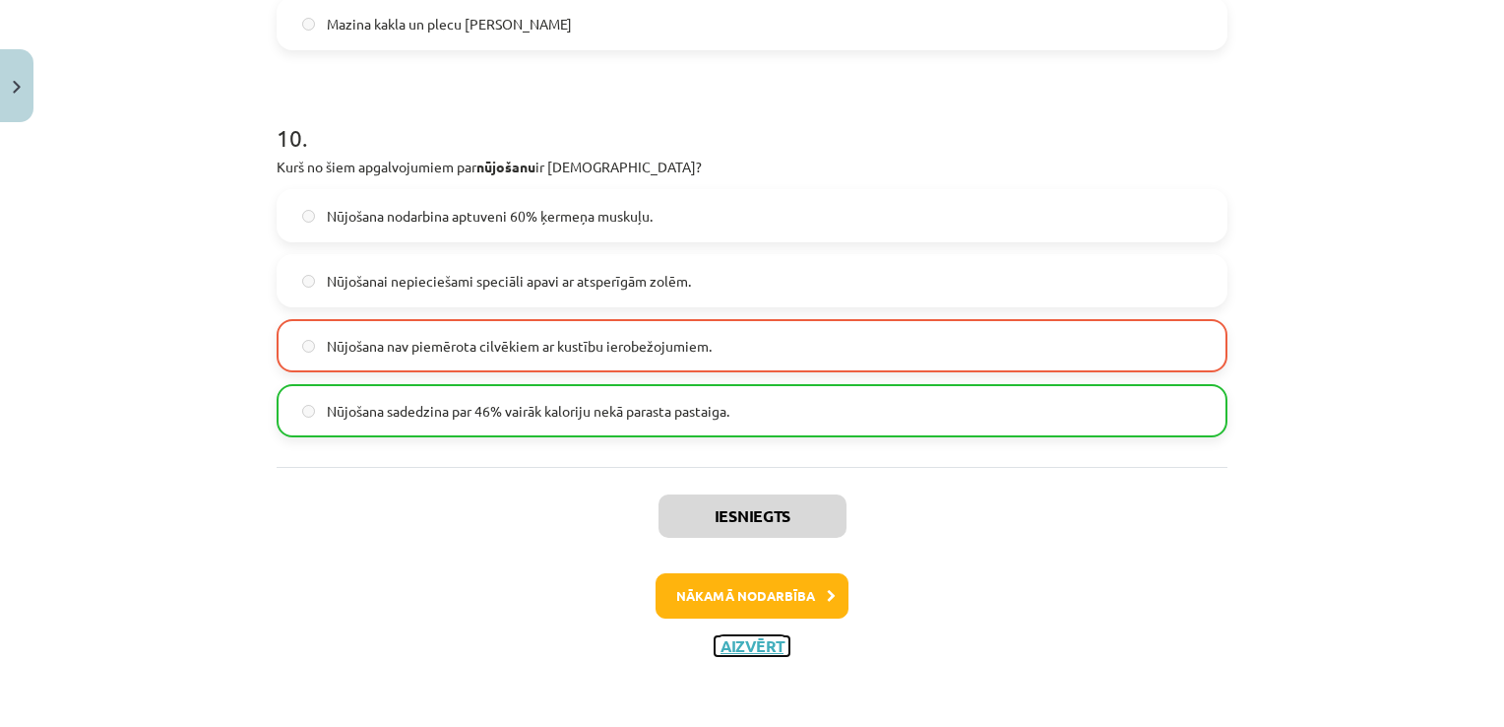
click at [755, 648] on button "Aizvērt" at bounding box center [752, 646] width 75 height 20
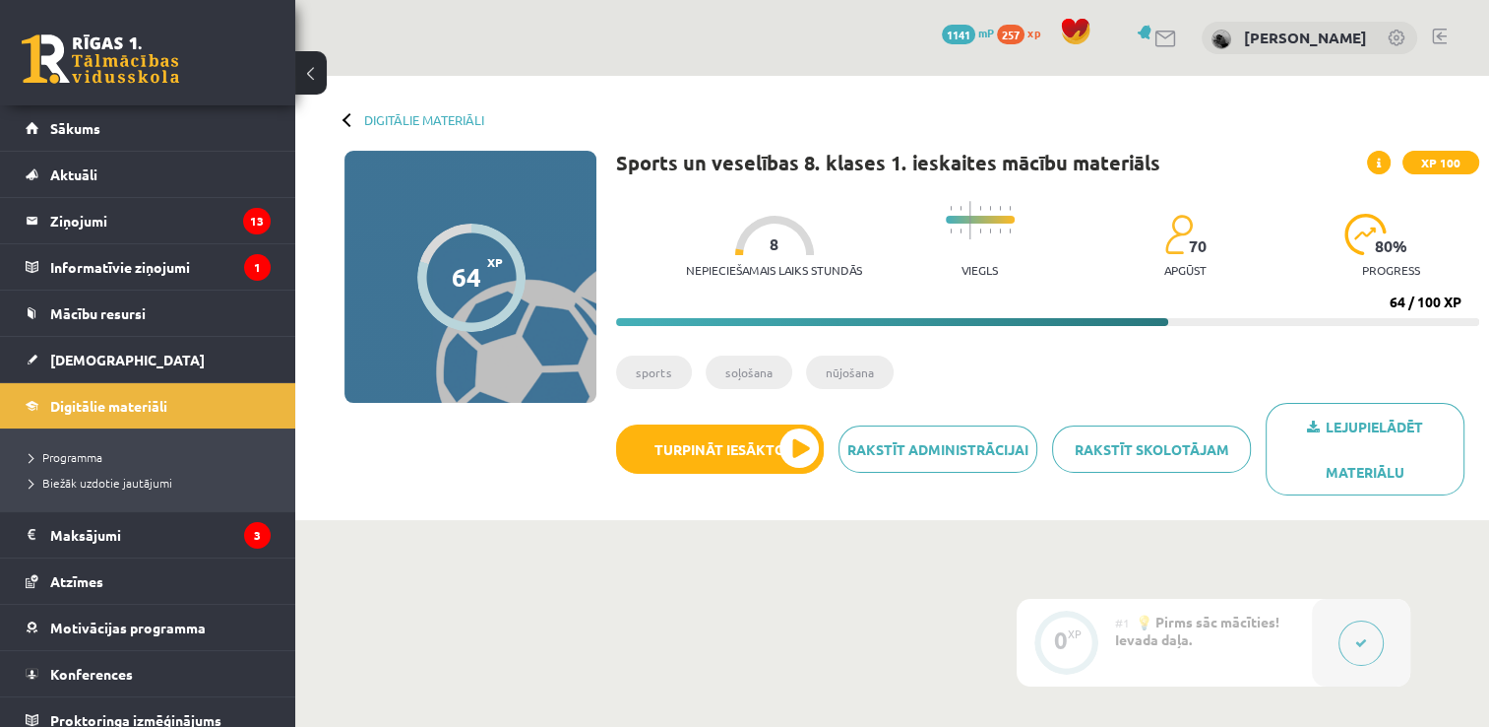
scroll to position [929, 0]
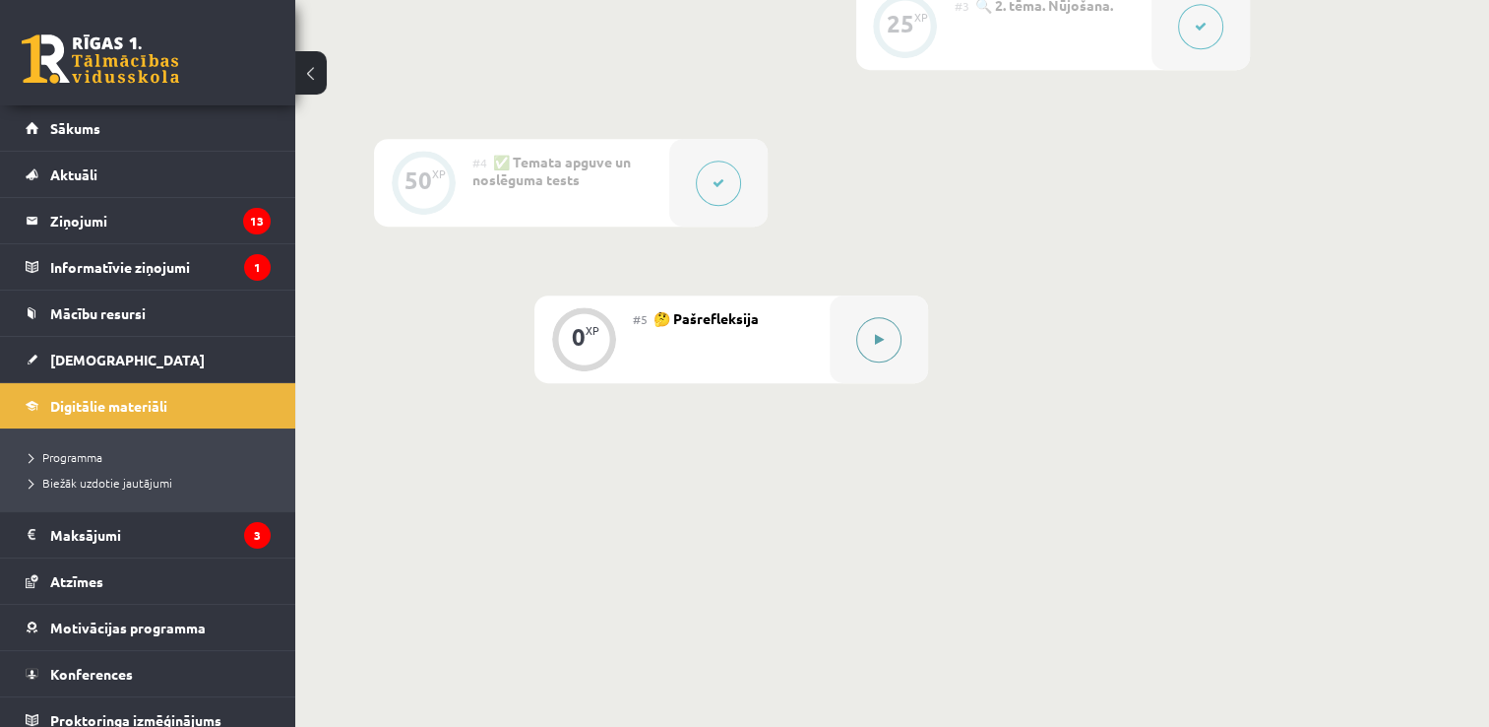
click at [872, 330] on button at bounding box center [878, 339] width 45 height 45
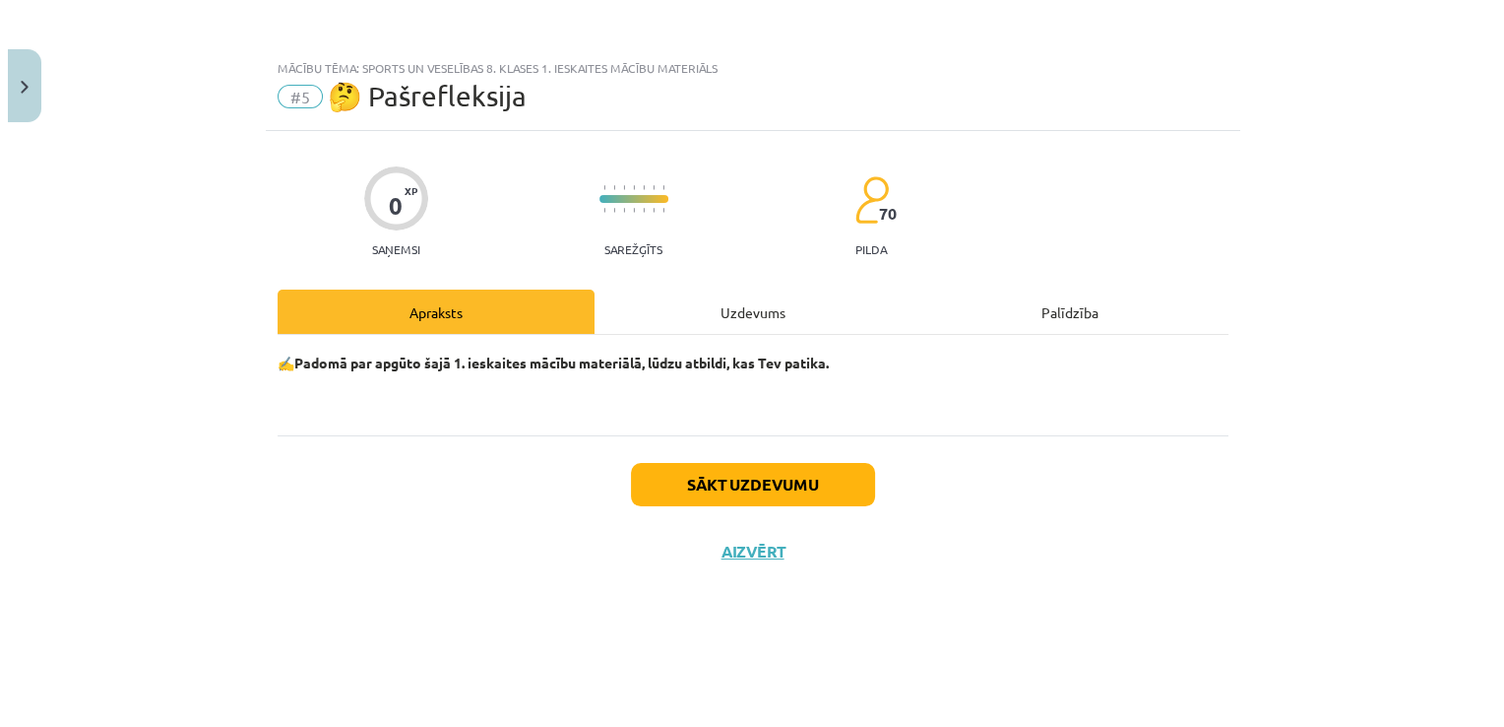
scroll to position [886, 0]
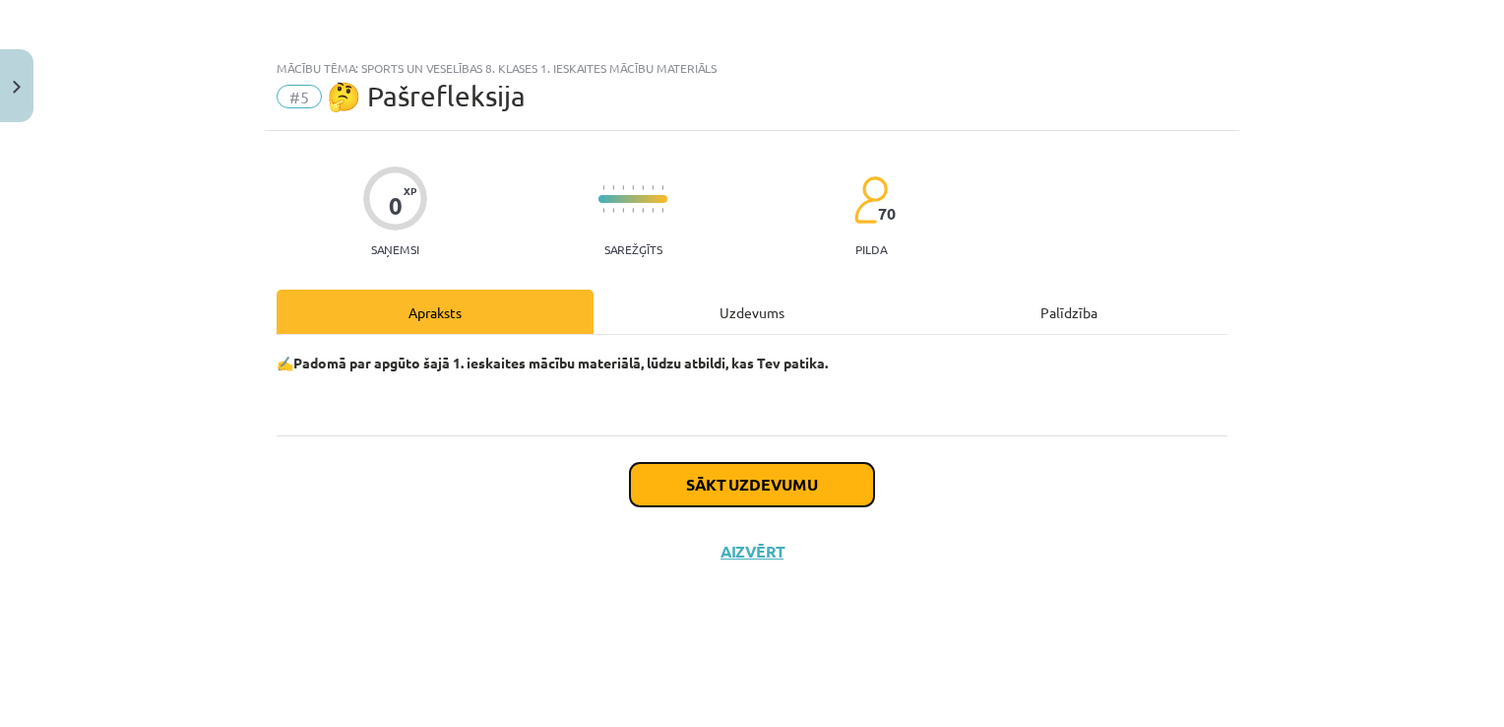
click at [718, 487] on button "Sākt uzdevumu" at bounding box center [752, 484] width 244 height 43
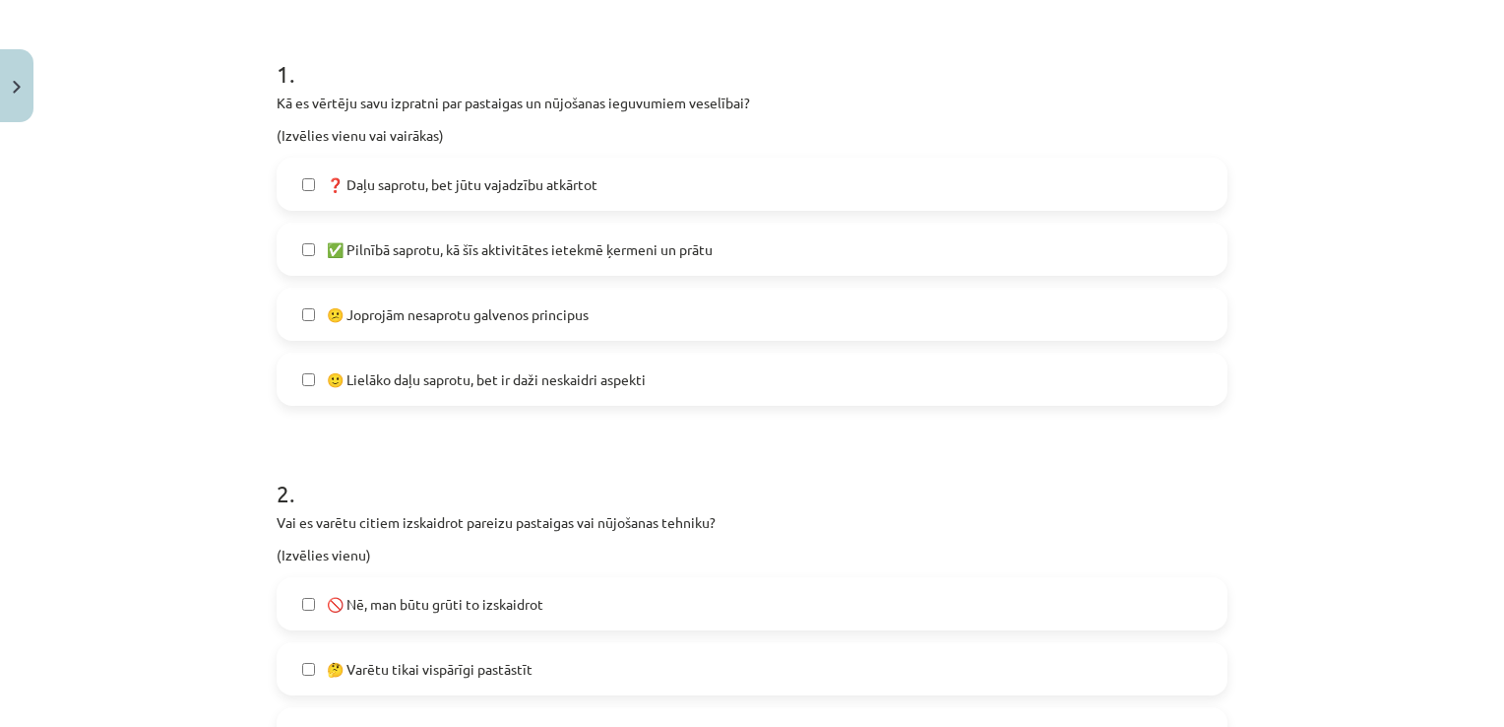
scroll to position [381, 0]
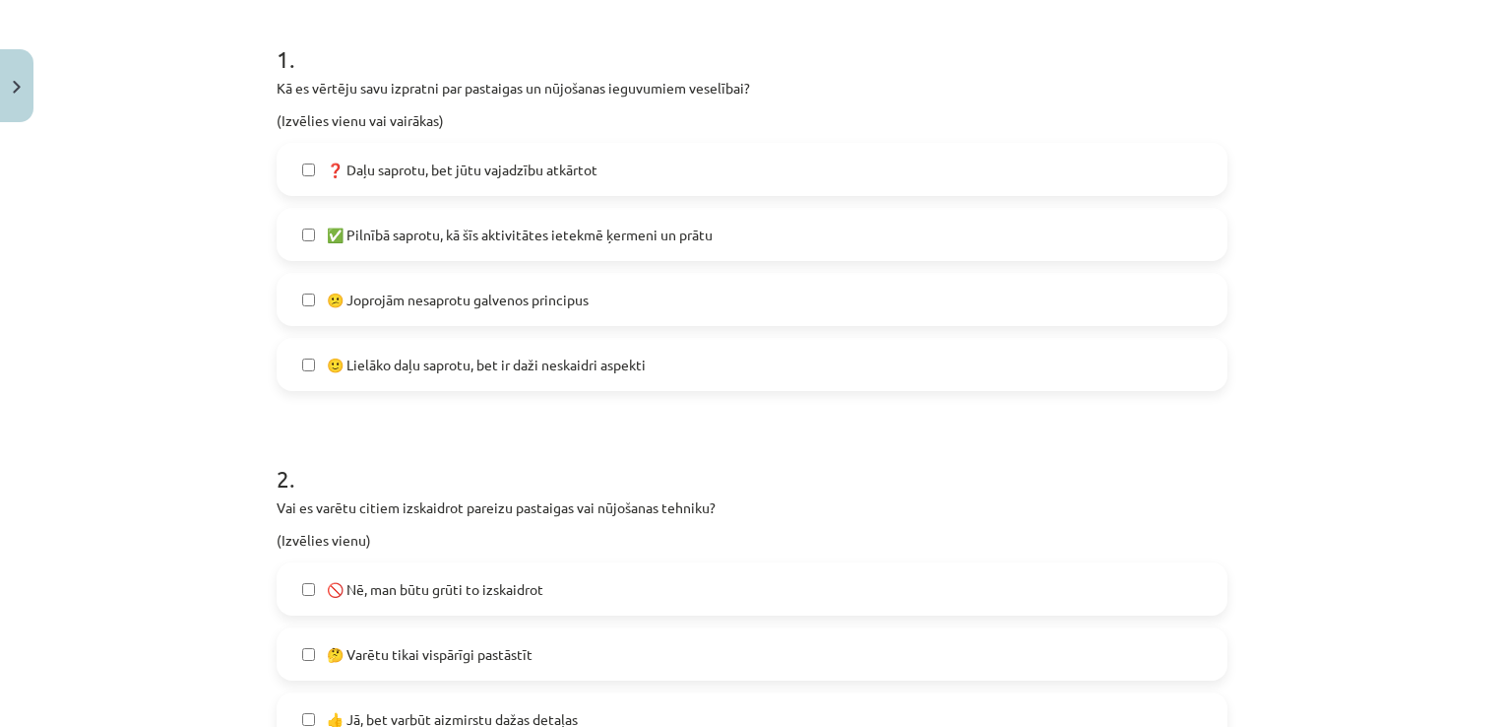
click at [738, 246] on label "✅ Pilnībā saprotu, kā šīs aktivitātes ietekmē ķermeni un prātu" at bounding box center [752, 234] width 947 height 49
click at [1145, 358] on label "🙂 Lielāko daļu saprotu, bet ir daži neskaidri aspekti" at bounding box center [752, 364] width 947 height 49
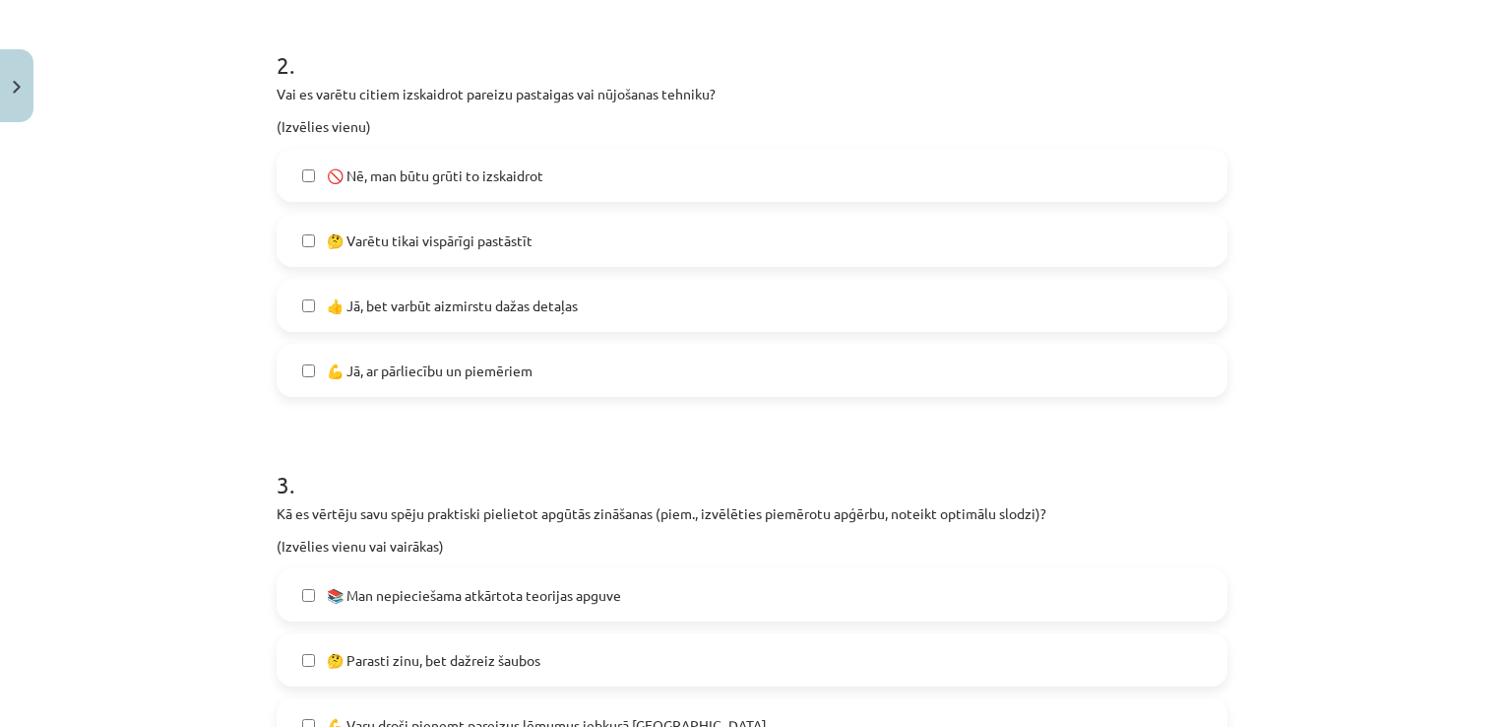
scroll to position [800, 0]
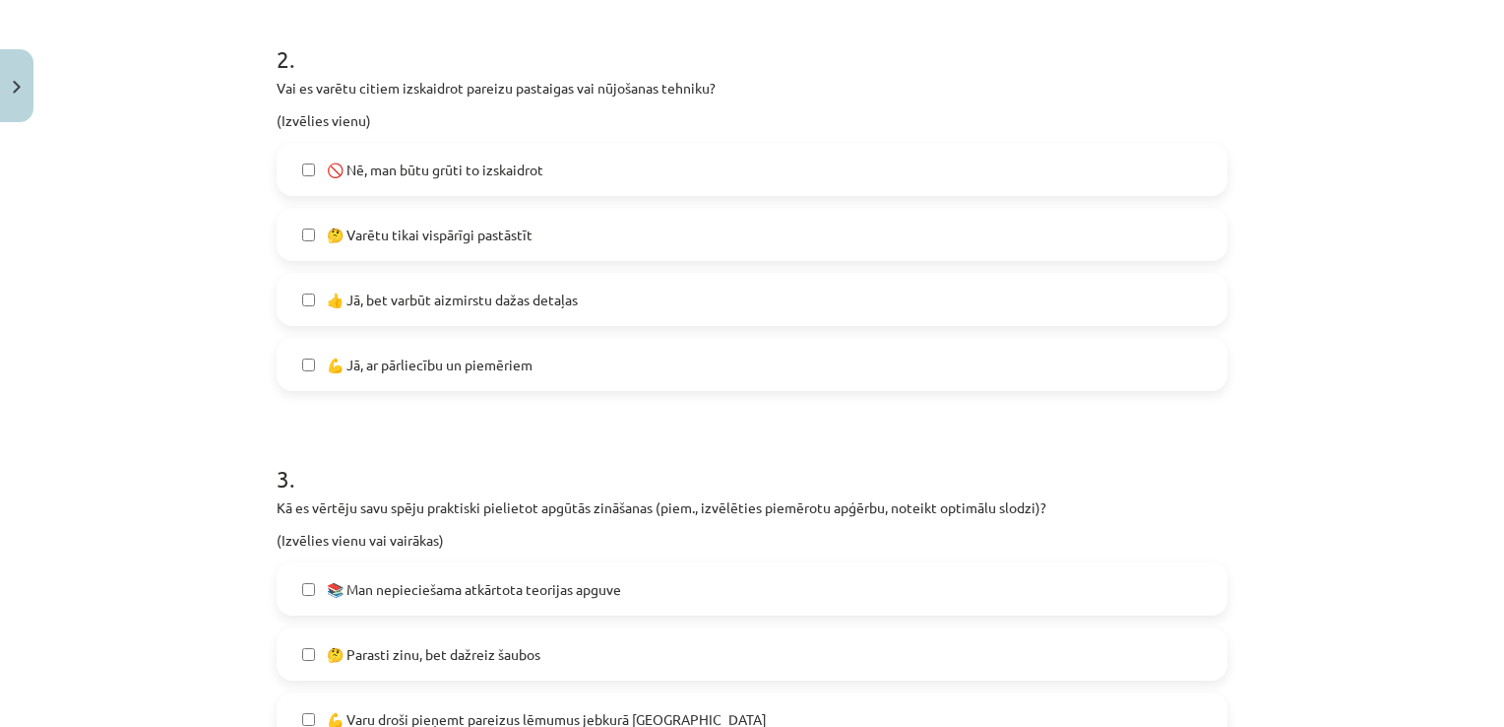
click at [520, 175] on span "🚫 Nē, man būtu grūti to izskaidrot" at bounding box center [435, 169] width 217 height 21
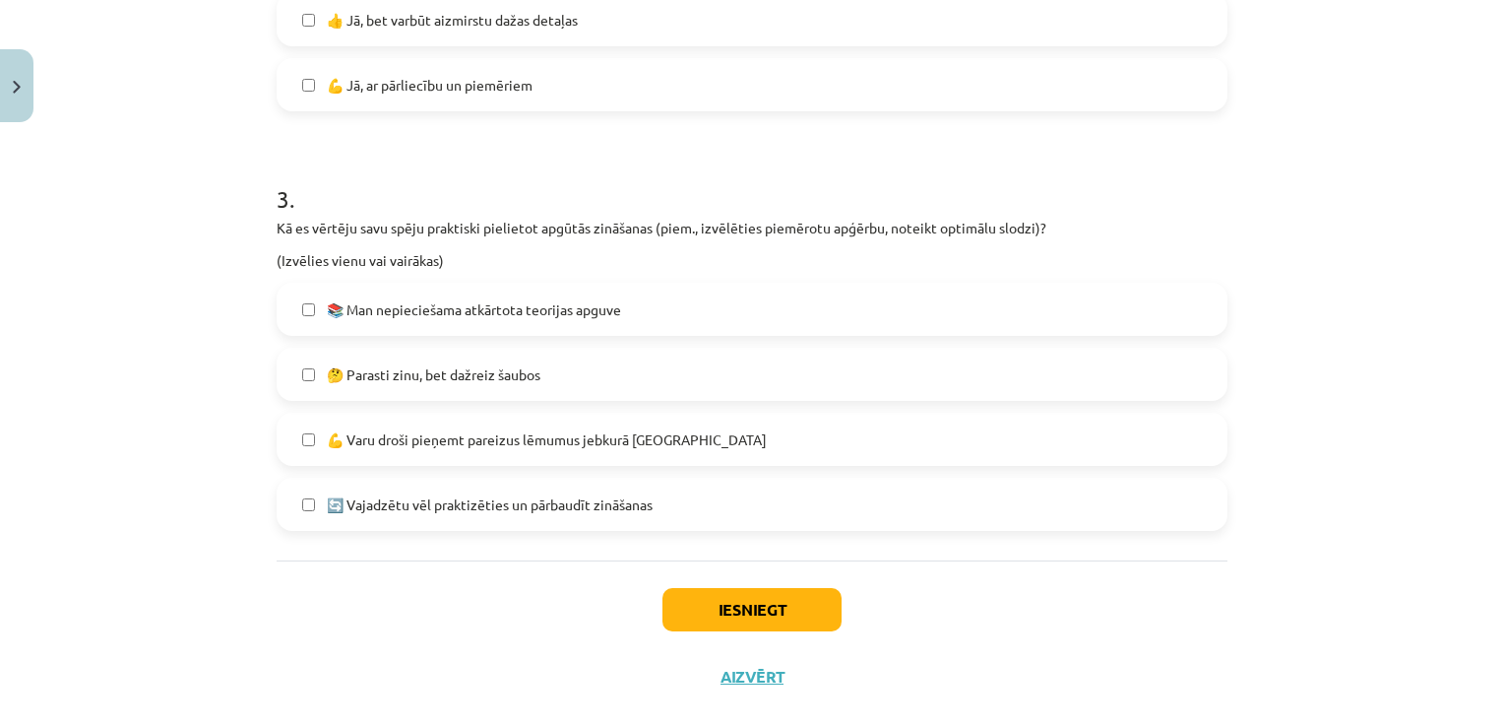
scroll to position [1110, 0]
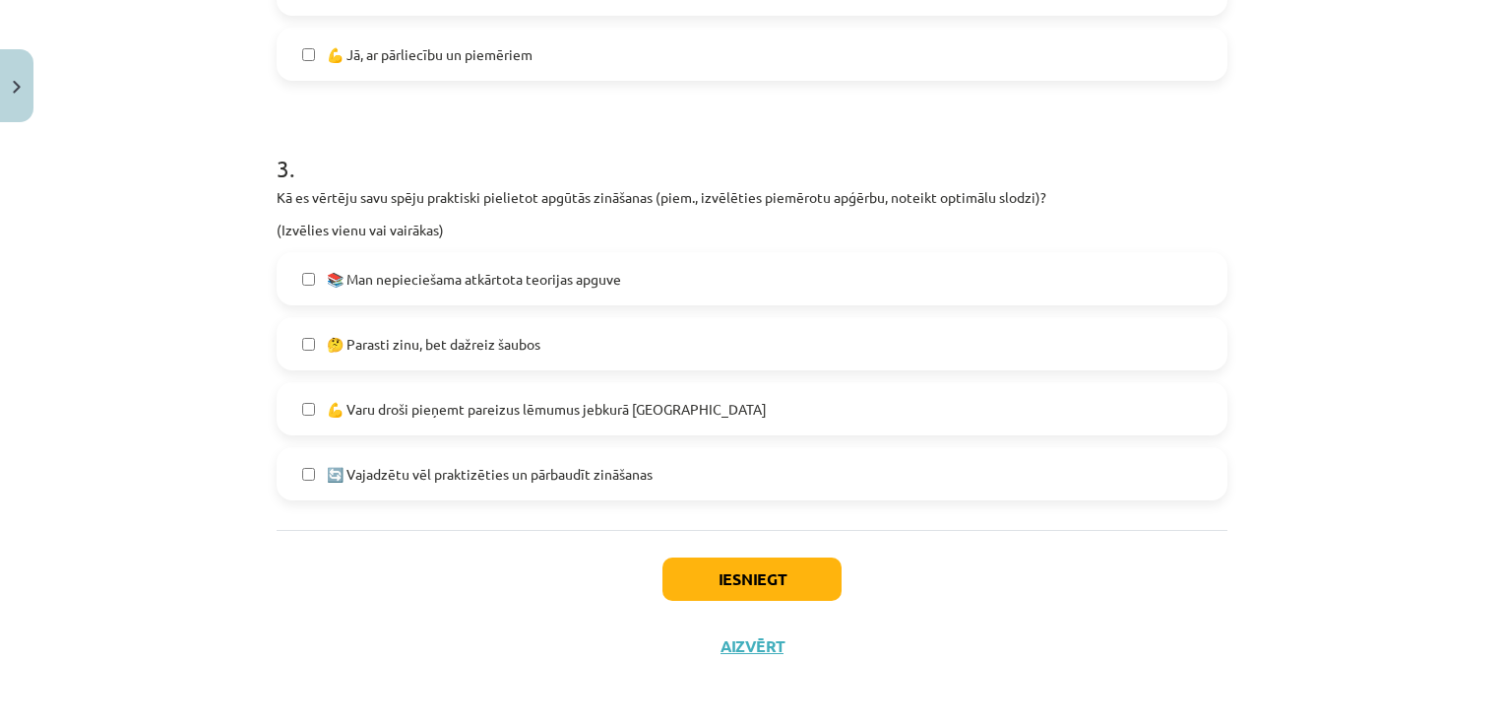
click at [457, 483] on label "🔄 Vajadzētu vēl praktizēties un pārbaudīt zināšanas" at bounding box center [752, 473] width 947 height 49
click at [736, 593] on button "Iesniegt" at bounding box center [752, 578] width 179 height 43
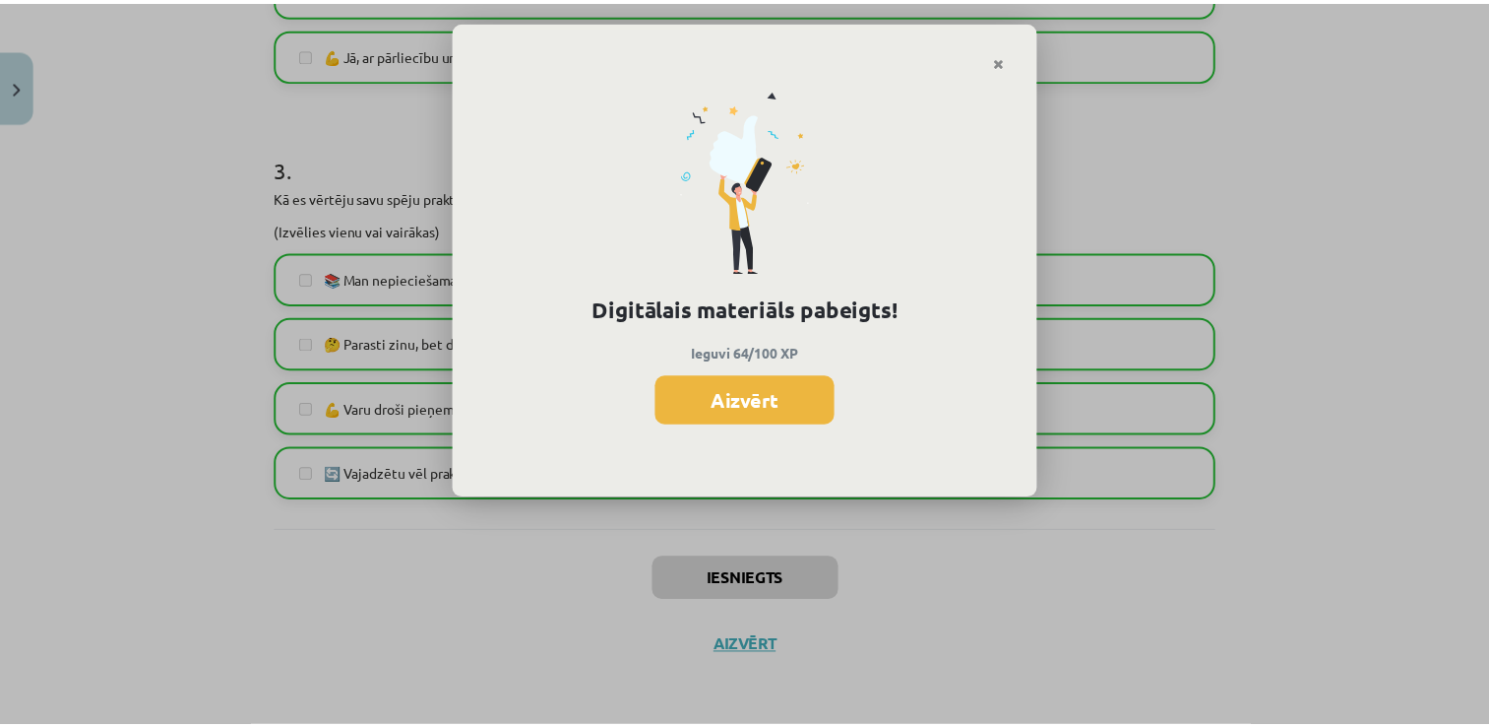
scroll to position [884, 0]
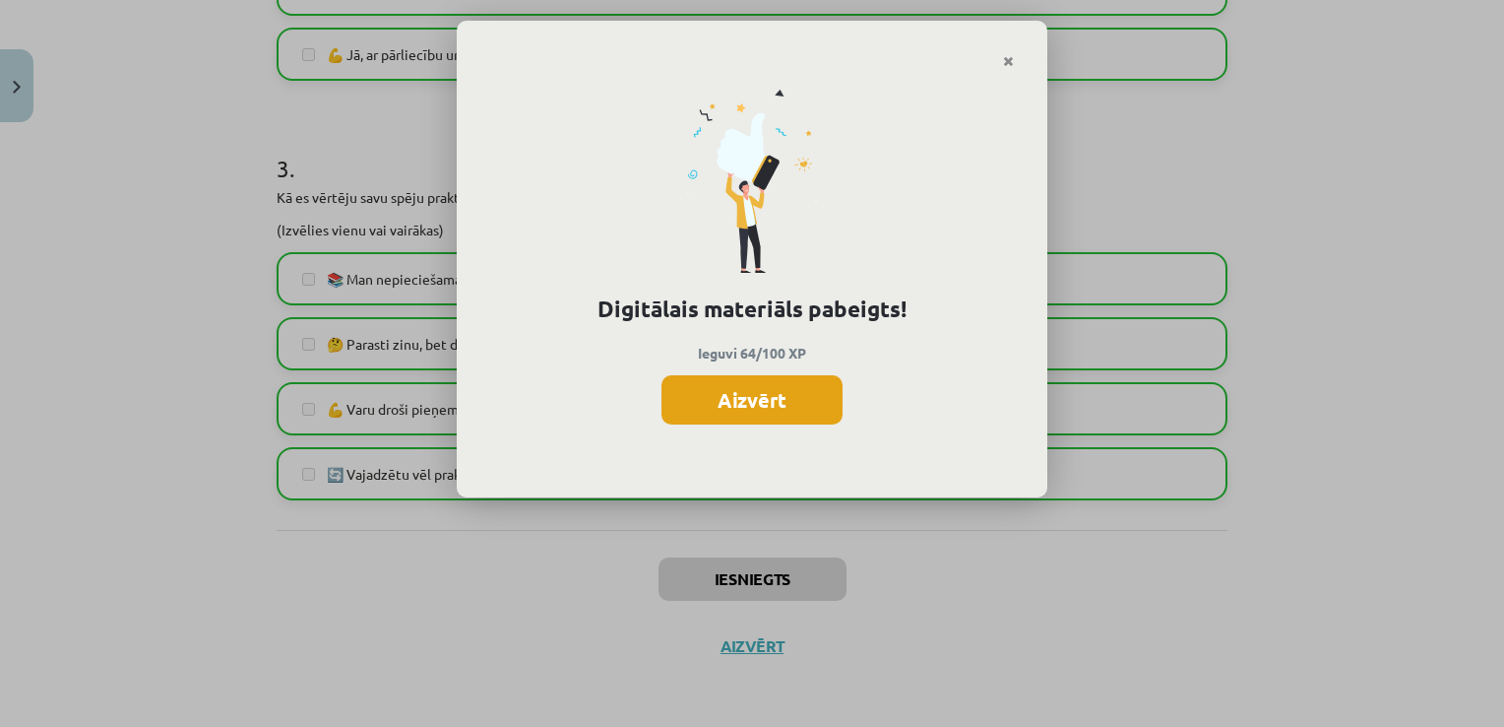
click at [739, 406] on button "Aizvērt" at bounding box center [752, 399] width 181 height 49
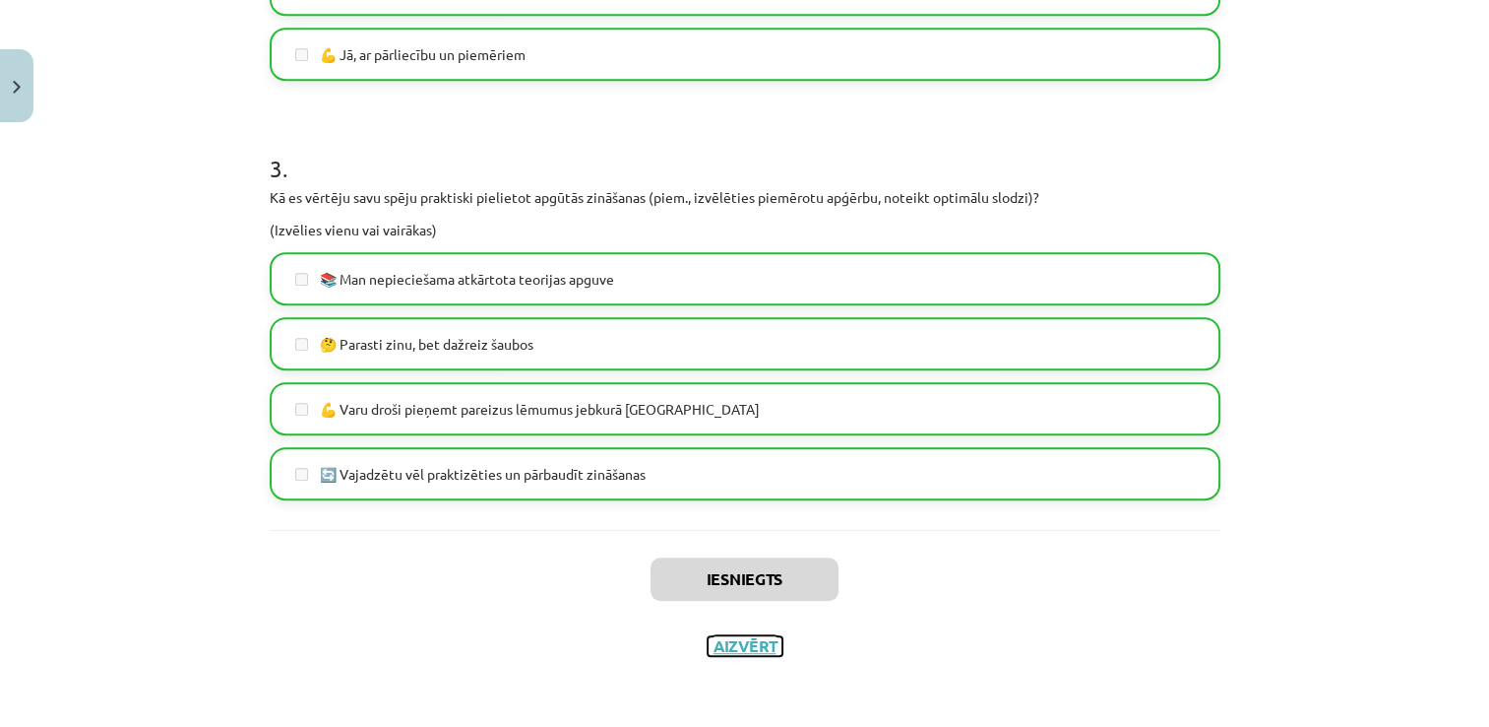
click at [737, 648] on button "Aizvērt" at bounding box center [745, 646] width 75 height 20
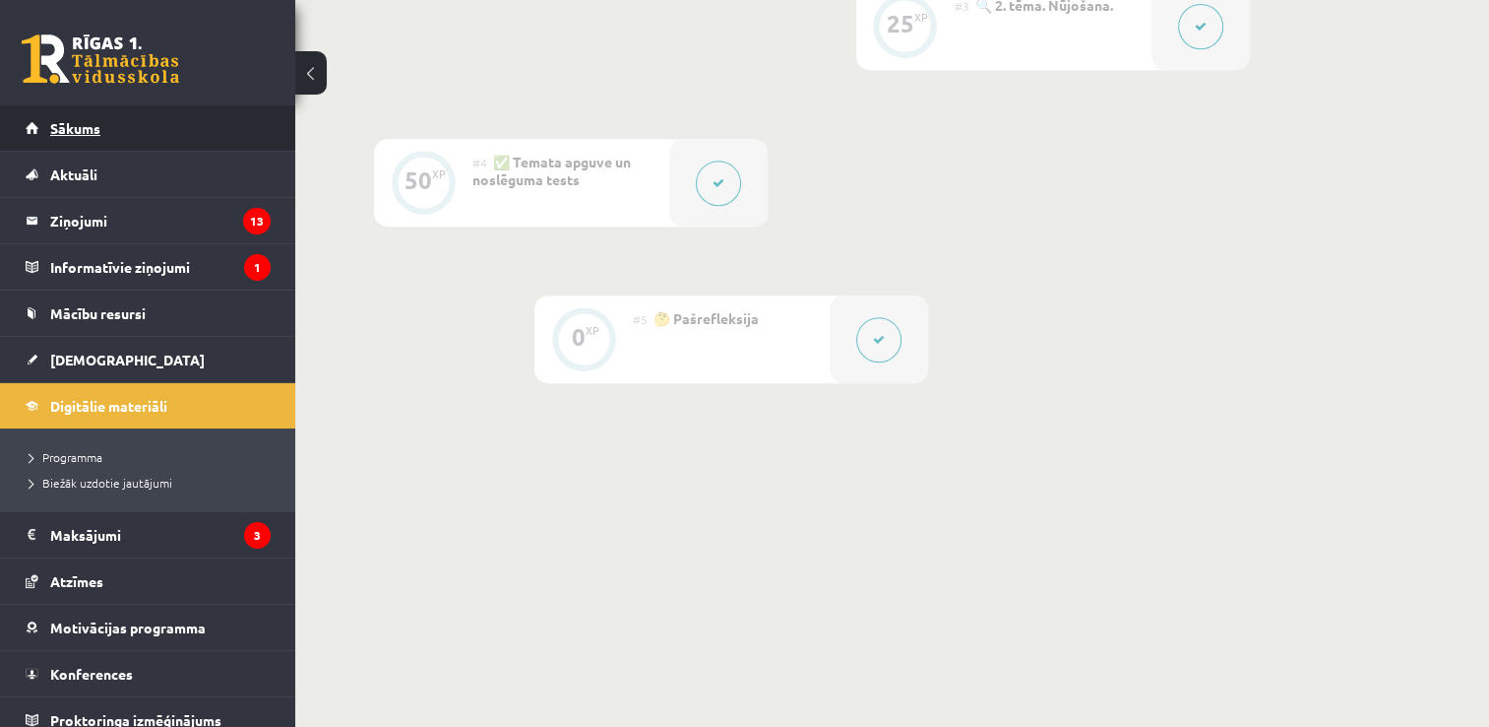
click at [177, 120] on link "Sākums" at bounding box center [148, 127] width 245 height 45
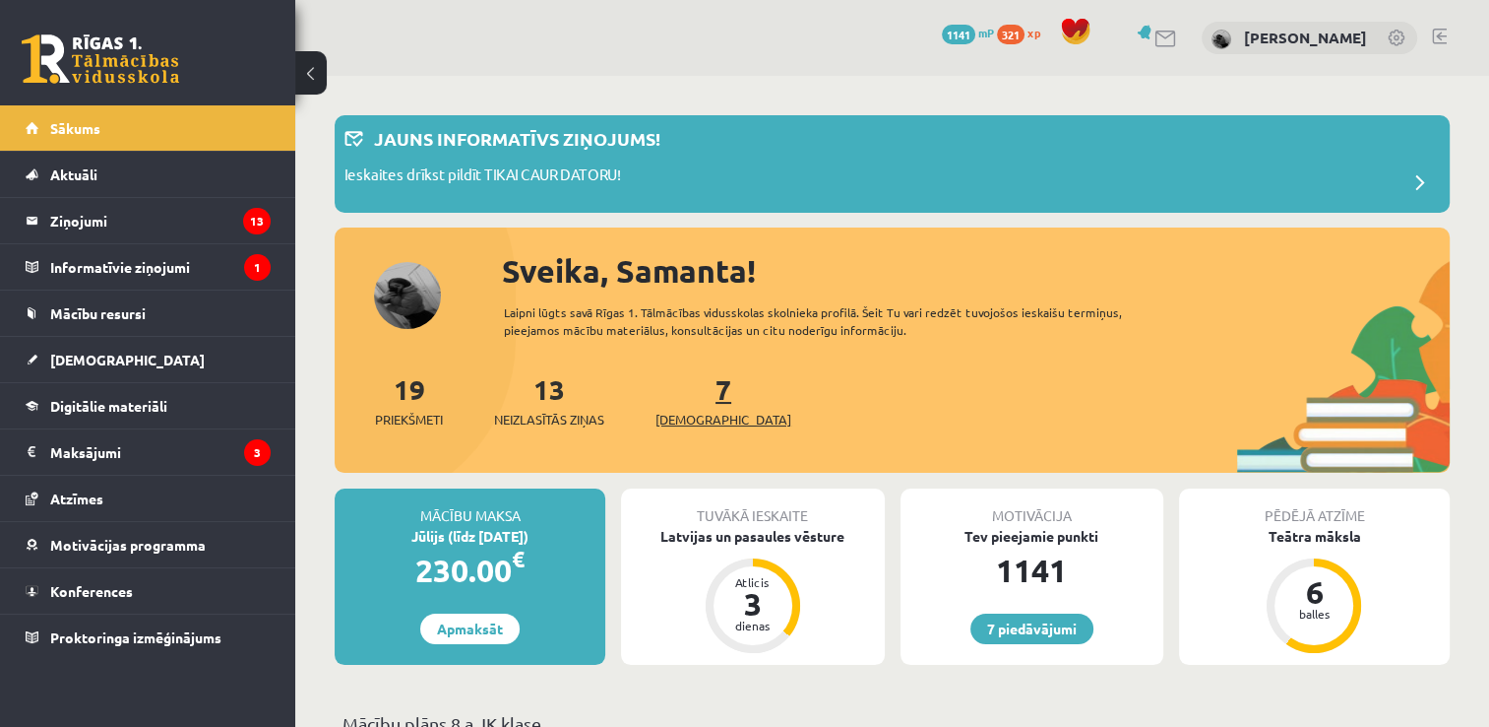
click at [693, 392] on link "7 Ieskaites" at bounding box center [724, 400] width 136 height 58
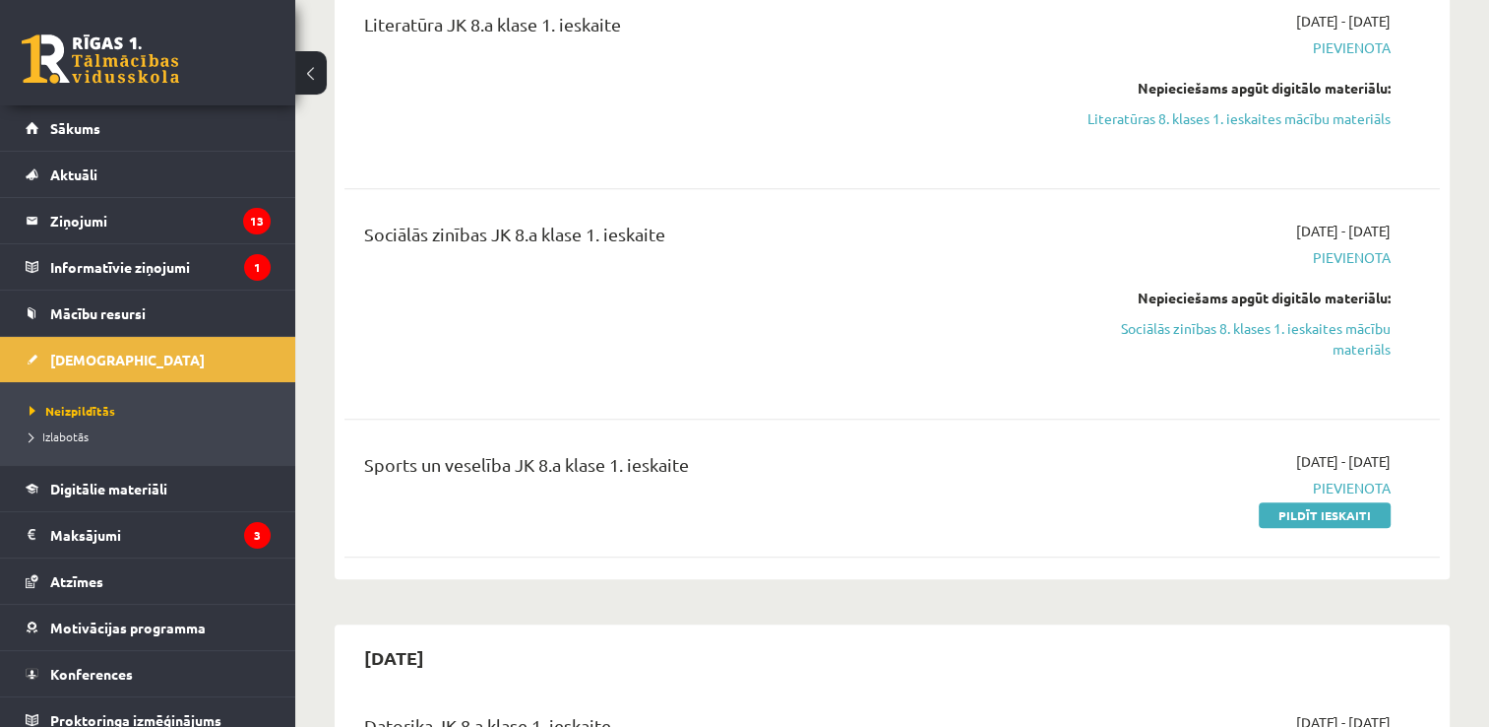
scroll to position [1369, 0]
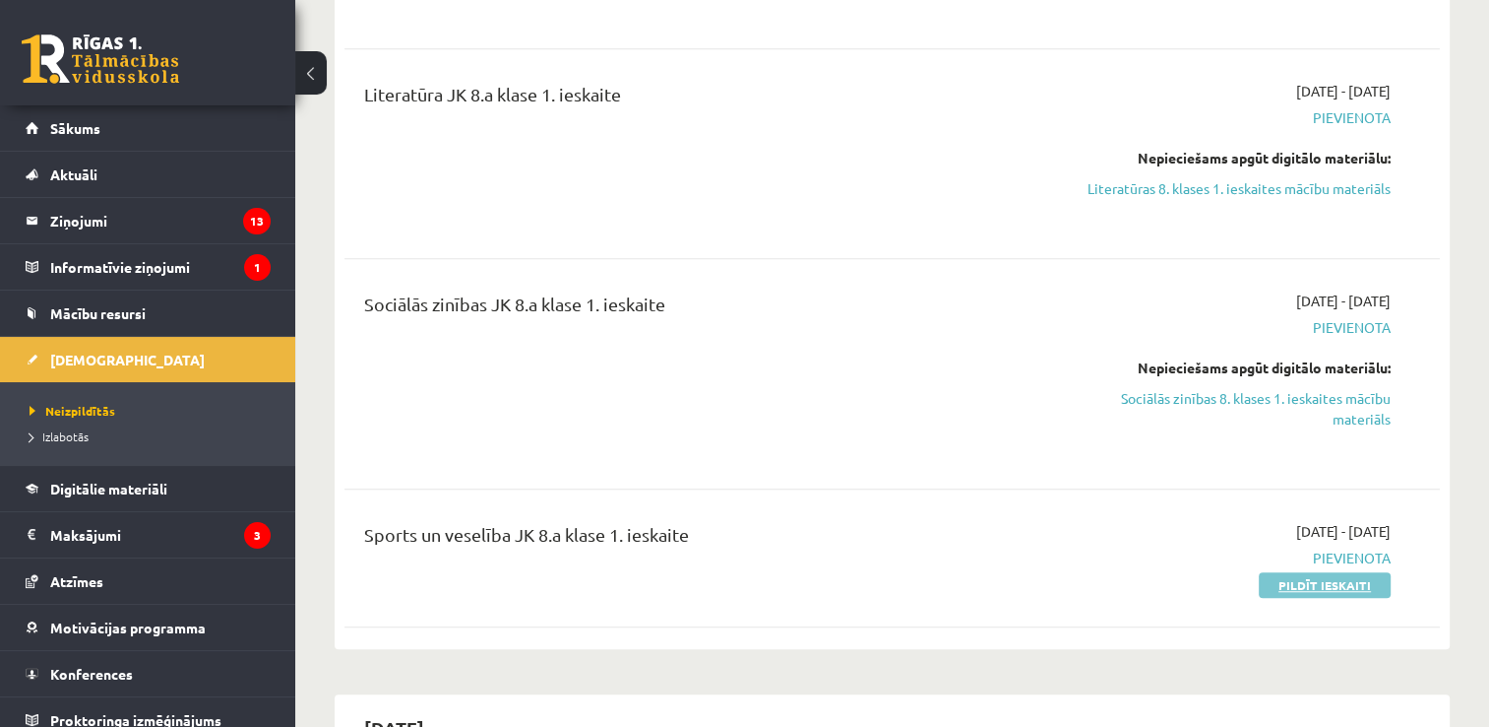
click at [1297, 597] on link "Pildīt ieskaiti" at bounding box center [1325, 585] width 132 height 26
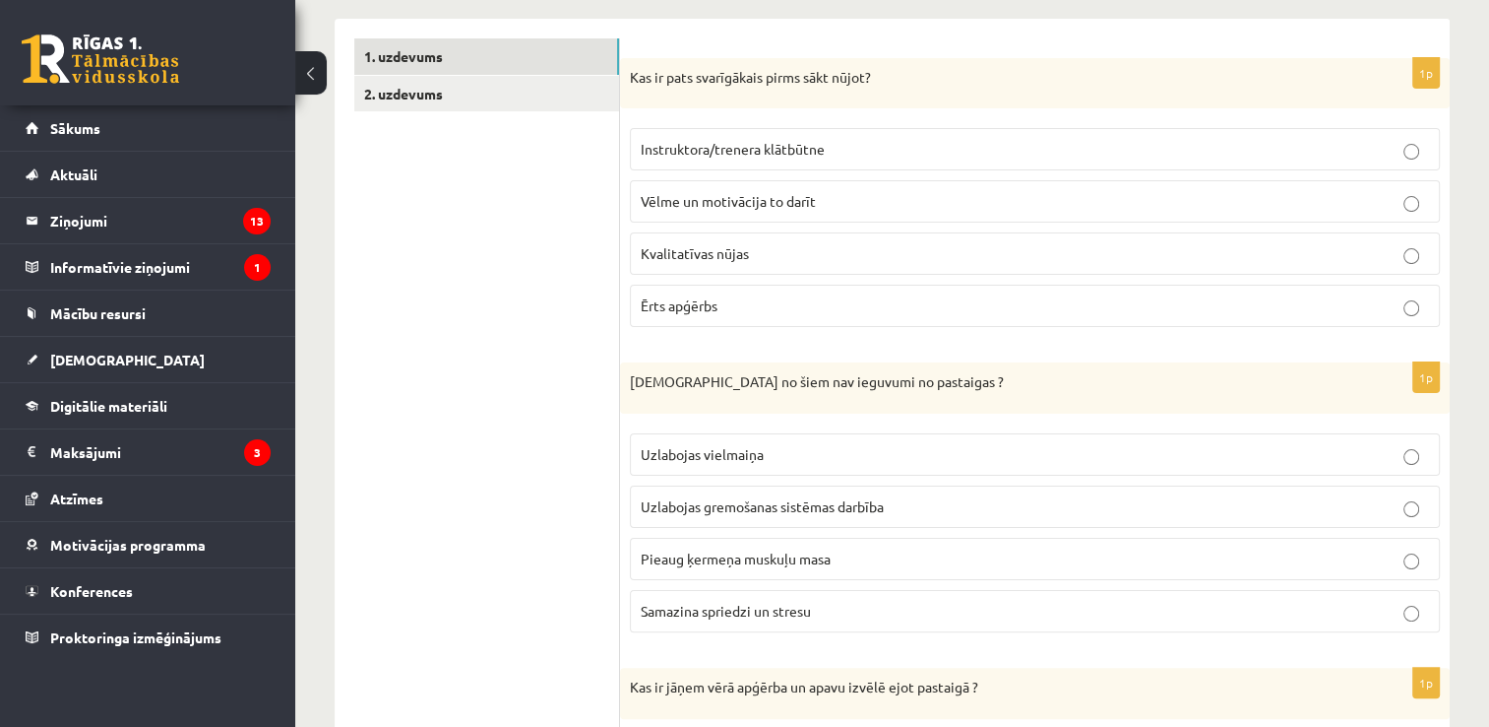
scroll to position [323, 0]
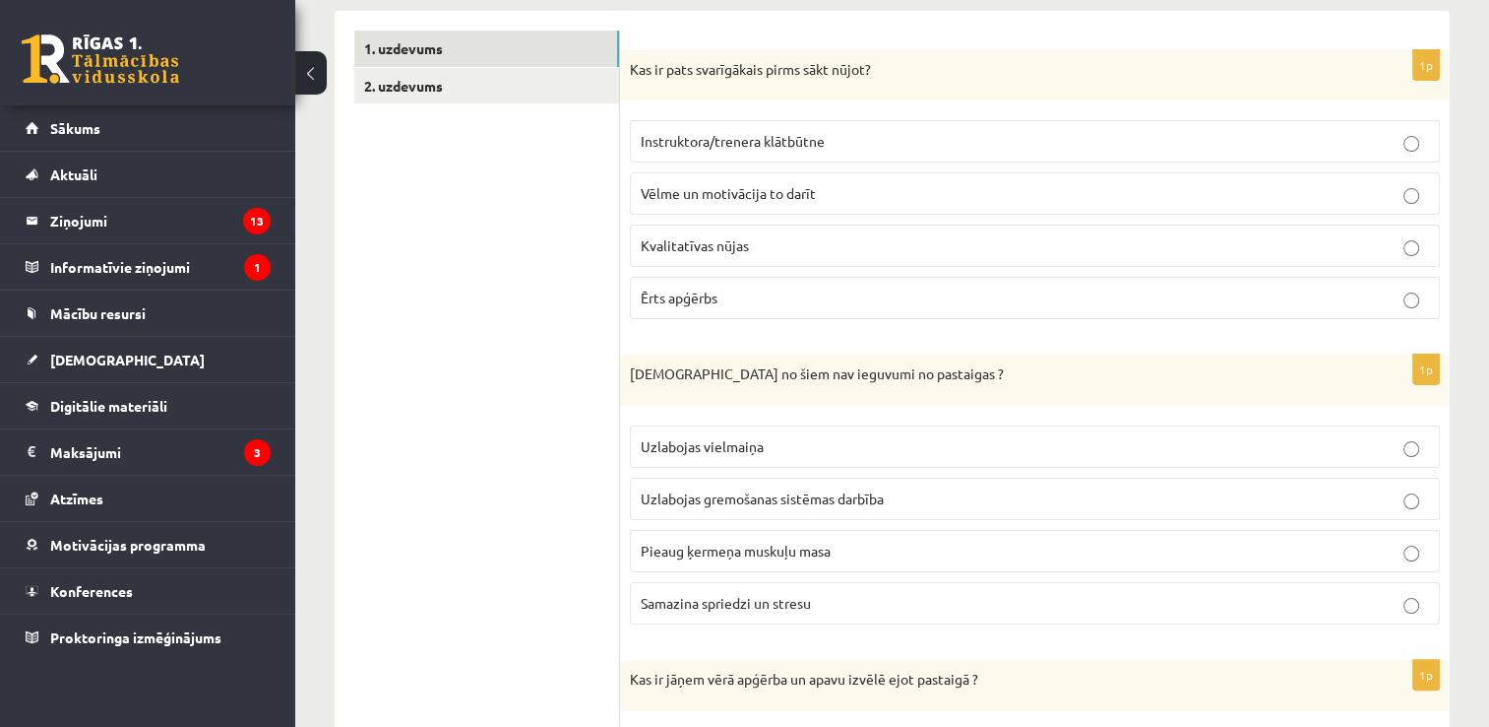
click at [775, 141] on span "Instruktora/trenera klātbūtne" at bounding box center [733, 141] width 184 height 18
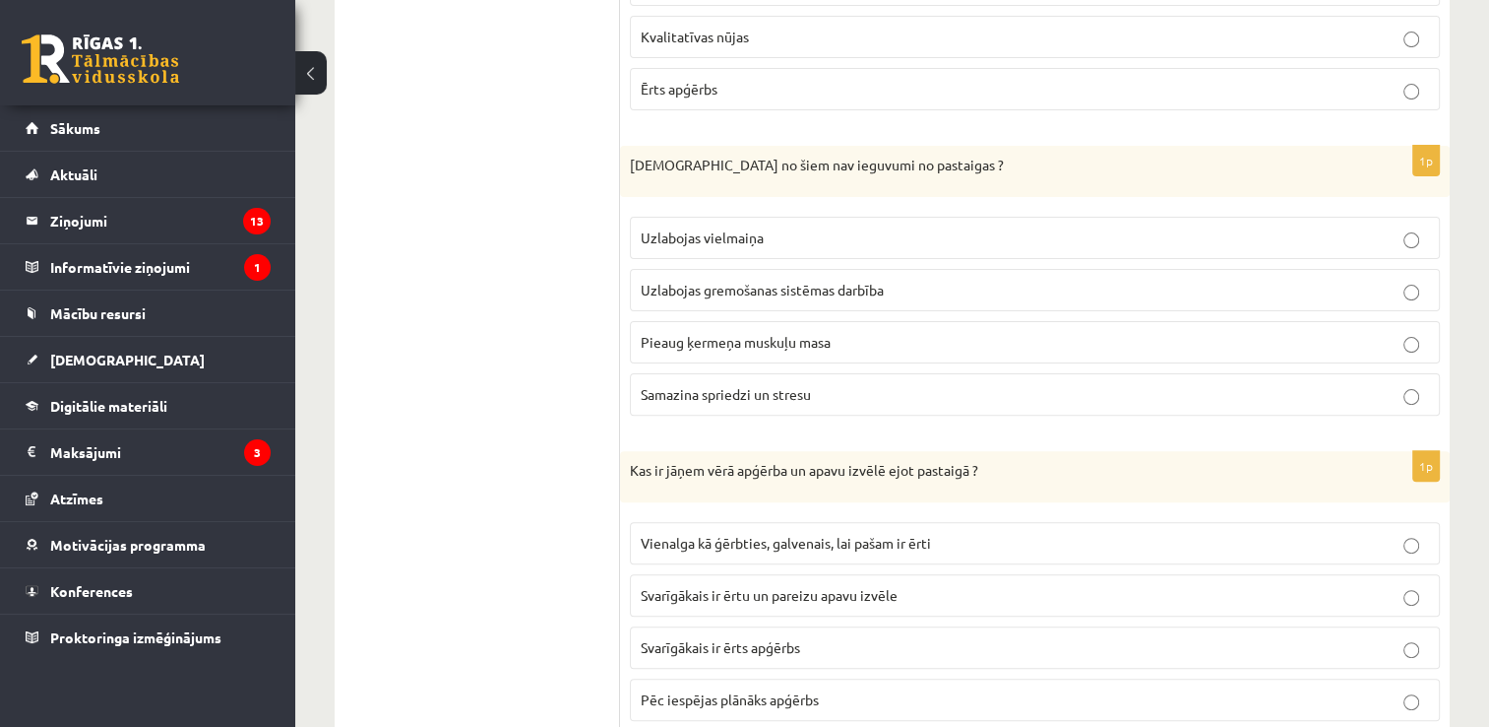
scroll to position [669, 0]
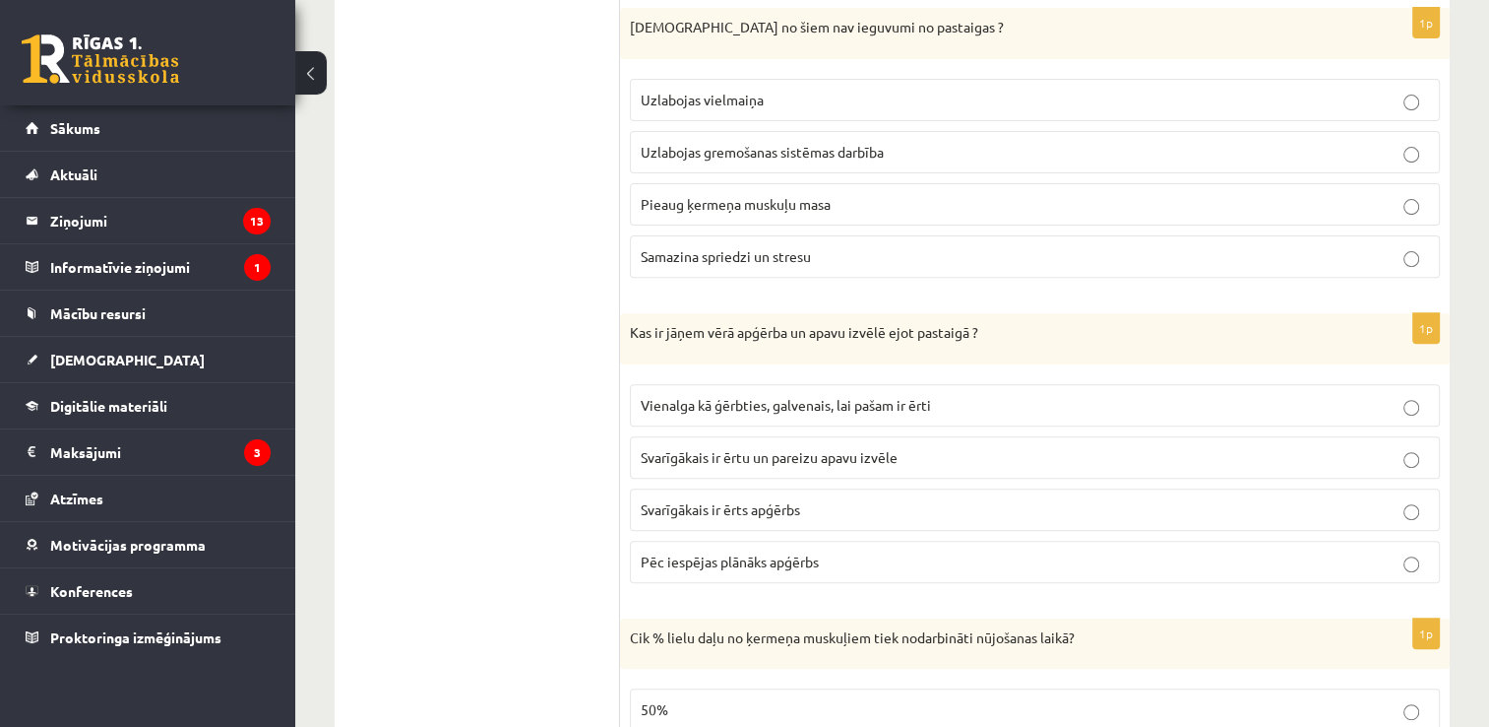
click at [729, 194] on p "Pieaug ķermeņa muskuļu masa" at bounding box center [1035, 204] width 789 height 21
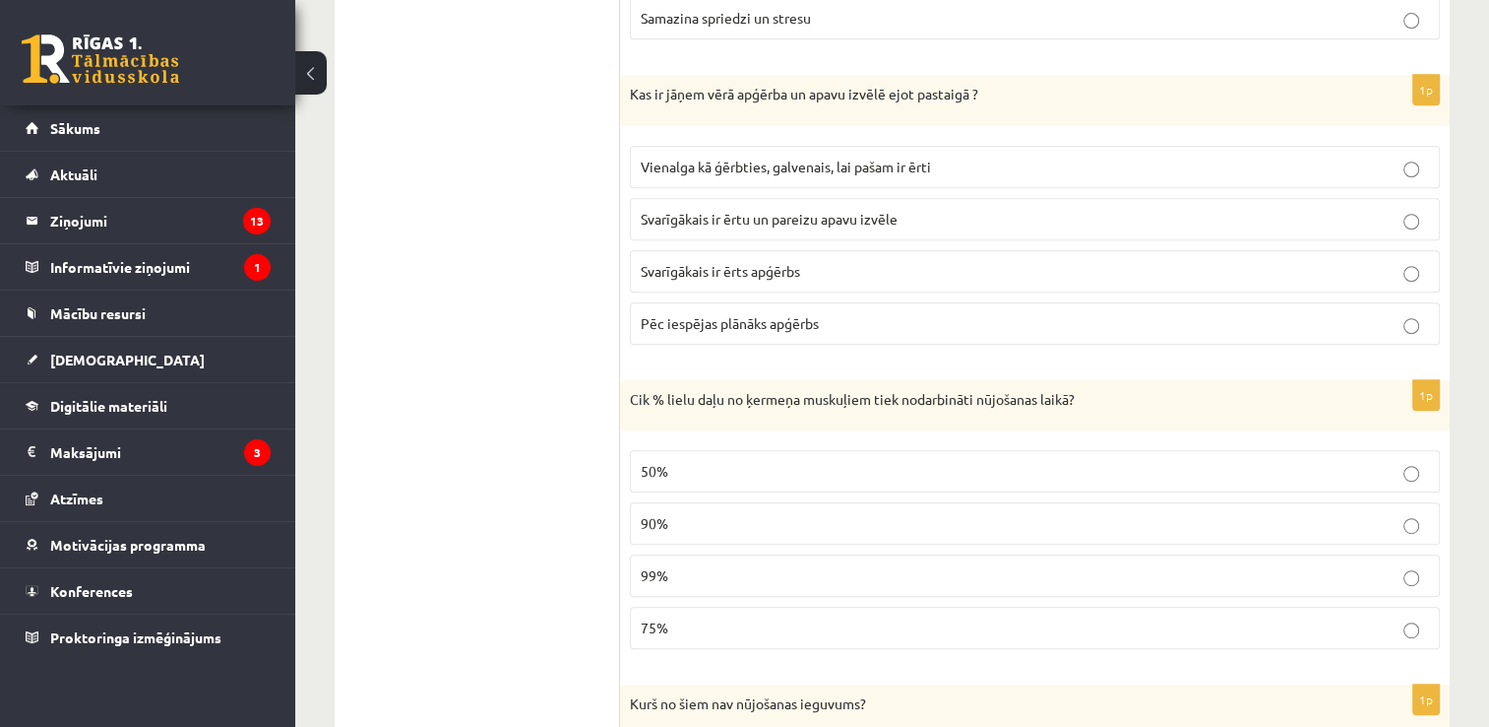
scroll to position [921, 0]
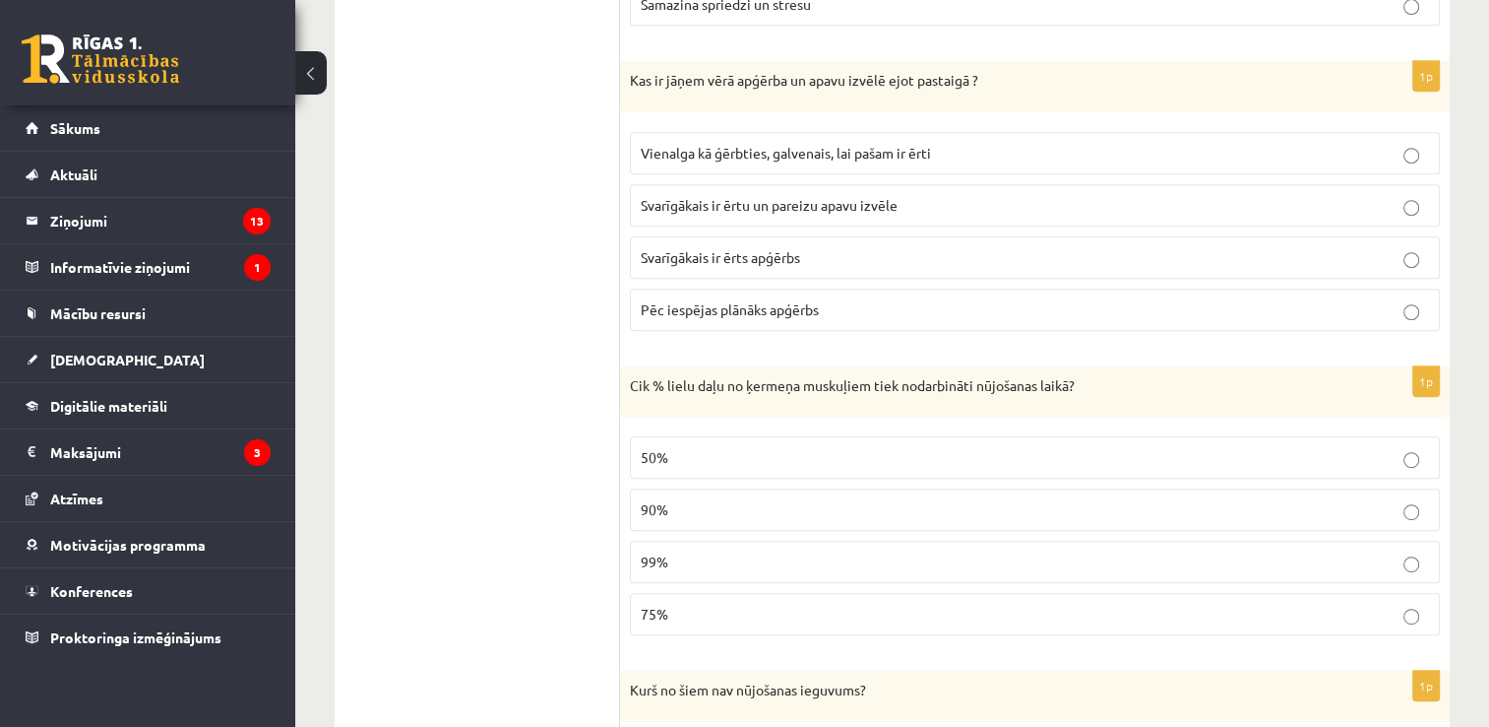
click at [729, 199] on span "Svarīgākais ir ērtu un pareizu apavu izvēle" at bounding box center [769, 205] width 257 height 18
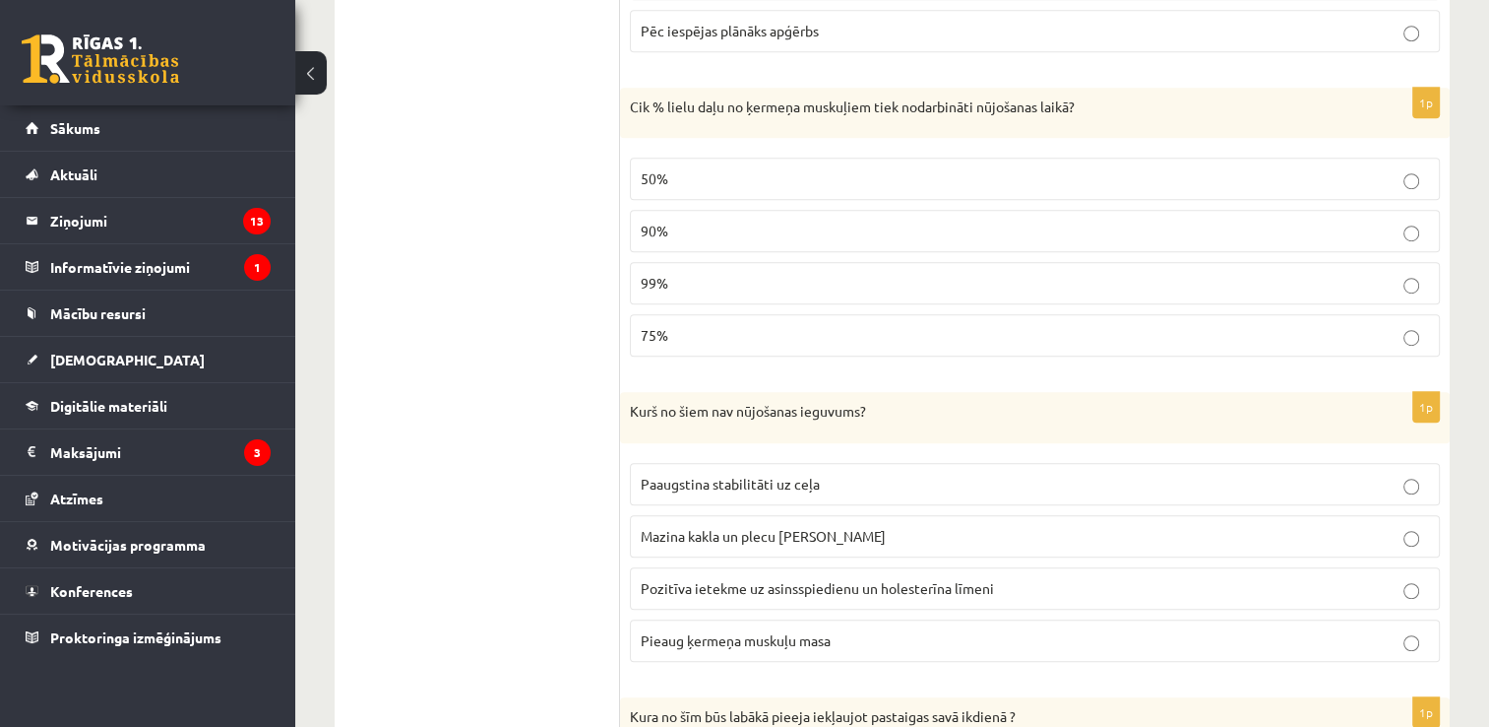
scroll to position [1211, 0]
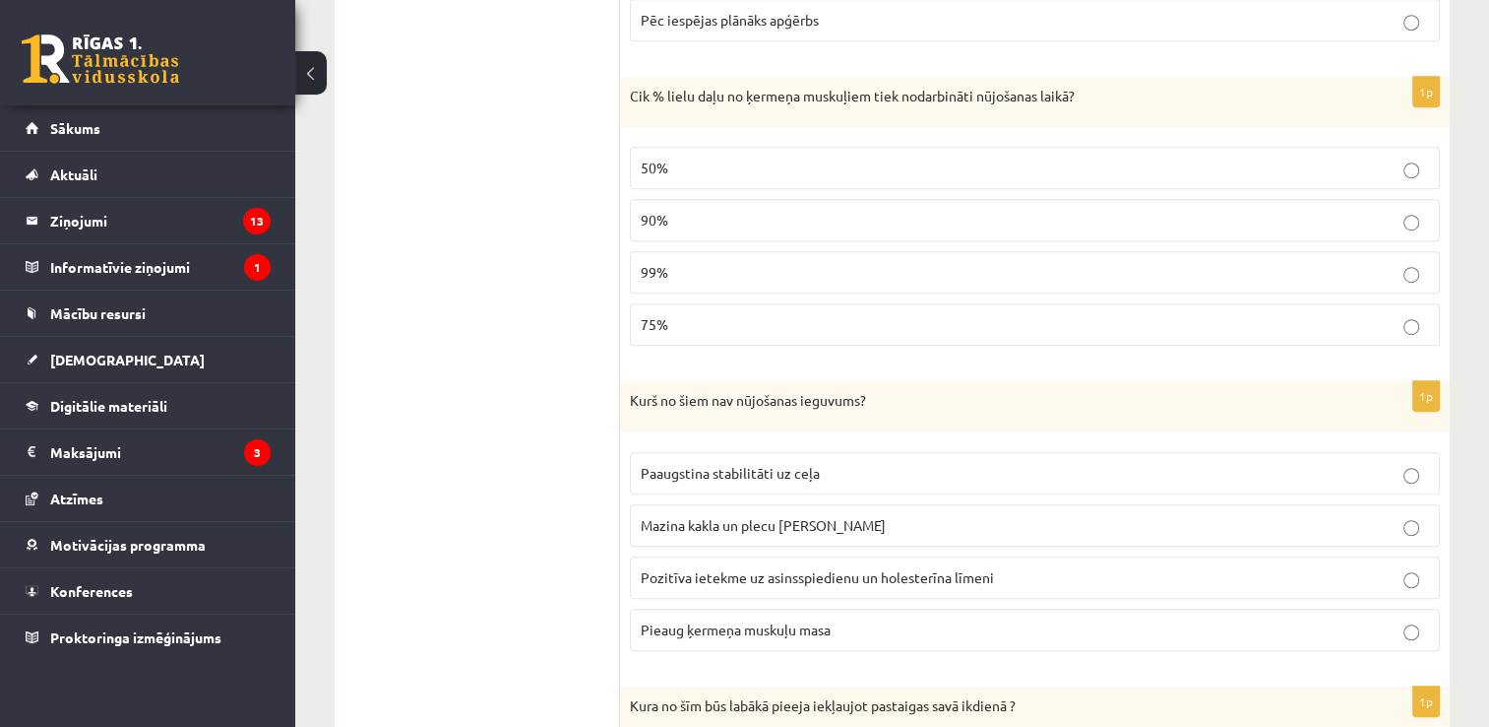
click at [1156, 199] on label "90%" at bounding box center [1035, 220] width 810 height 42
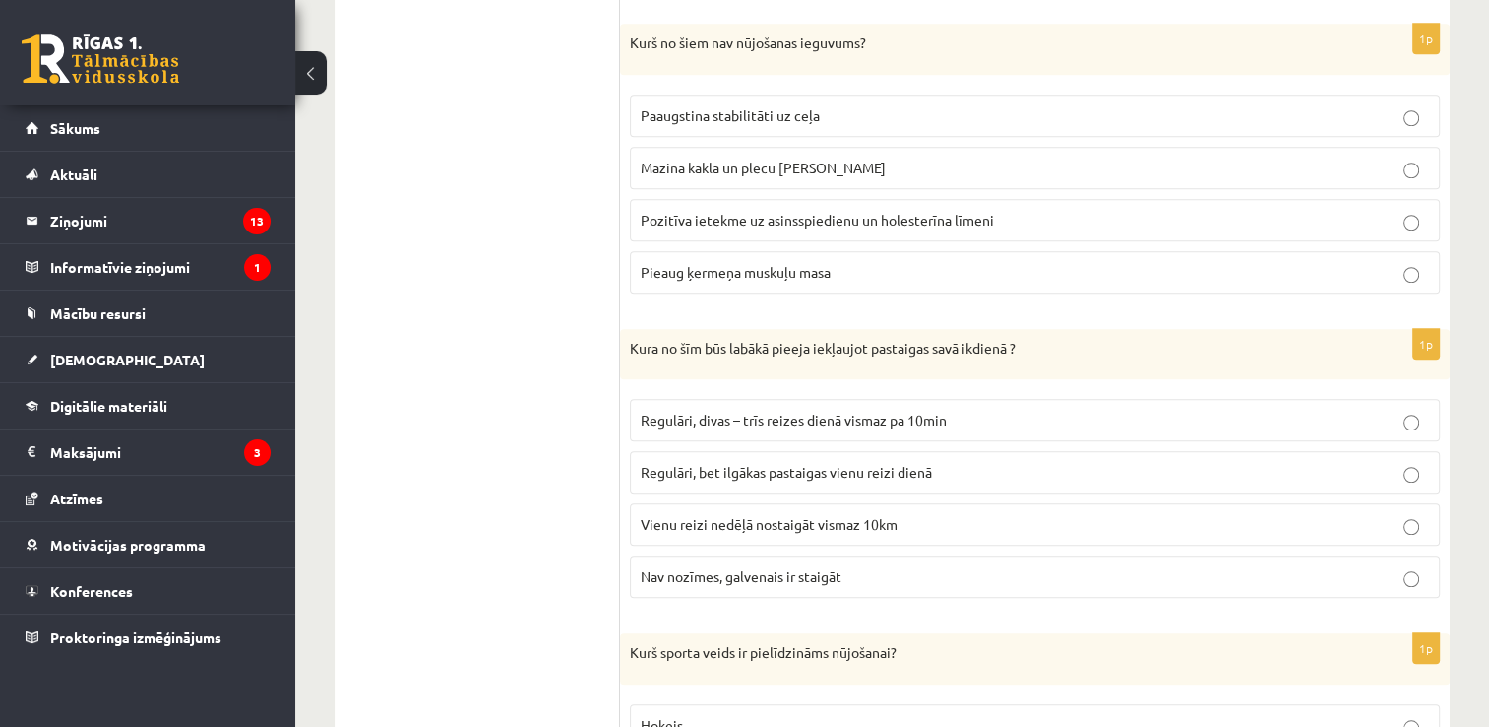
scroll to position [1571, 0]
click at [917, 155] on p "Mazina kakla un plecu joslas saspringumu" at bounding box center [1035, 165] width 789 height 21
click at [847, 264] on p "Pieaug ķermeņa muskuļu masa" at bounding box center [1035, 269] width 789 height 21
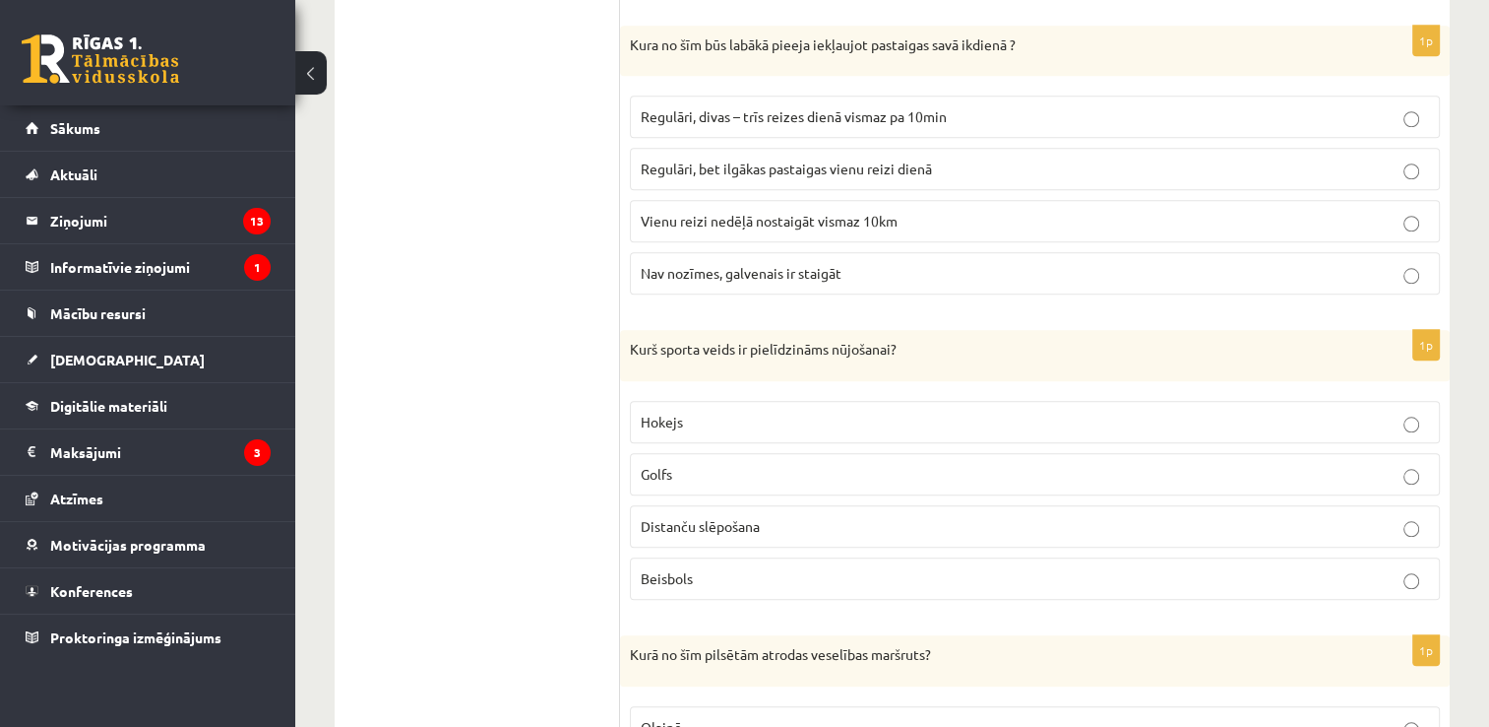
scroll to position [1874, 0]
click at [858, 103] on p "Regulāri, divas – trīs reizes dienā vismaz pa 10min" at bounding box center [1035, 113] width 789 height 21
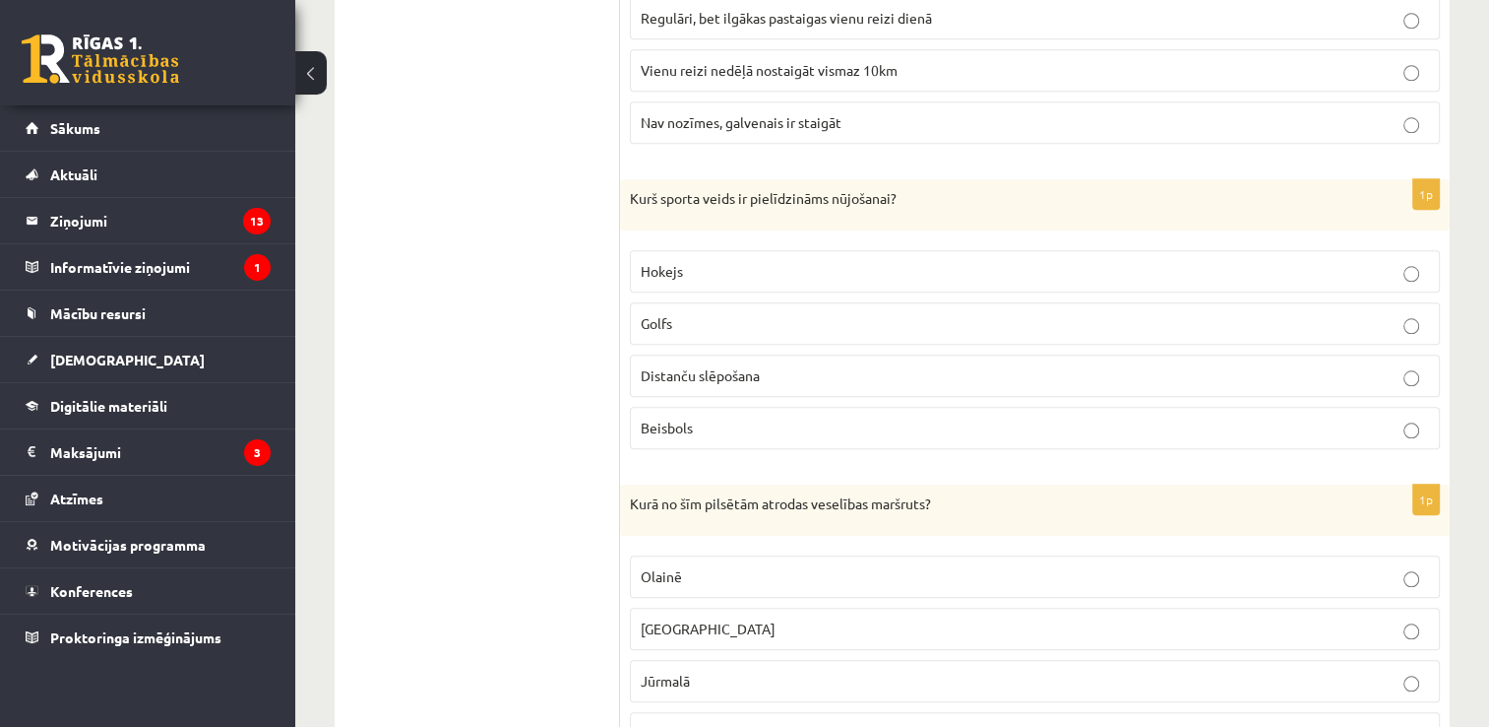
scroll to position [2037, 0]
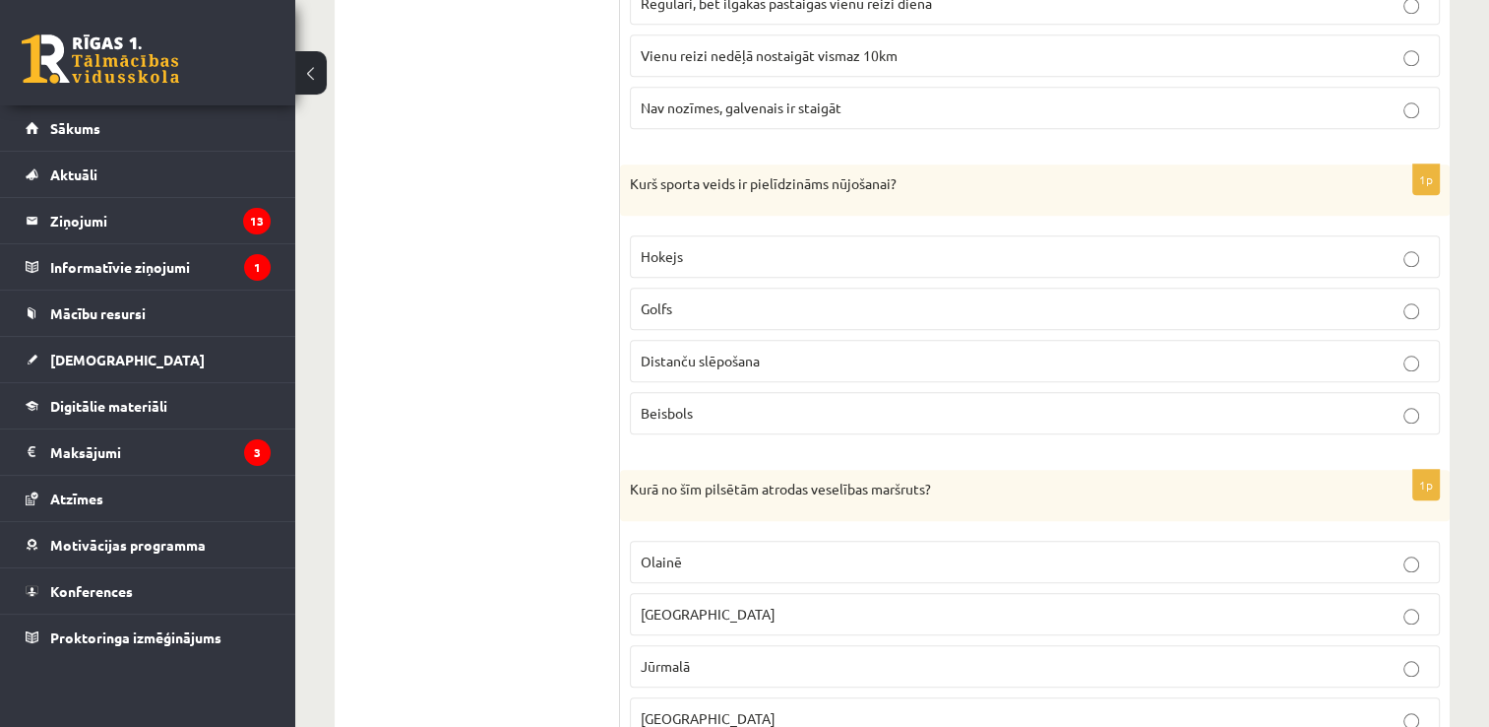
click at [1193, 350] on p "Distanču slēpošana" at bounding box center [1035, 360] width 789 height 21
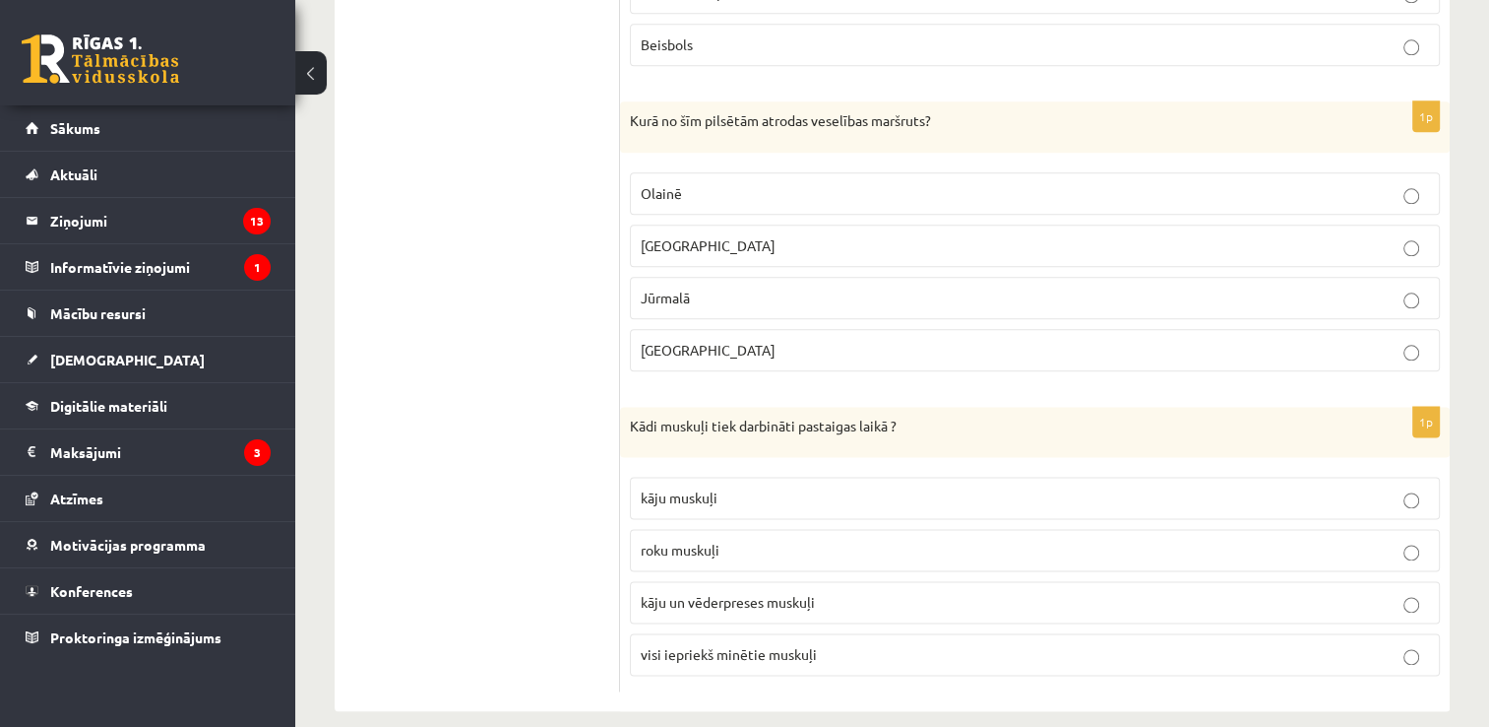
scroll to position [2414, 0]
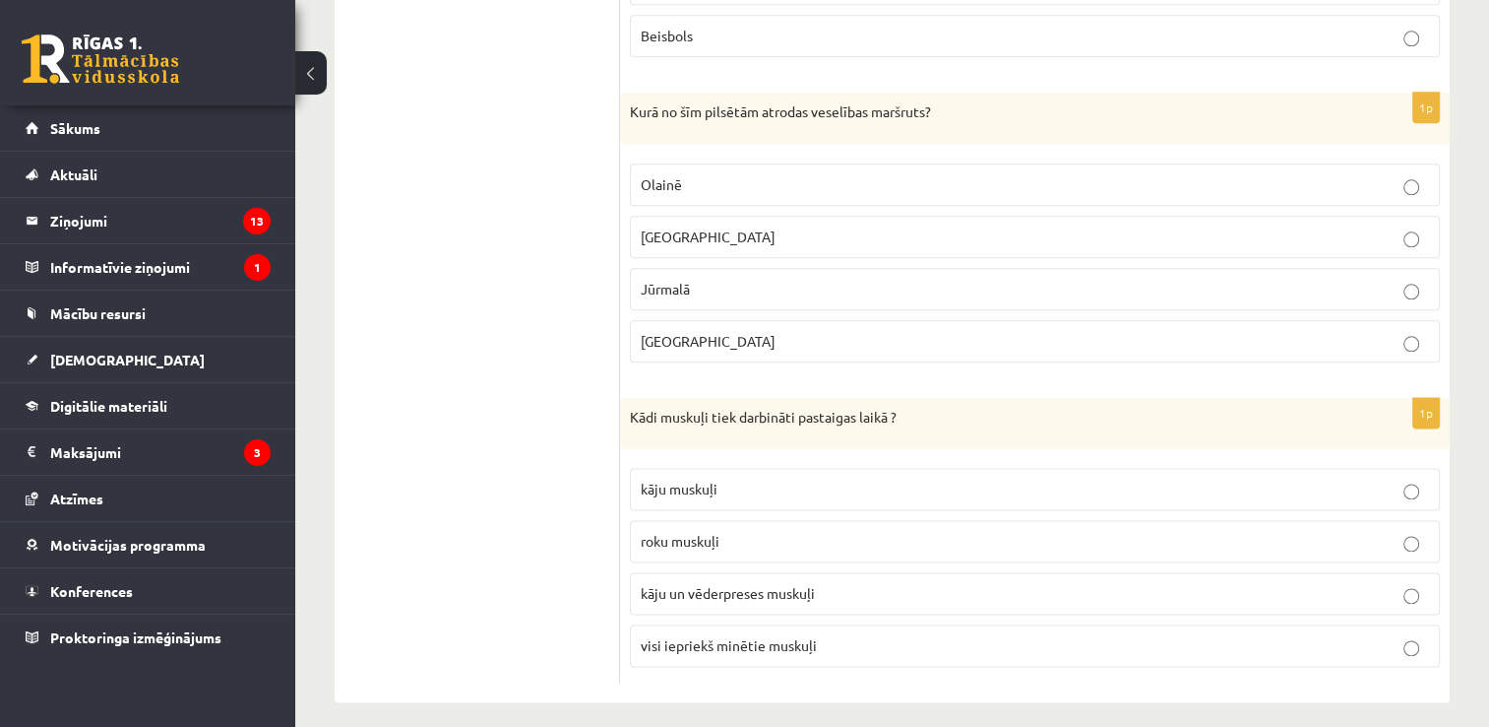
click at [984, 279] on p "Jūrmalā" at bounding box center [1035, 289] width 789 height 21
click at [811, 635] on p "visi iepriekš minētie muskuļi" at bounding box center [1035, 645] width 789 height 21
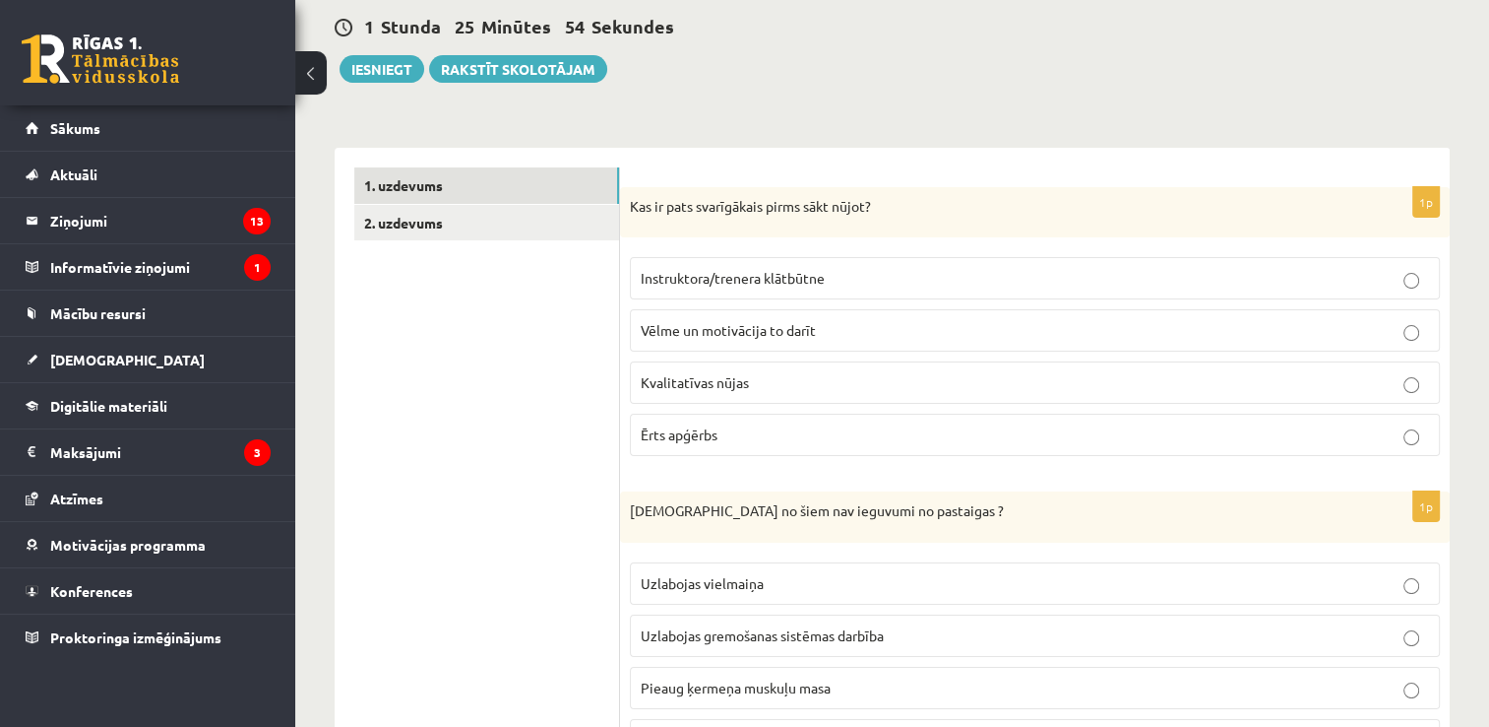
scroll to position [0, 0]
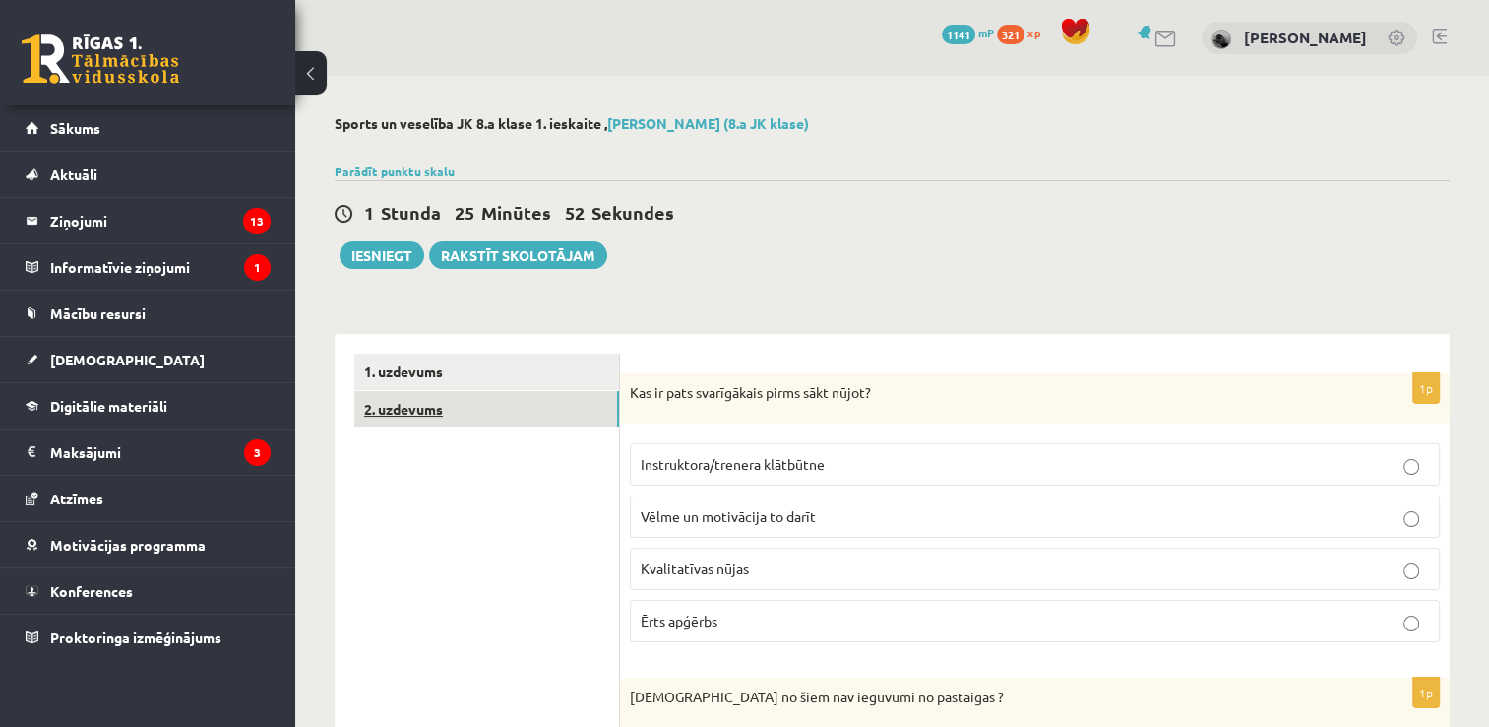
click at [522, 391] on link "2. uzdevums" at bounding box center [486, 409] width 265 height 36
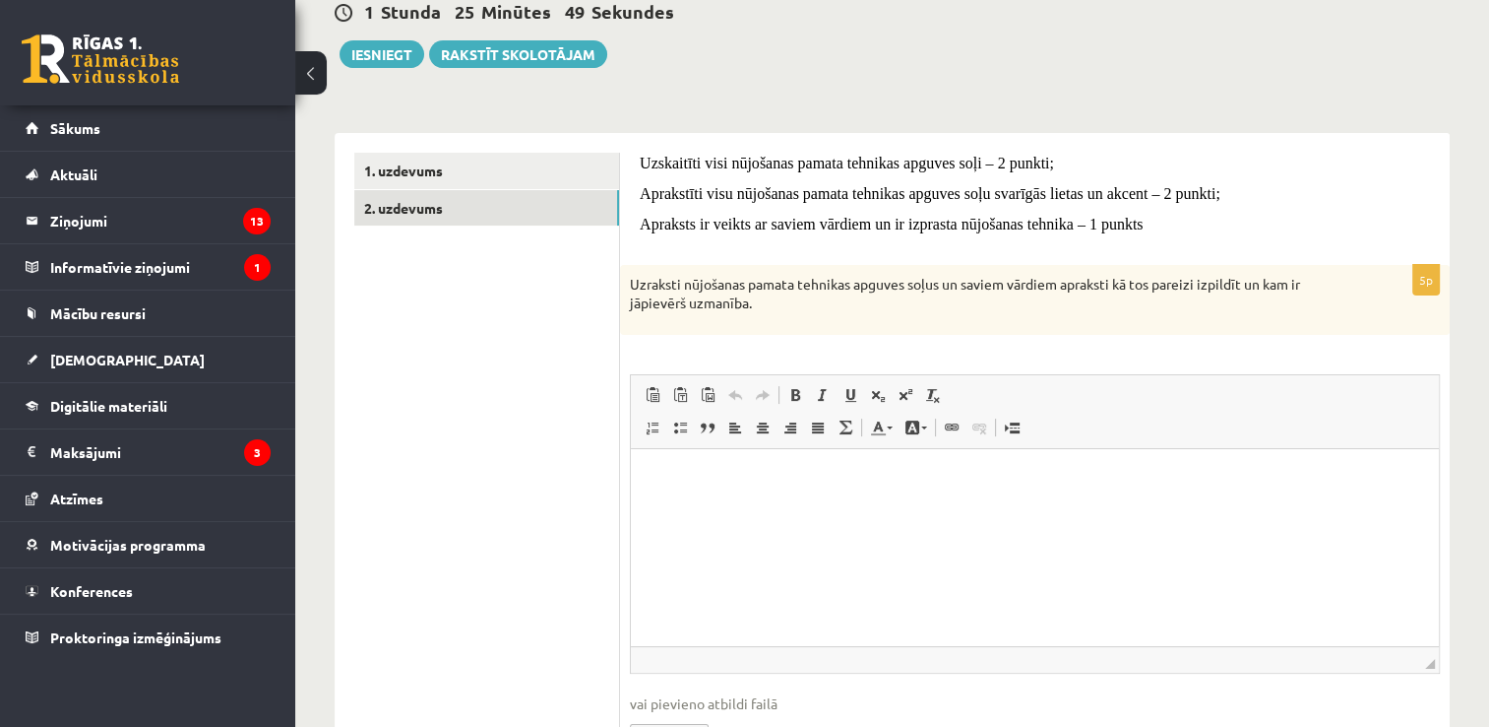
scroll to position [227, 0]
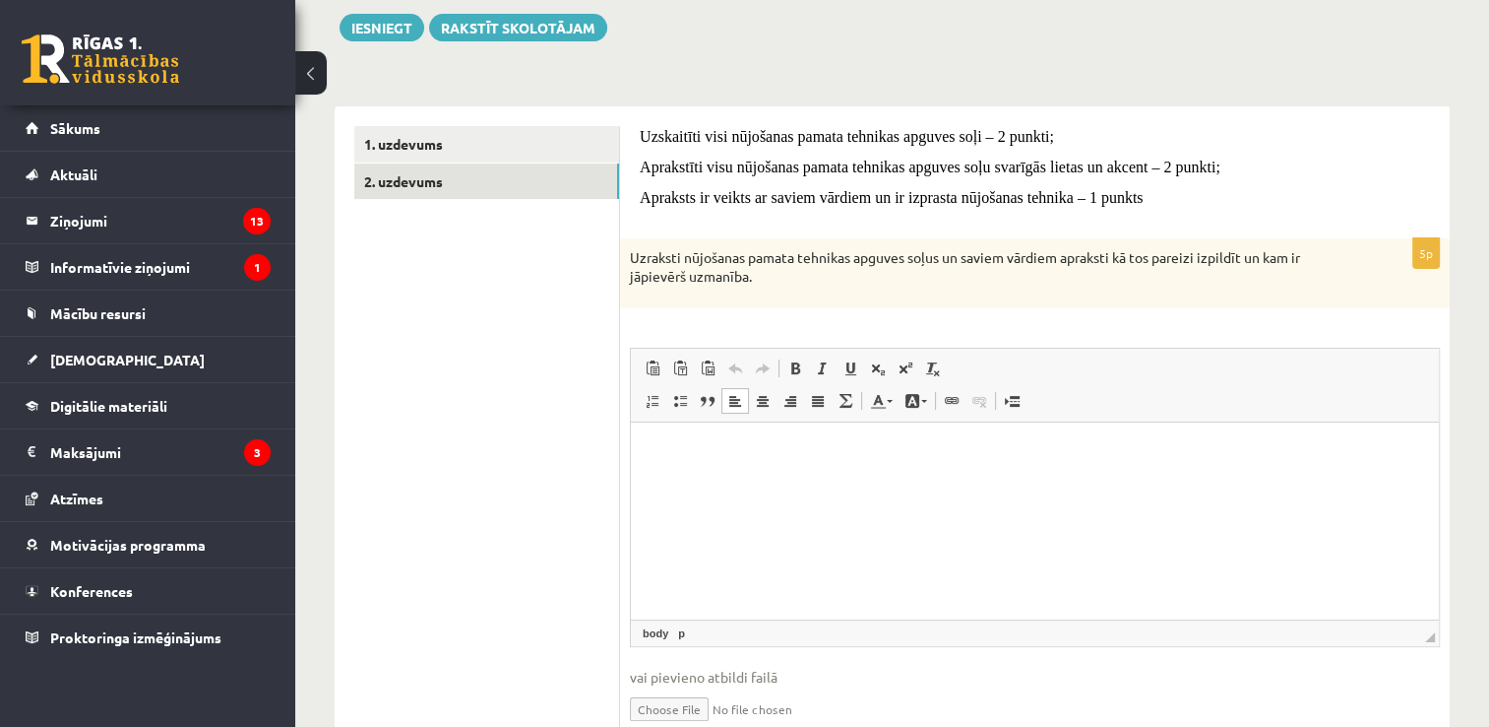
click at [668, 470] on html at bounding box center [1035, 451] width 808 height 60
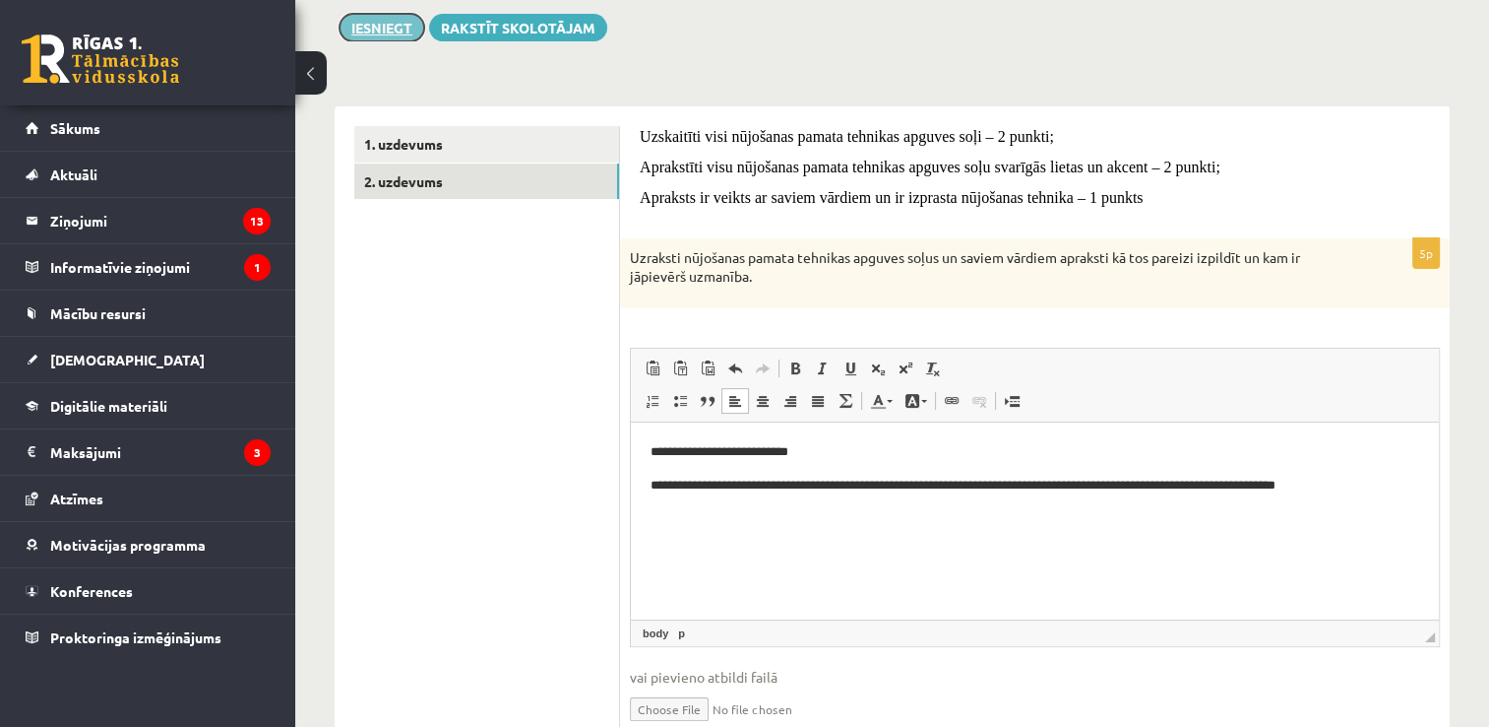
click at [385, 24] on button "Iesniegt" at bounding box center [382, 28] width 85 height 28
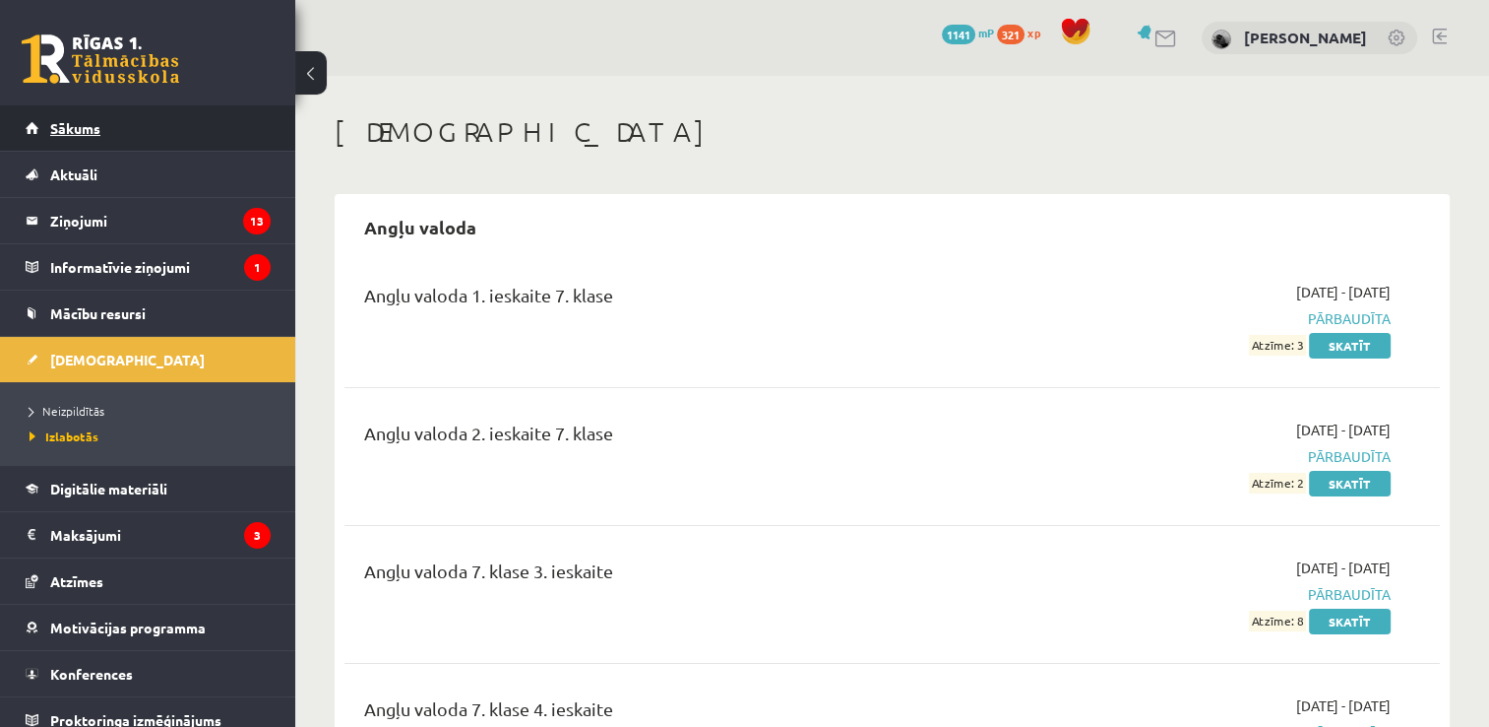
click at [202, 119] on link "Sākums" at bounding box center [148, 127] width 245 height 45
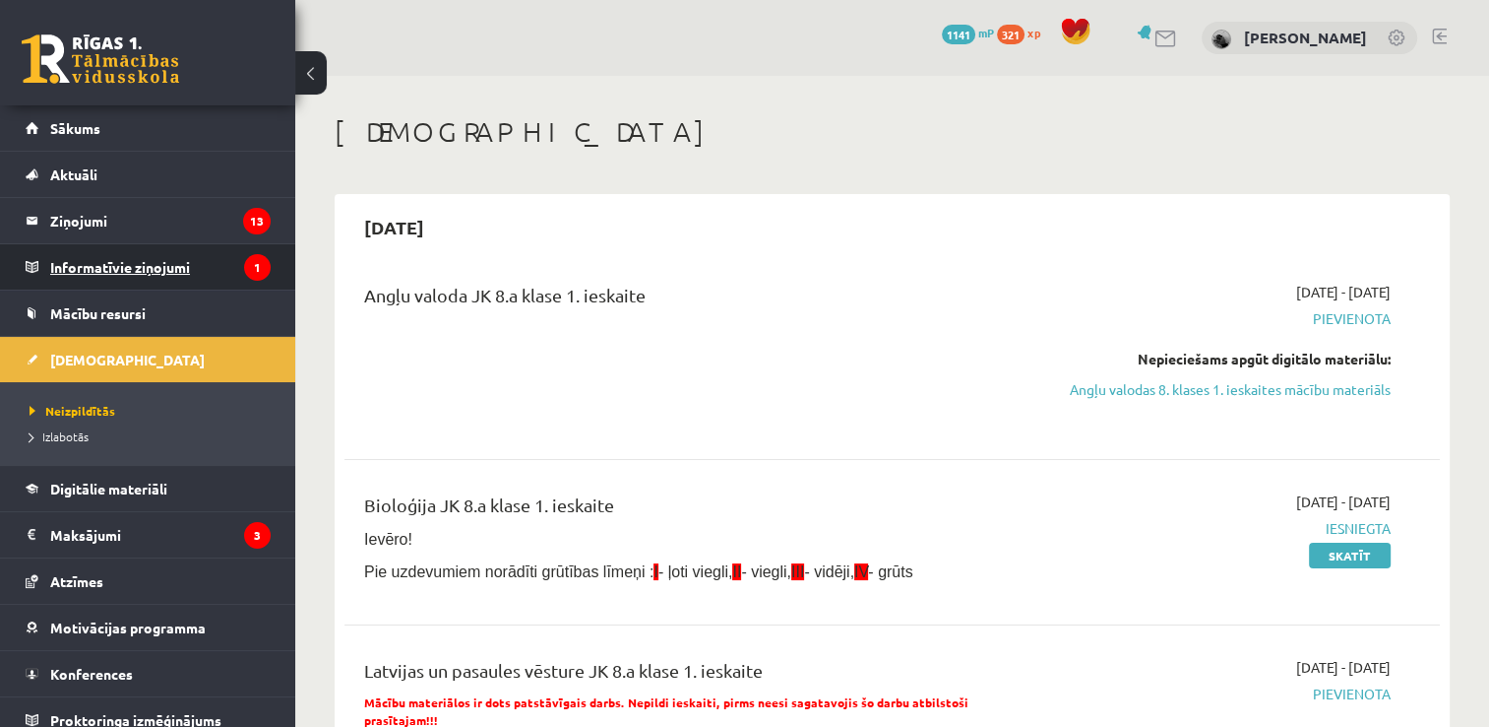
click at [93, 254] on legend "Informatīvie ziņojumi 1" at bounding box center [160, 266] width 221 height 45
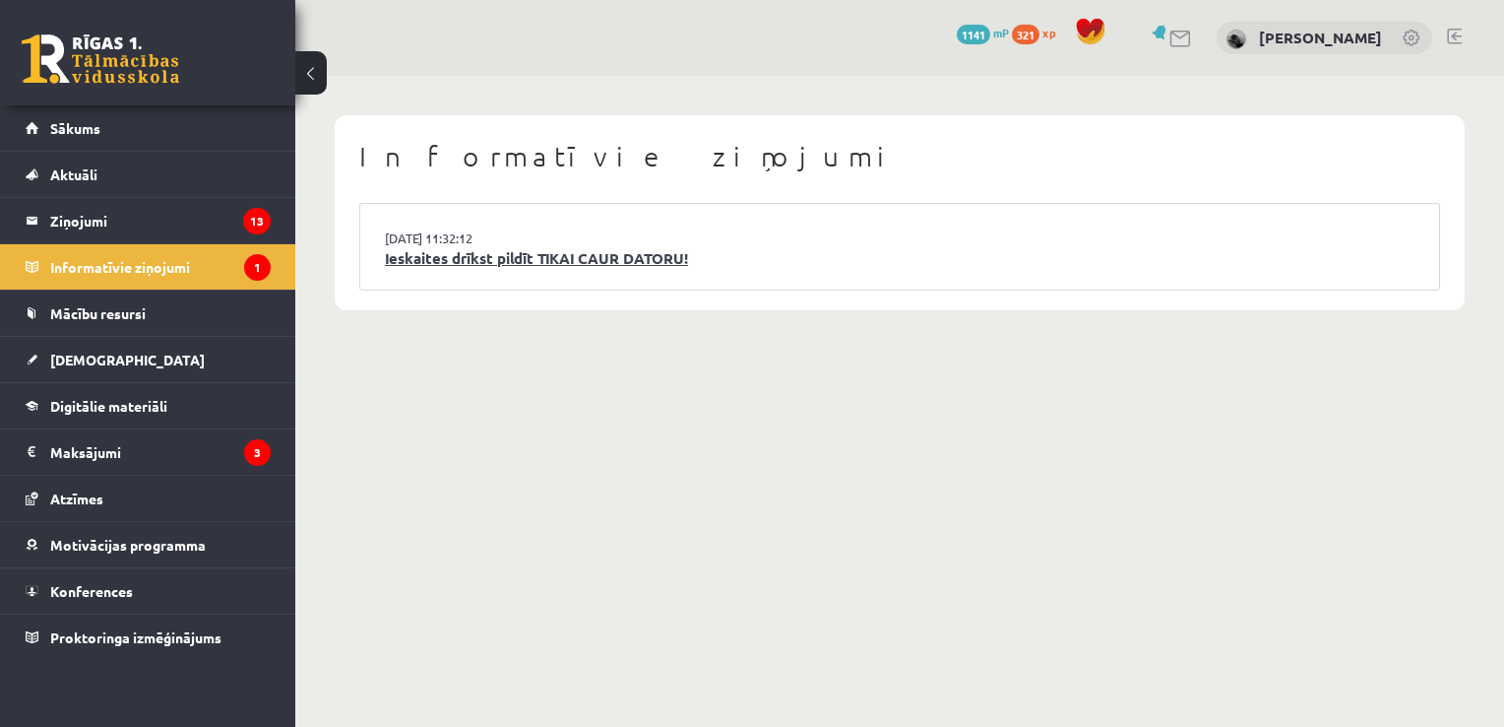
click at [506, 251] on link "Ieskaites drīkst pildīt TIKAI CAUR DATORU!" at bounding box center [900, 258] width 1030 height 23
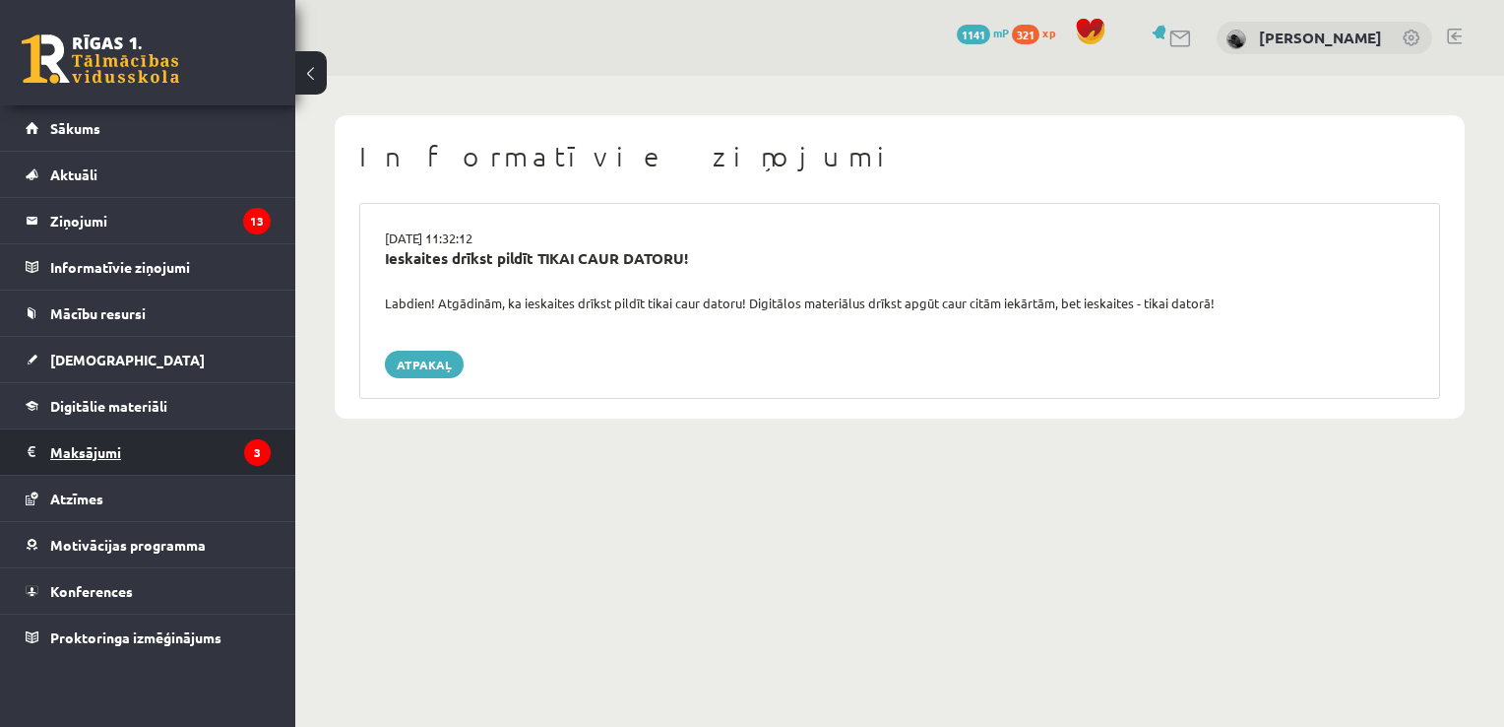
click at [120, 461] on legend "Maksājumi 3" at bounding box center [160, 451] width 221 height 45
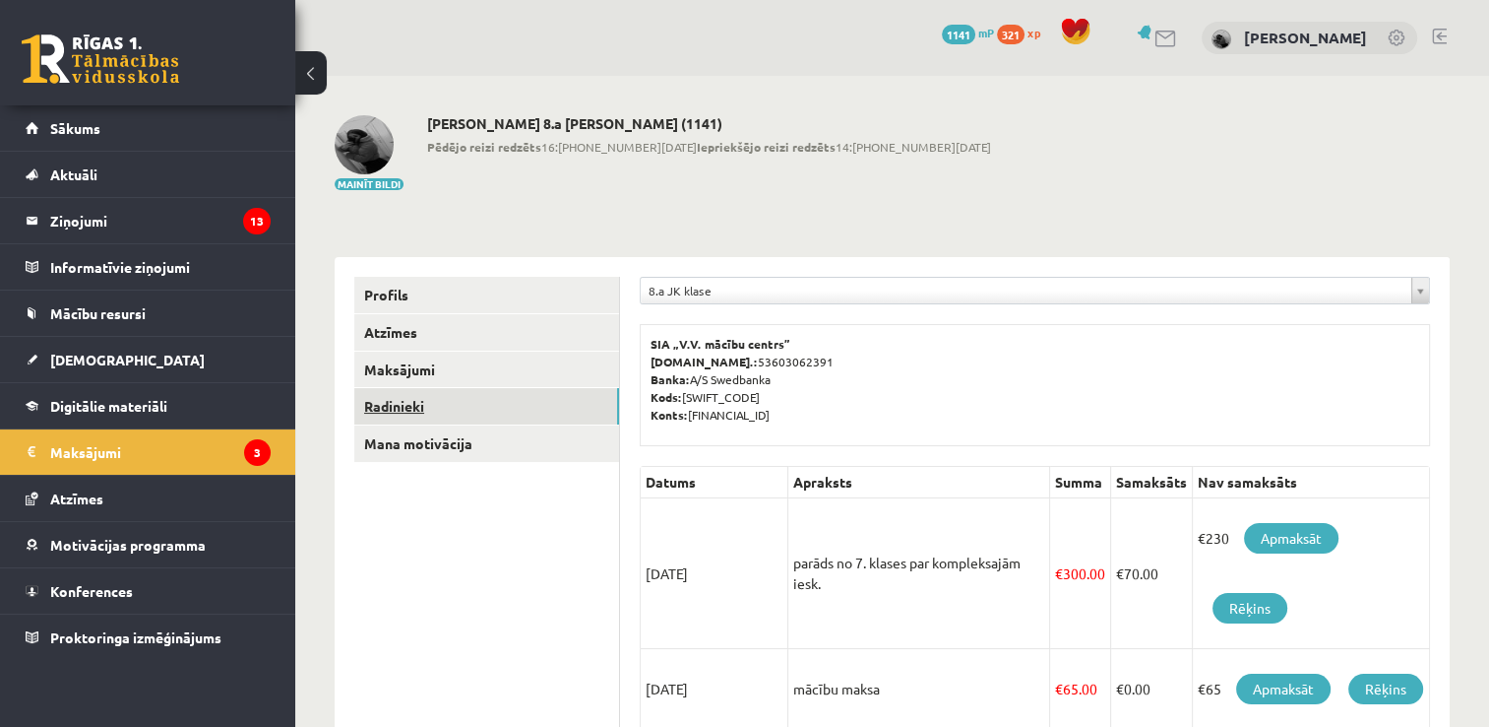
click at [417, 400] on link "Radinieki" at bounding box center [486, 406] width 265 height 36
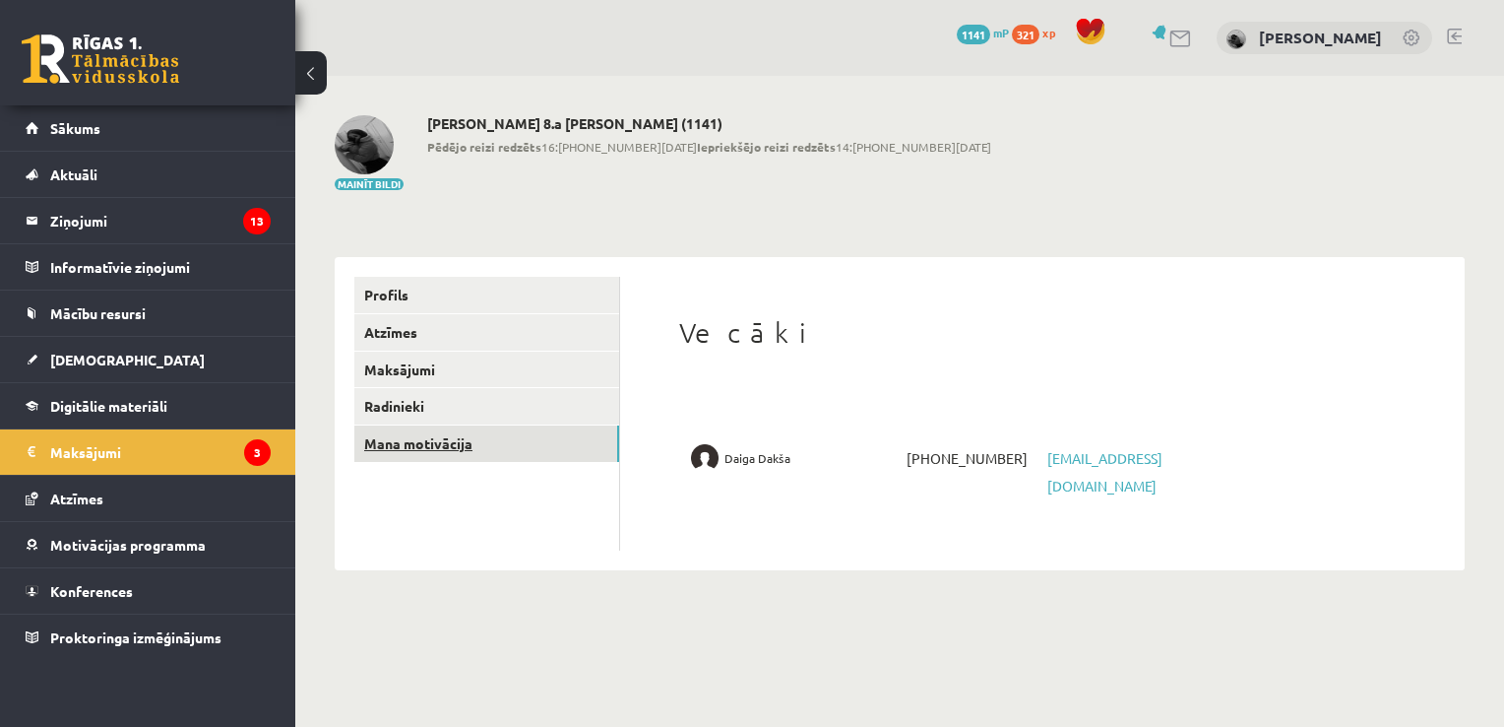
click at [492, 439] on link "Mana motivācija" at bounding box center [486, 443] width 265 height 36
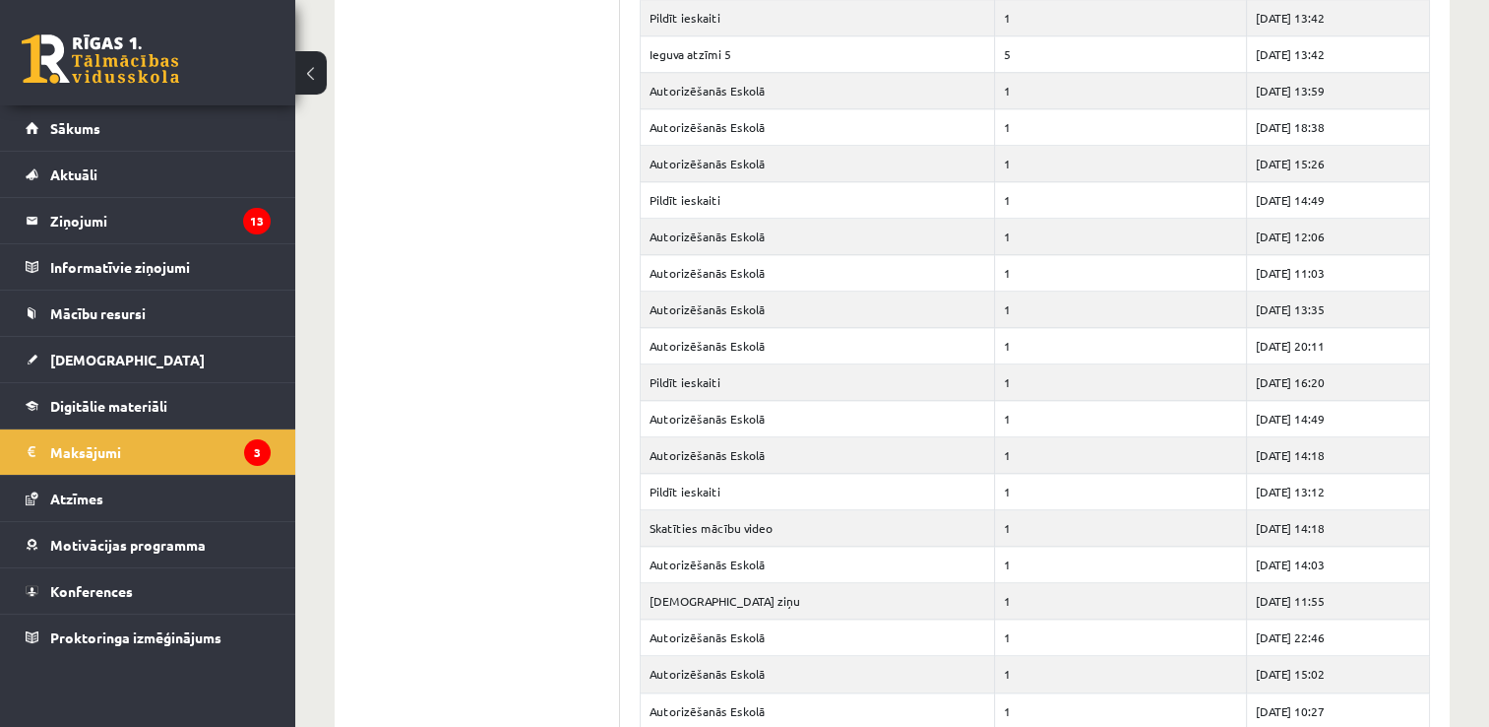
scroll to position [2087, 0]
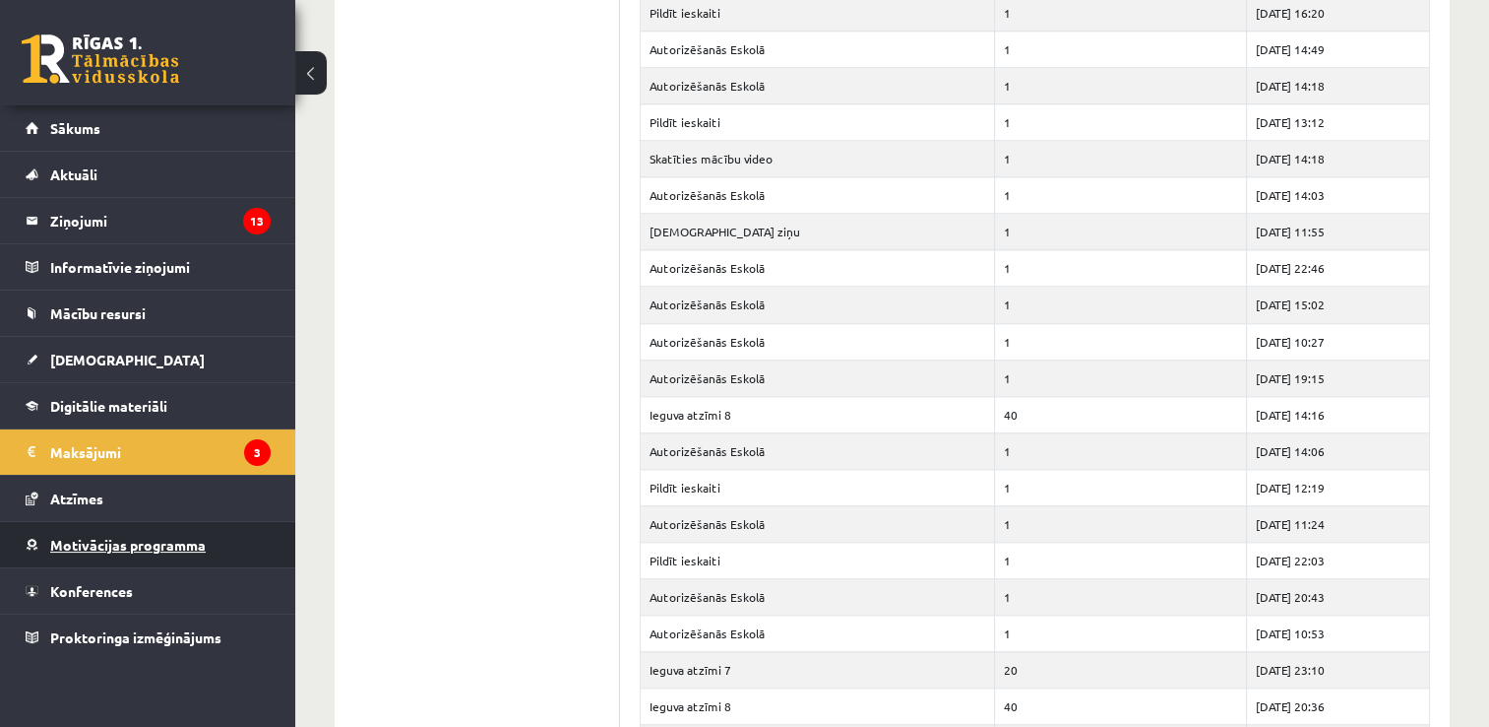
click at [165, 553] on link "Motivācijas programma" at bounding box center [148, 544] width 245 height 45
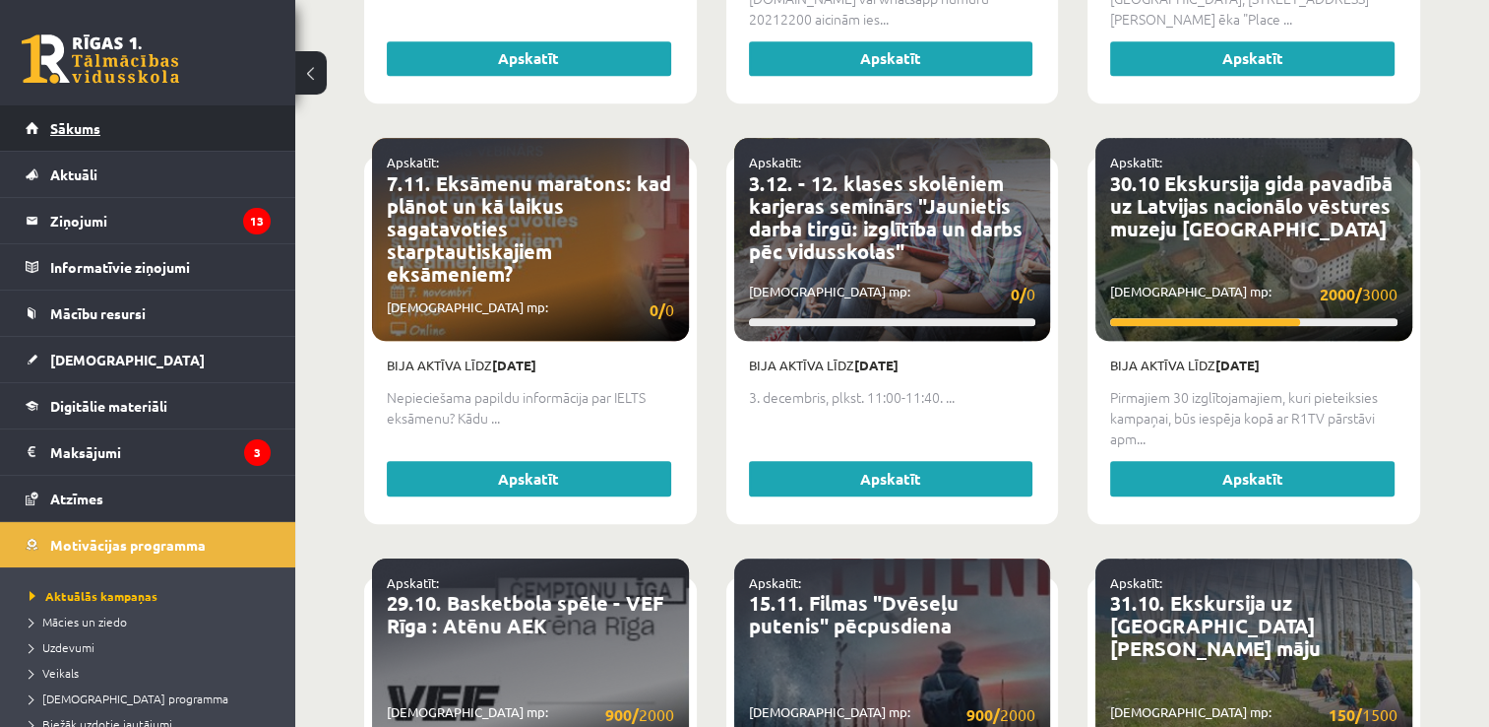
click at [105, 134] on link "Sākums" at bounding box center [148, 127] width 245 height 45
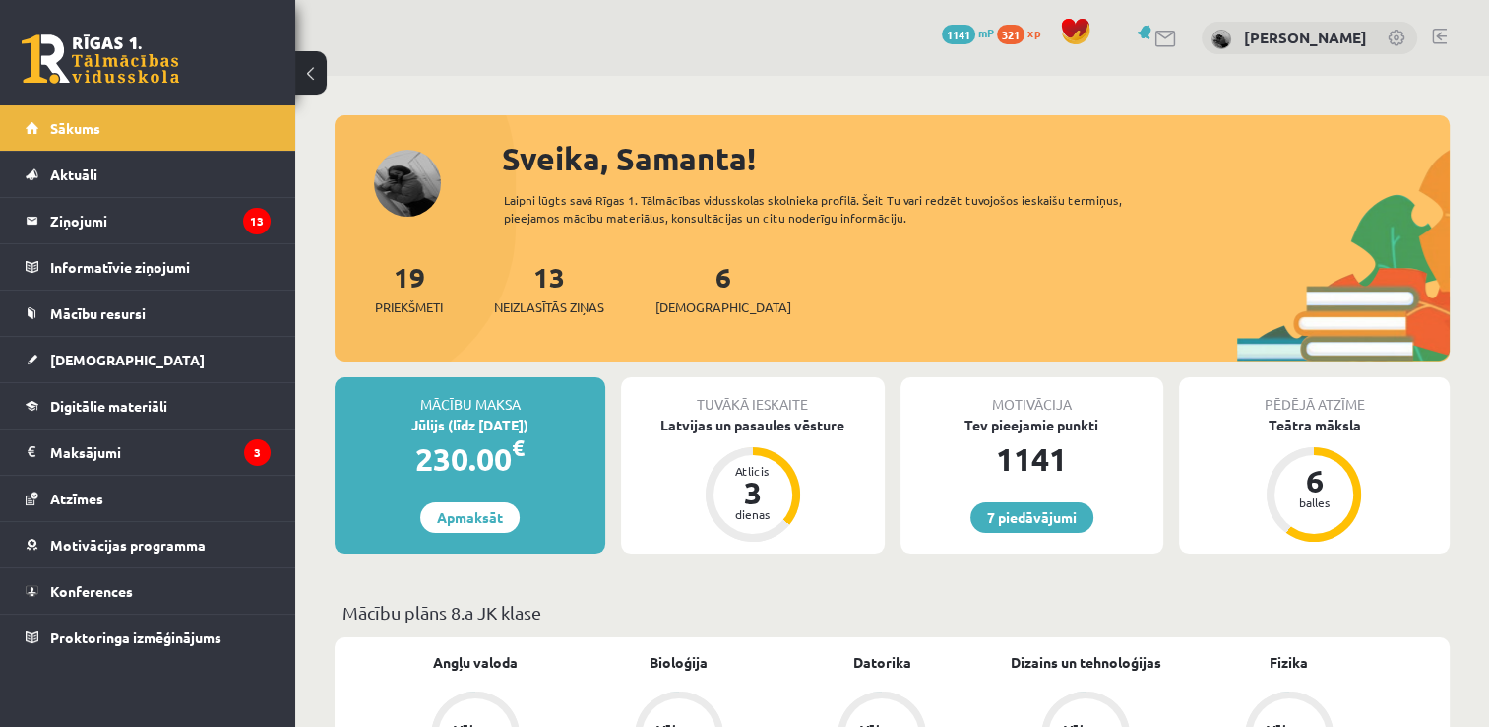
click at [407, 195] on div "Sveika, Samanta! Laipni lūgts savā Rīgas 1. Tālmācības vidusskolas skolnieka pr…" at bounding box center [892, 248] width 1115 height 226
click at [113, 640] on span "Proktoringa izmēģinājums" at bounding box center [135, 637] width 171 height 18
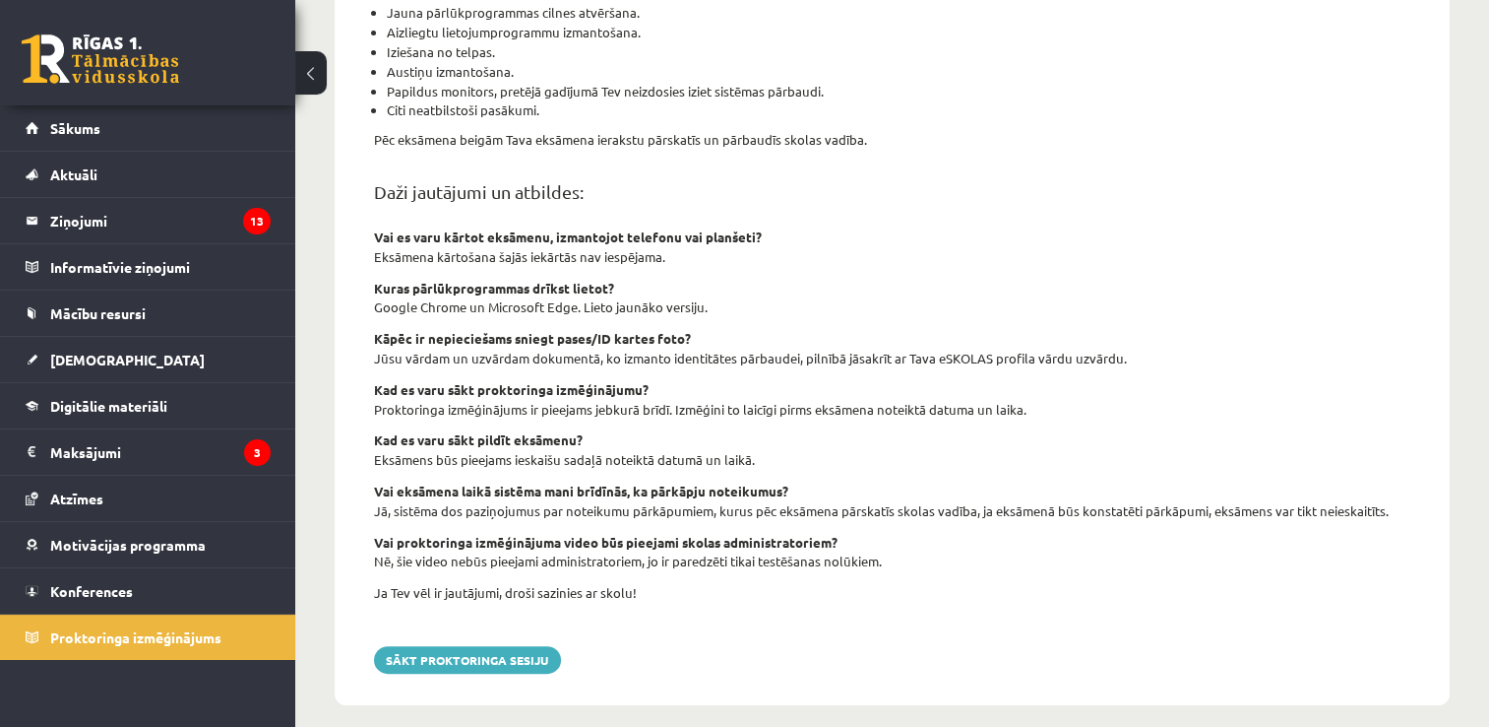
scroll to position [671, 0]
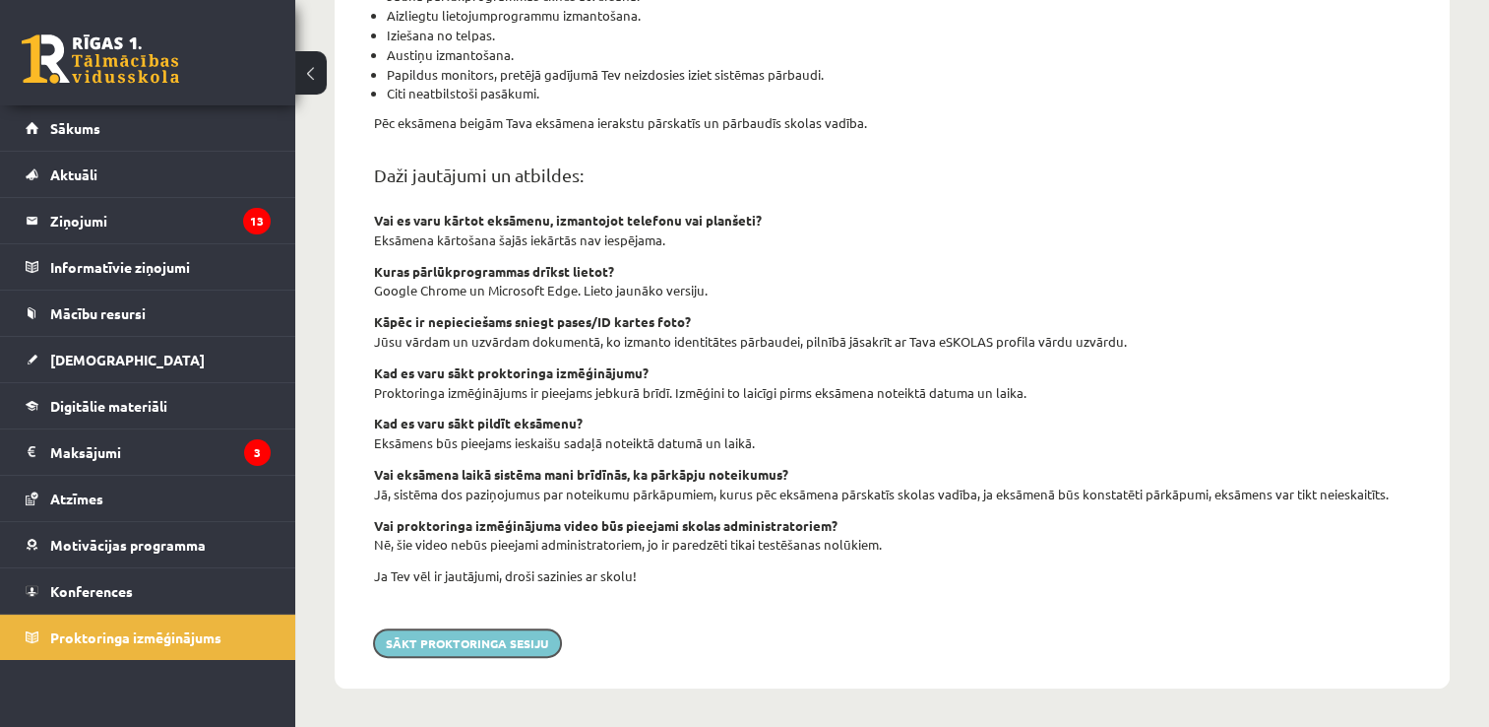
click at [431, 649] on button "Sākt proktoringa sesiju" at bounding box center [467, 643] width 187 height 28
